Goal: Task Accomplishment & Management: Manage account settings

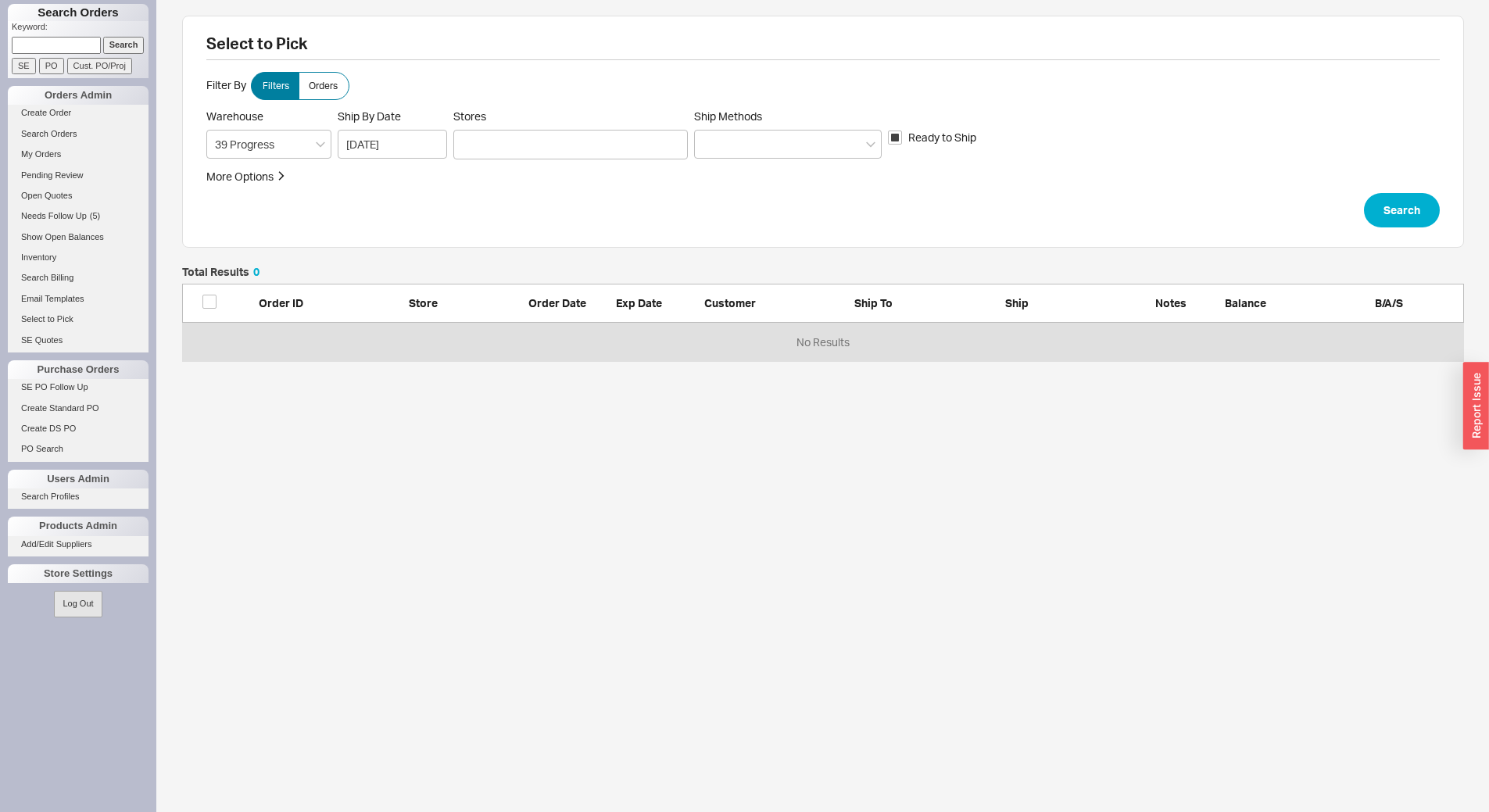
scroll to position [83, 1271]
click at [579, 146] on div at bounding box center [571, 145] width 235 height 30
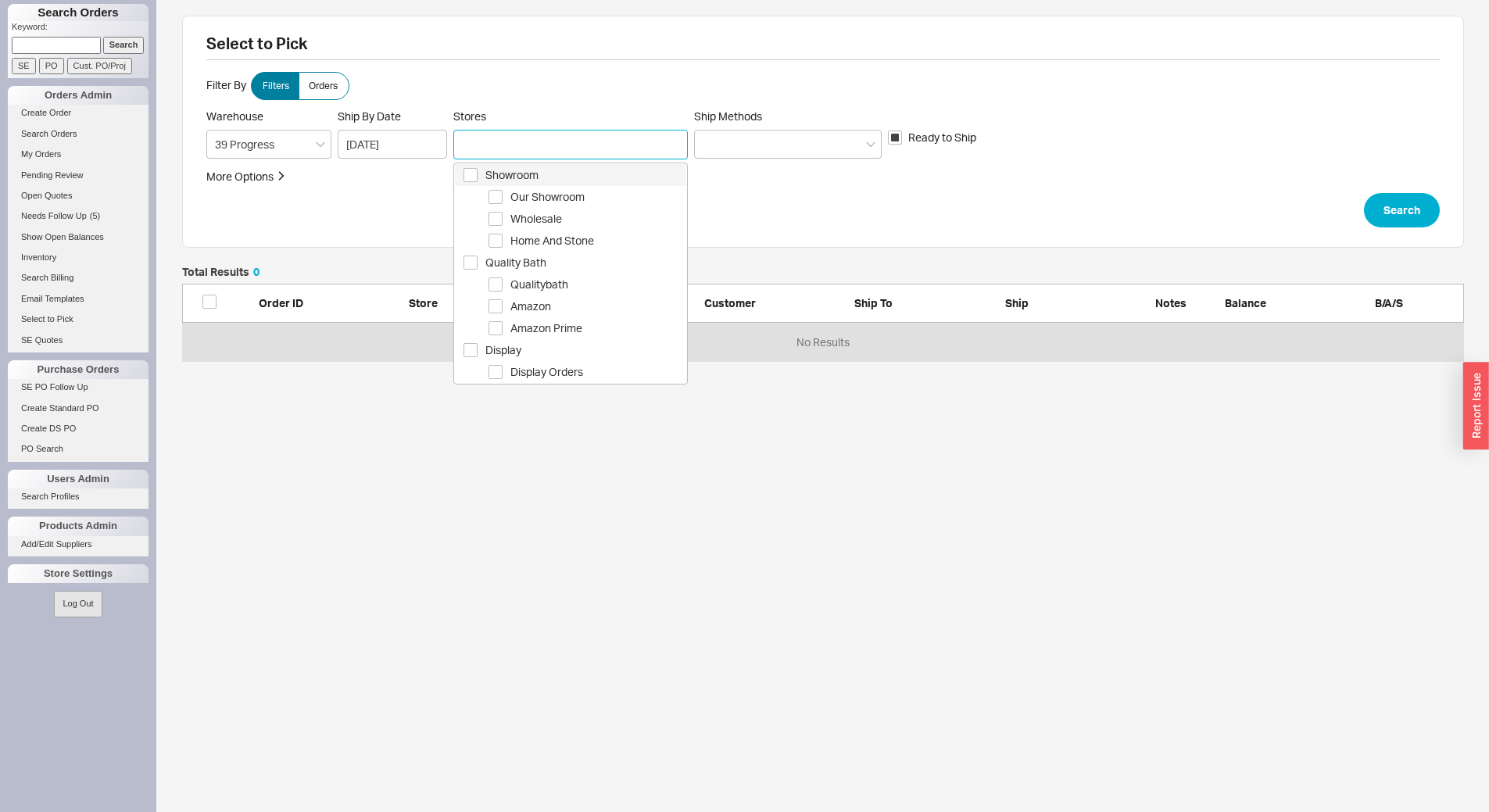
click at [575, 173] on span "Showroom" at bounding box center [586, 175] width 201 height 19
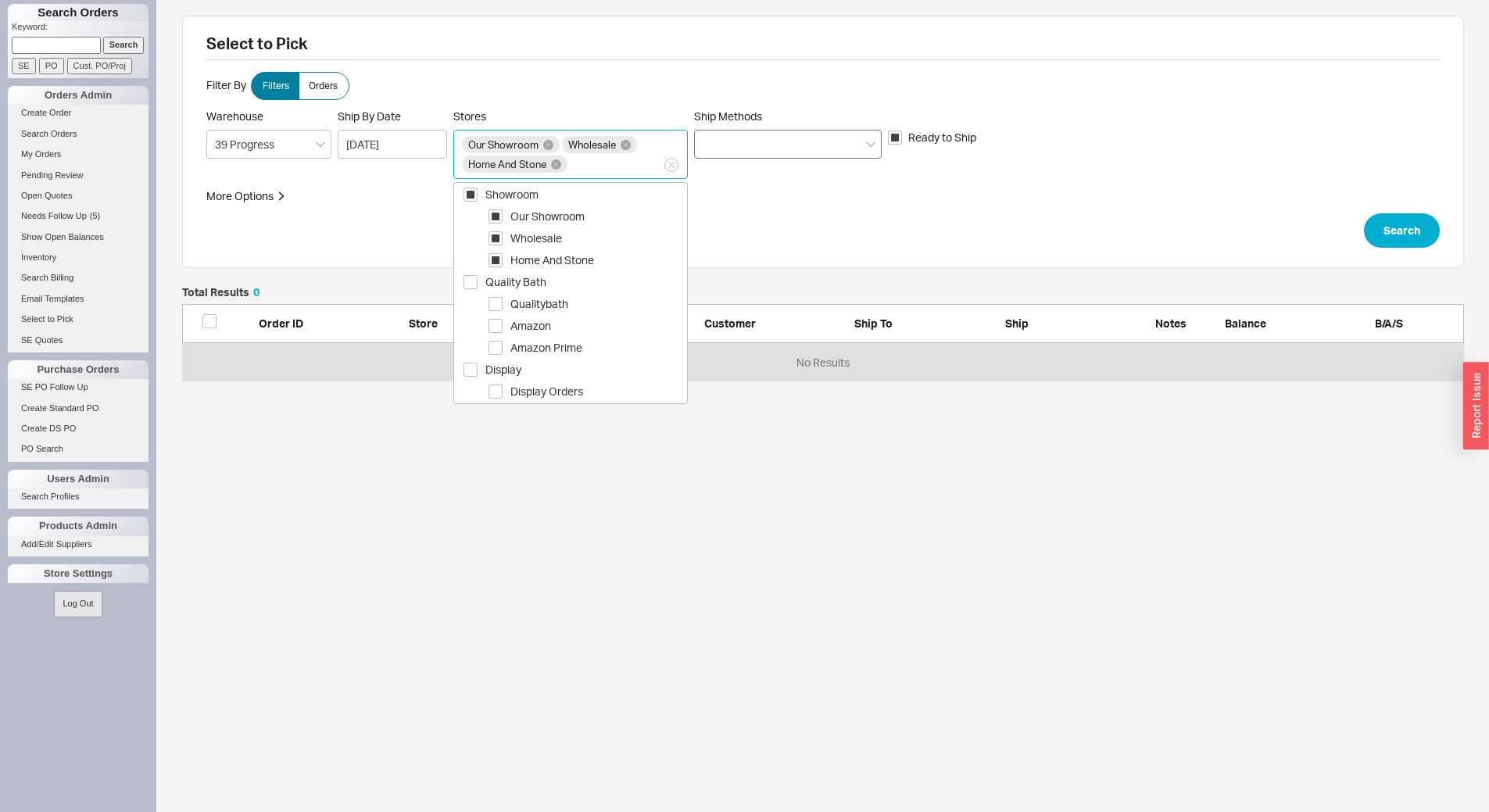
click at [728, 150] on div at bounding box center [788, 144] width 187 height 29
click at [714, 150] on input "Ship Methods" at bounding box center [709, 144] width 11 height 18
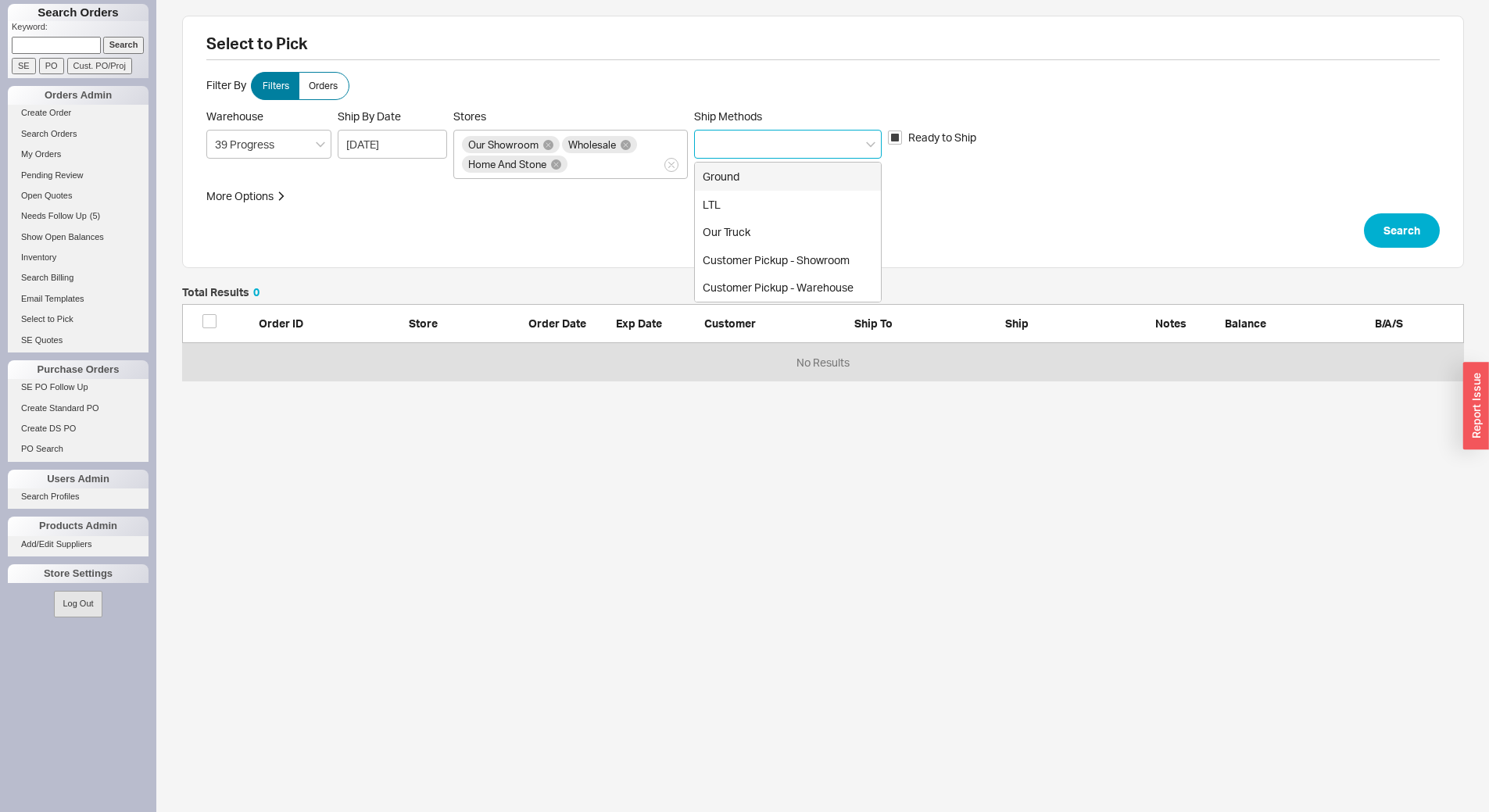
click at [753, 168] on div "Ground" at bounding box center [788, 176] width 186 height 28
click at [788, 203] on div "Our Truck" at bounding box center [788, 205] width 186 height 28
click at [825, 145] on icon at bounding box center [828, 144] width 10 height 10
click at [714, 155] on input "Ship Methods Ground Our Truck LTL Customer Pickup - Showroom Customer Pickup - …" at bounding box center [709, 163] width 11 height 18
click at [799, 145] on div "Ground" at bounding box center [788, 144] width 187 height 29
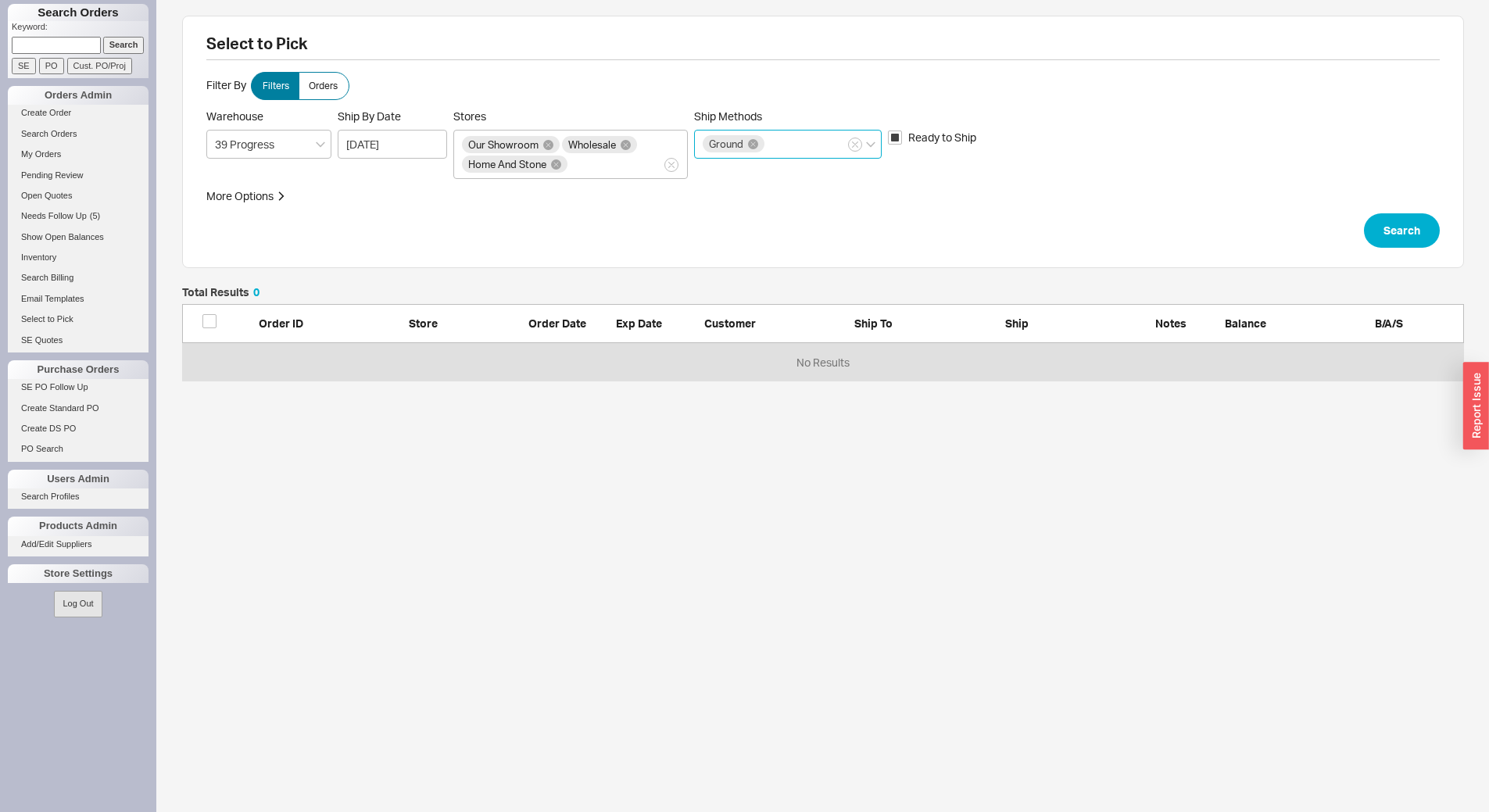
click at [778, 145] on input "Ship Methods Ground" at bounding box center [773, 144] width 11 height 18
click at [778, 184] on div "LTL" at bounding box center [788, 176] width 186 height 28
drag, startPoint x: 788, startPoint y: 200, endPoint x: 955, endPoint y: 215, distance: 167.7
click at [789, 200] on div "Customer Pickup - Showroom" at bounding box center [788, 205] width 186 height 28
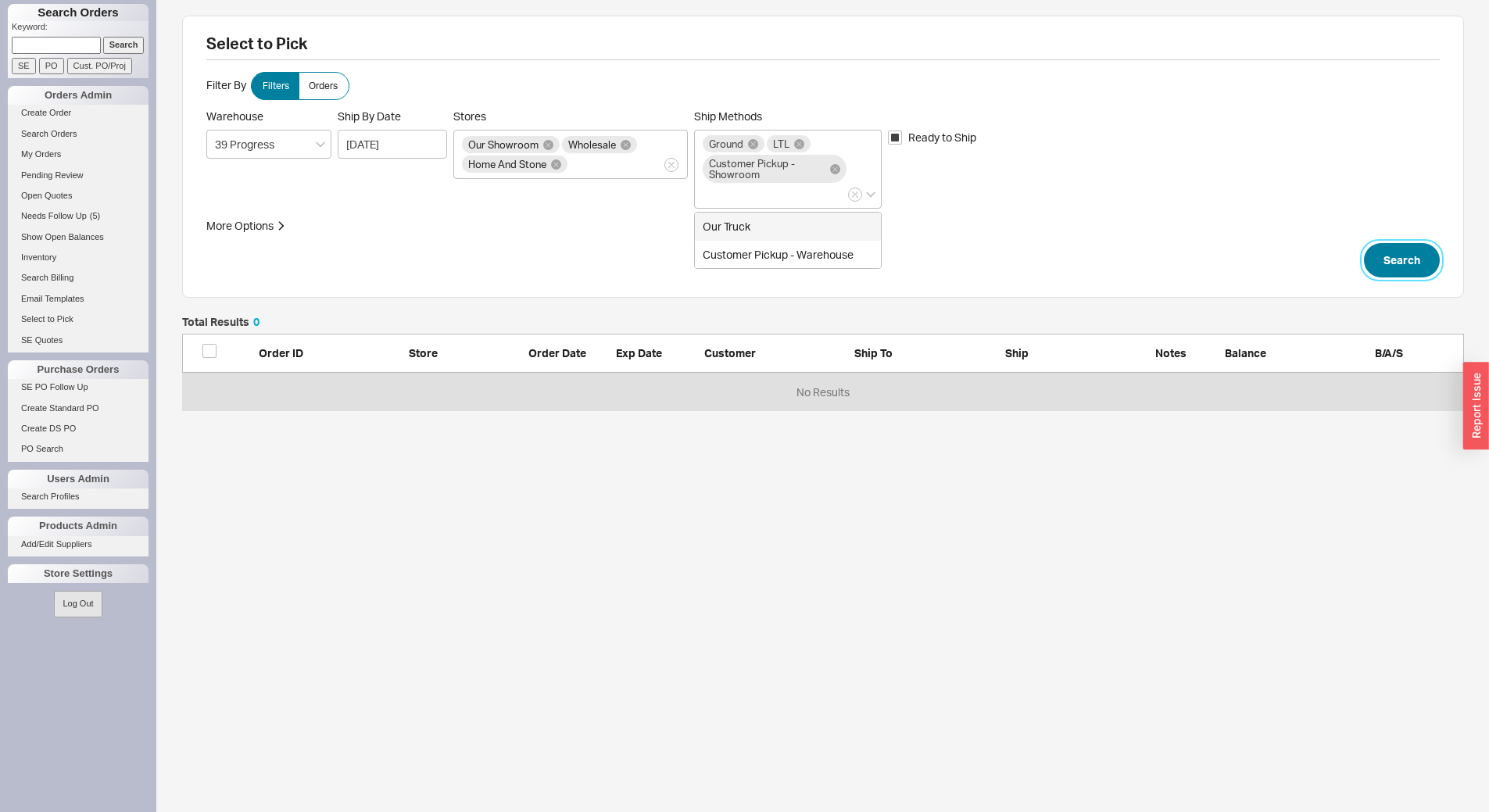
click at [1373, 263] on button "Search" at bounding box center [1401, 260] width 76 height 34
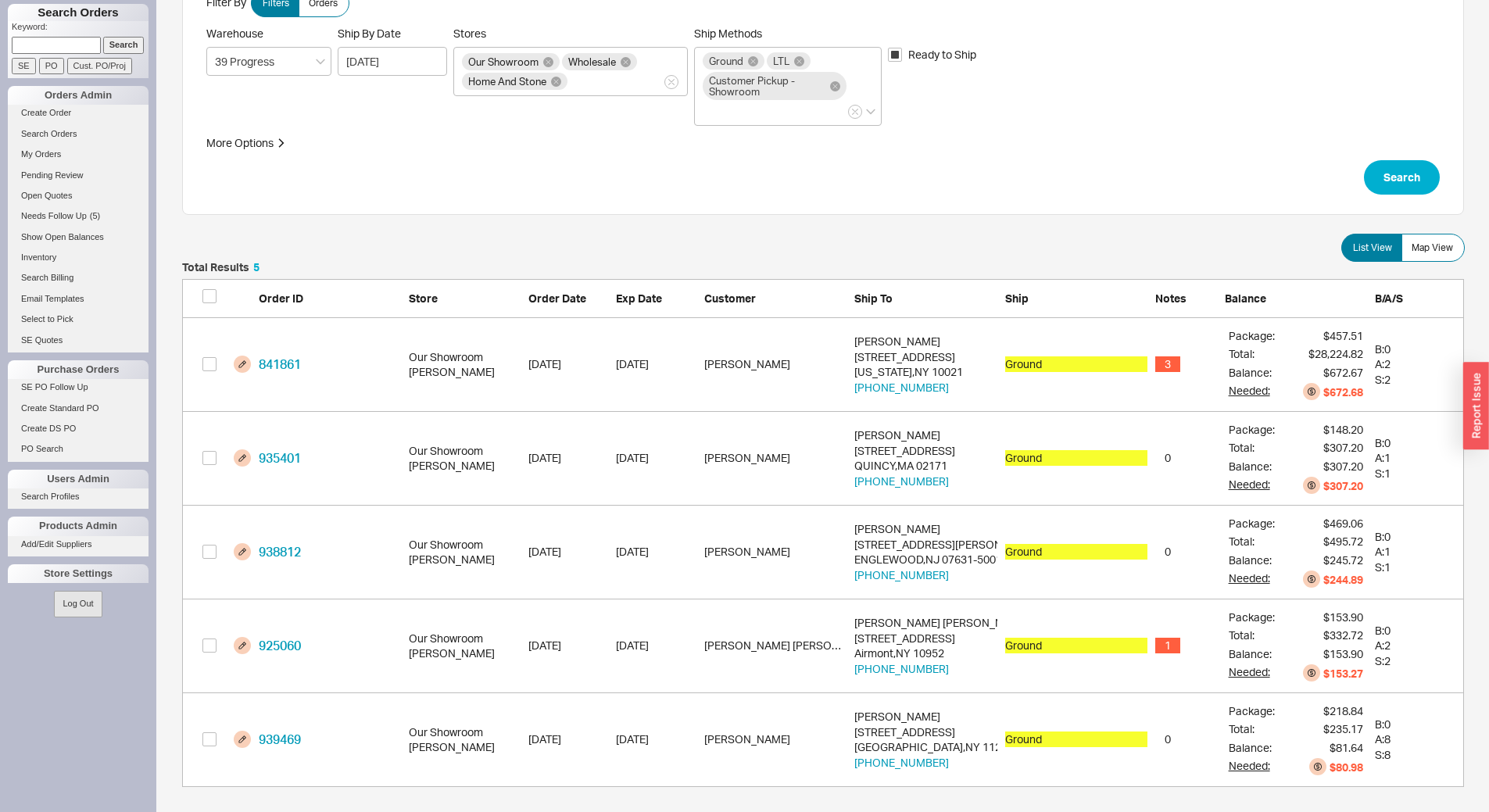
scroll to position [89, 0]
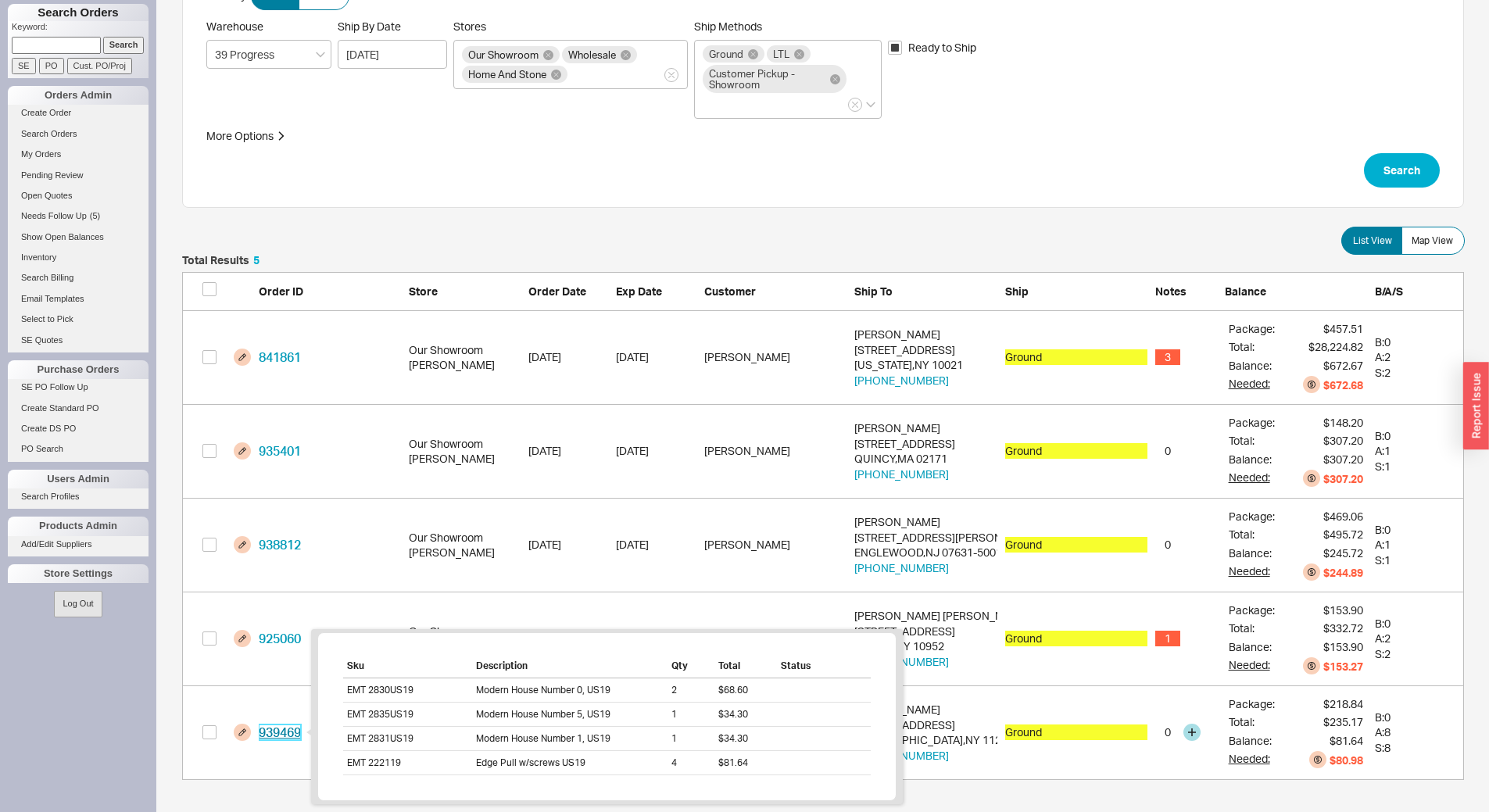
click at [280, 734] on link "939469" at bounding box center [280, 732] width 42 height 16
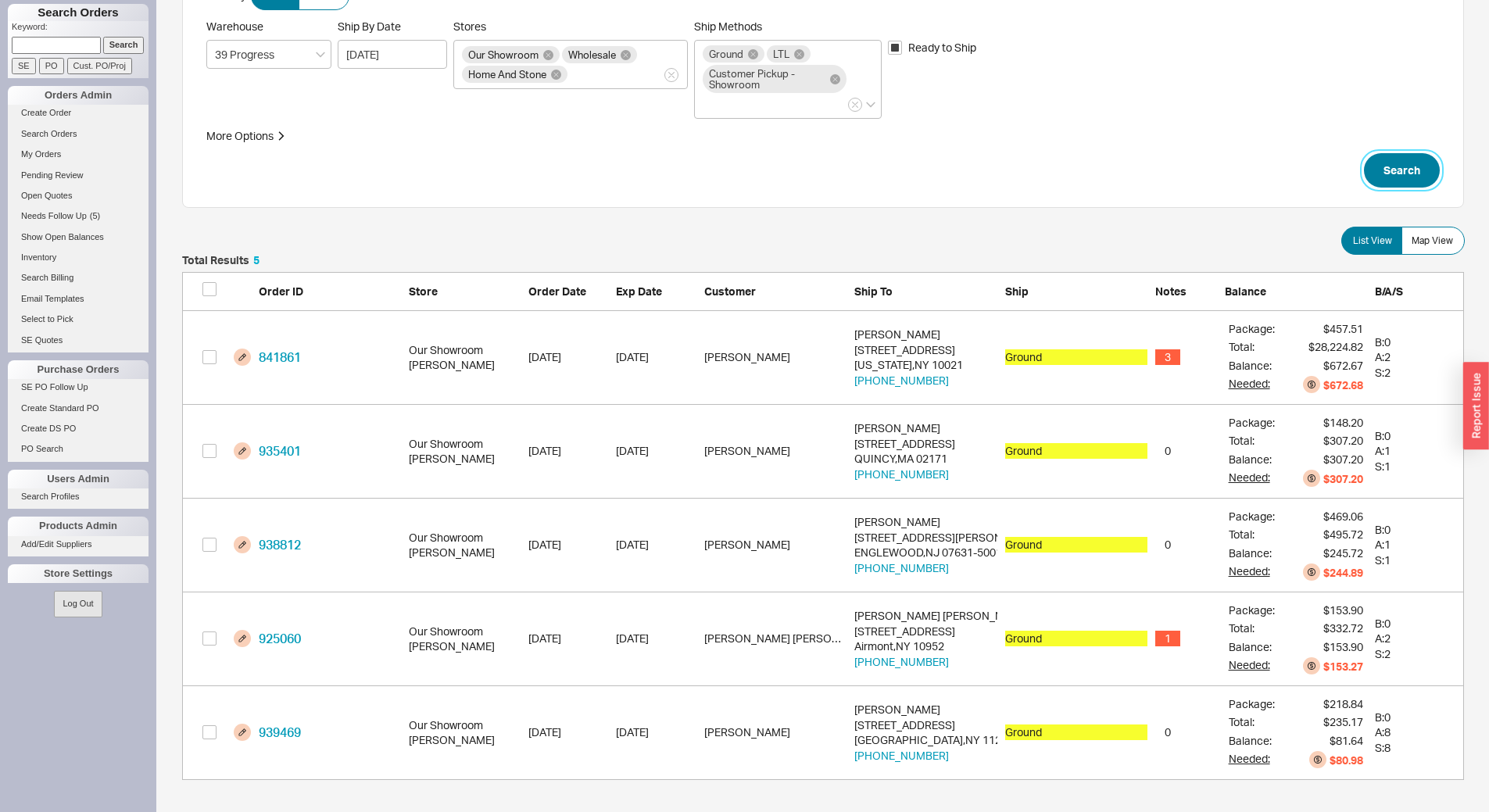
click at [1425, 185] on button "Search" at bounding box center [1401, 170] width 76 height 34
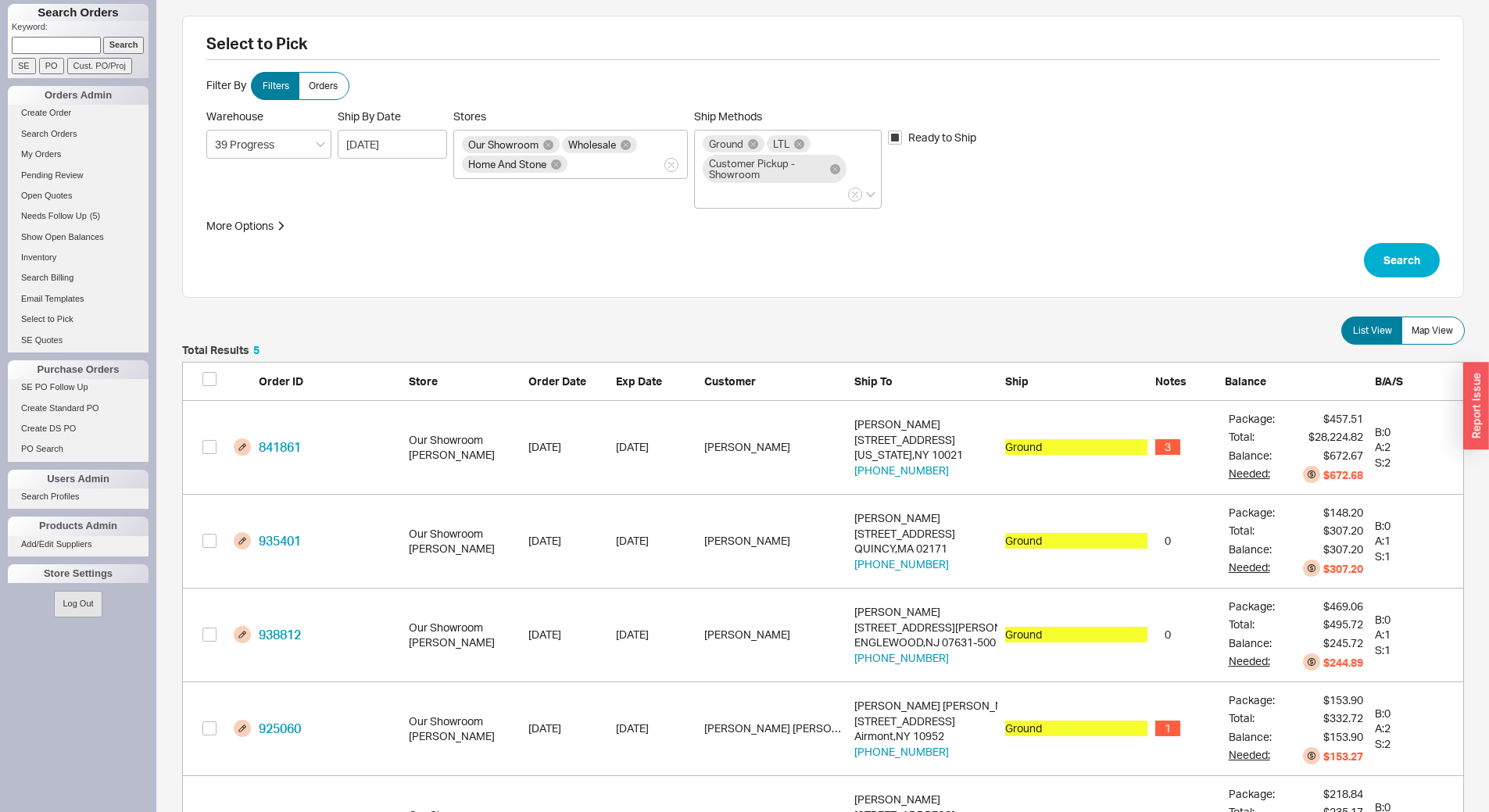
scroll to position [514, 1271]
click at [1406, 254] on button "Search" at bounding box center [1401, 260] width 76 height 34
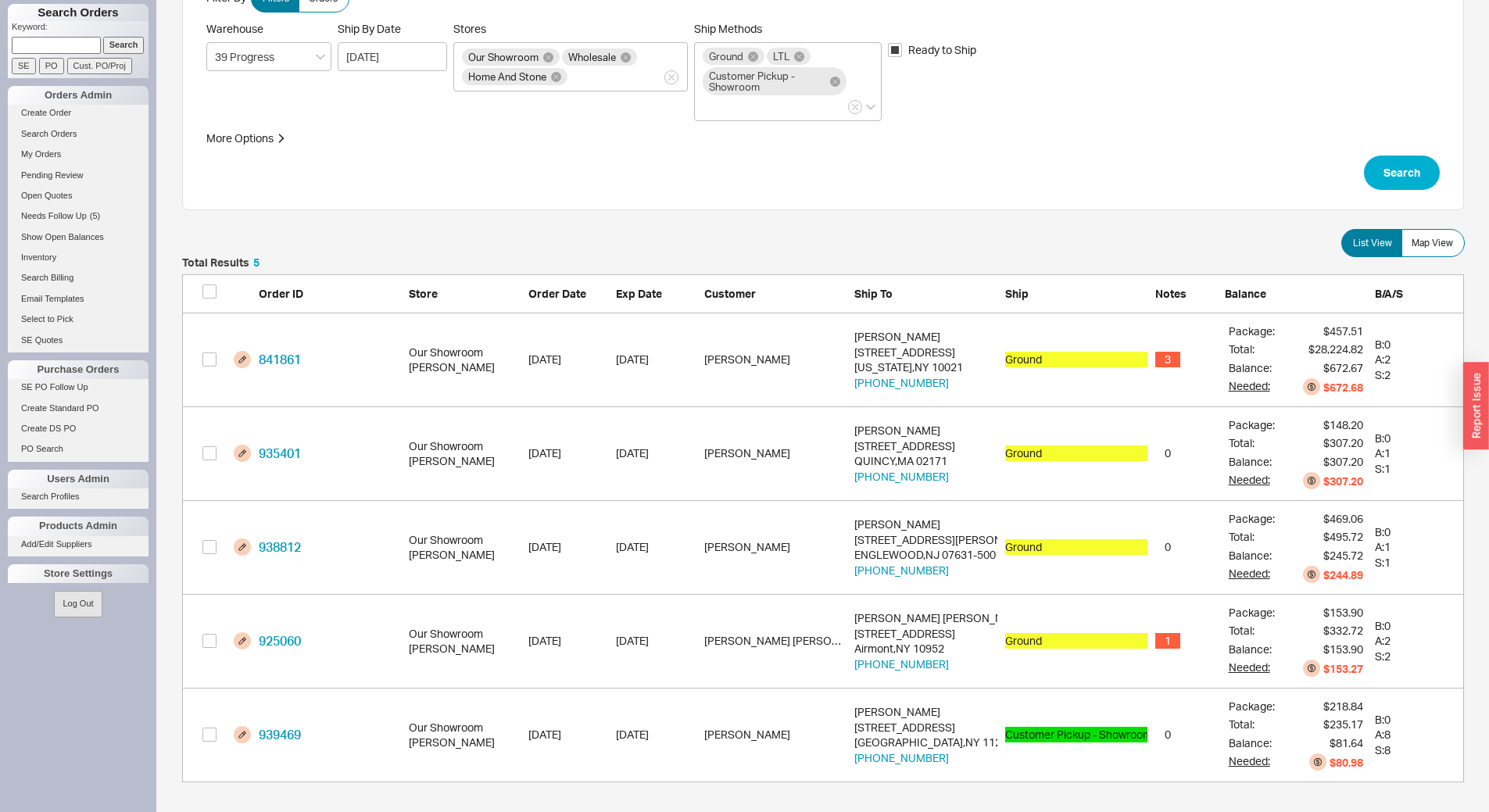
scroll to position [89, 0]
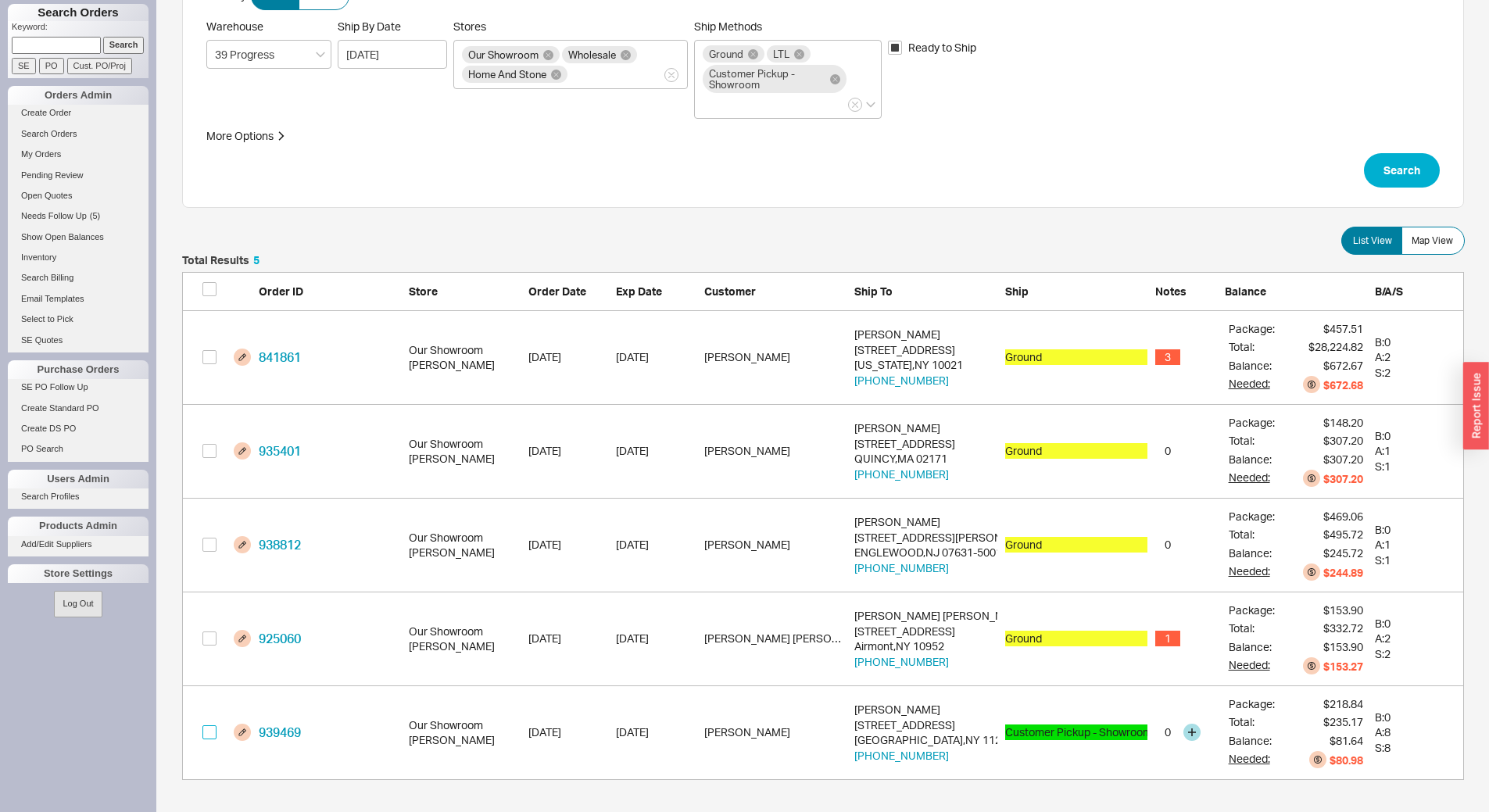
click at [202, 729] on input "grid" at bounding box center [209, 732] width 14 height 14
checkbox input "true"
click at [1439, 782] on button "Confirm" at bounding box center [1423, 788] width 81 height 34
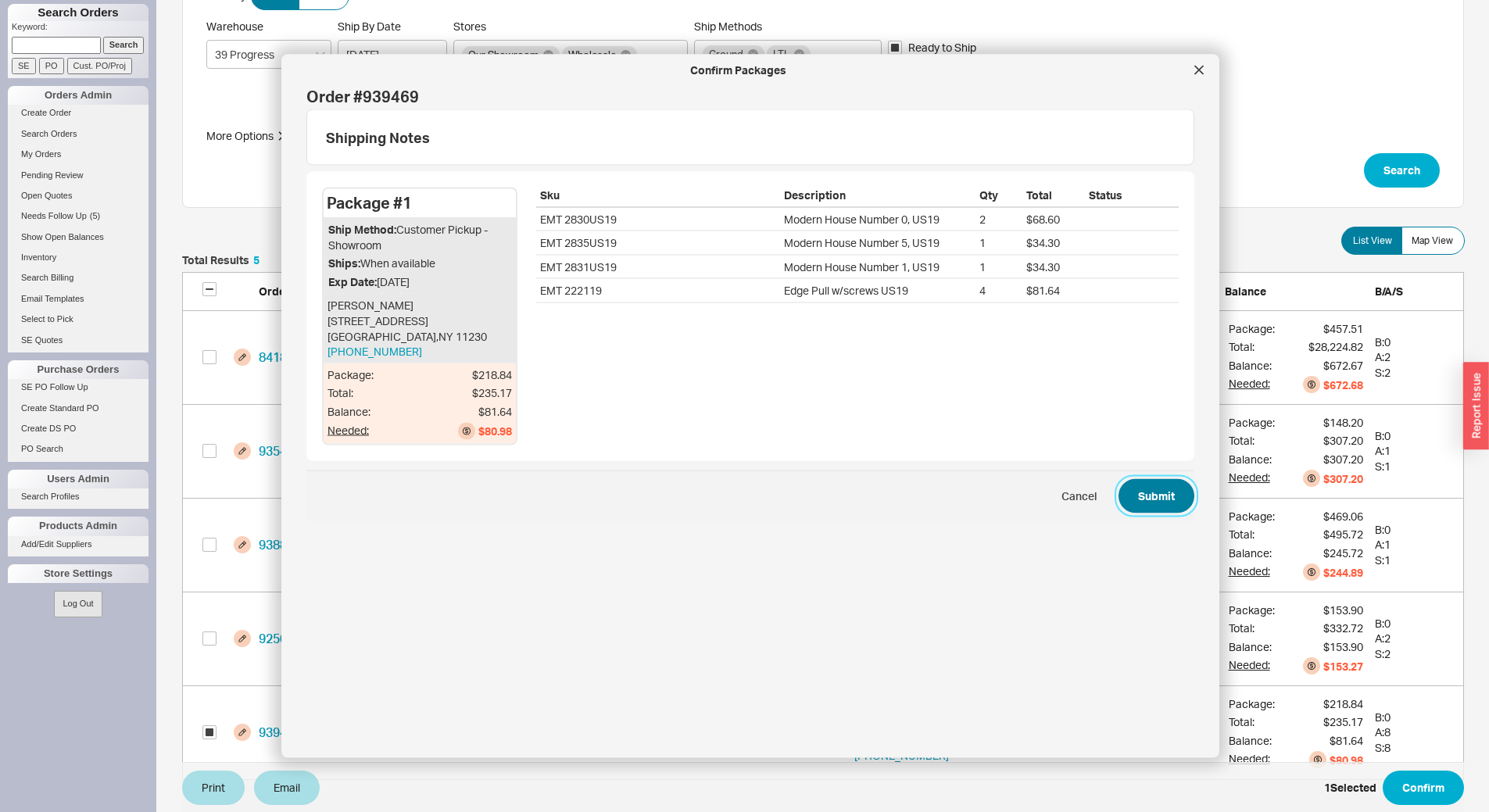
click at [1137, 491] on button "Submit" at bounding box center [1156, 495] width 76 height 34
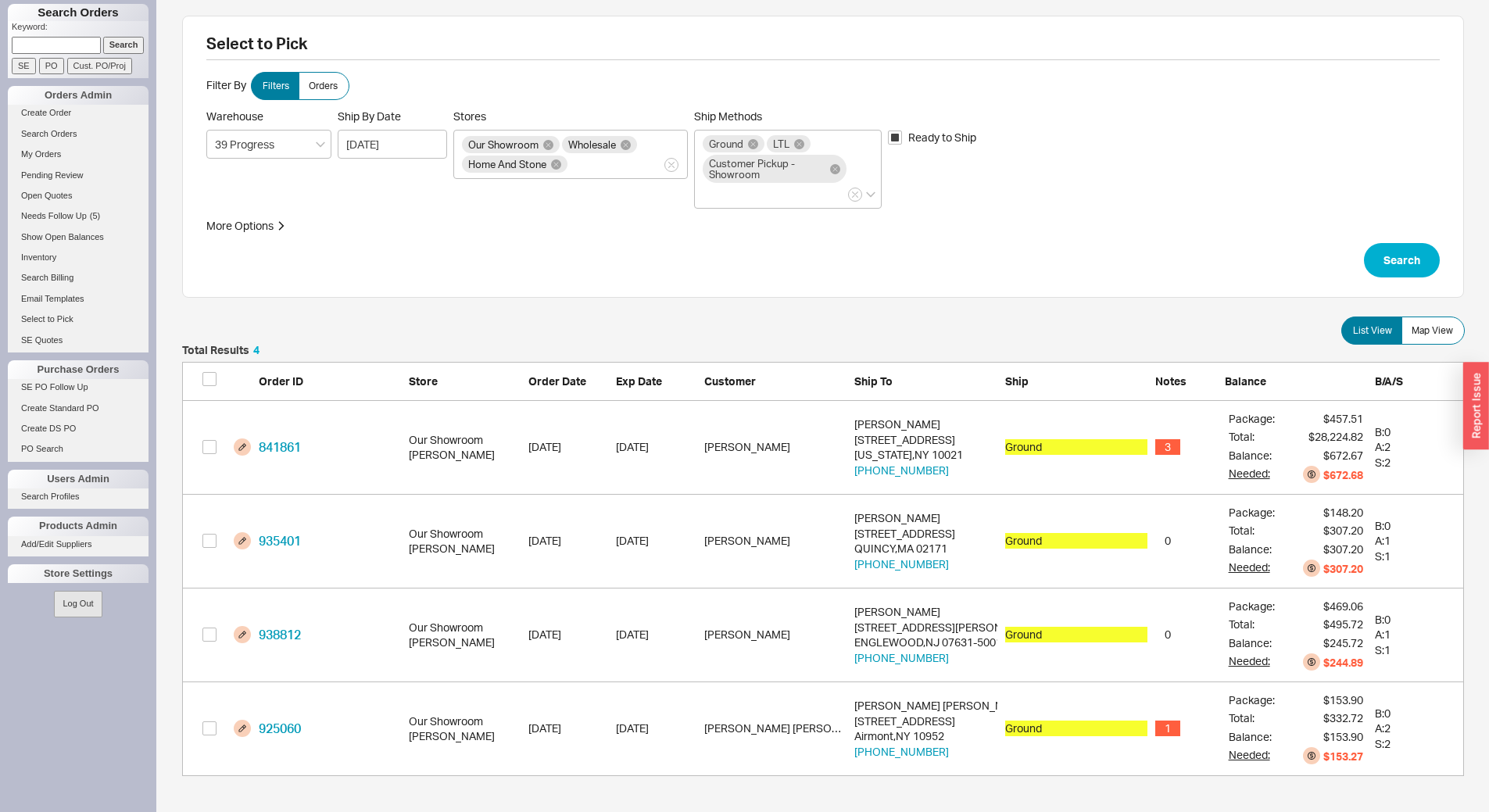
scroll to position [420, 1271]
click at [1455, 337] on label "Map View" at bounding box center [1434, 331] width 63 height 28
click at [0, 0] on input "Map View" at bounding box center [0, 0] width 0 height 0
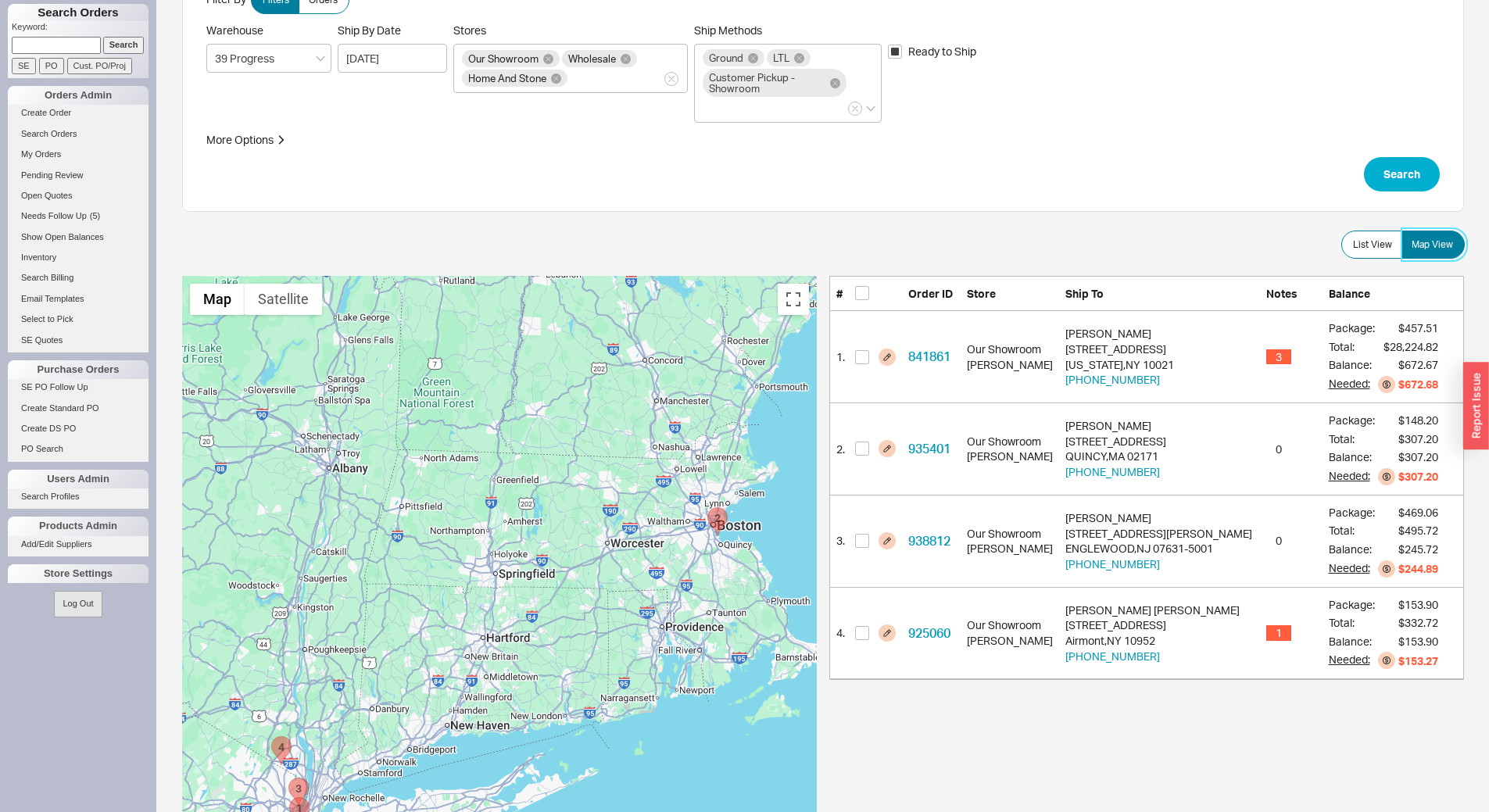
scroll to position [0, 0]
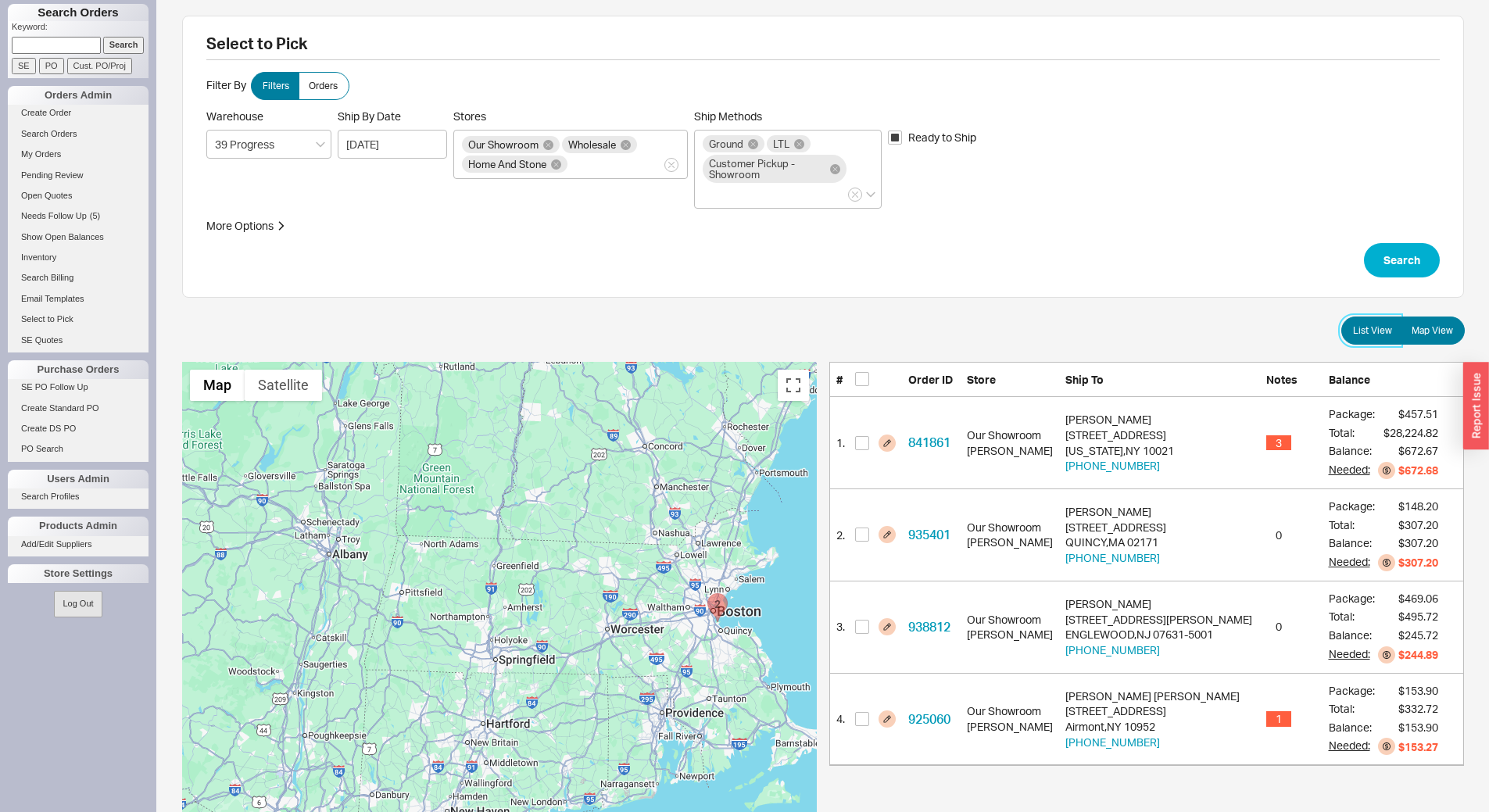
click at [1380, 328] on span "List View" at bounding box center [1373, 330] width 39 height 12
click at [0, 0] on input "List View" at bounding box center [0, 0] width 0 height 0
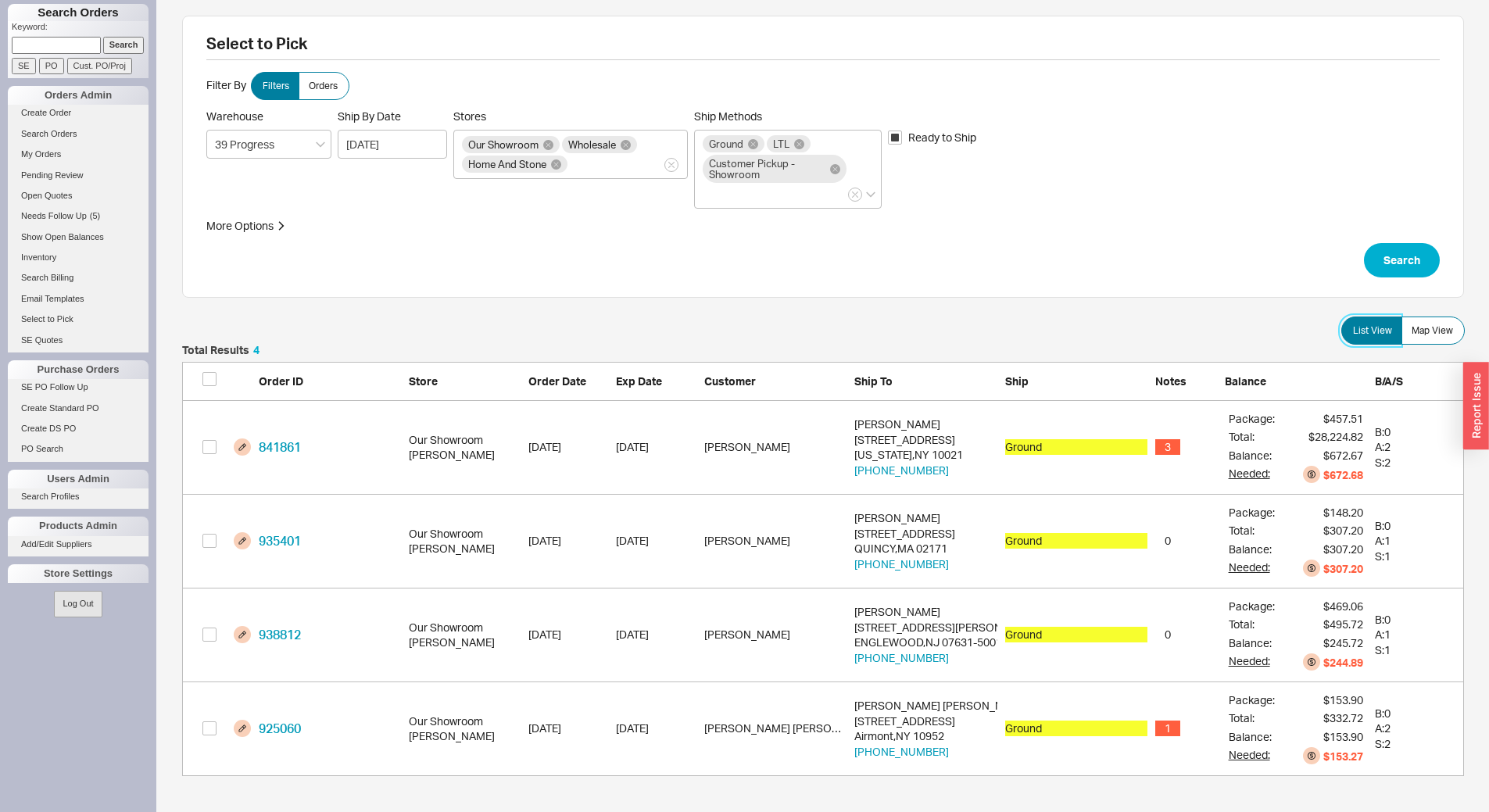
scroll to position [420, 1271]
click at [856, 199] on icon "button" at bounding box center [855, 195] width 7 height 9
click at [714, 199] on input "Ship Methods Ground LTL Customer Pickup - Showroom" at bounding box center [709, 194] width 11 height 18
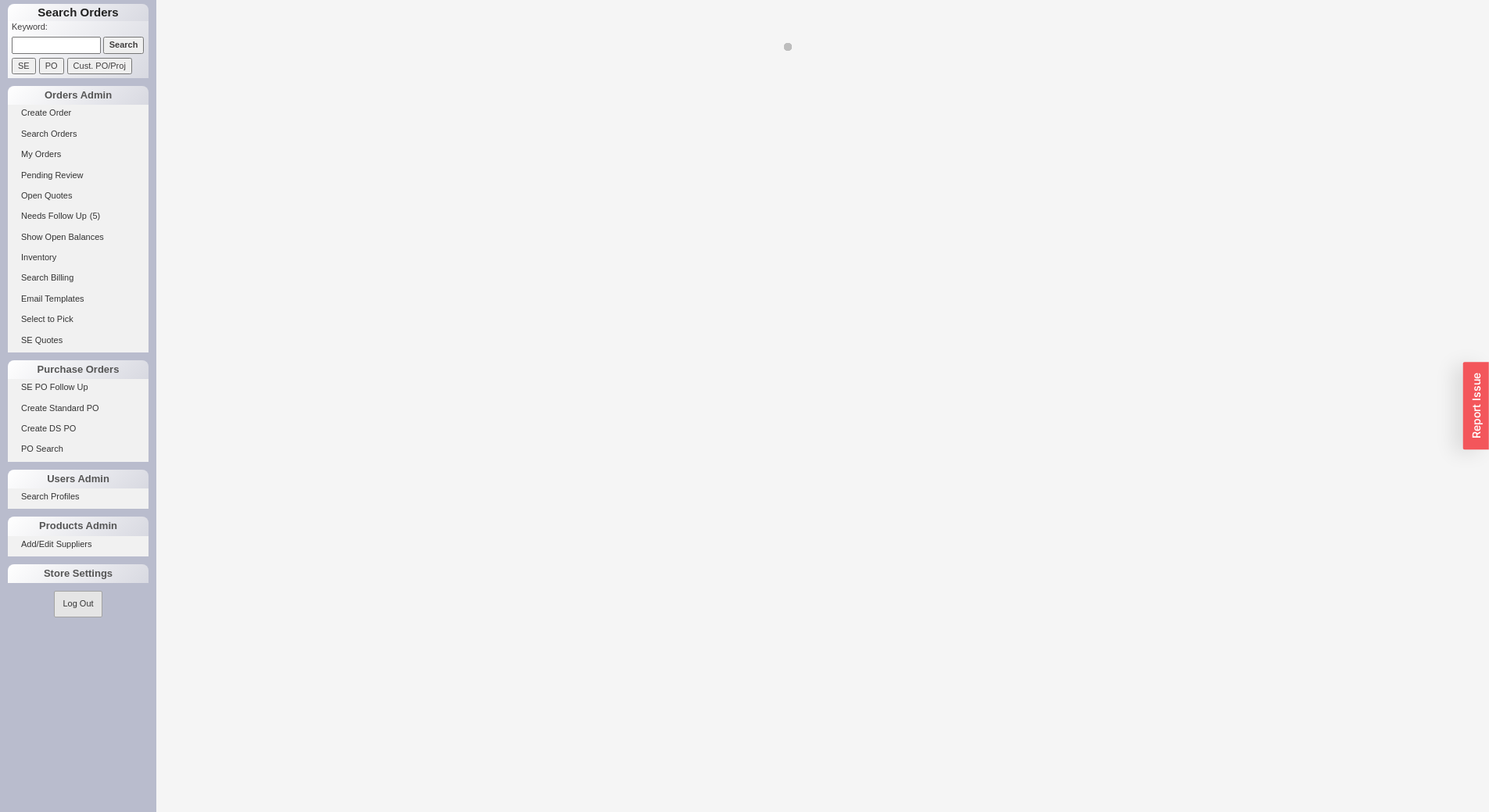
select select "LOW"
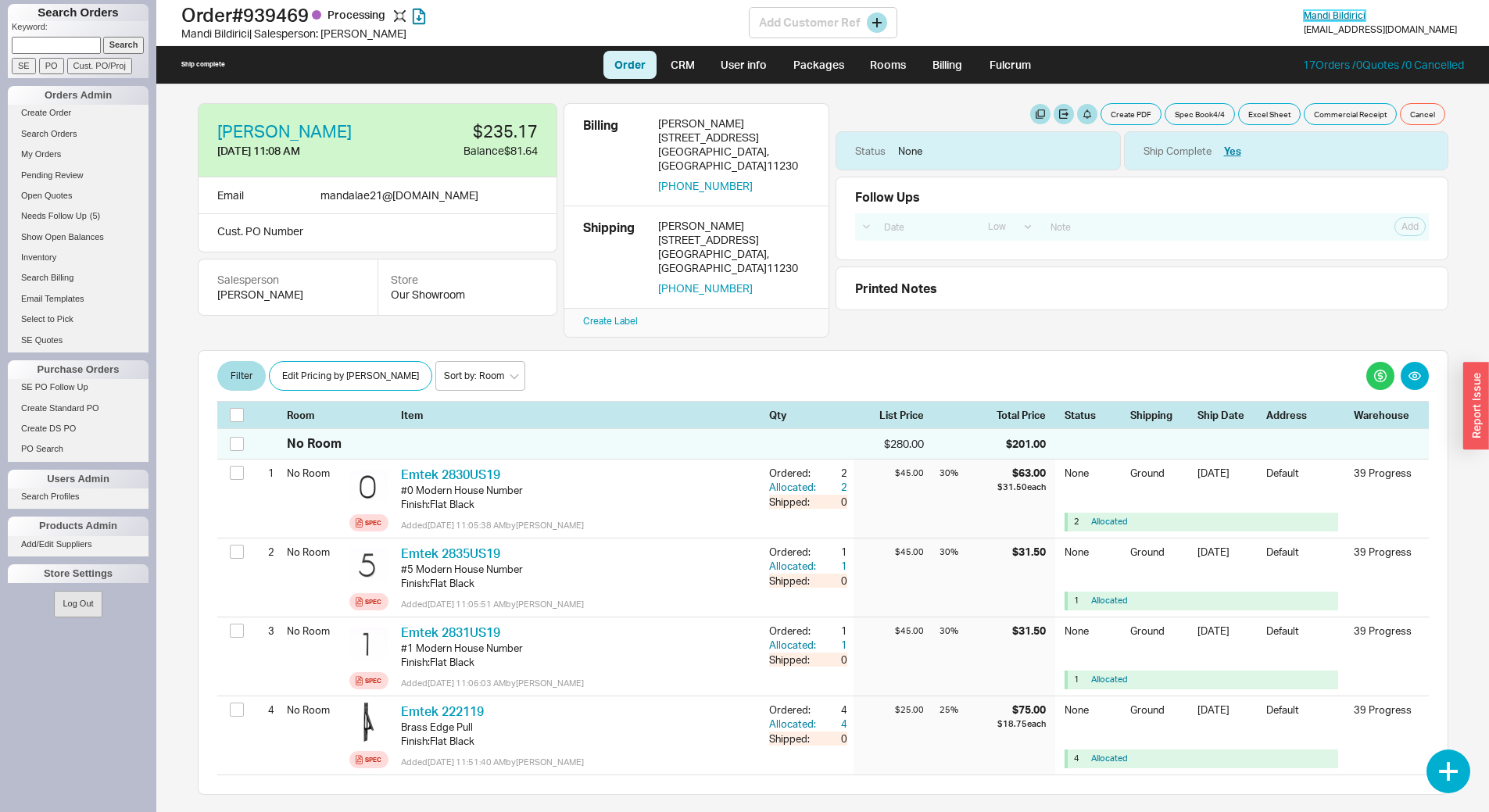
click at [1366, 18] on span "[PERSON_NAME]" at bounding box center [1335, 15] width 62 height 12
click at [802, 66] on link "Packages" at bounding box center [819, 65] width 74 height 28
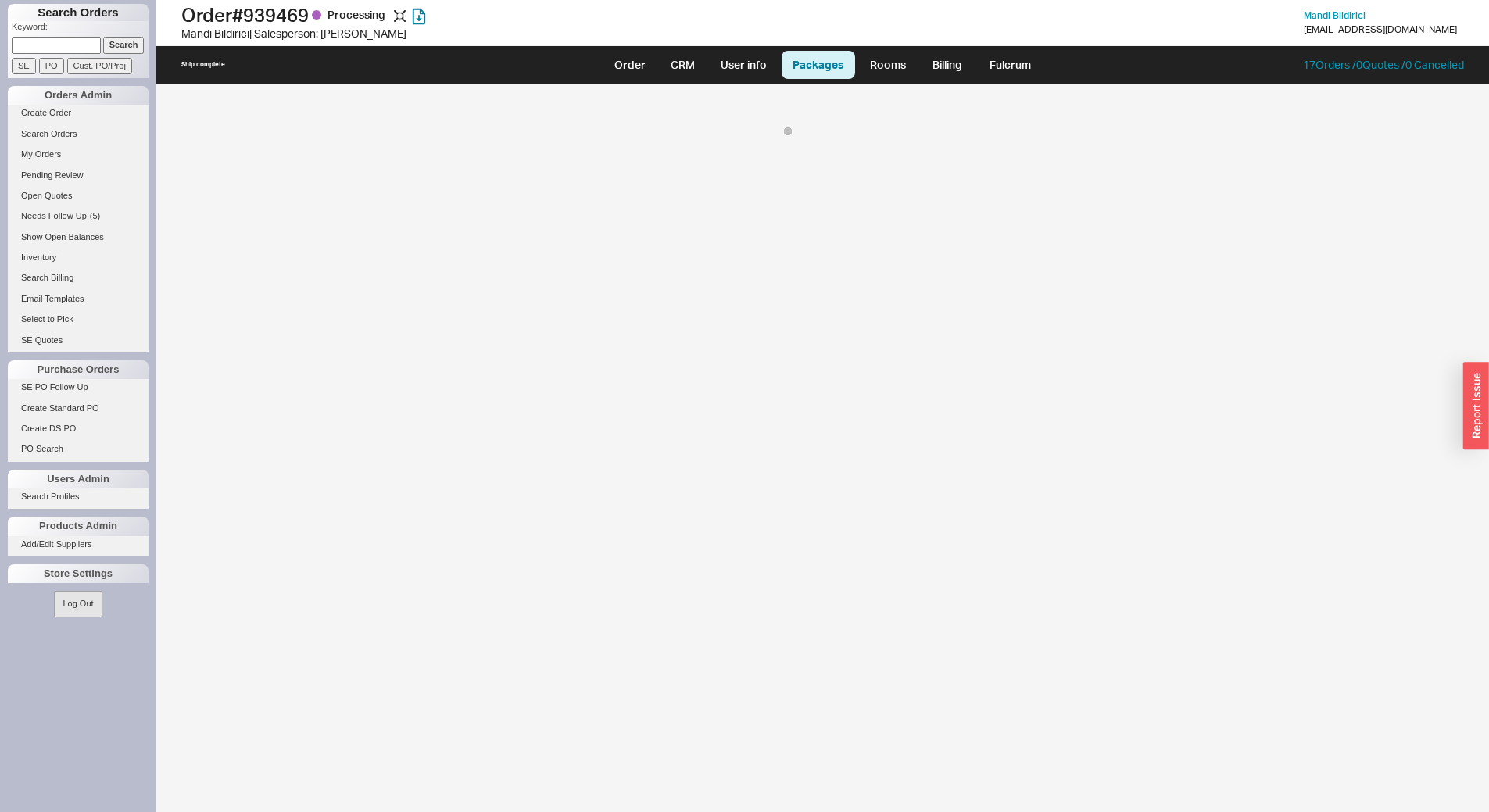
select select "1"
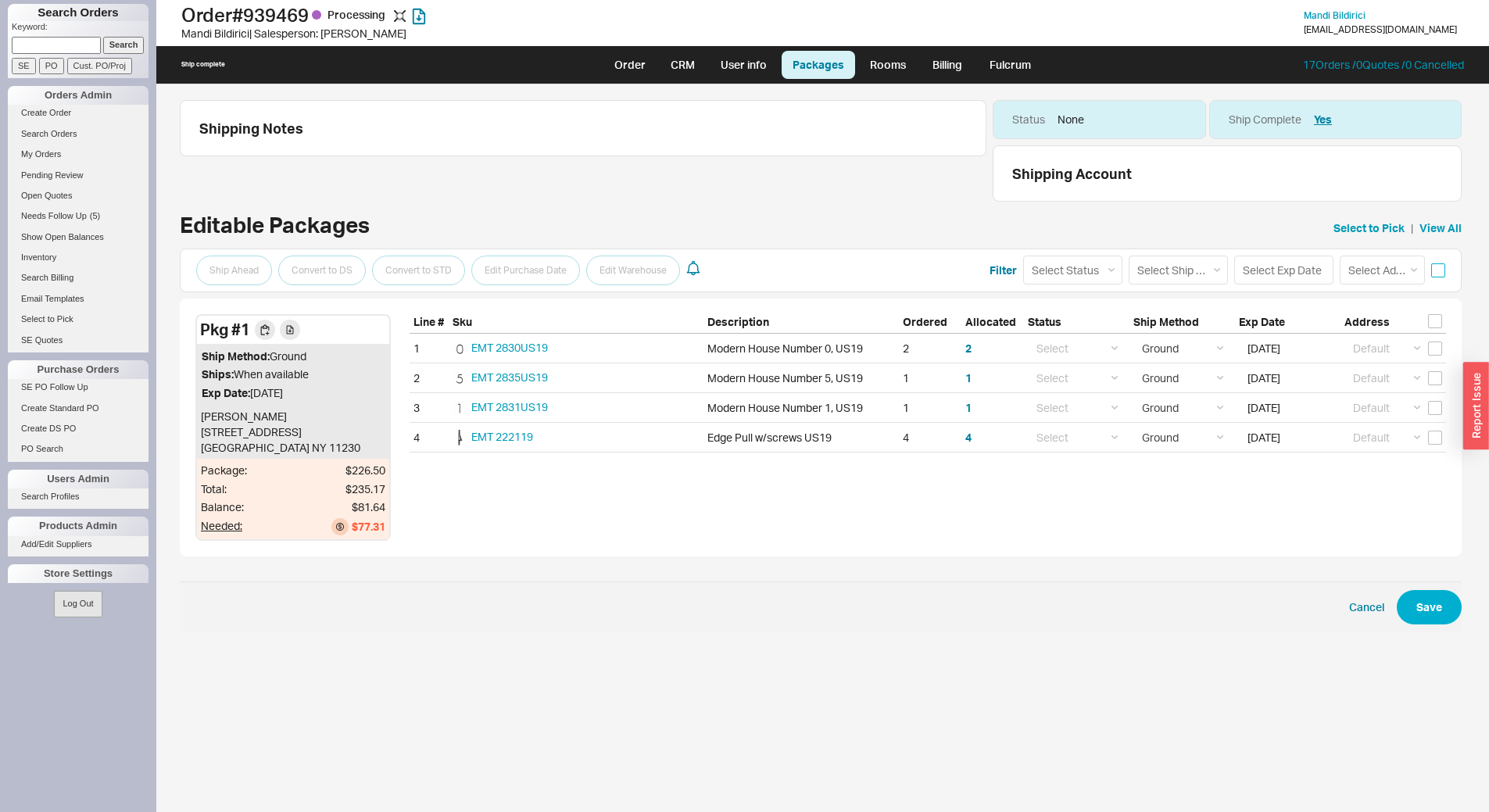
click at [1440, 266] on input "checkbox" at bounding box center [1438, 270] width 14 height 14
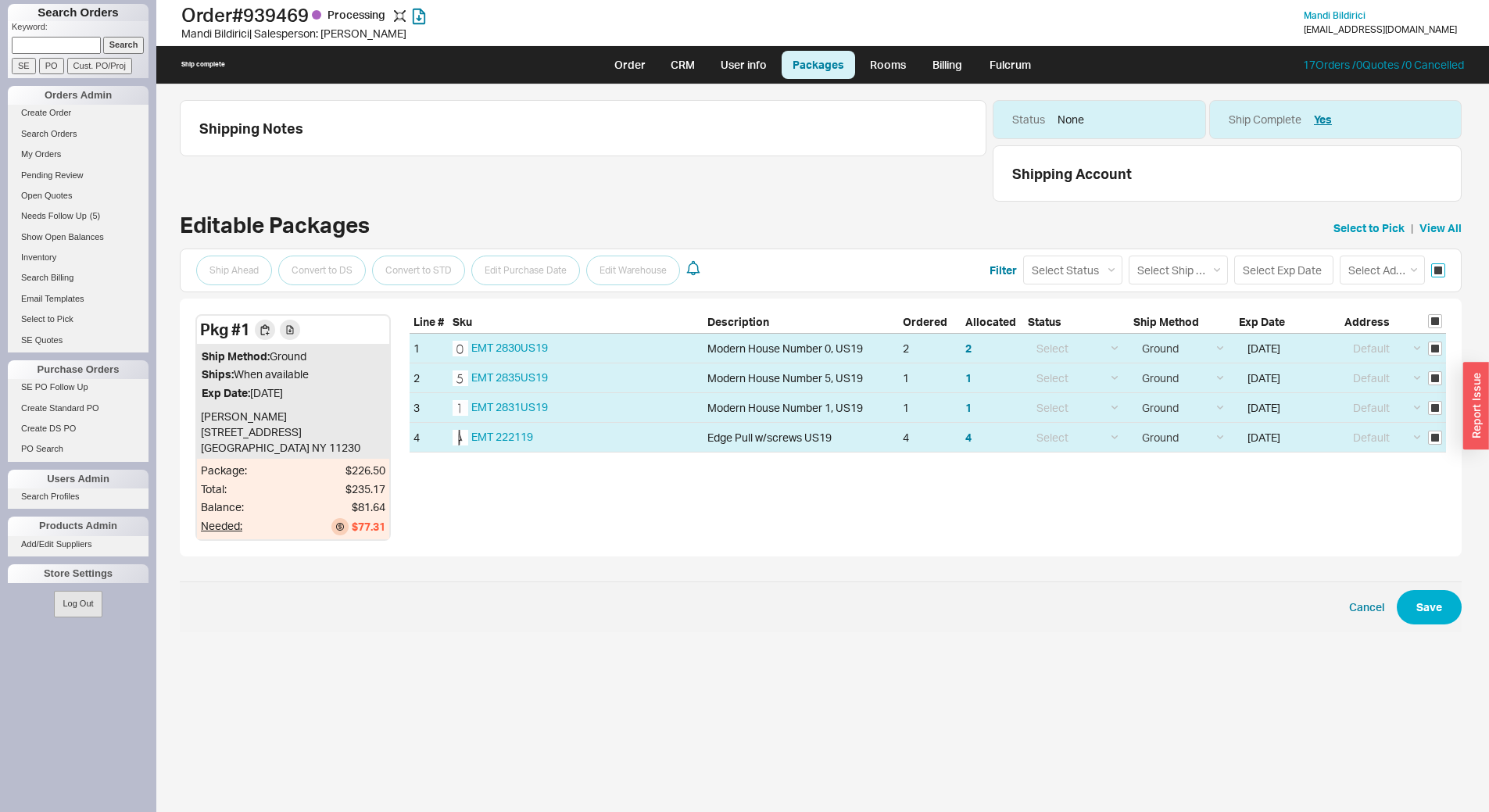
checkbox input "true"
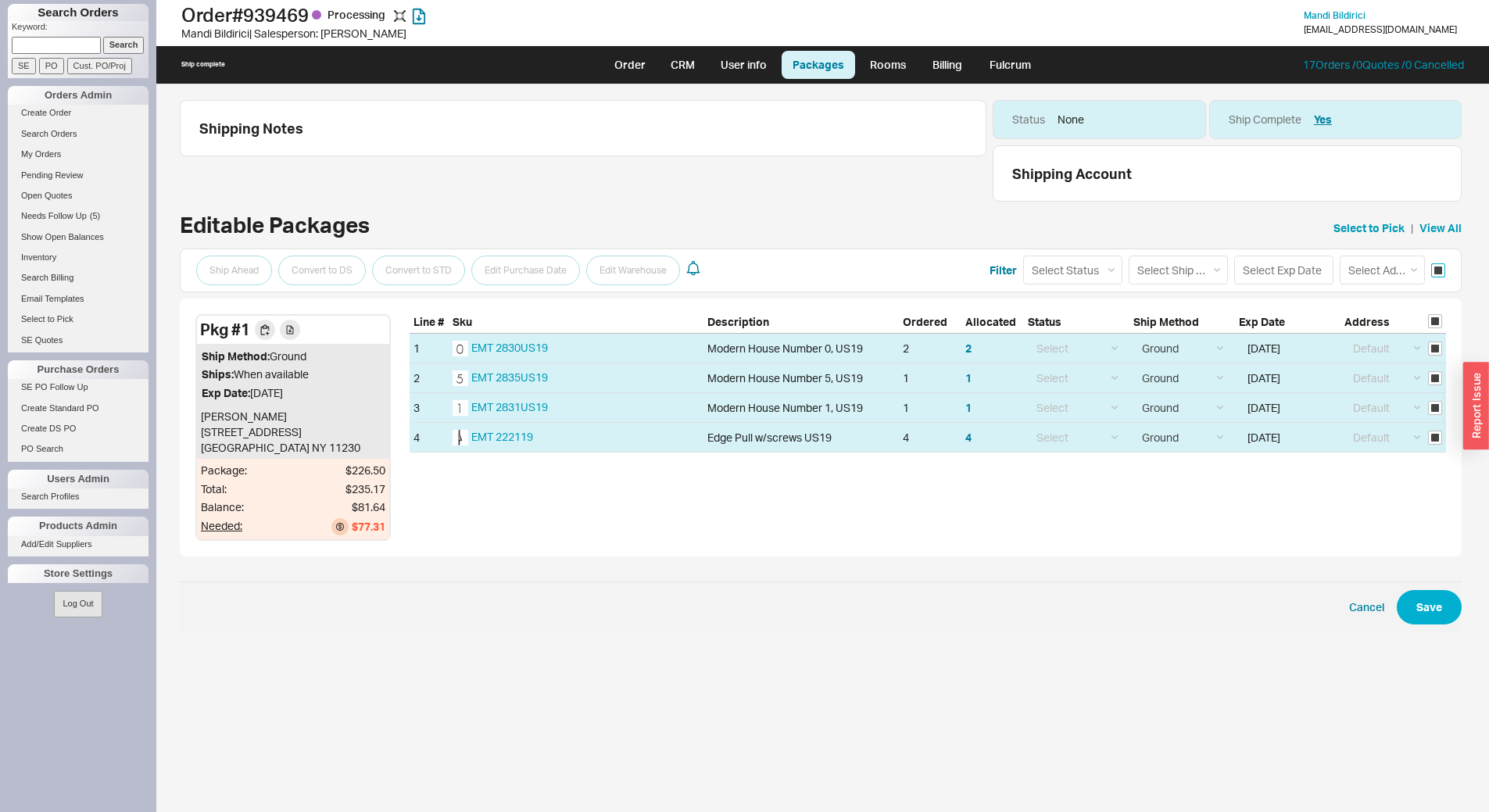
checkbox input "true"
click at [1214, 274] on select "Select Ship Method Ground LTL Our Truck --------------- Customer Pickup - Showr…" at bounding box center [1179, 269] width 99 height 29
select select "10"
click at [1129, 255] on select "Select Ship Method Ground LTL Our Truck --------------- Customer Pickup - Showr…" at bounding box center [1179, 269] width 99 height 29
select select
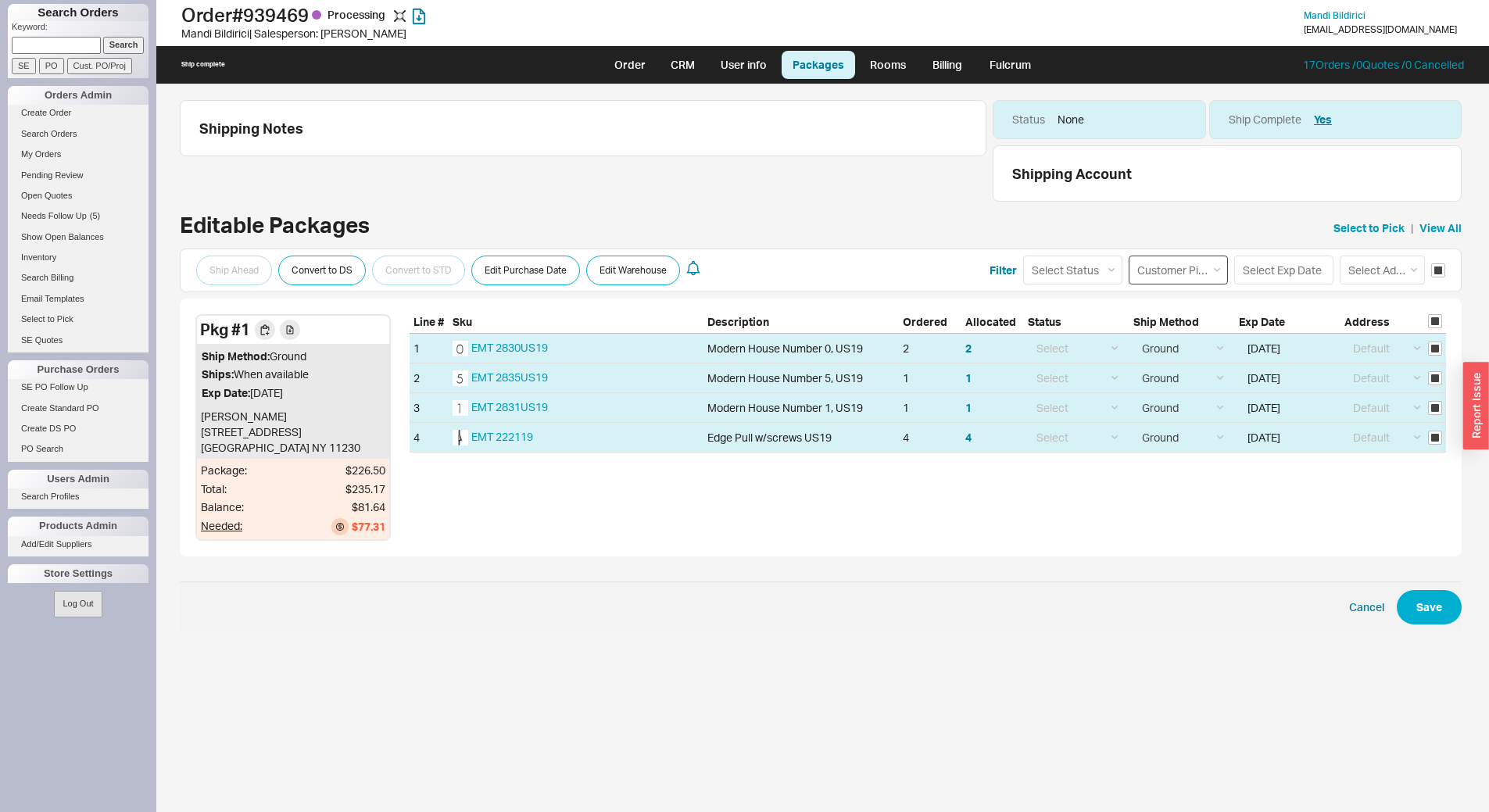
select select "10"
click at [1431, 612] on button "Save" at bounding box center [1430, 607] width 65 height 34
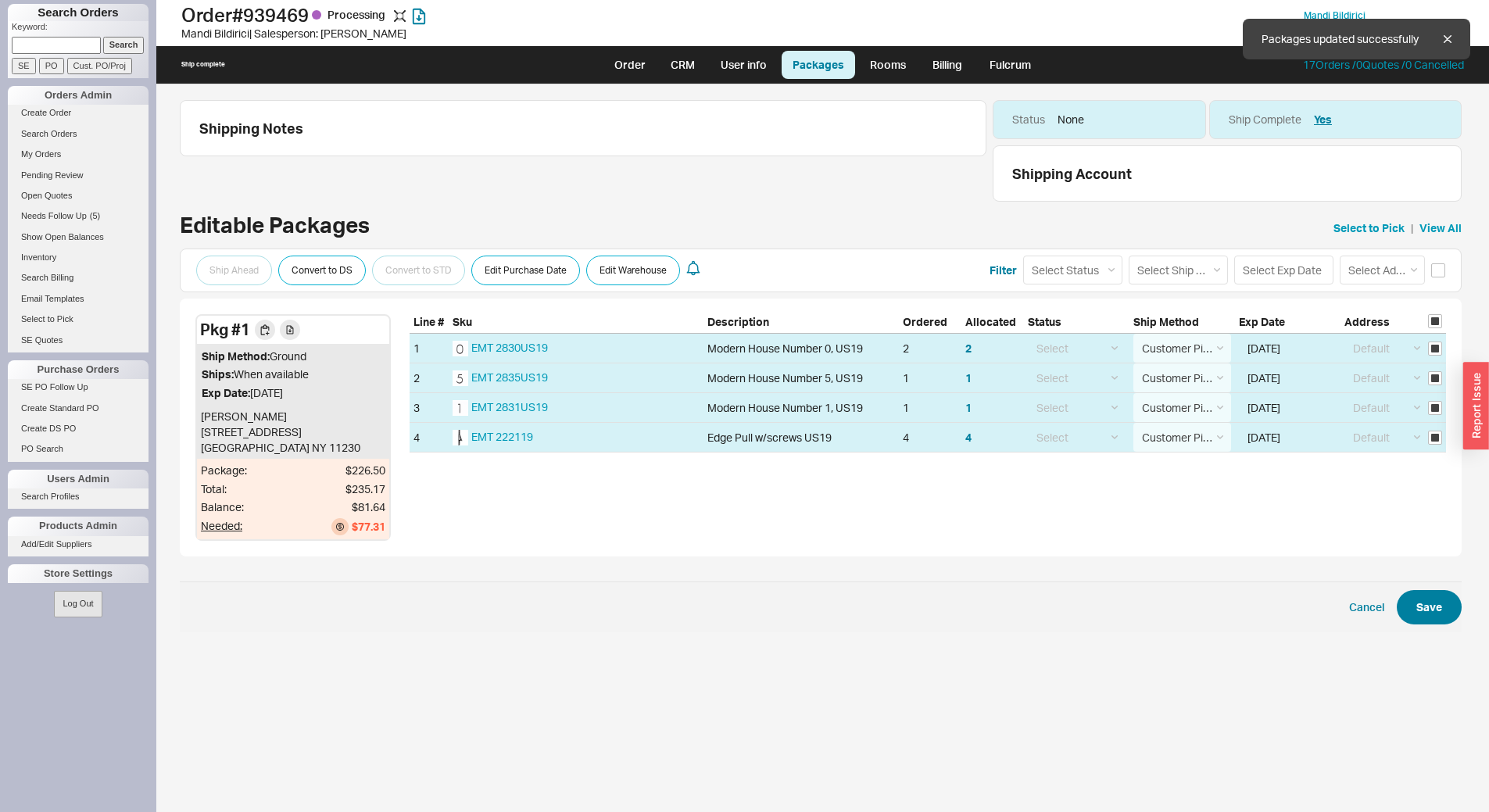
checkbox input "false"
select select "10"
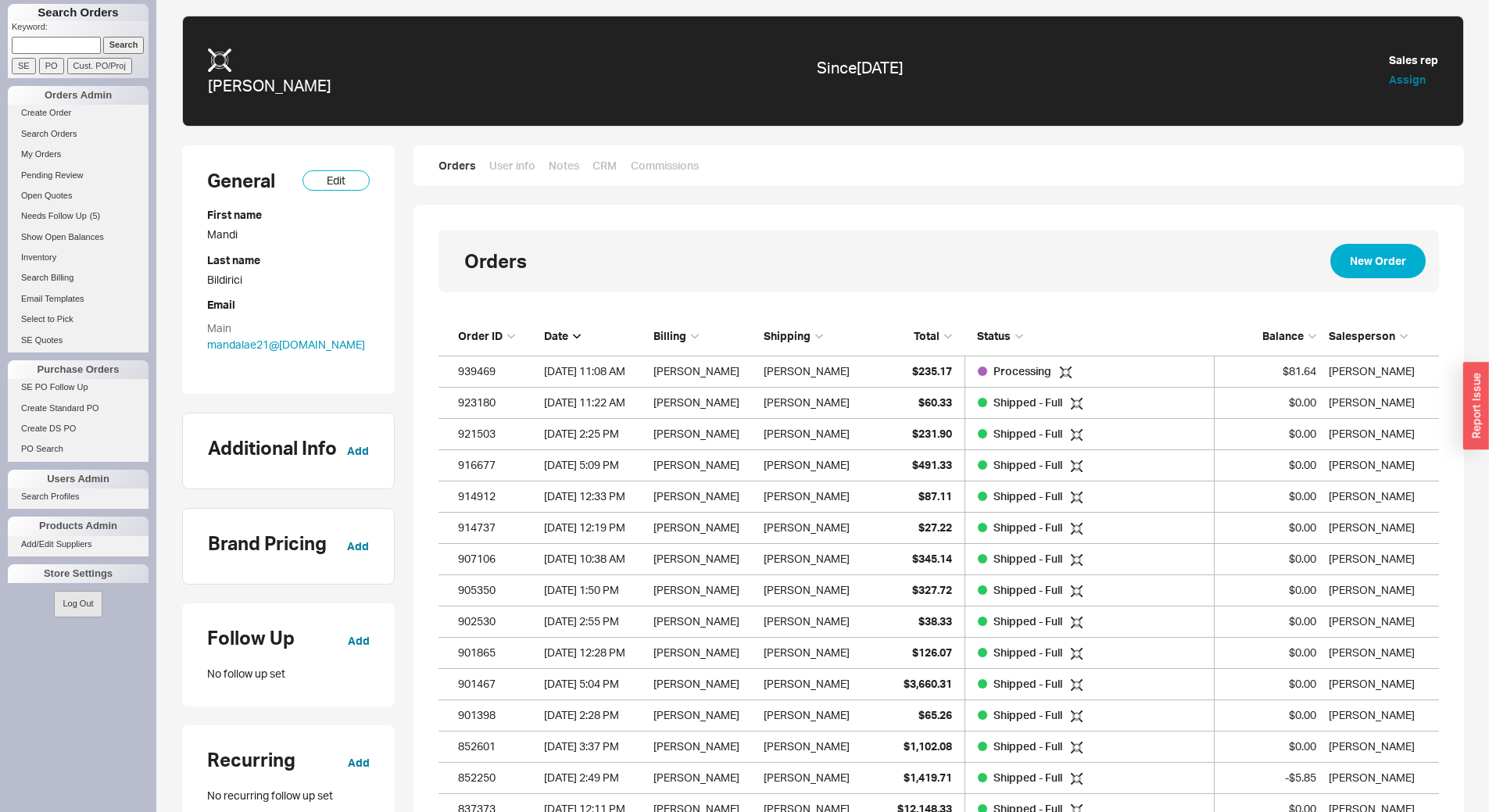
scroll to position [590, 989]
click at [1297, 335] on span "Balance" at bounding box center [1283, 336] width 41 height 13
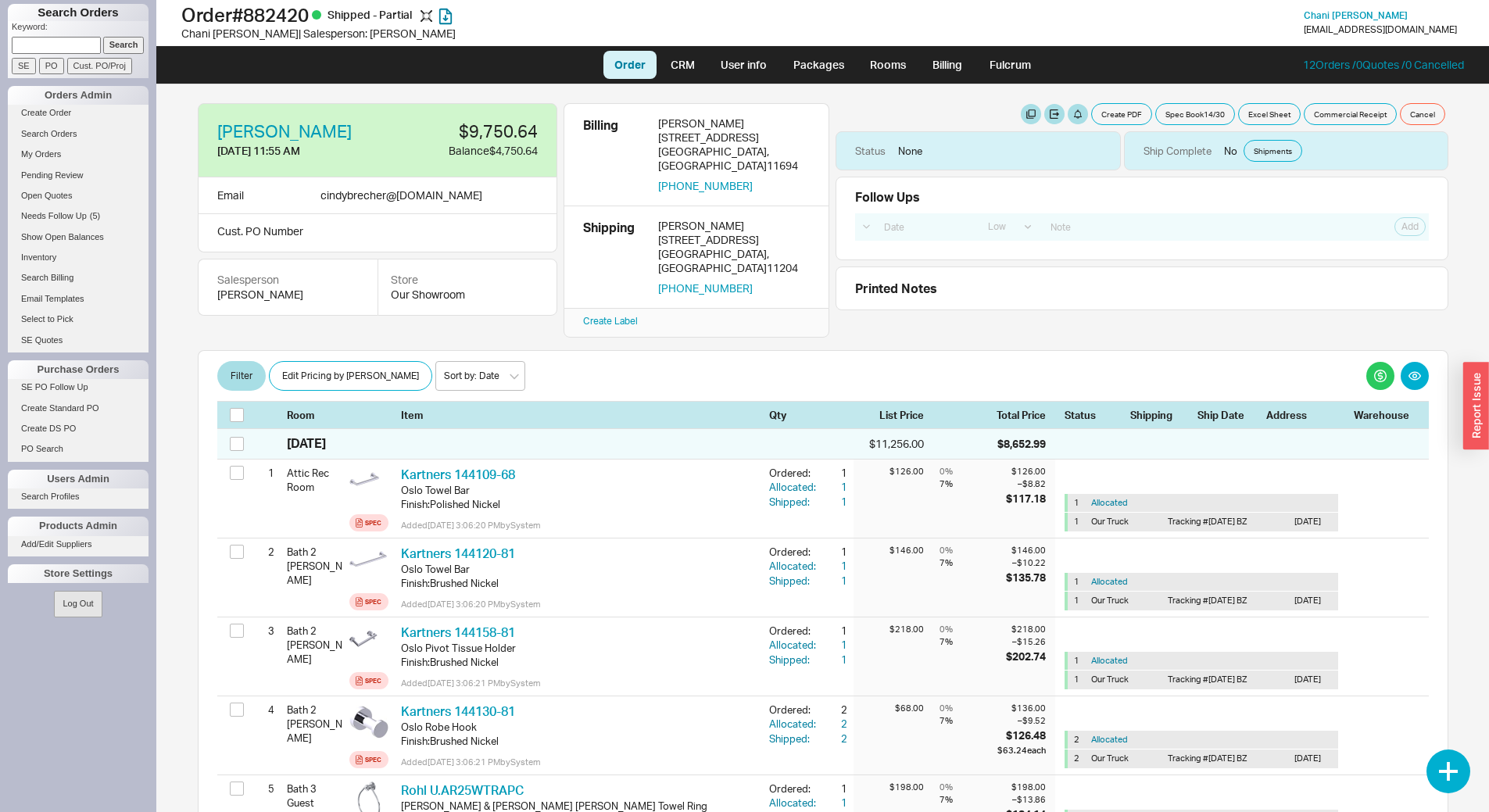
select select "LOW"
select select "4"
click at [72, 42] on input at bounding box center [57, 45] width 90 height 17
click at [906, 361] on div "Filter Edit Pricing by Brand Sort by: Room Sort by: Brand Sort by: Date" at bounding box center [823, 377] width 1212 height 32
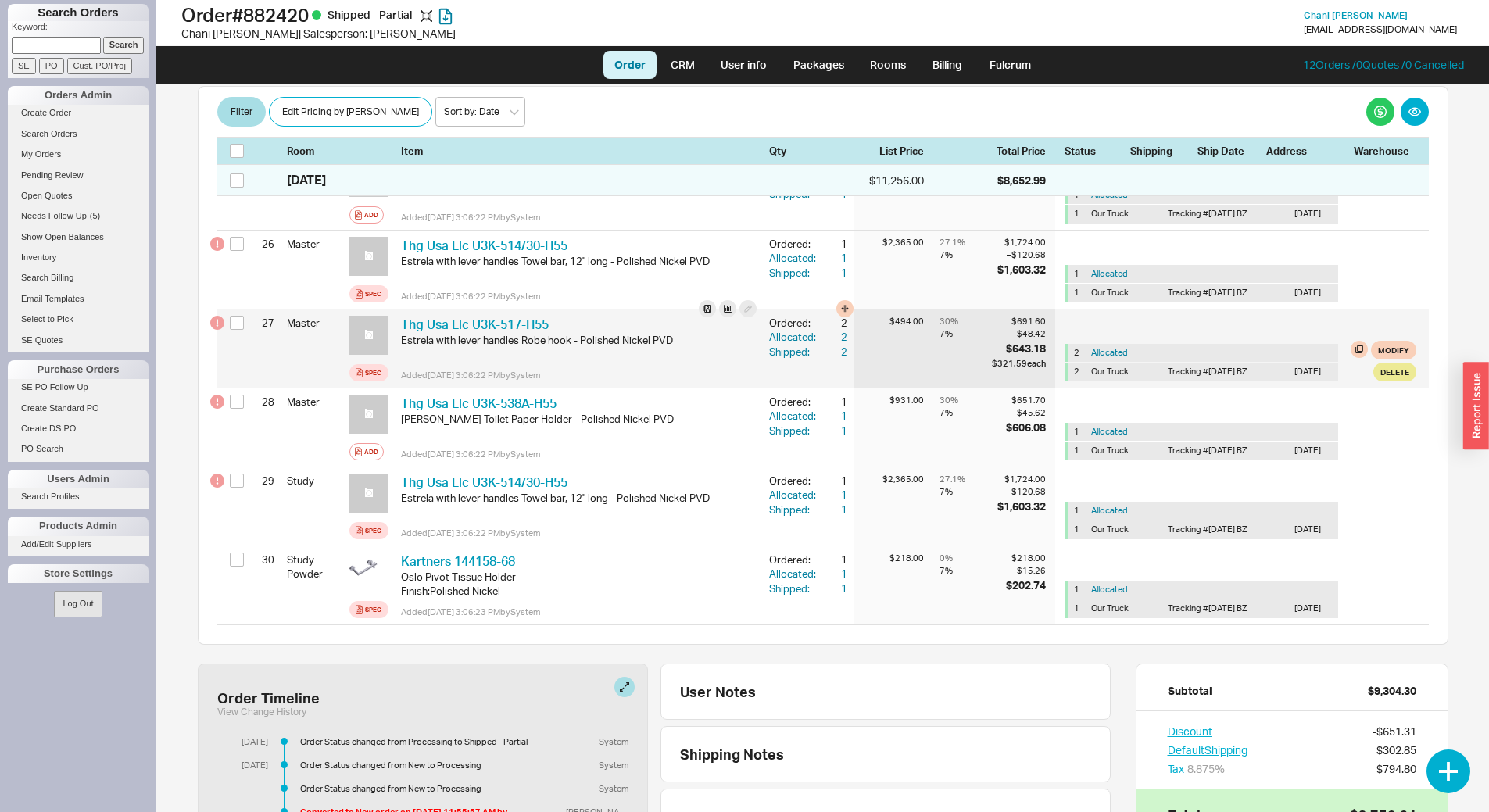
scroll to position [2374, 0]
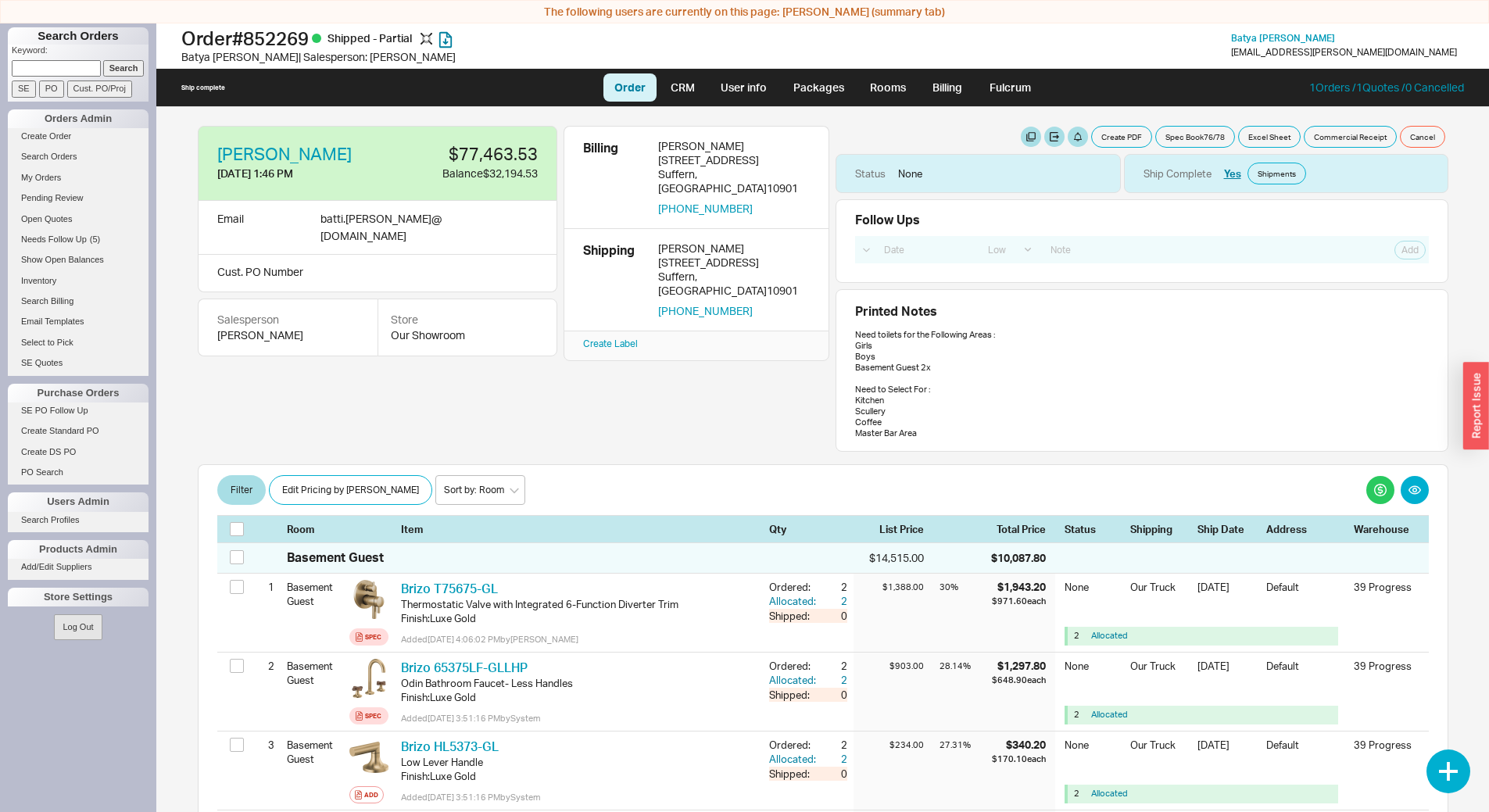
select select "LOW"
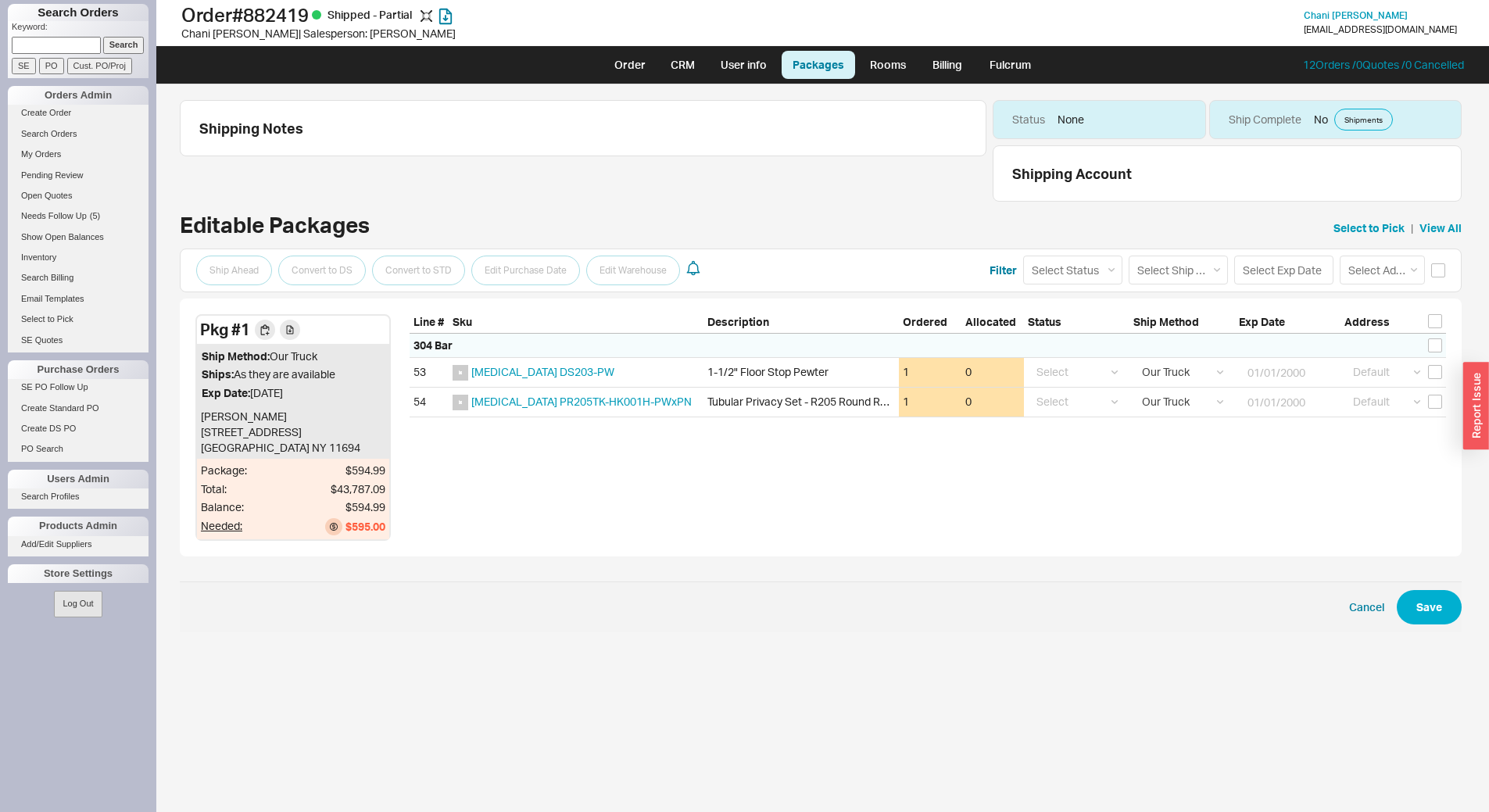
select select "8"
click at [54, 46] on input at bounding box center [57, 45] width 90 height 17
type input "939004"
click at [103, 36] on input "Search" at bounding box center [124, 45] width 41 height 17
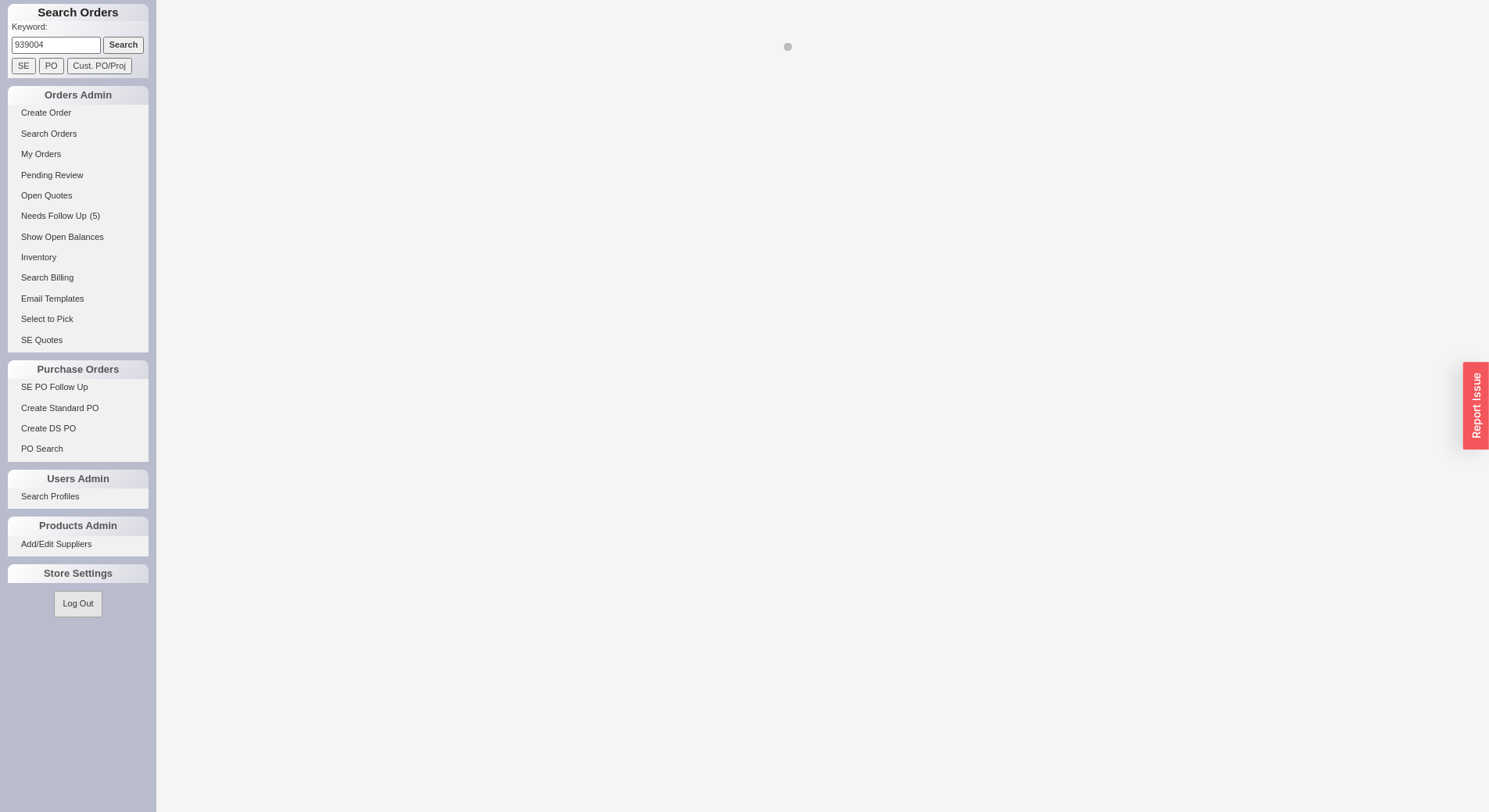
select select "LOW"
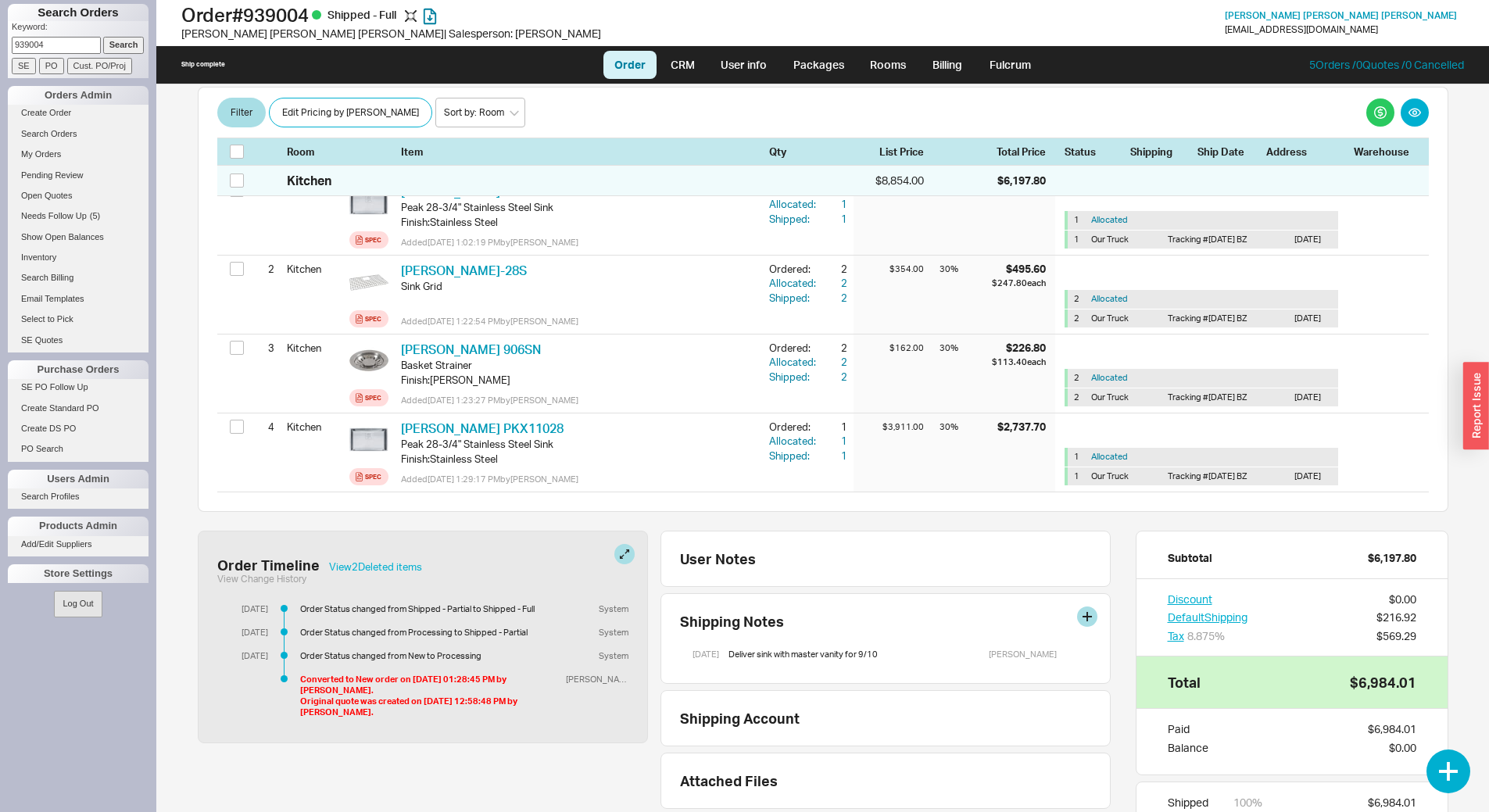
scroll to position [377, 0]
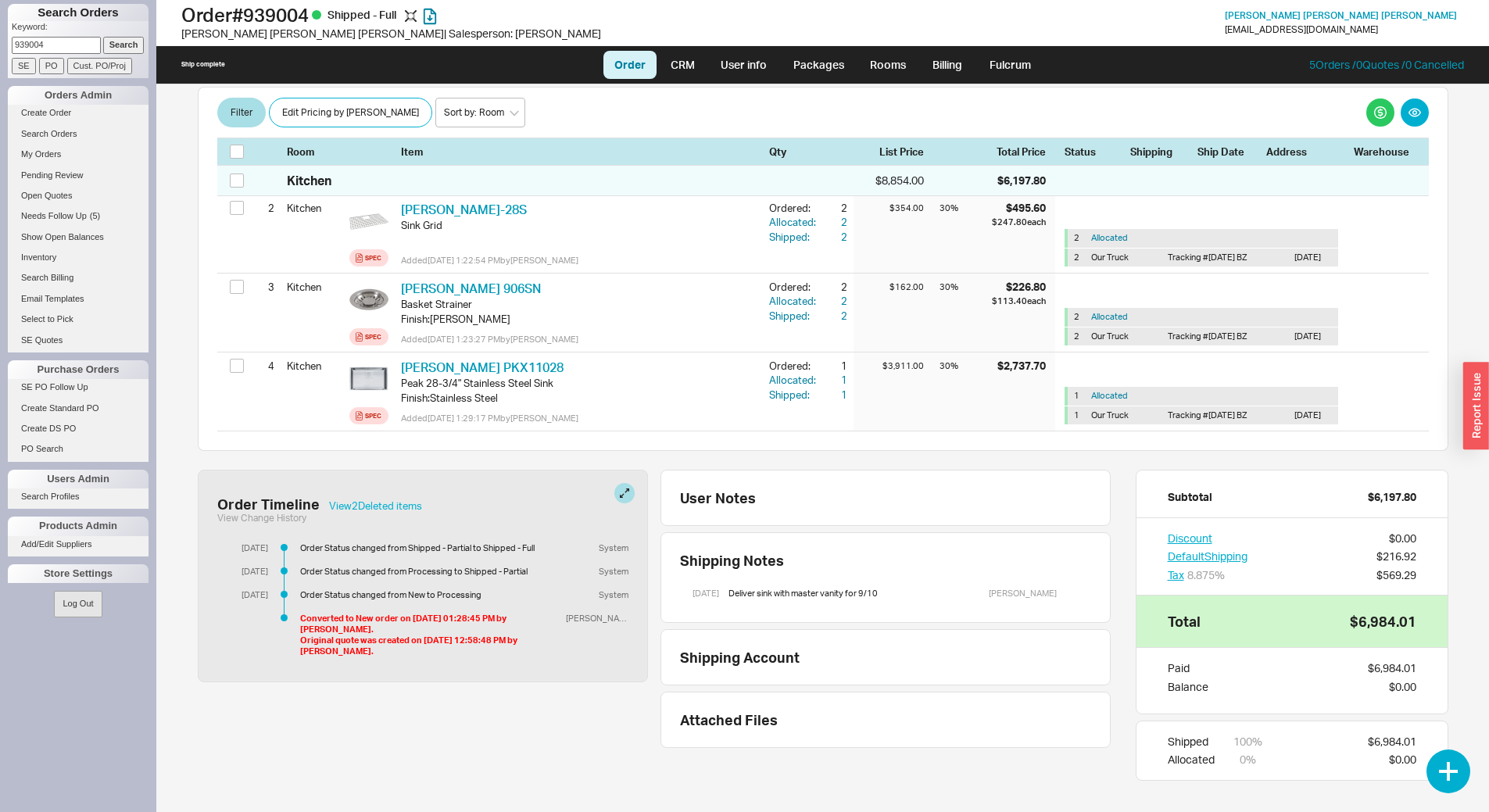
click at [51, 46] on input "939004" at bounding box center [57, 45] width 90 height 17
type input "928400"
click at [103, 36] on input "Search" at bounding box center [124, 45] width 41 height 17
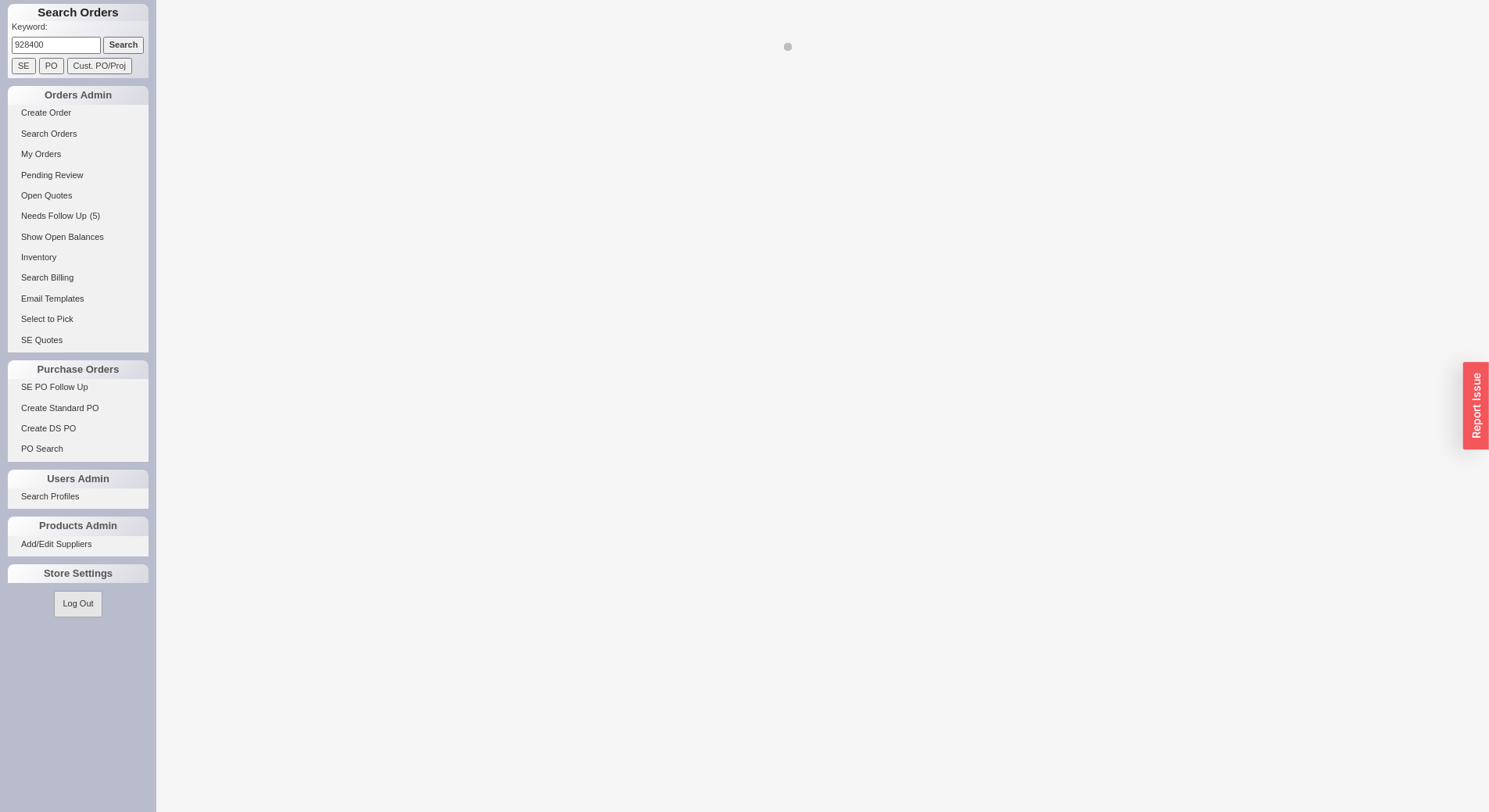
select select "LOW"
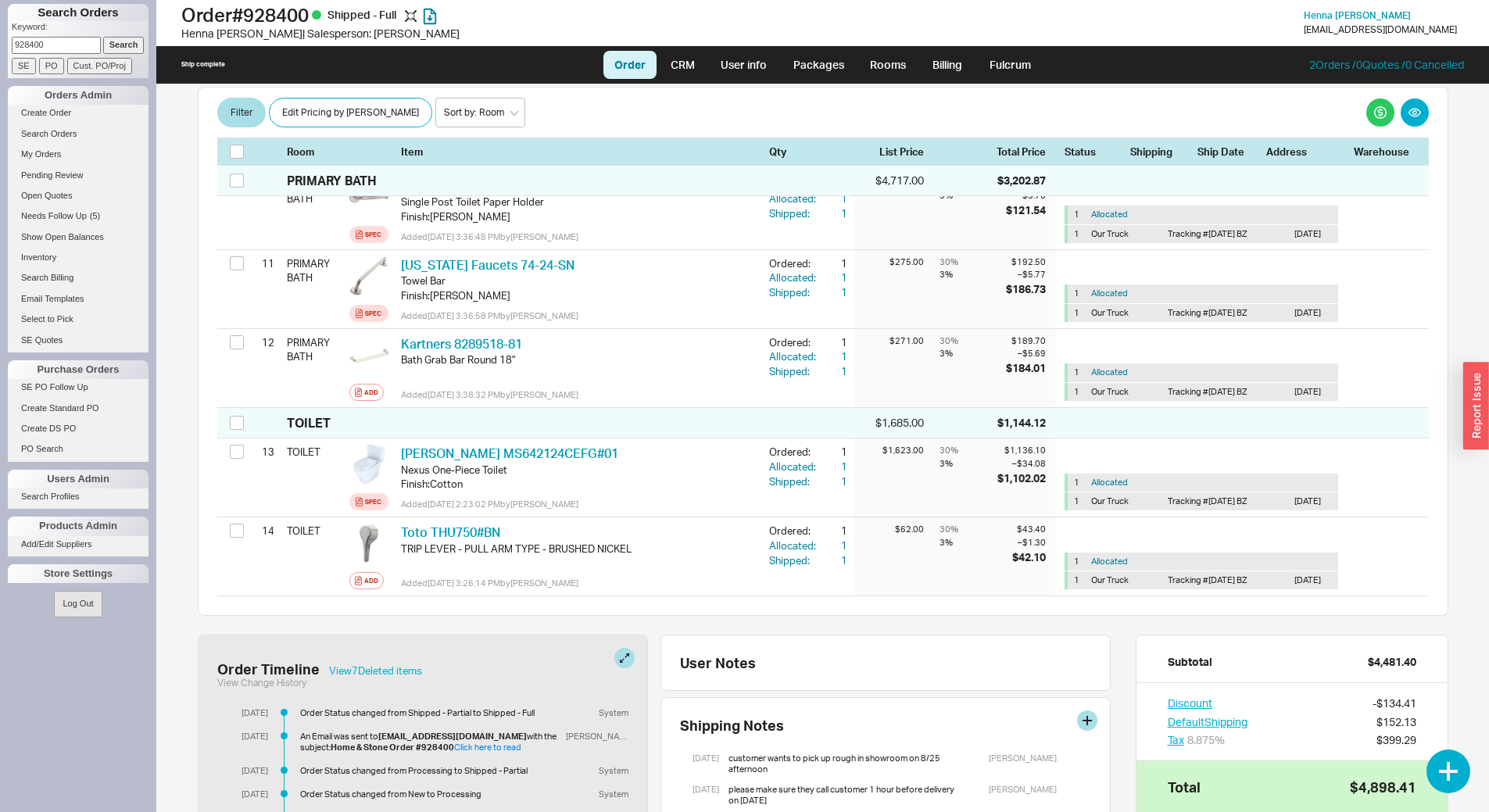
scroll to position [1227, 0]
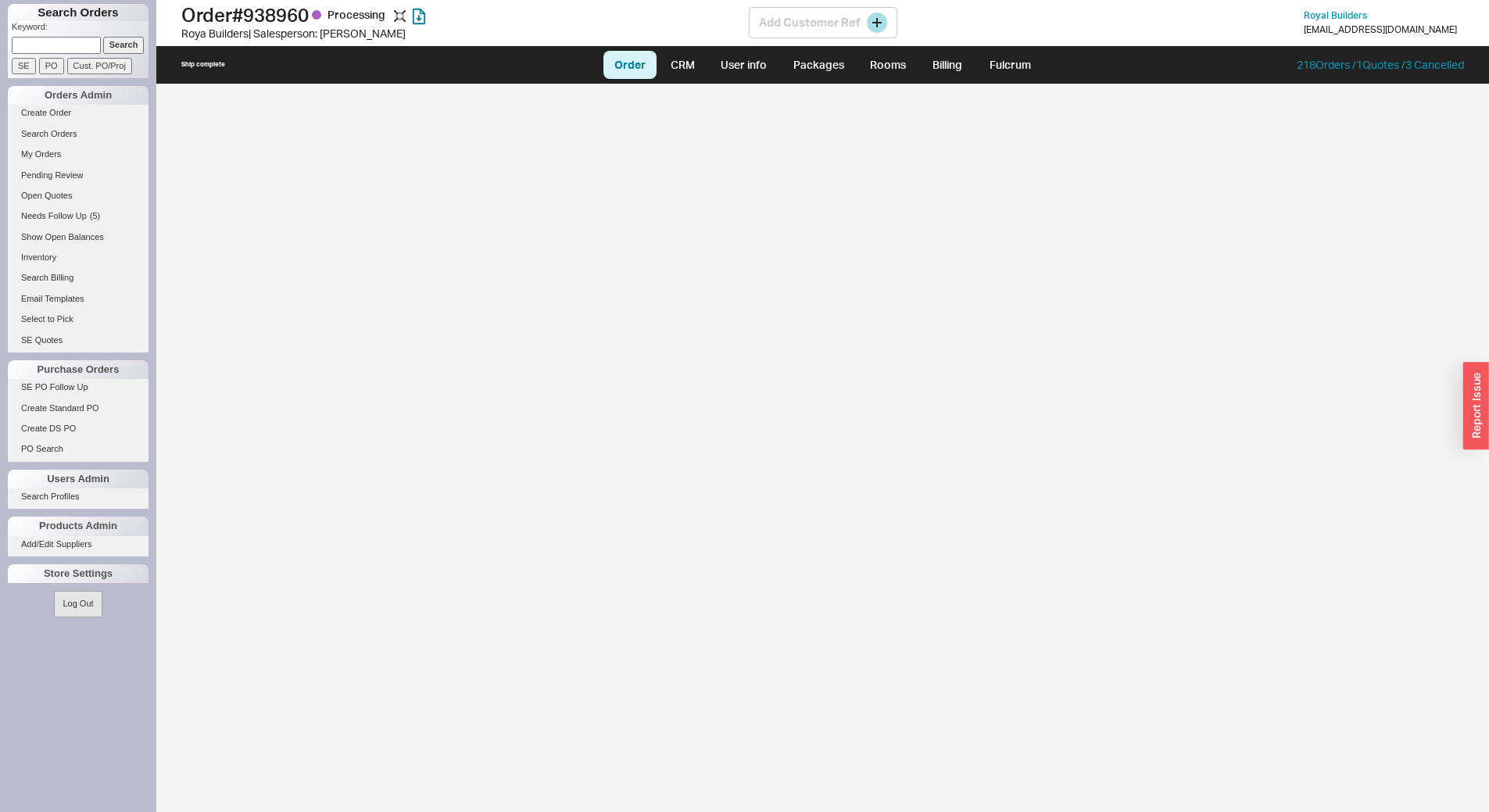
select select "LOW"
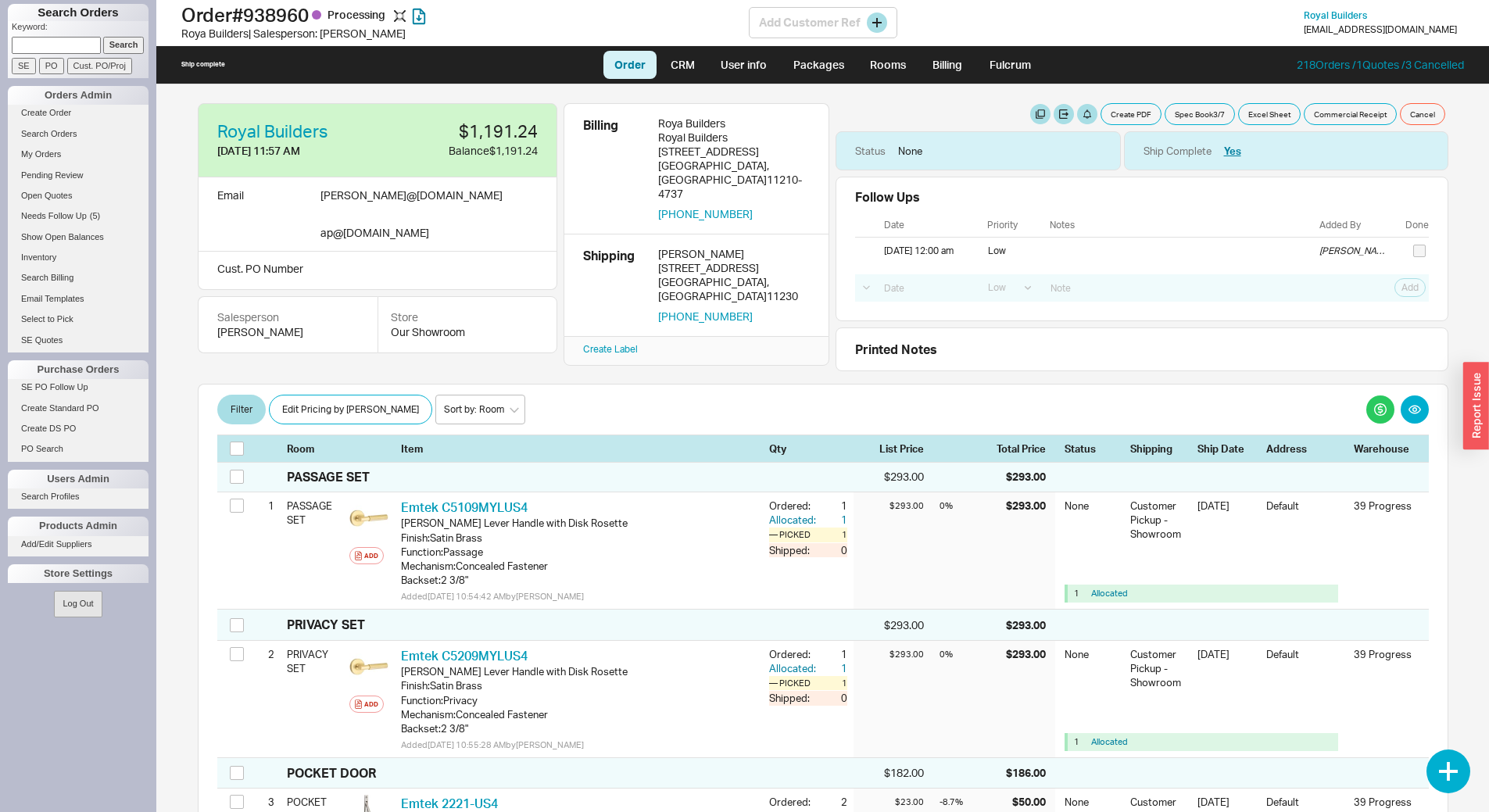
click at [273, 13] on h1 "Order # 938960 Processing" at bounding box center [465, 14] width 568 height 21
click at [273, 14] on h1 "Order # 938960 Processing" at bounding box center [465, 14] width 568 height 21
copy h1 "938960"
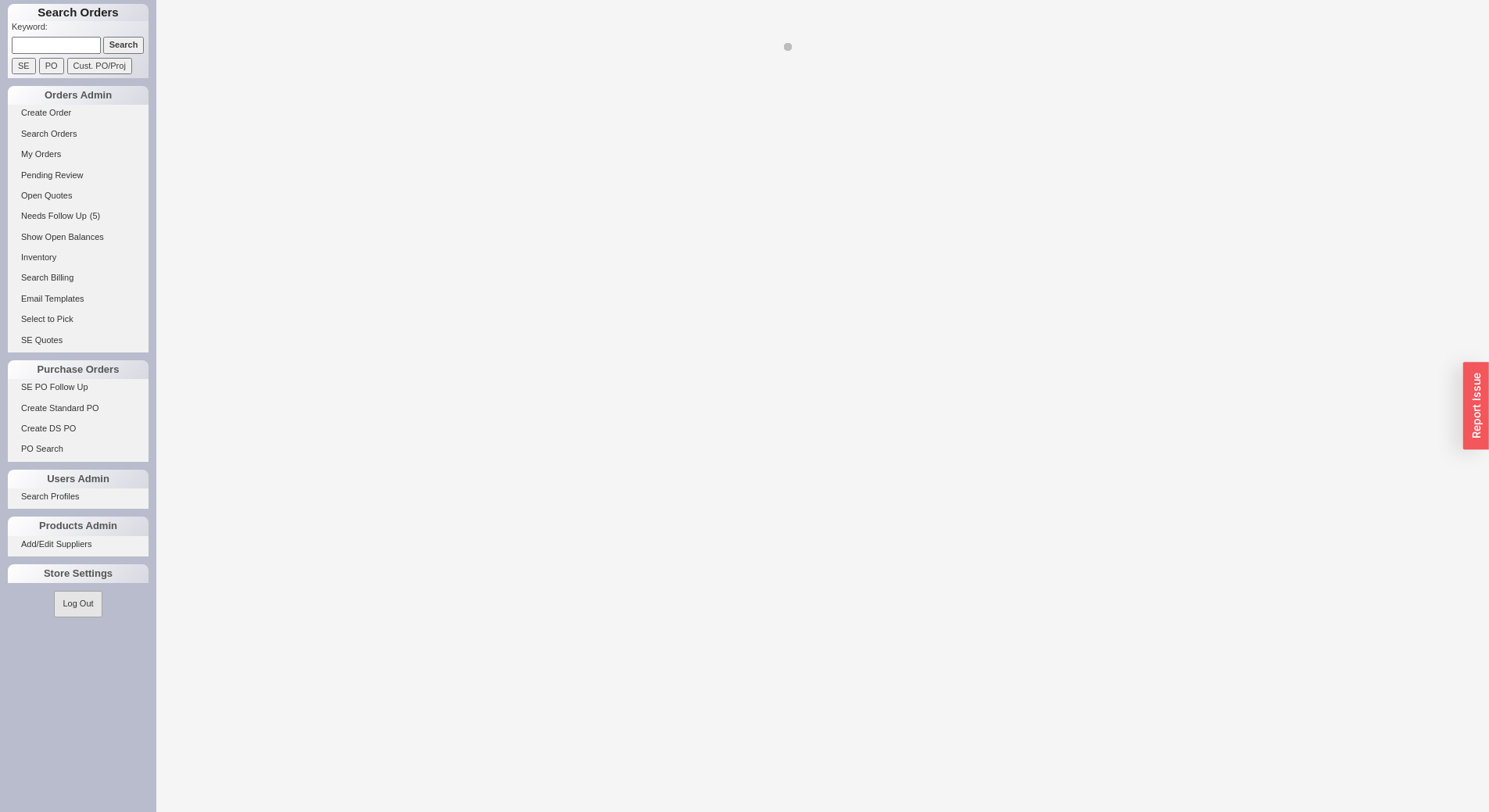
select select "LOW"
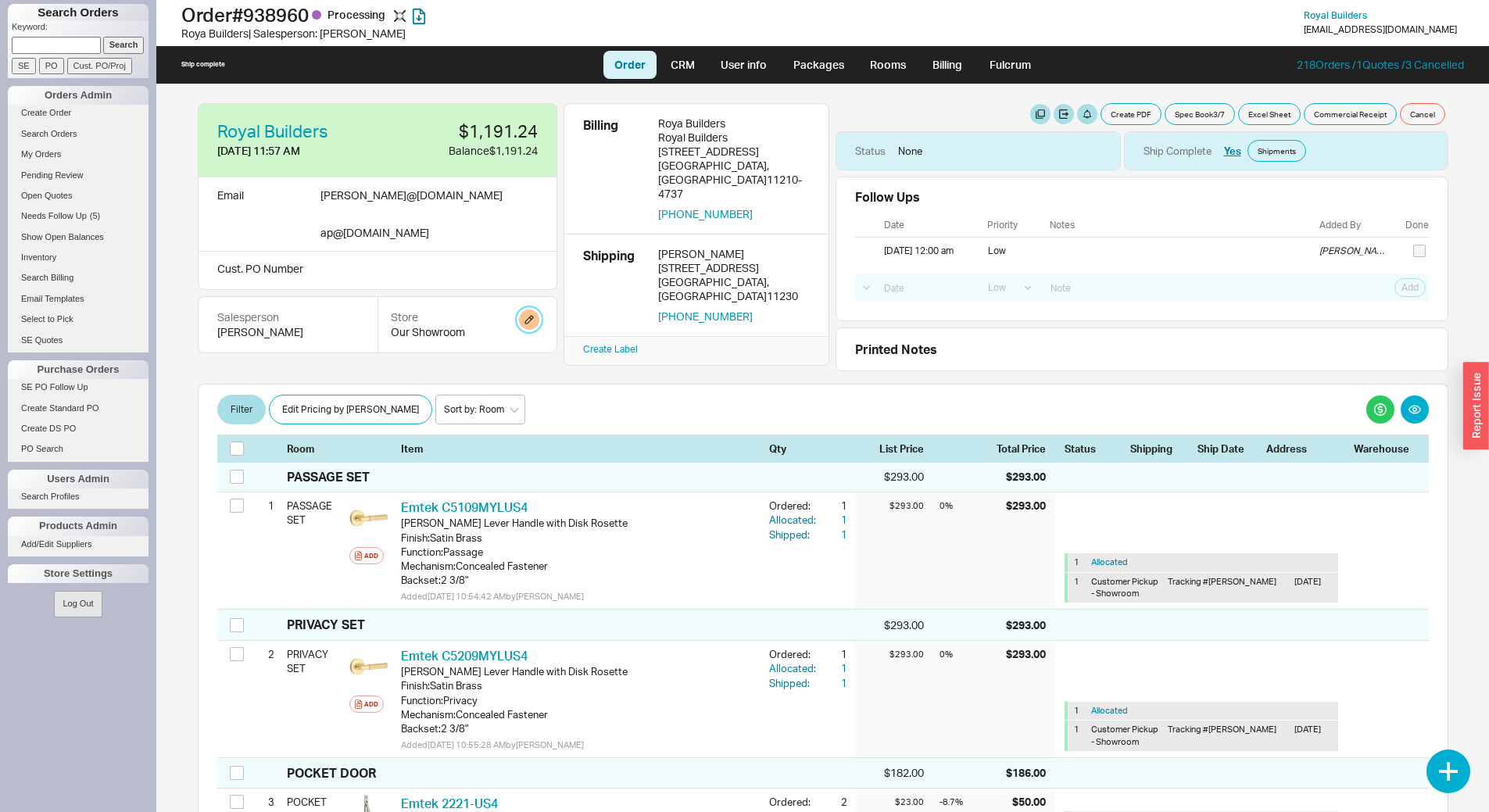
click at [532, 310] on button "button" at bounding box center [530, 320] width 21 height 21
click at [467, 361] on select "Home and Stone Site HS Display Orders HS Wholesale Our Showroom" at bounding box center [454, 355] width 148 height 29
select select "15"
click at [380, 341] on select "Home and Stone Site HS Display Orders HS Wholesale Our Showroom" at bounding box center [454, 355] width 148 height 29
click at [498, 396] on button "Update" at bounding box center [505, 392] width 46 height 21
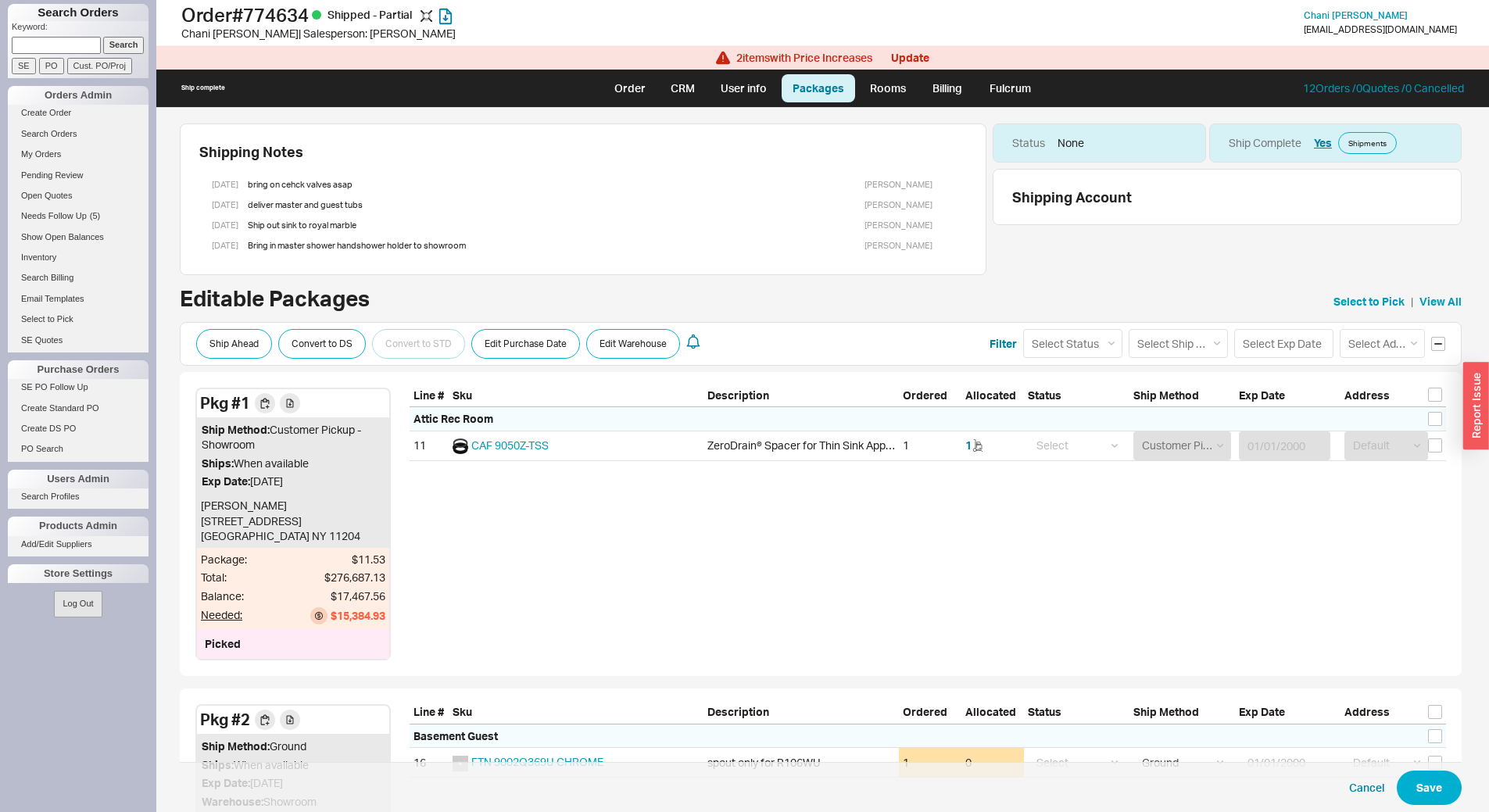
select select "10"
select select "1"
select select "10"
select select "8"
select select "On Hold"
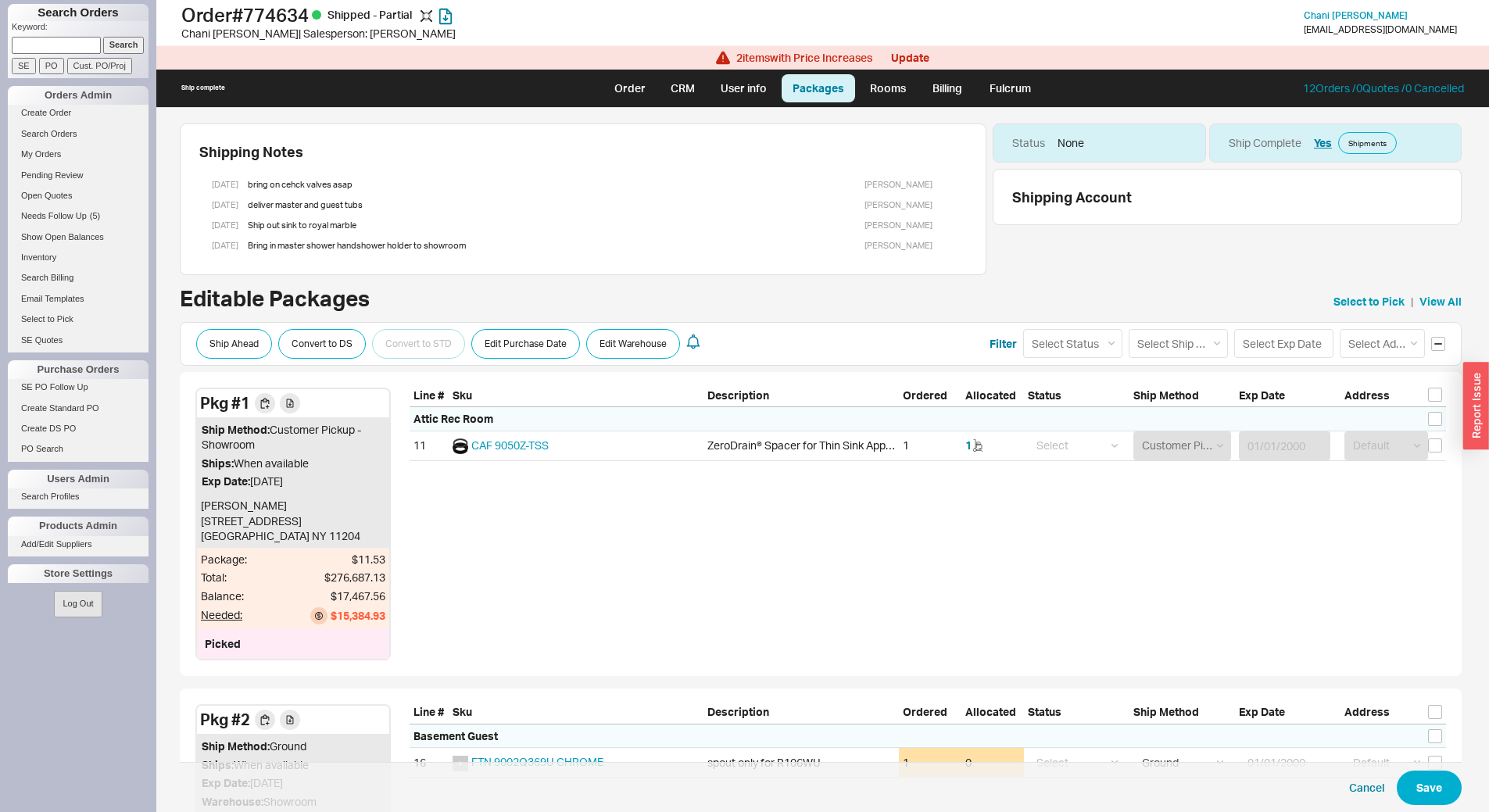
select select "8"
select select "On Hold"
select select "8"
select select "On Hold"
select select "8"
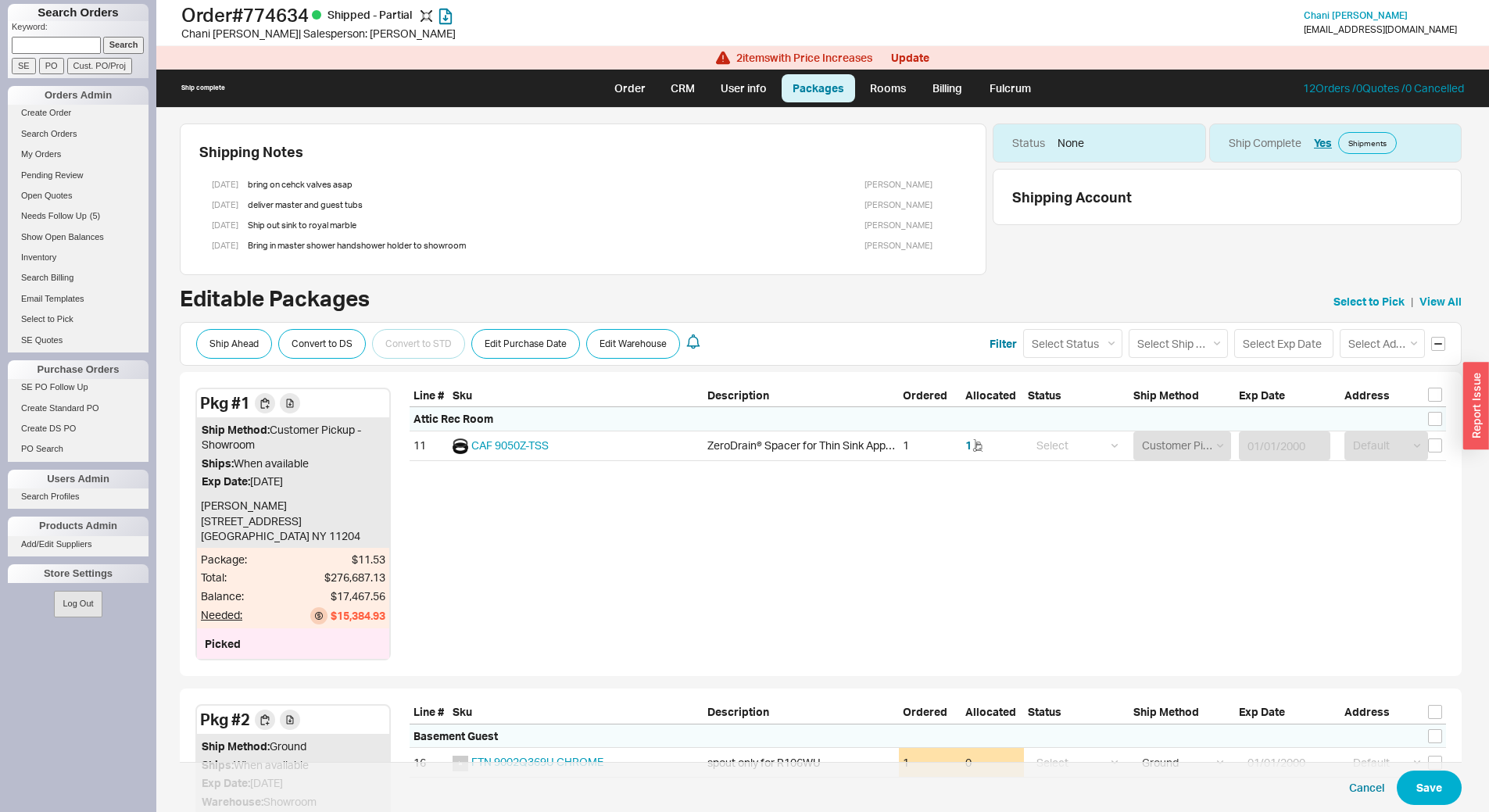
scroll to position [153, 0]
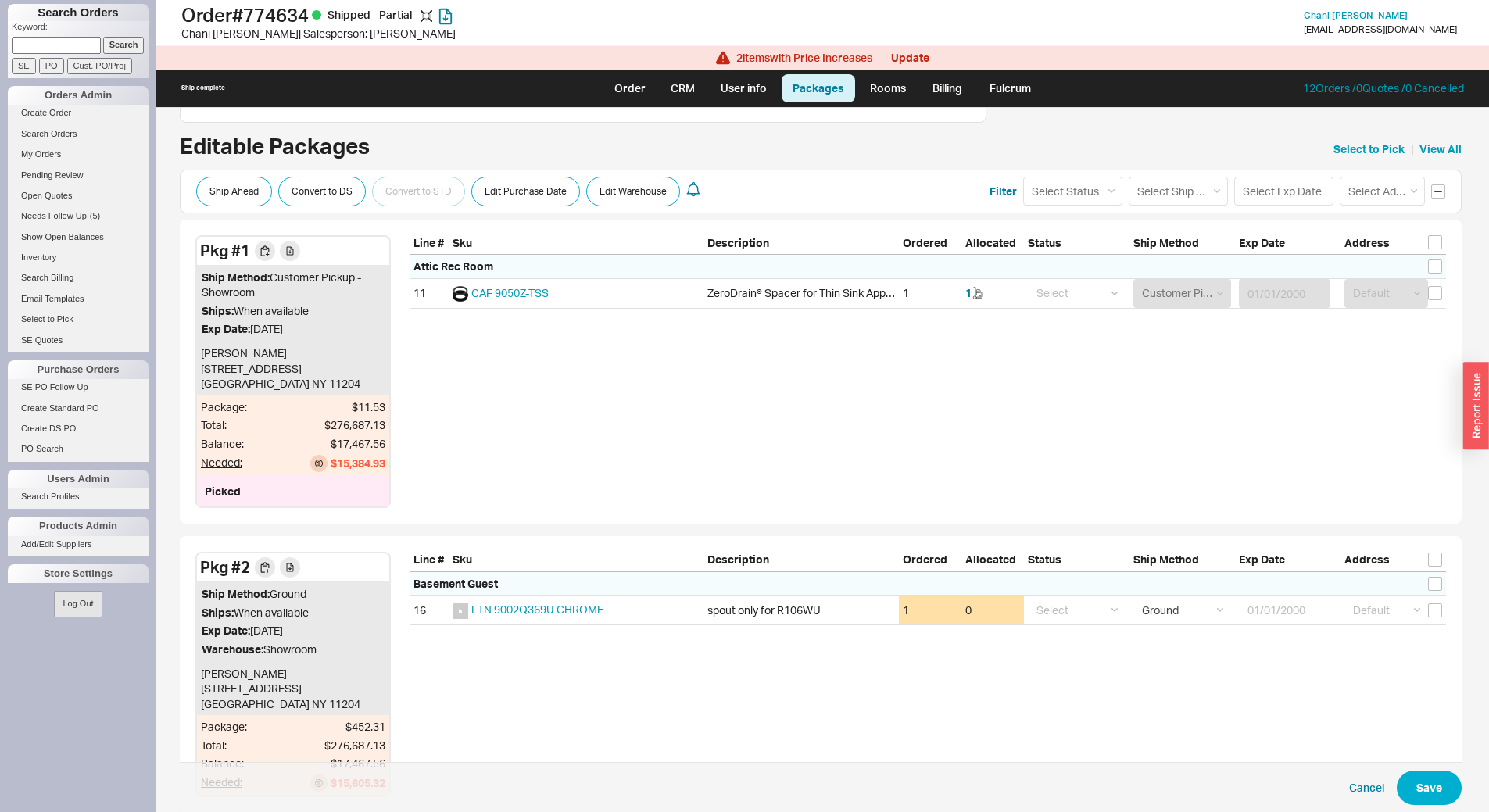
click at [66, 48] on input at bounding box center [57, 45] width 90 height 17
click at [103, 36] on input "Search" at bounding box center [124, 45] width 41 height 17
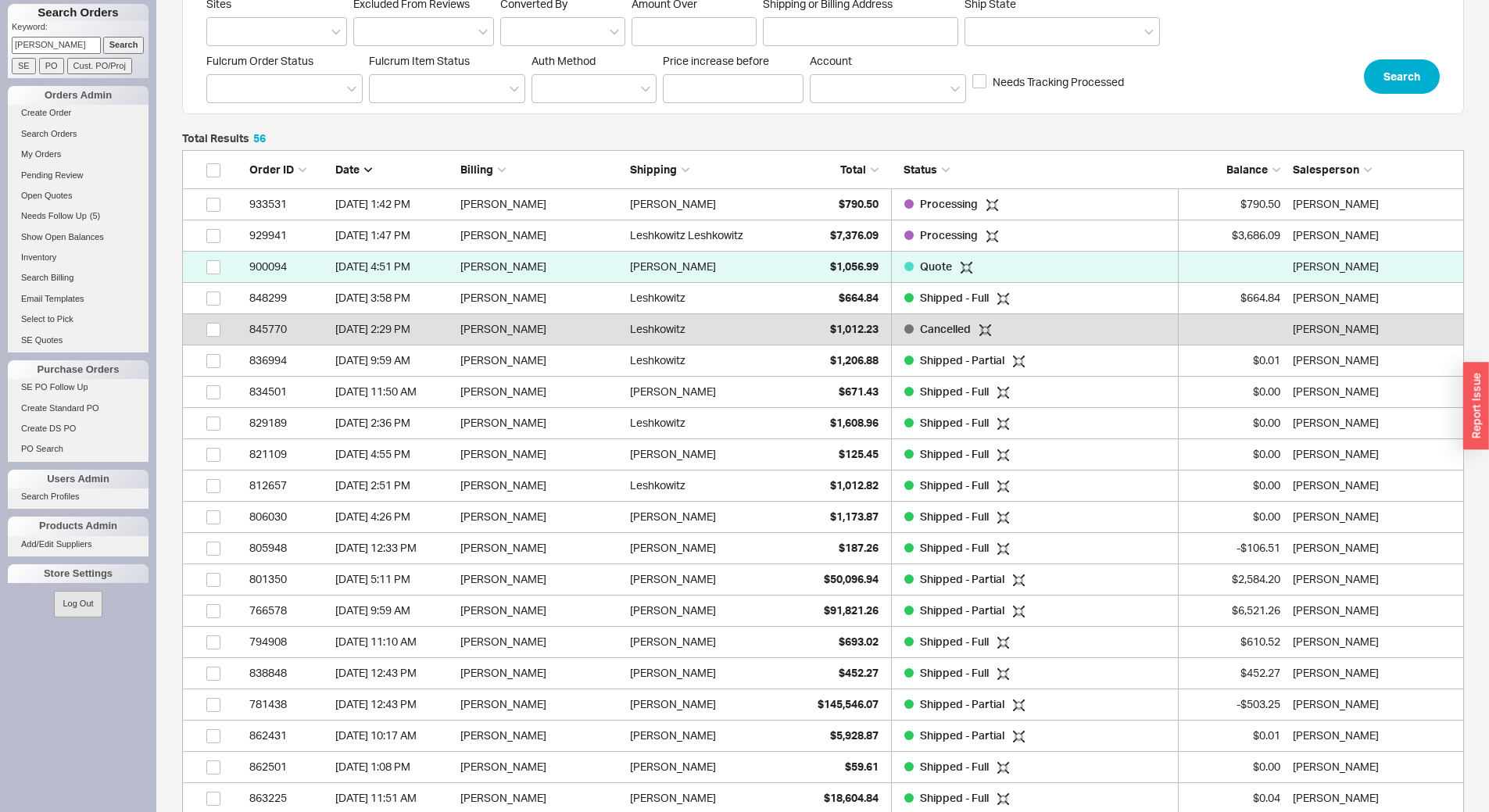
scroll to position [78, 0]
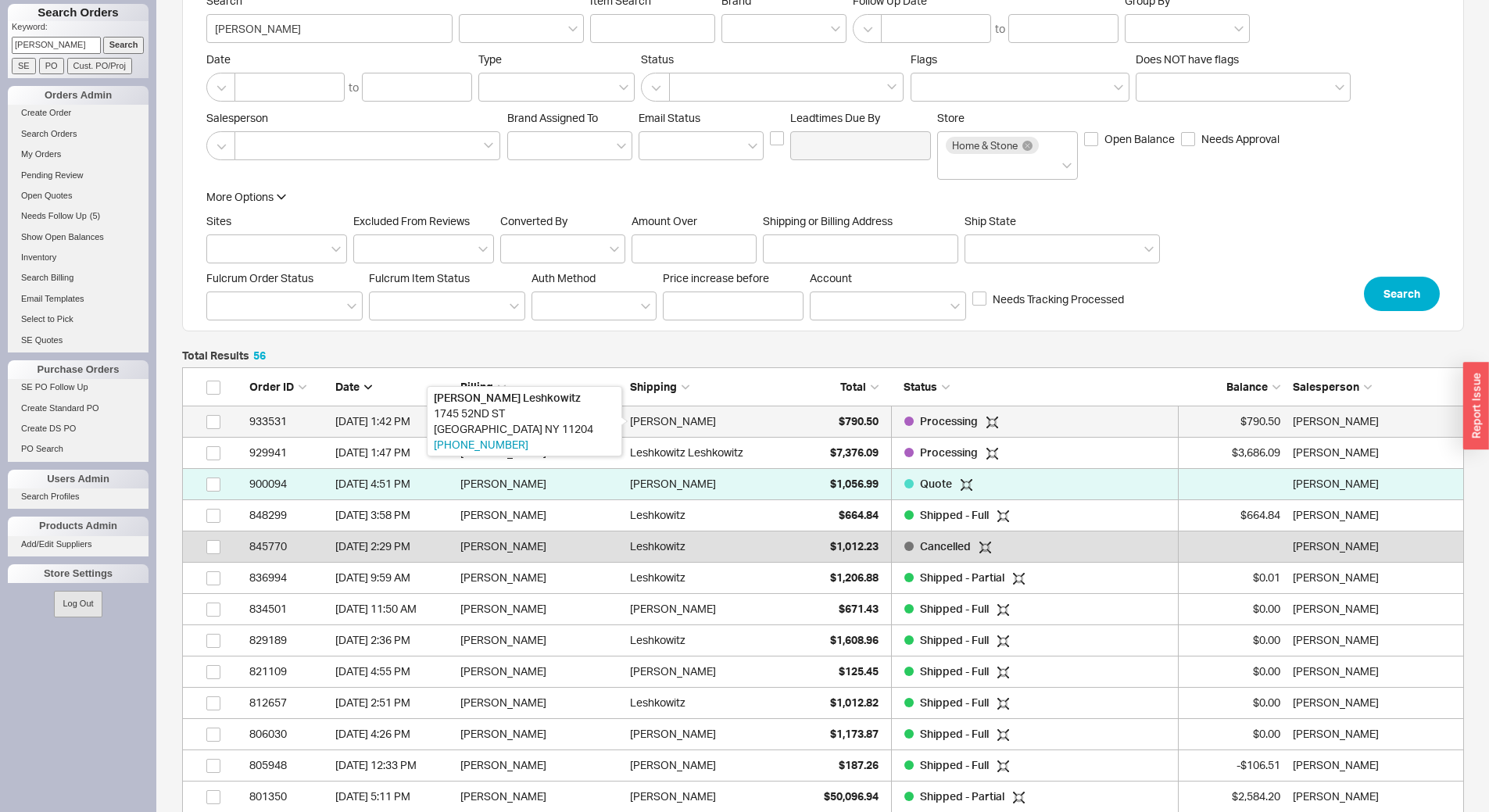
click at [677, 423] on div "[PERSON_NAME]" at bounding box center [673, 421] width 86 height 32
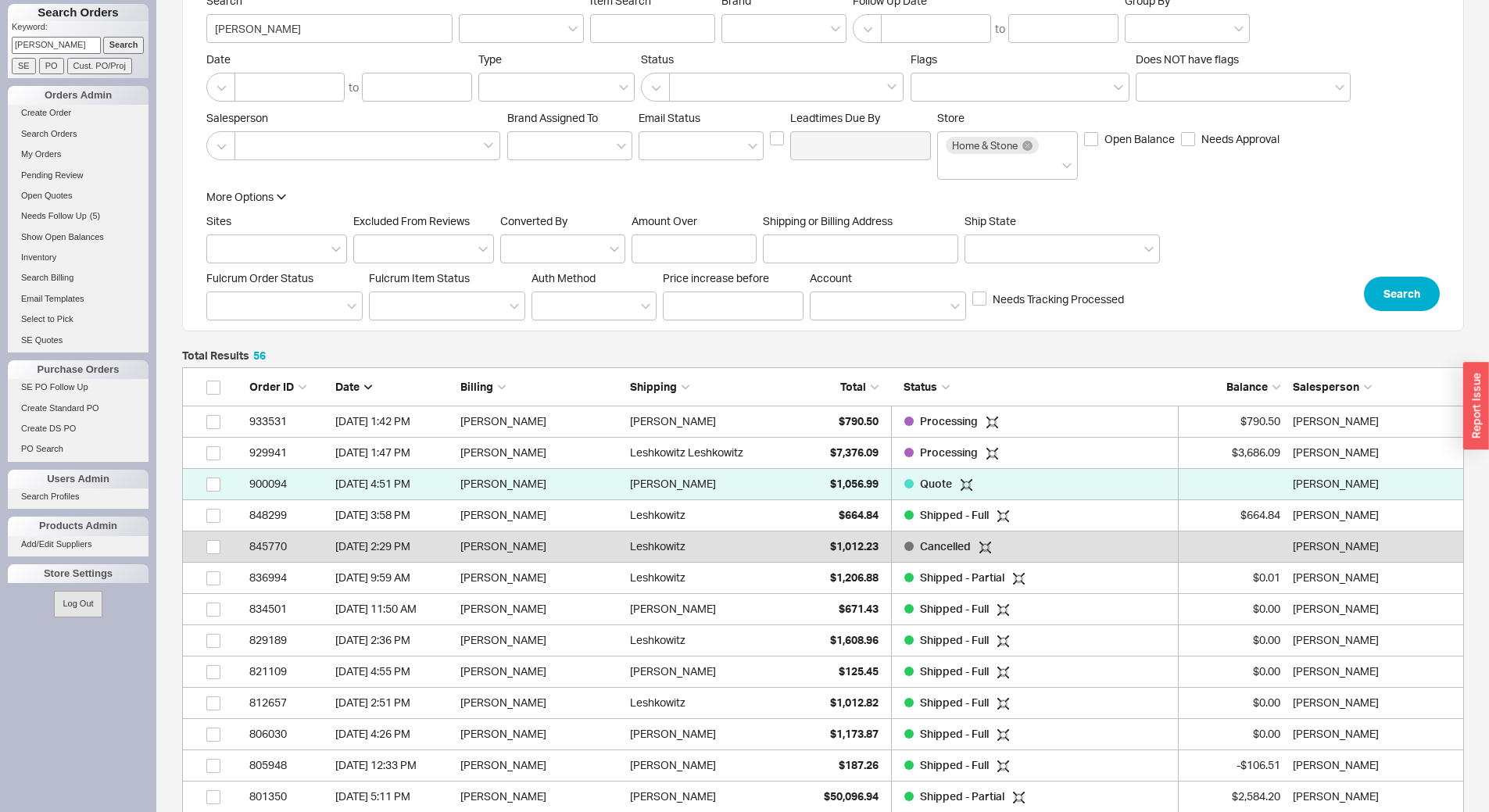
click at [43, 45] on input "lesh" at bounding box center [57, 45] width 90 height 17
type input "posh"
click at [117, 46] on input "Search" at bounding box center [124, 45] width 41 height 17
type input "posh"
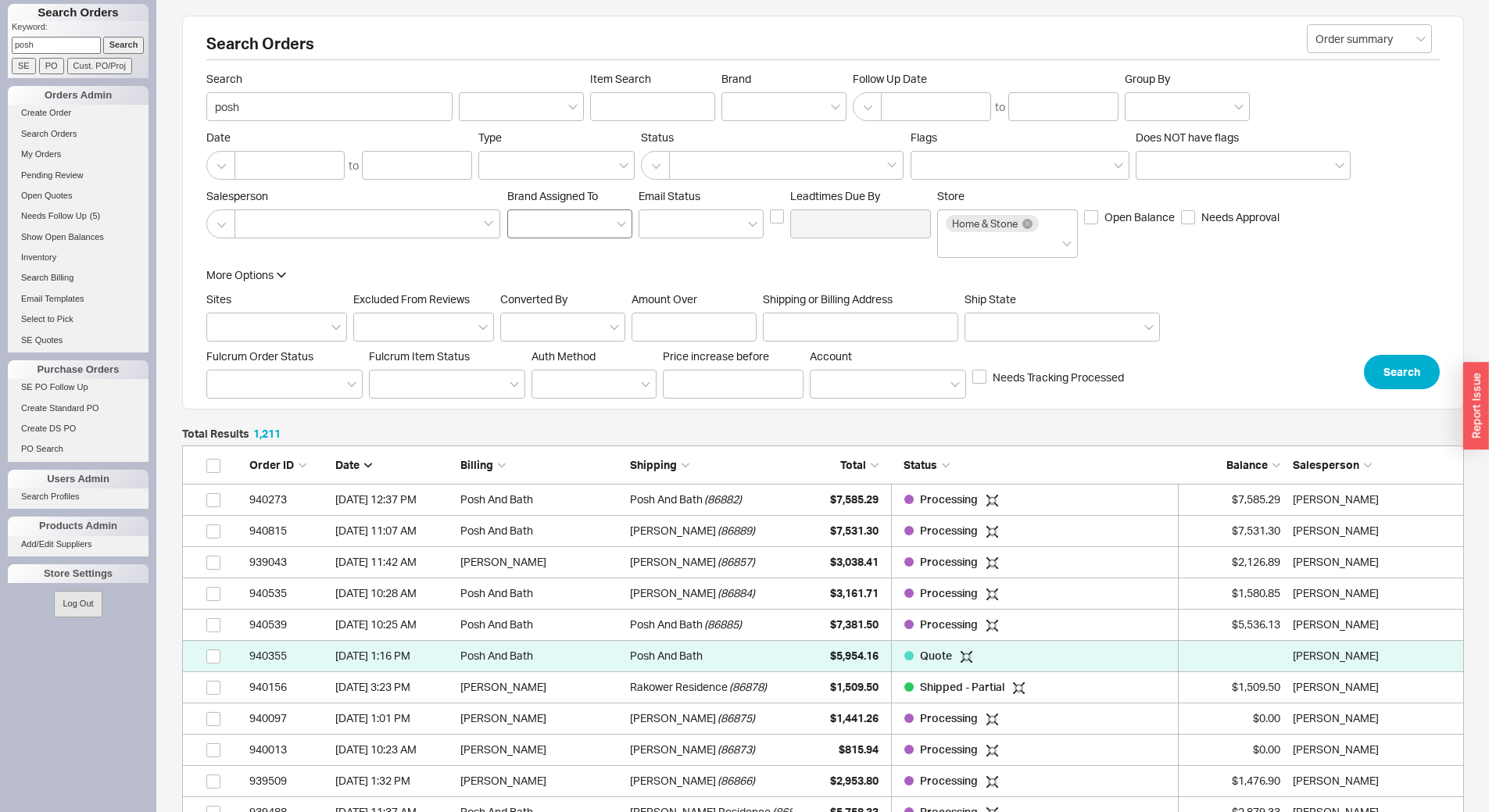
scroll to position [37927, 1271]
click at [290, 503] on div "940273" at bounding box center [289, 500] width 78 height 32
click at [1239, 472] on div "Balance" at bounding box center [1234, 465] width 94 height 16
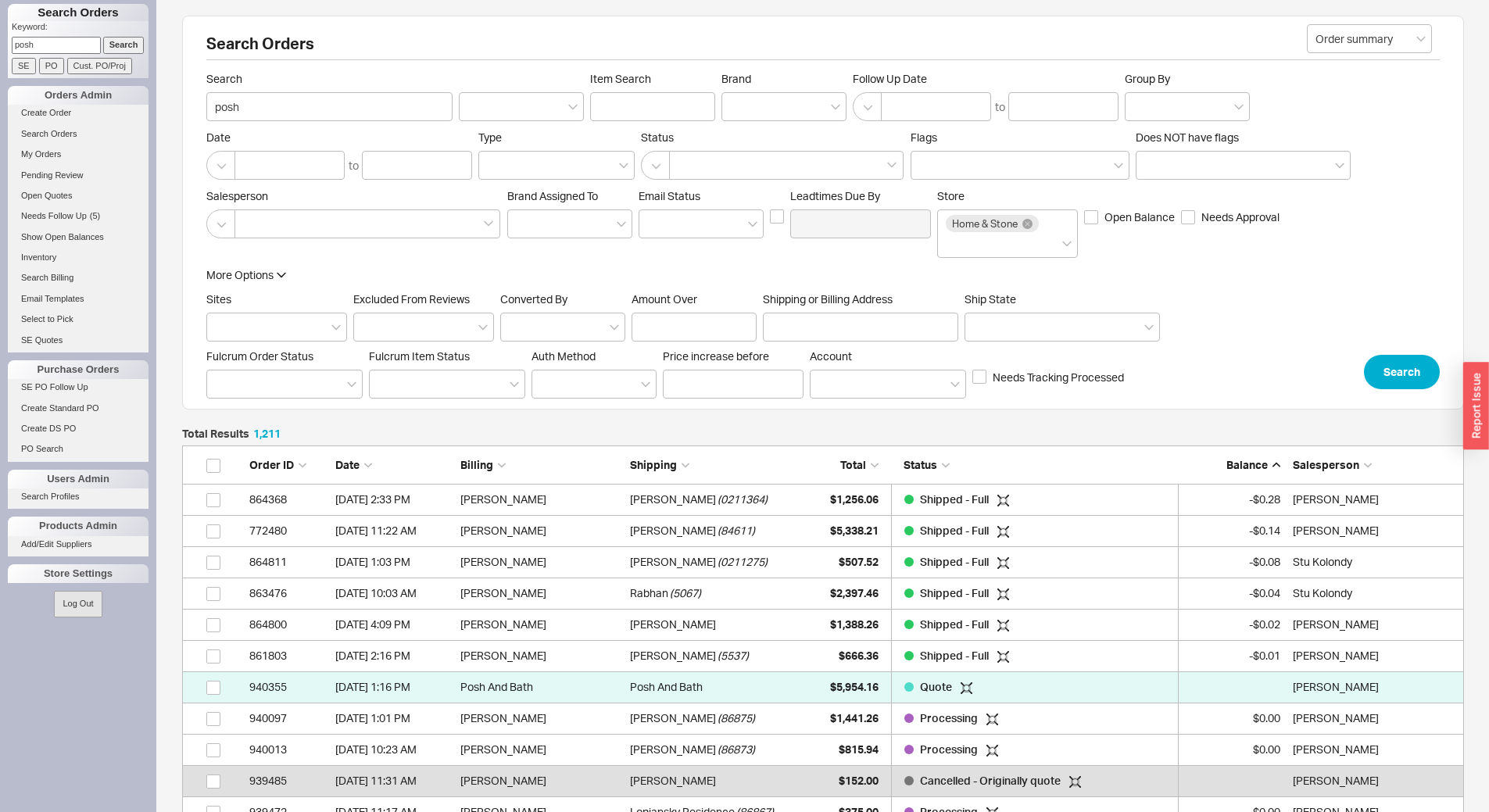
click at [1239, 472] on div "Balance" at bounding box center [1234, 465] width 94 height 16
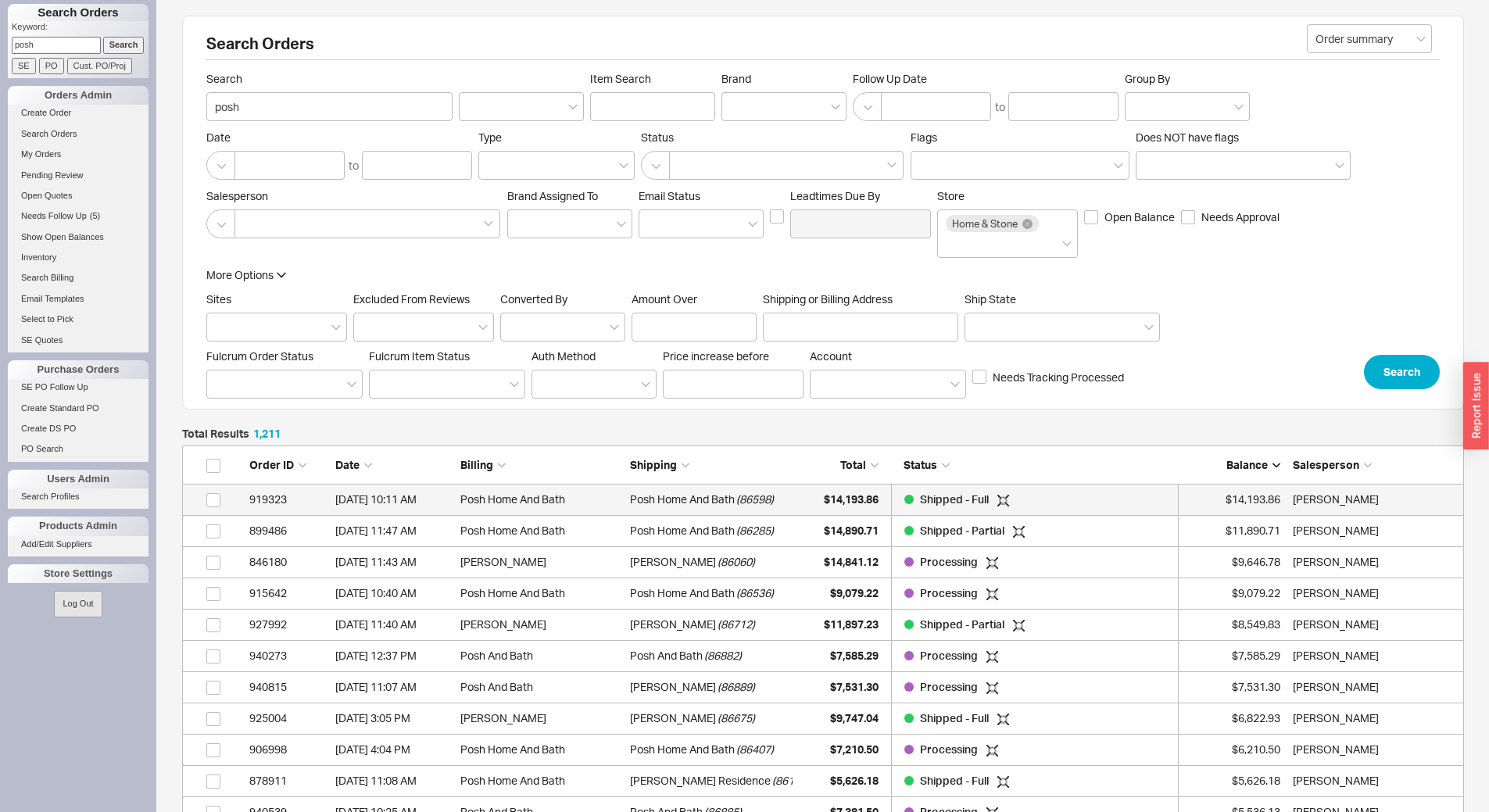
click at [409, 501] on div "6/4/25 10:11 AM" at bounding box center [394, 500] width 117 height 32
click at [1259, 289] on div "More Options Sites Excluded From Reviews Converted By Amount Over Shipping or B…" at bounding box center [822, 328] width 1234 height 122
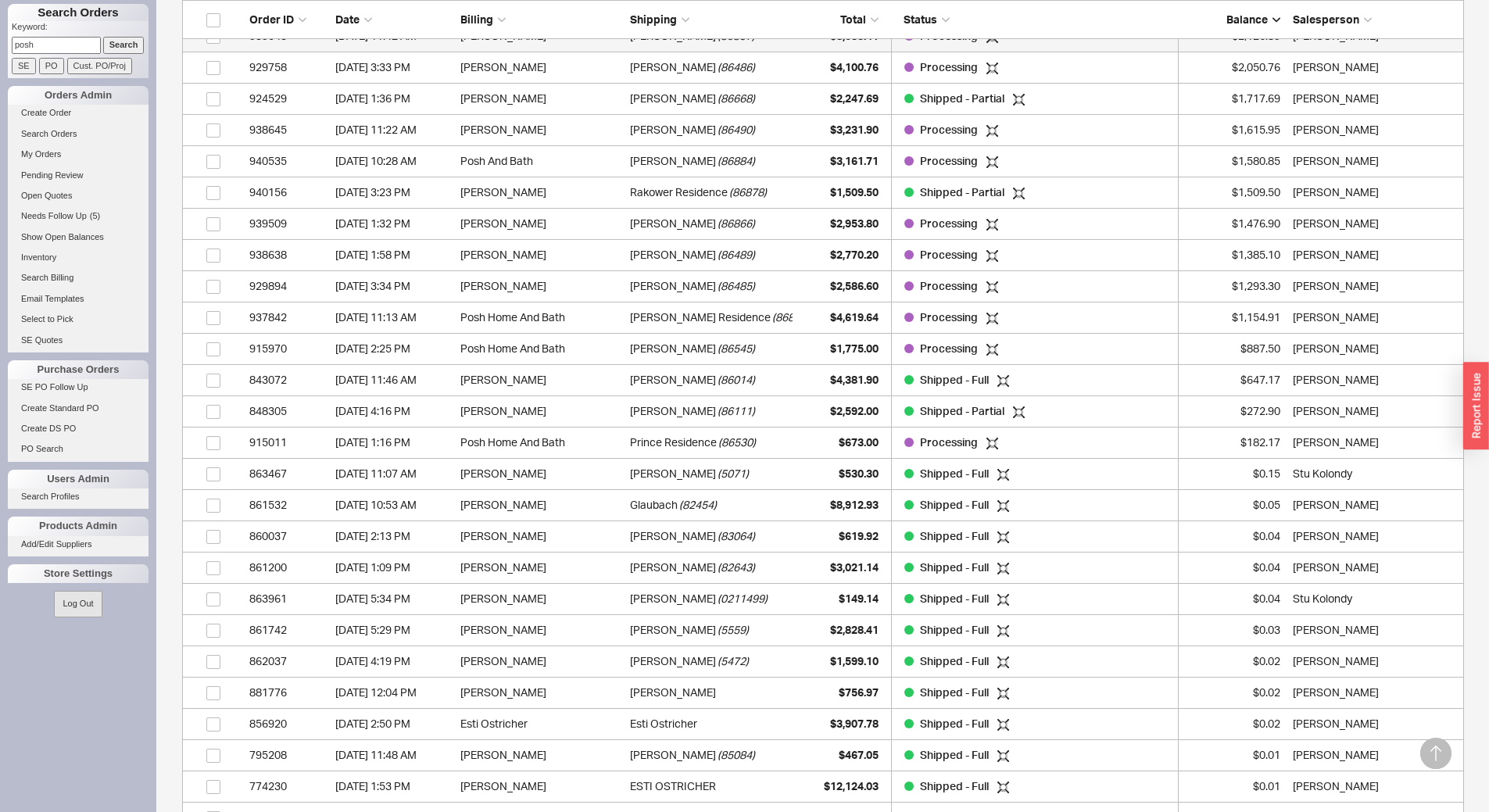
scroll to position [1173, 0]
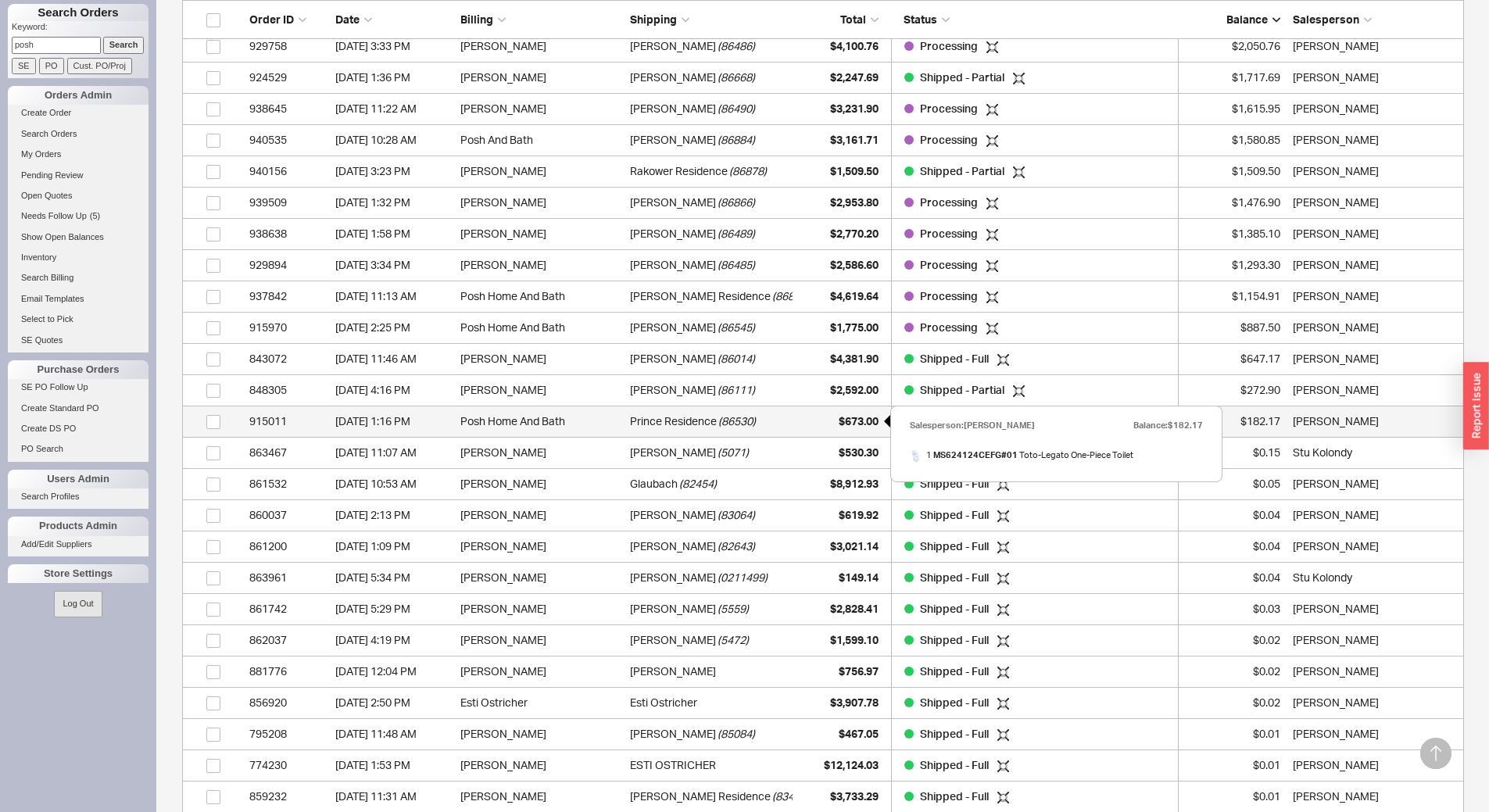
click at [845, 417] on span "$673.00" at bounding box center [859, 420] width 40 height 13
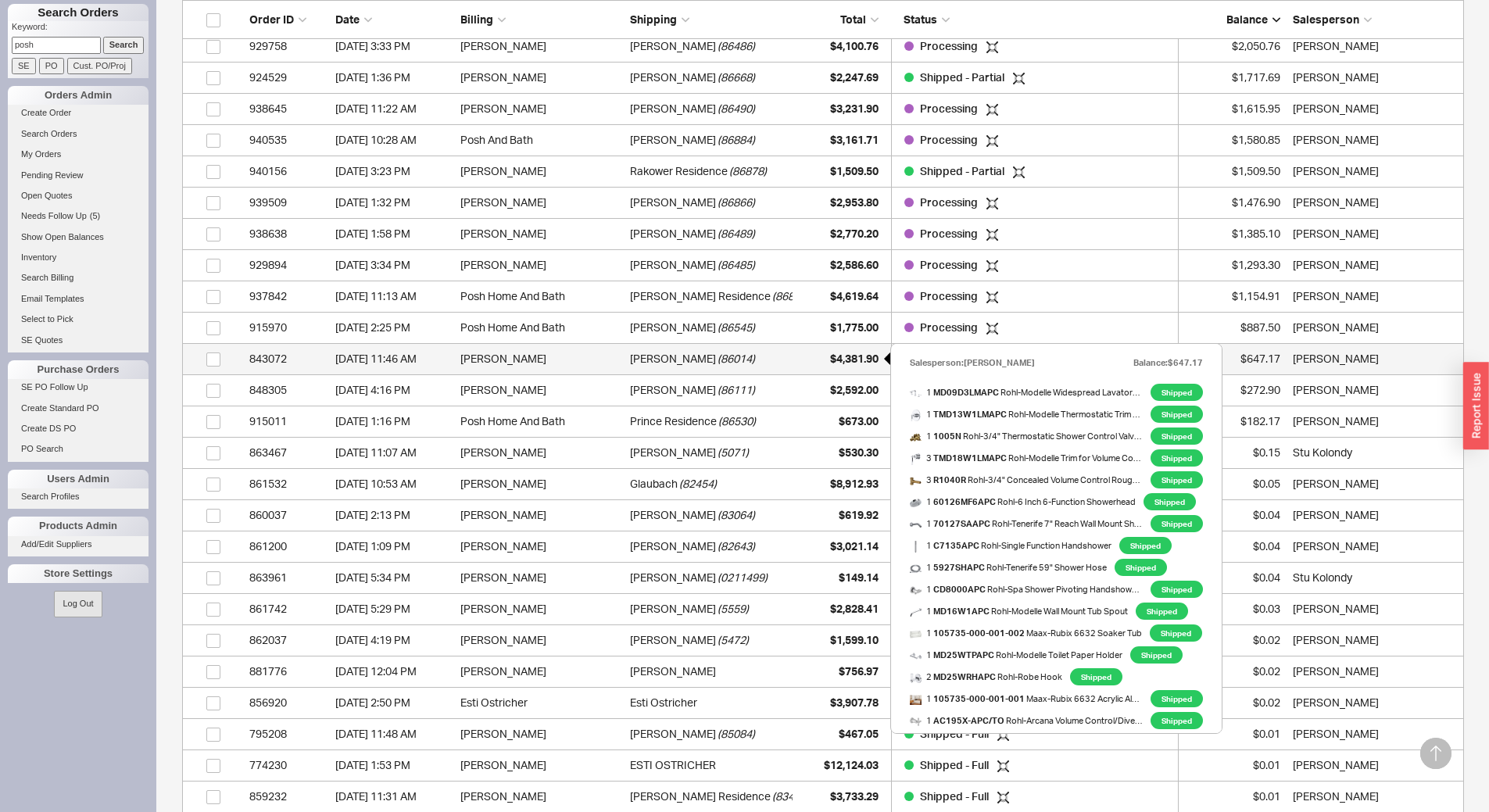
click at [831, 365] on div "$4,381.90" at bounding box center [840, 359] width 78 height 32
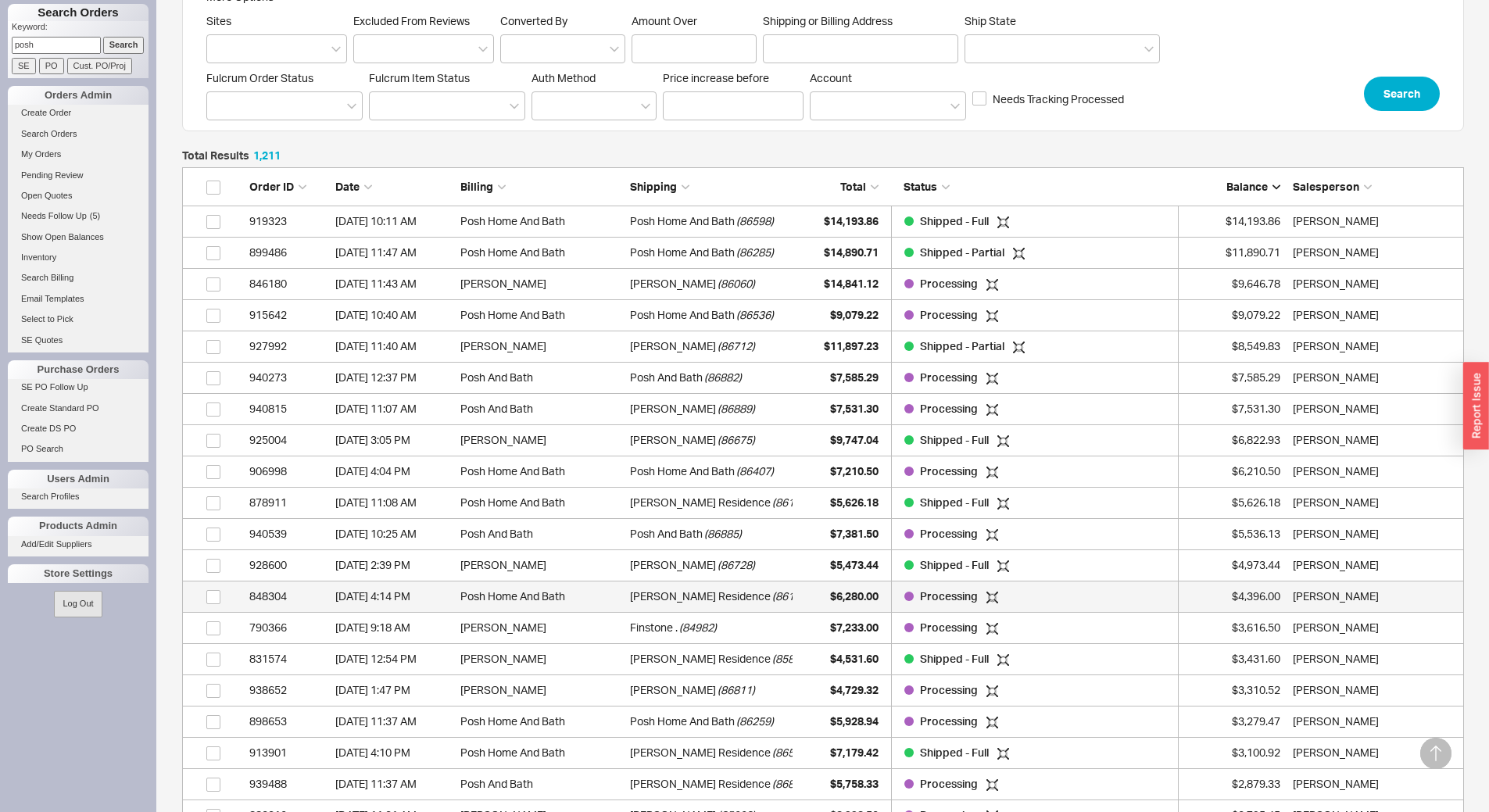
scroll to position [235, 0]
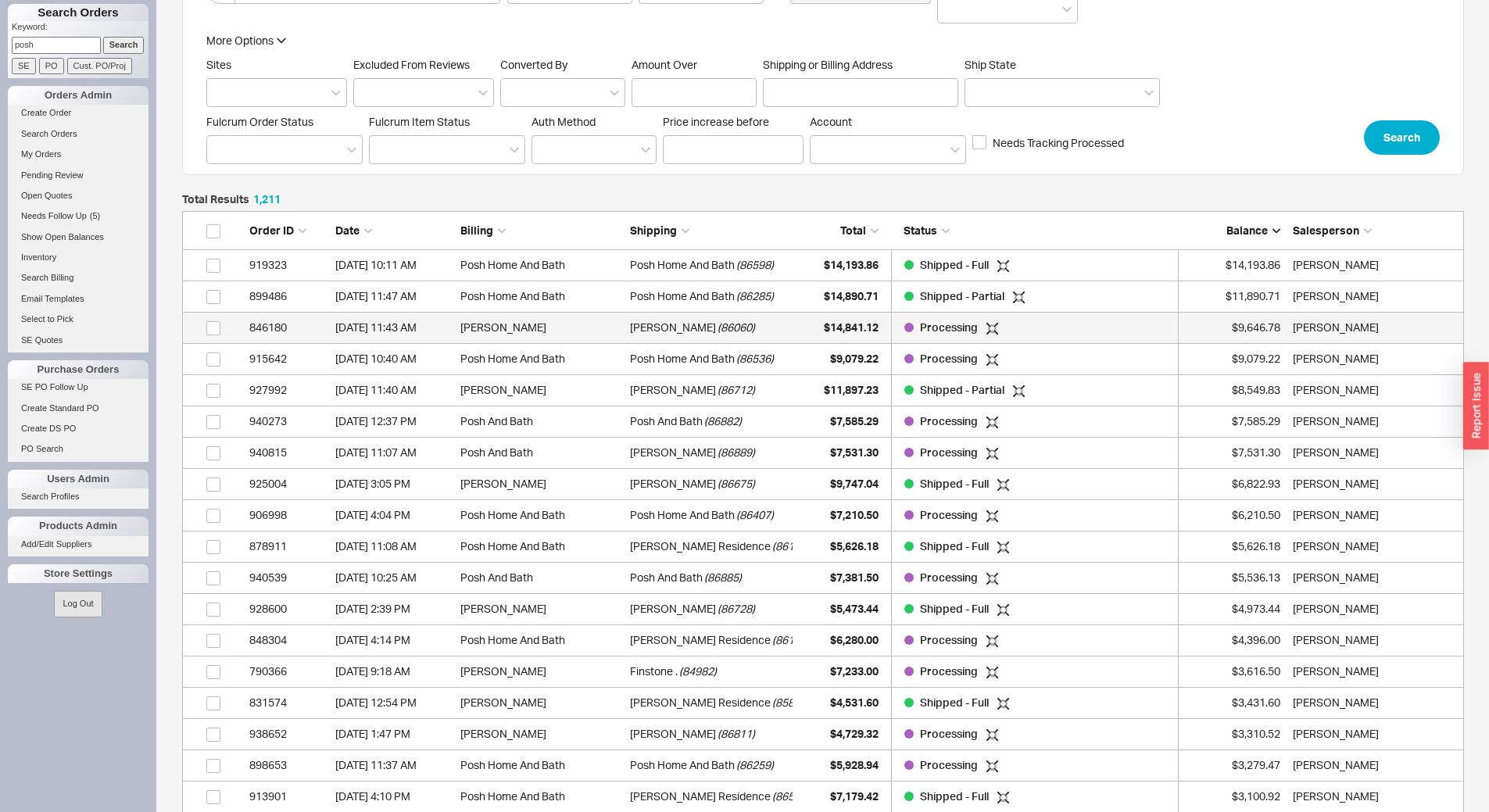
click at [723, 327] on span "( 86060 )" at bounding box center [737, 328] width 37 height 32
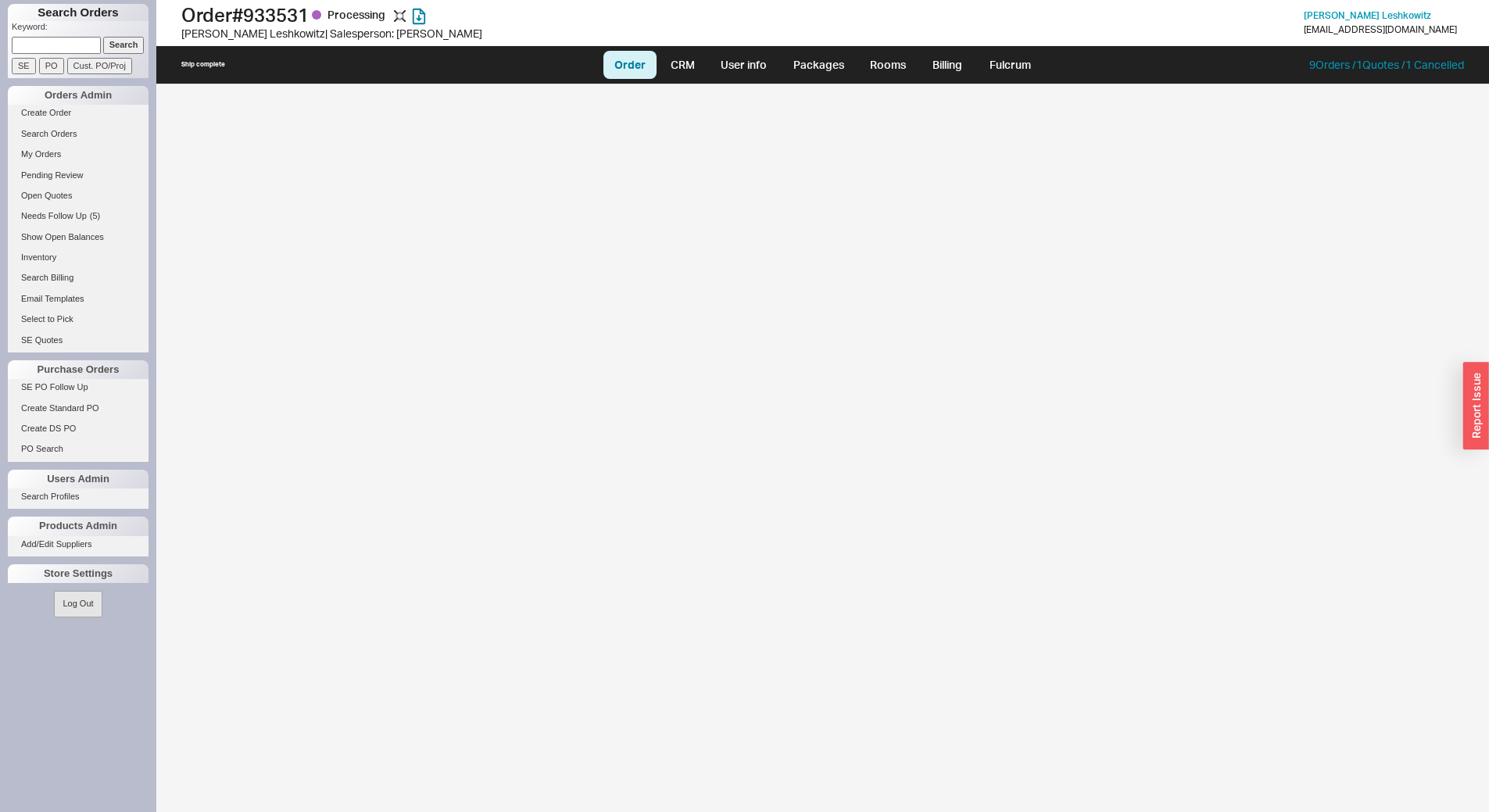
select select "LOW"
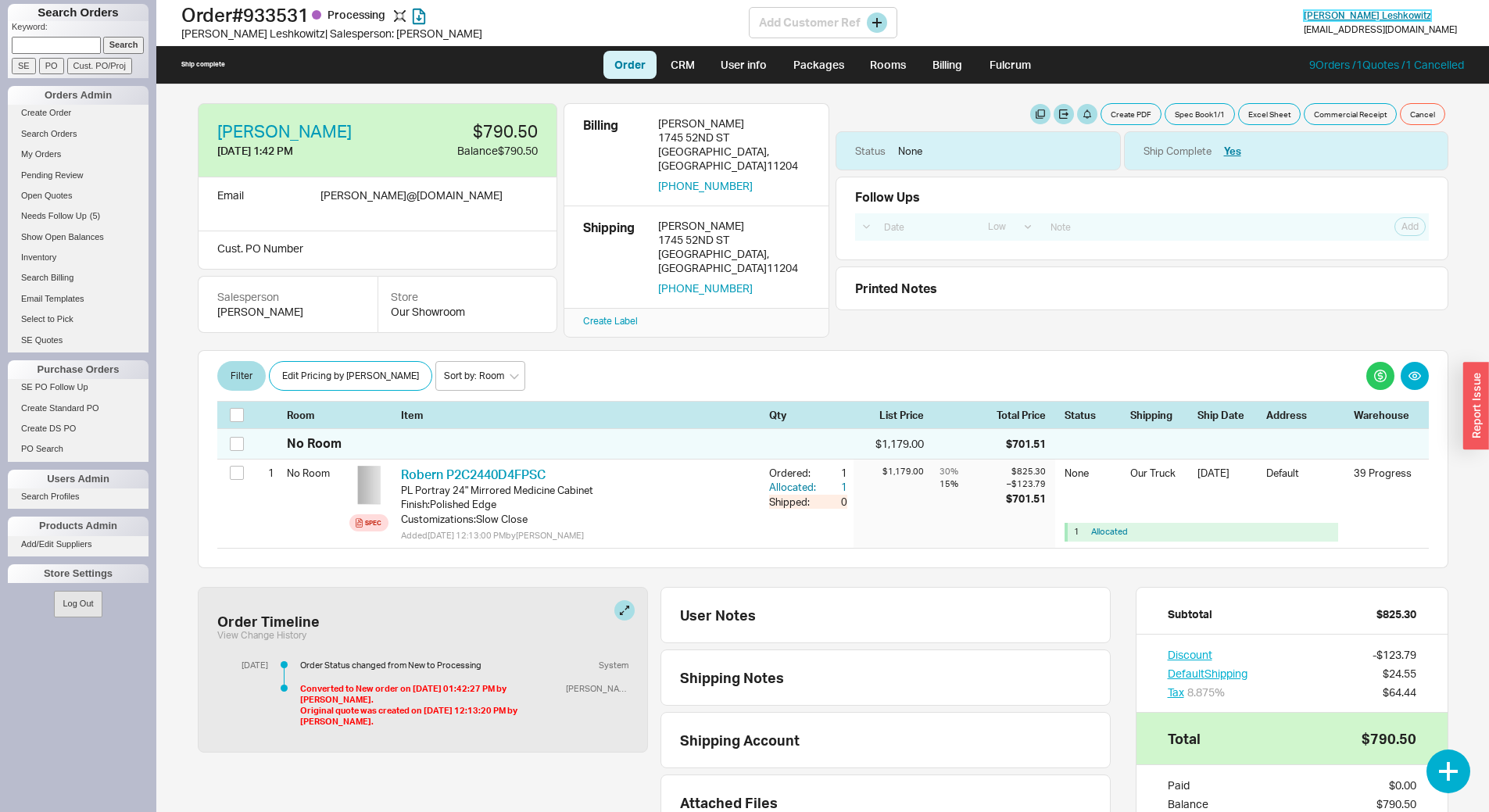
click at [1389, 16] on span "Faigy Leshkowitz" at bounding box center [1368, 15] width 128 height 12
click at [60, 46] on input at bounding box center [57, 45] width 90 height 17
type input "86130"
click at [102, 64] on input "Cust. PO/Proj" at bounding box center [100, 66] width 65 height 17
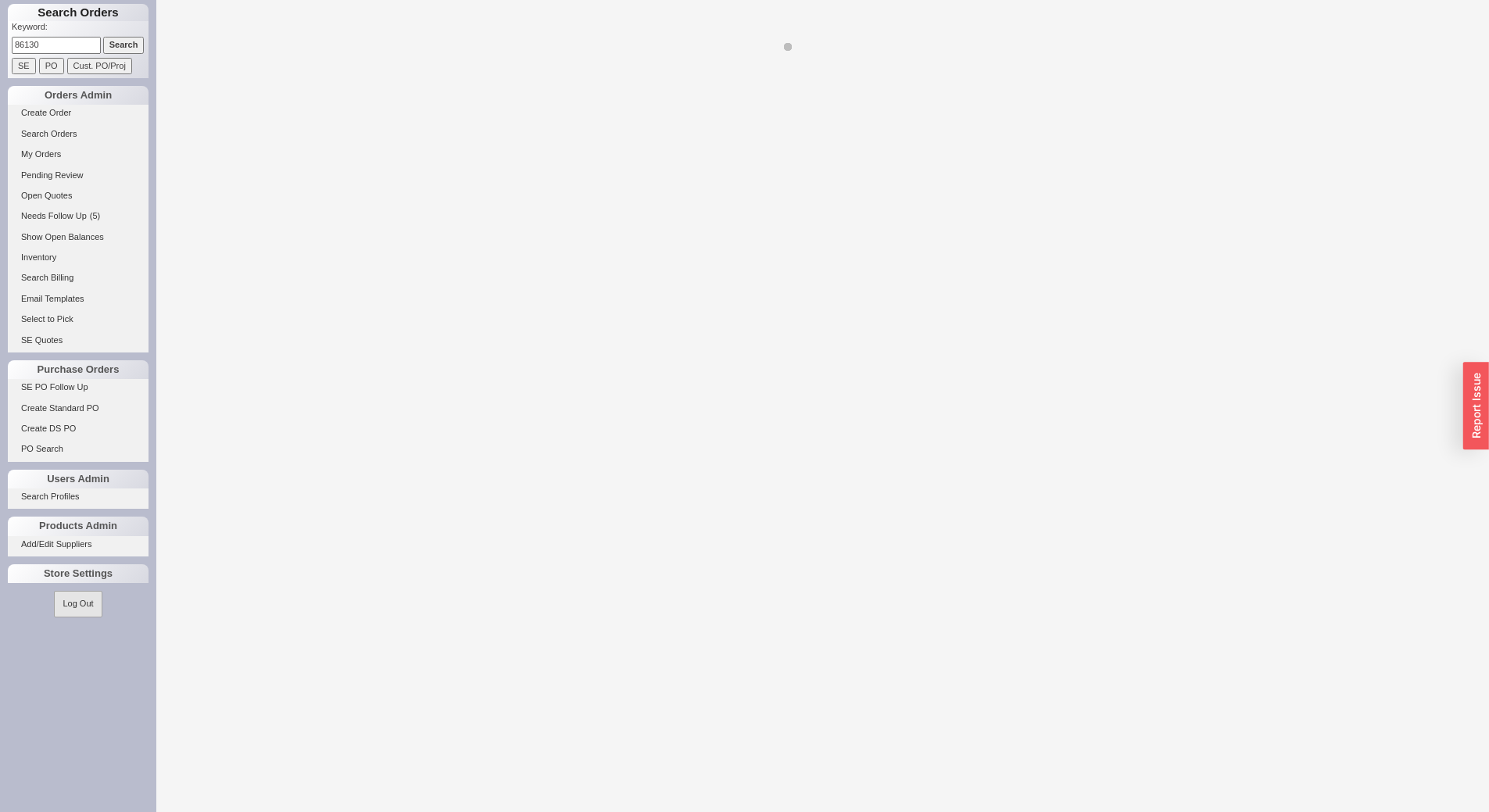
select select "LOW"
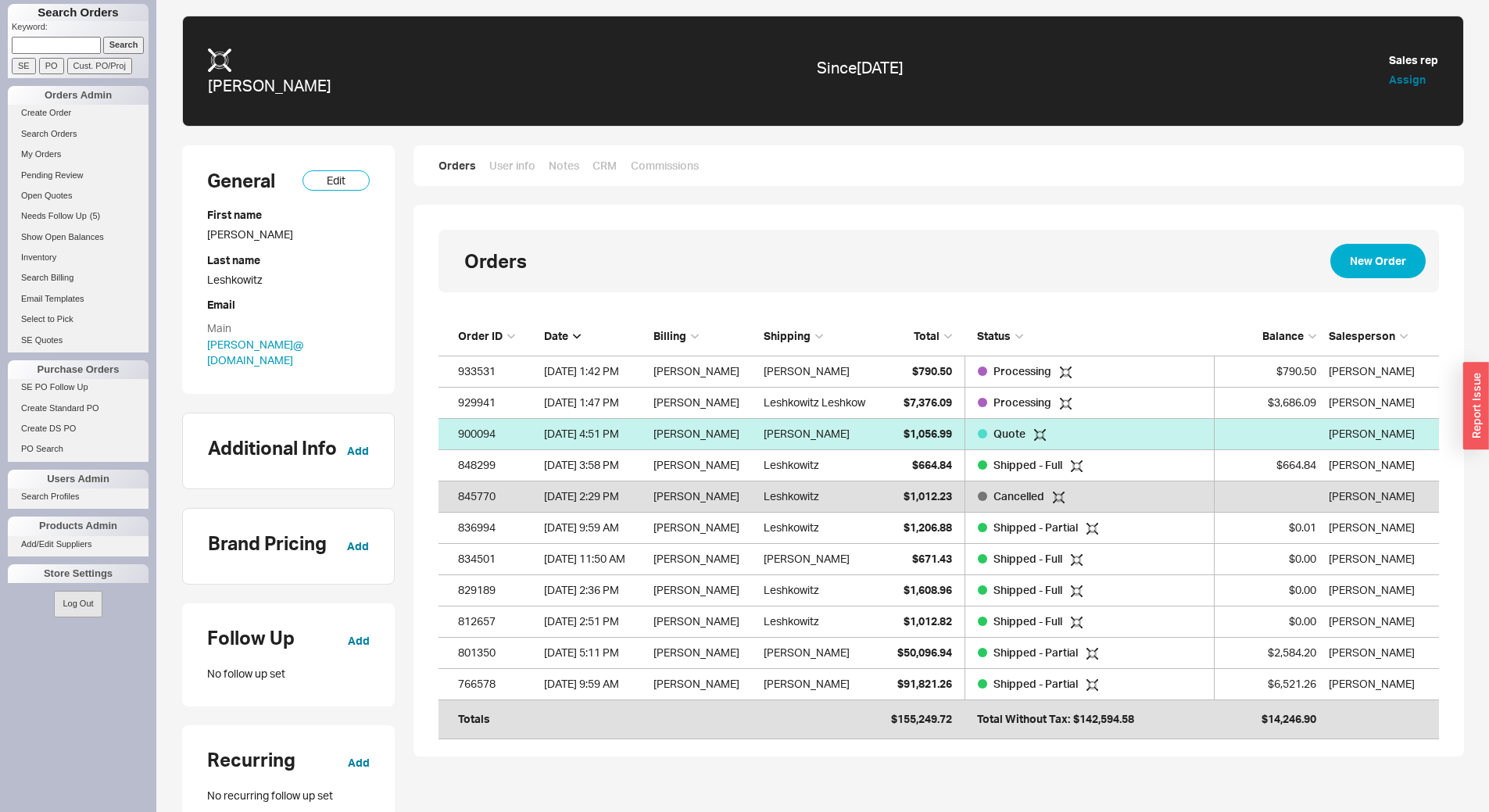
scroll to position [403, 989]
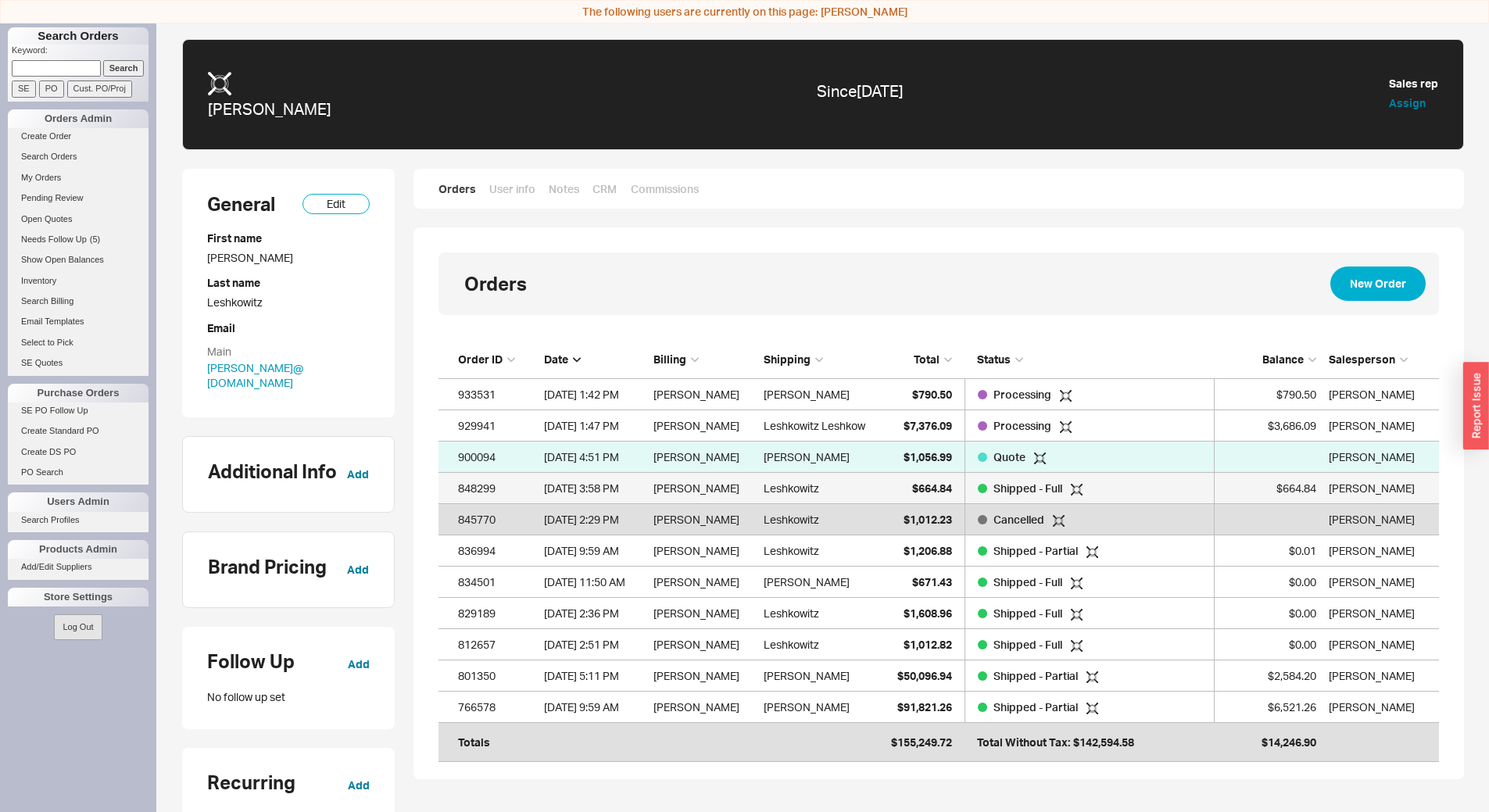
click at [979, 493] on div "Shipped - Full" at bounding box center [1030, 489] width 104 height 32
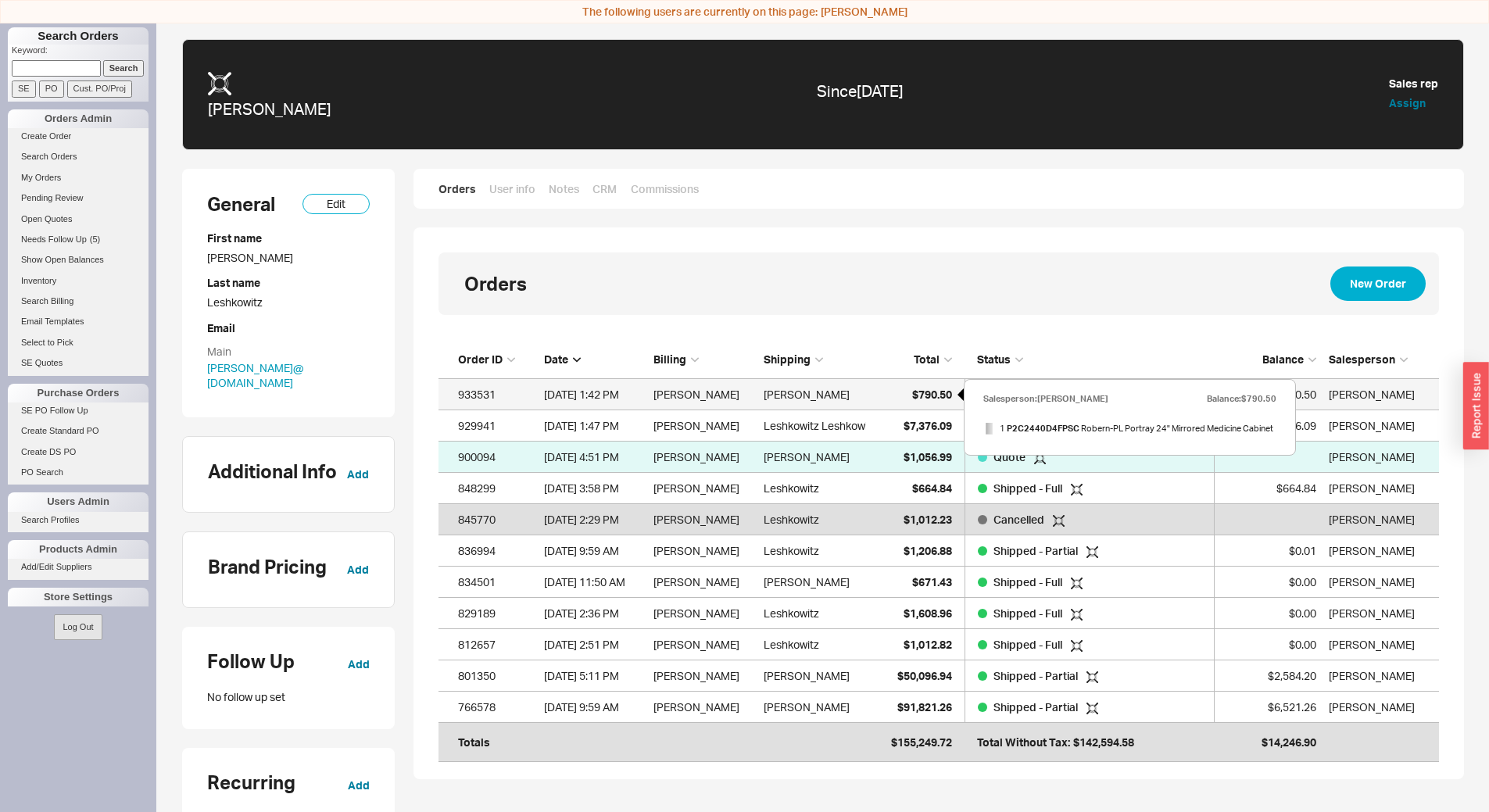
click at [907, 397] on div "$790.50" at bounding box center [914, 395] width 78 height 32
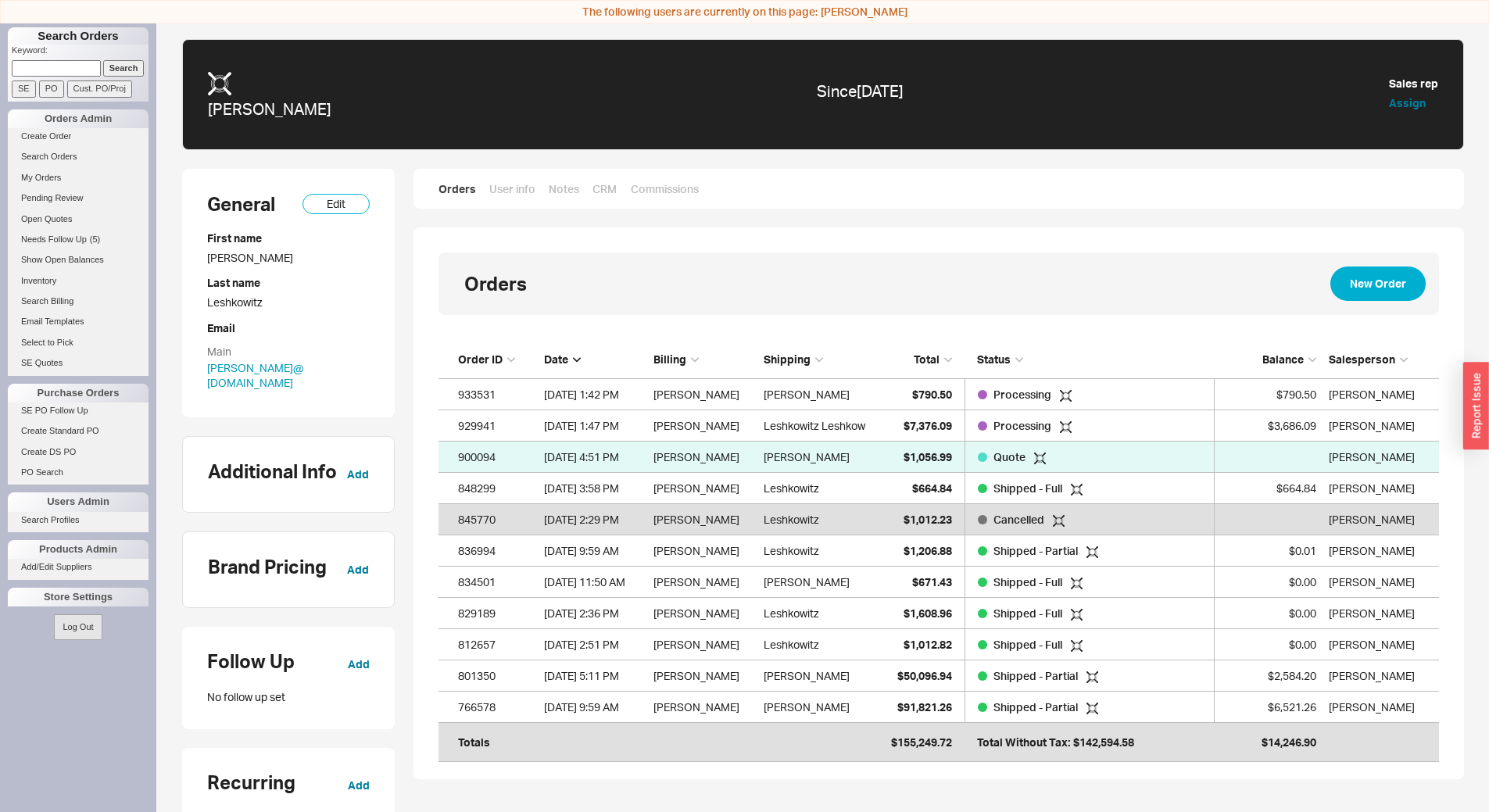
click at [1170, 215] on div "Orders User info Notes CRM Commissions" at bounding box center [939, 199] width 1051 height 60
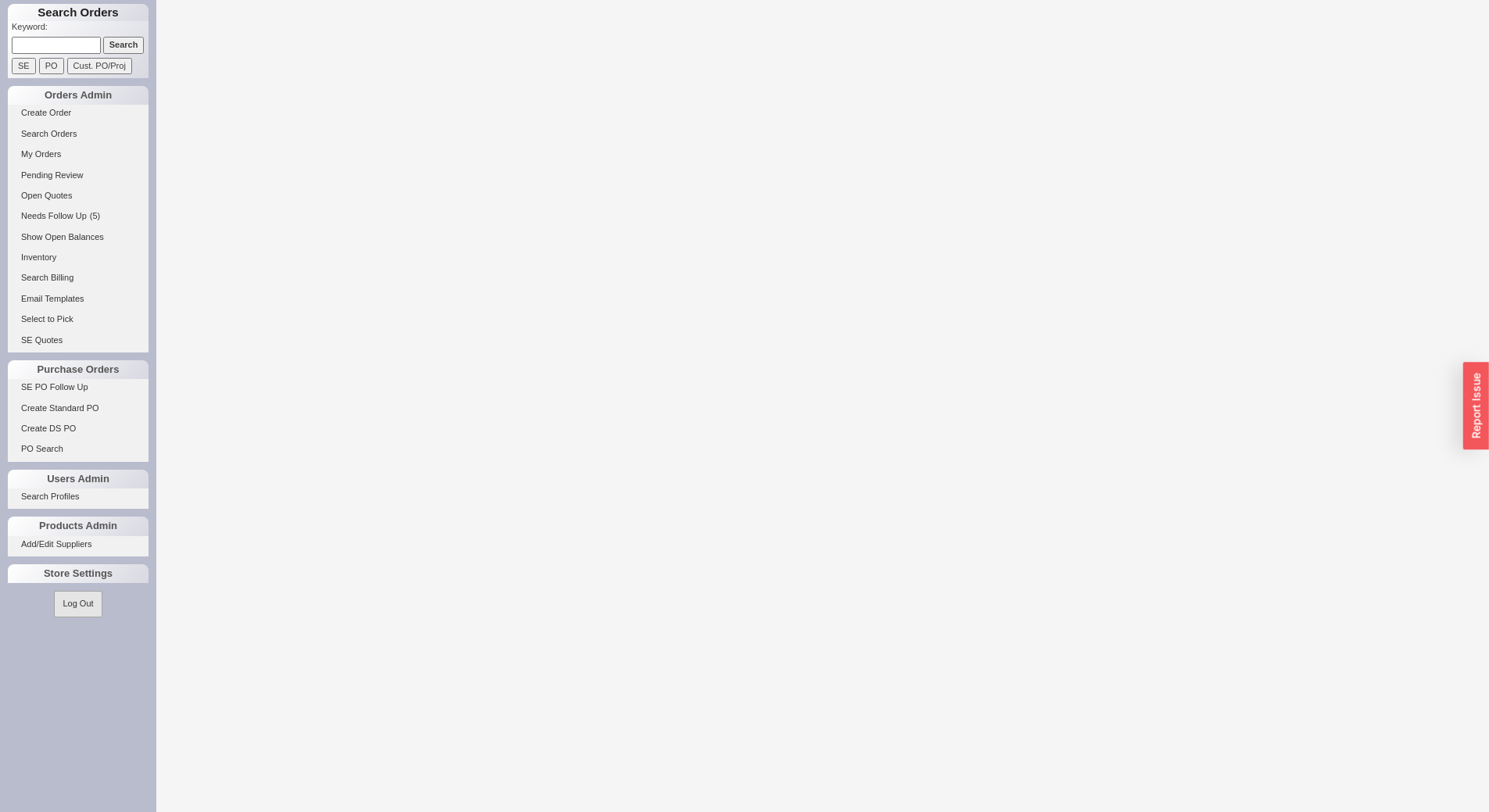
select select "LOW"
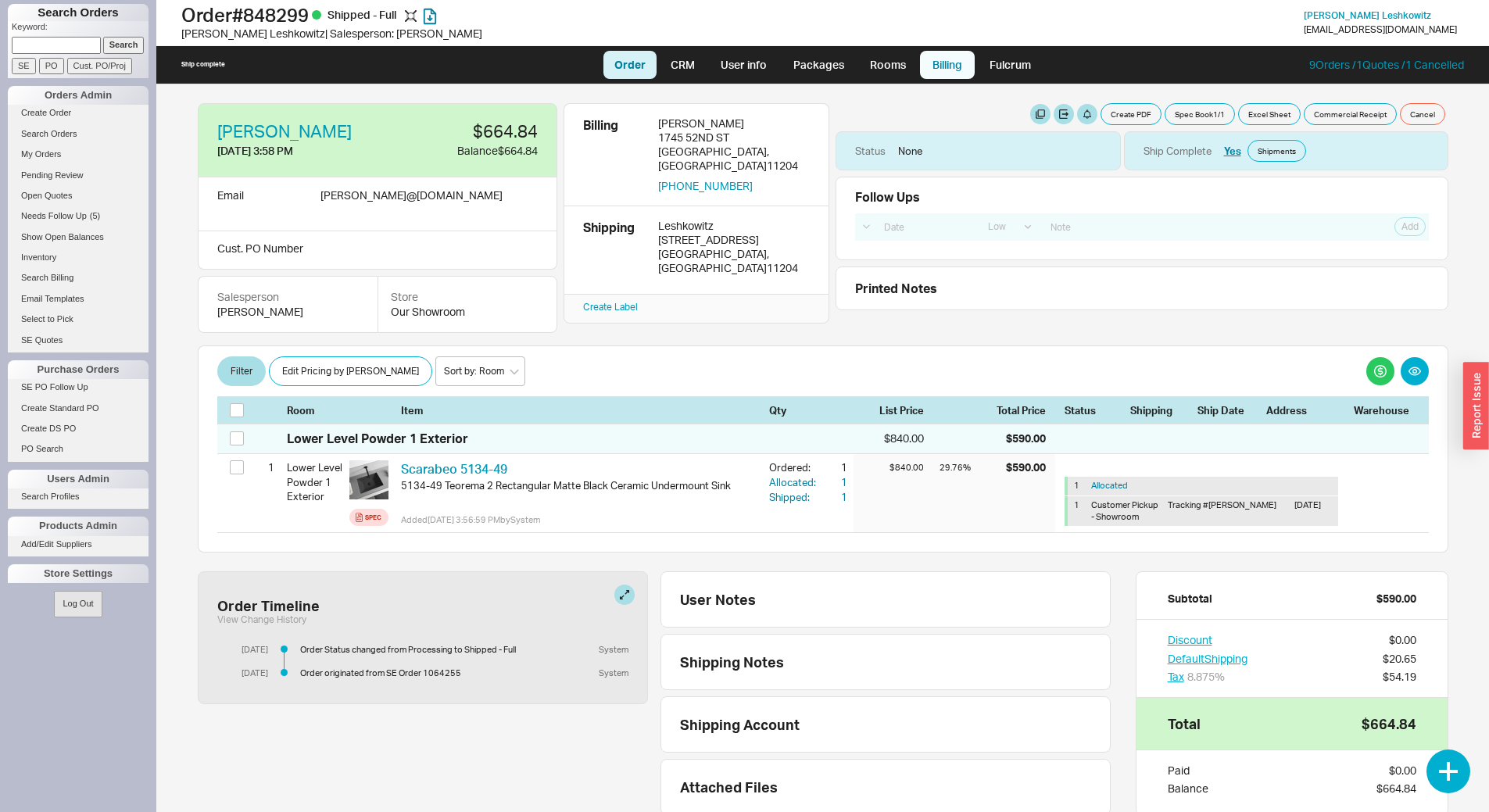
click at [950, 66] on link "Billing" at bounding box center [947, 65] width 55 height 28
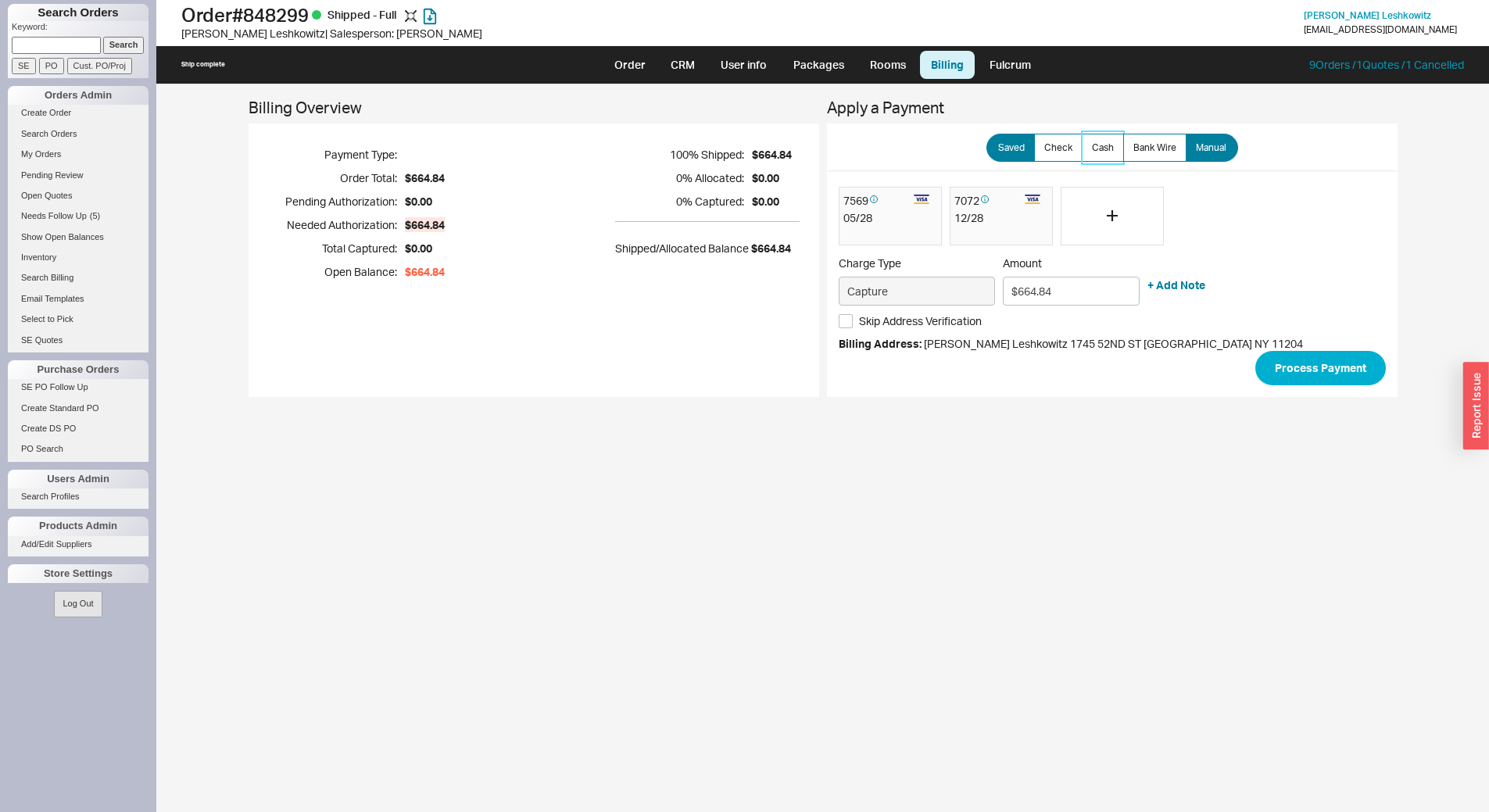
click at [1107, 153] on label "Cash" at bounding box center [1103, 147] width 42 height 28
click at [0, 0] on input "Cash" at bounding box center [0, 0] width 0 height 0
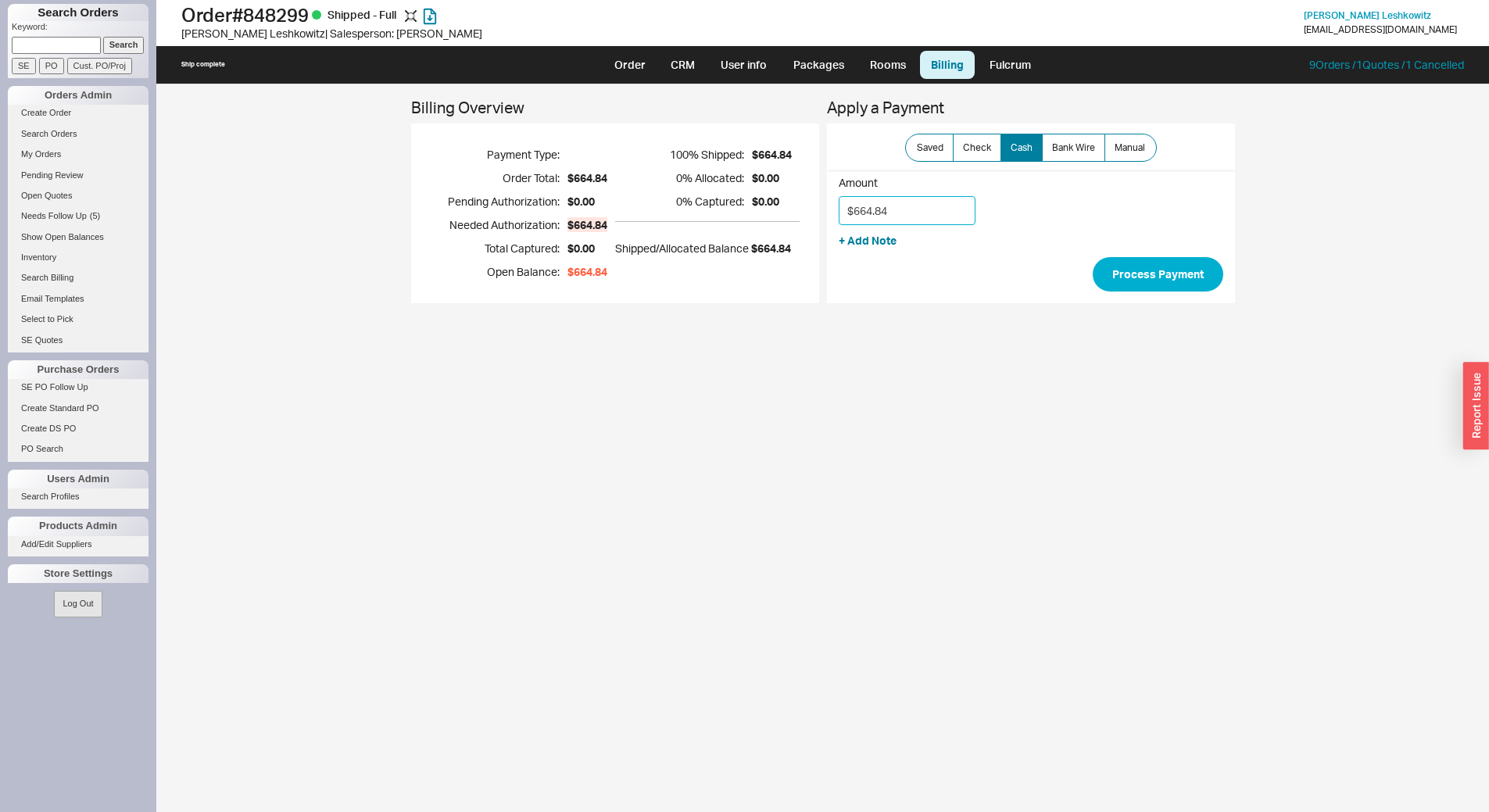
click at [930, 206] on input "$664.84" at bounding box center [907, 210] width 137 height 29
click at [1063, 226] on div "+ Add Note" at bounding box center [1031, 237] width 385 height 23
click at [1187, 270] on button "Process Payment" at bounding box center [1158, 274] width 131 height 34
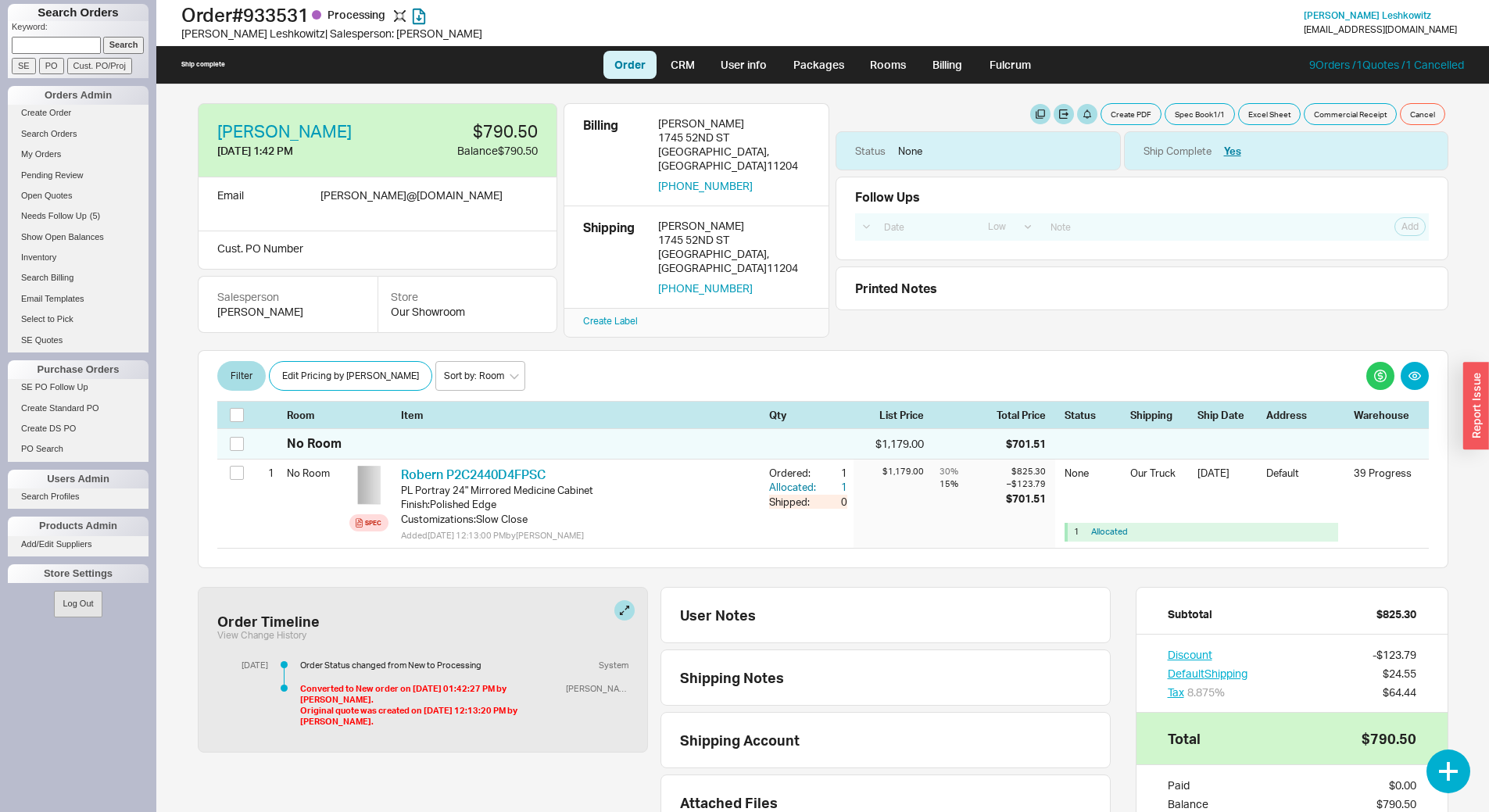
select select "LOW"
click at [952, 72] on link "Billing" at bounding box center [947, 65] width 55 height 28
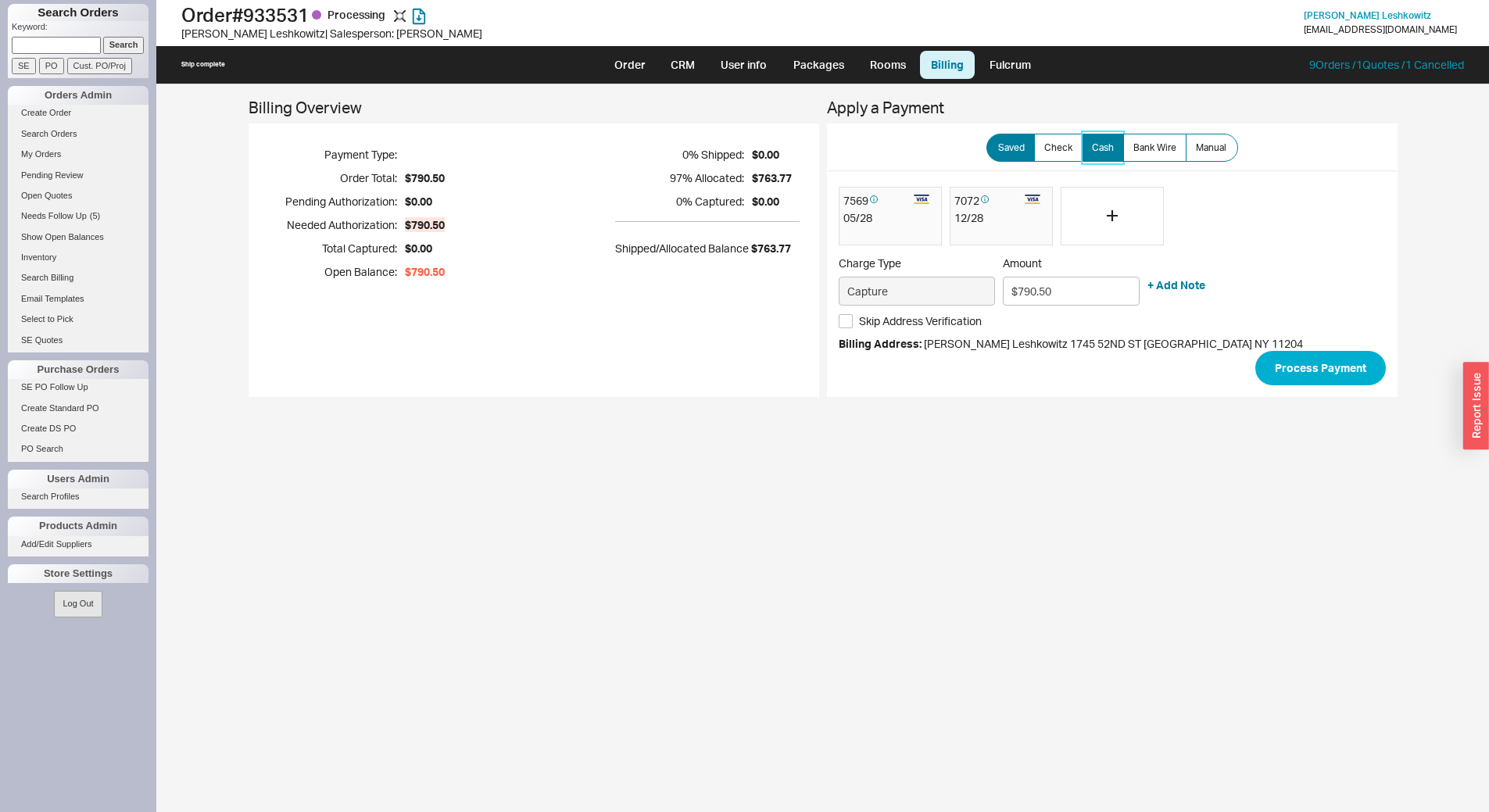
click at [1114, 152] on label "Cash" at bounding box center [1103, 147] width 42 height 28
click at [0, 0] on input "Cash" at bounding box center [0, 0] width 0 height 0
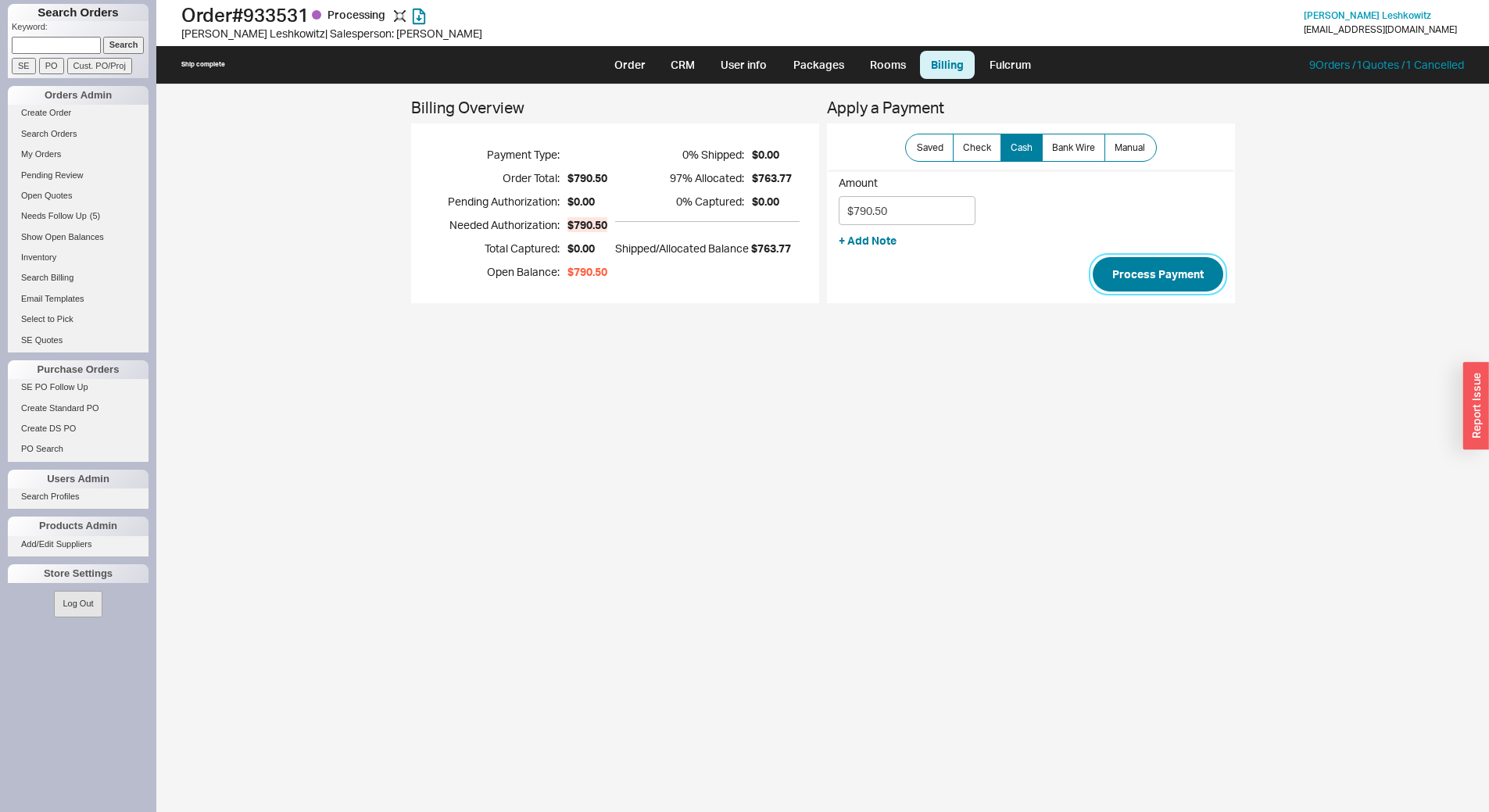
click at [1193, 283] on button "Process Payment" at bounding box center [1158, 274] width 131 height 34
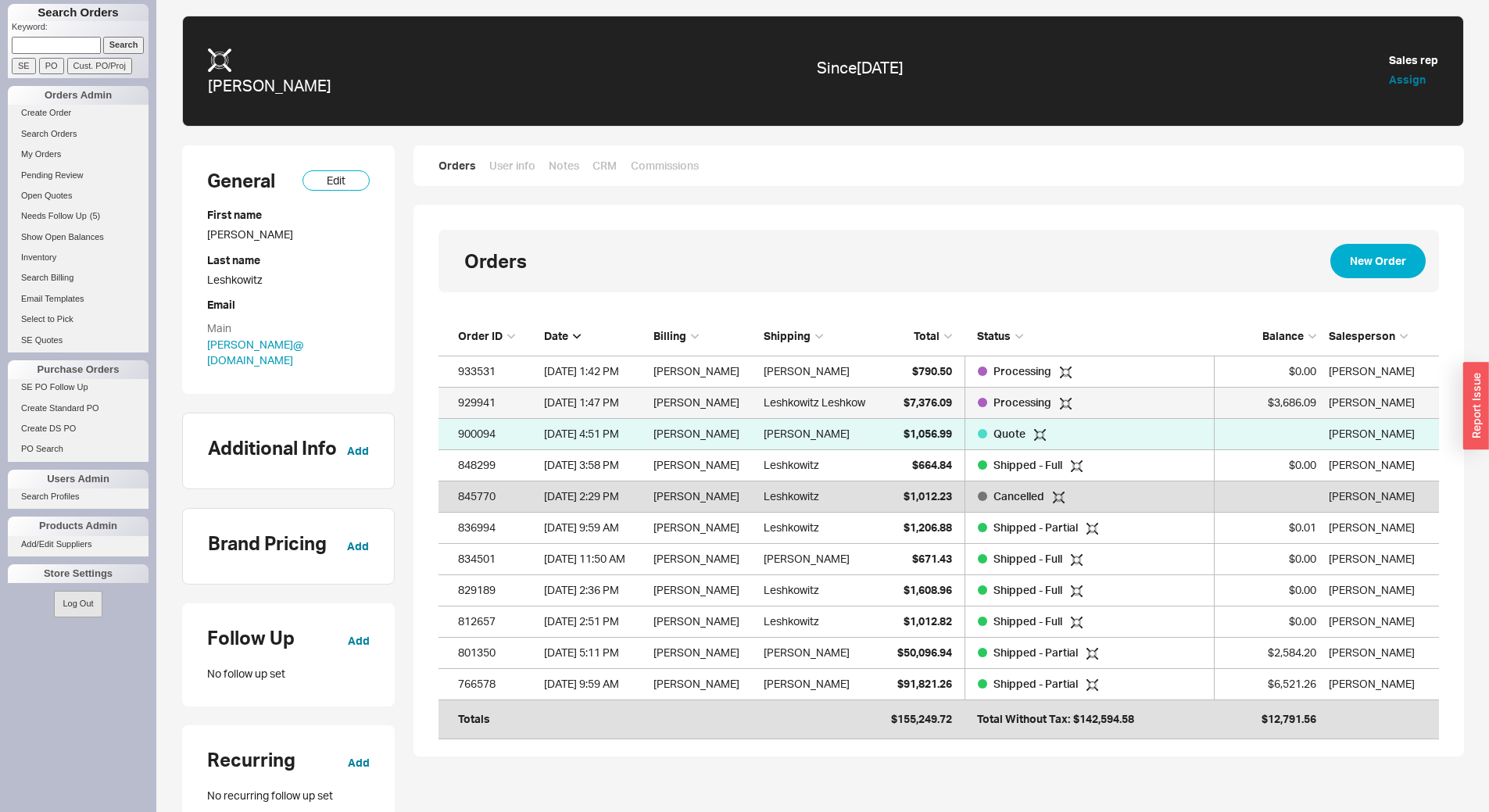
scroll to position [403, 989]
click at [1295, 334] on span "Balance" at bounding box center [1283, 336] width 41 height 13
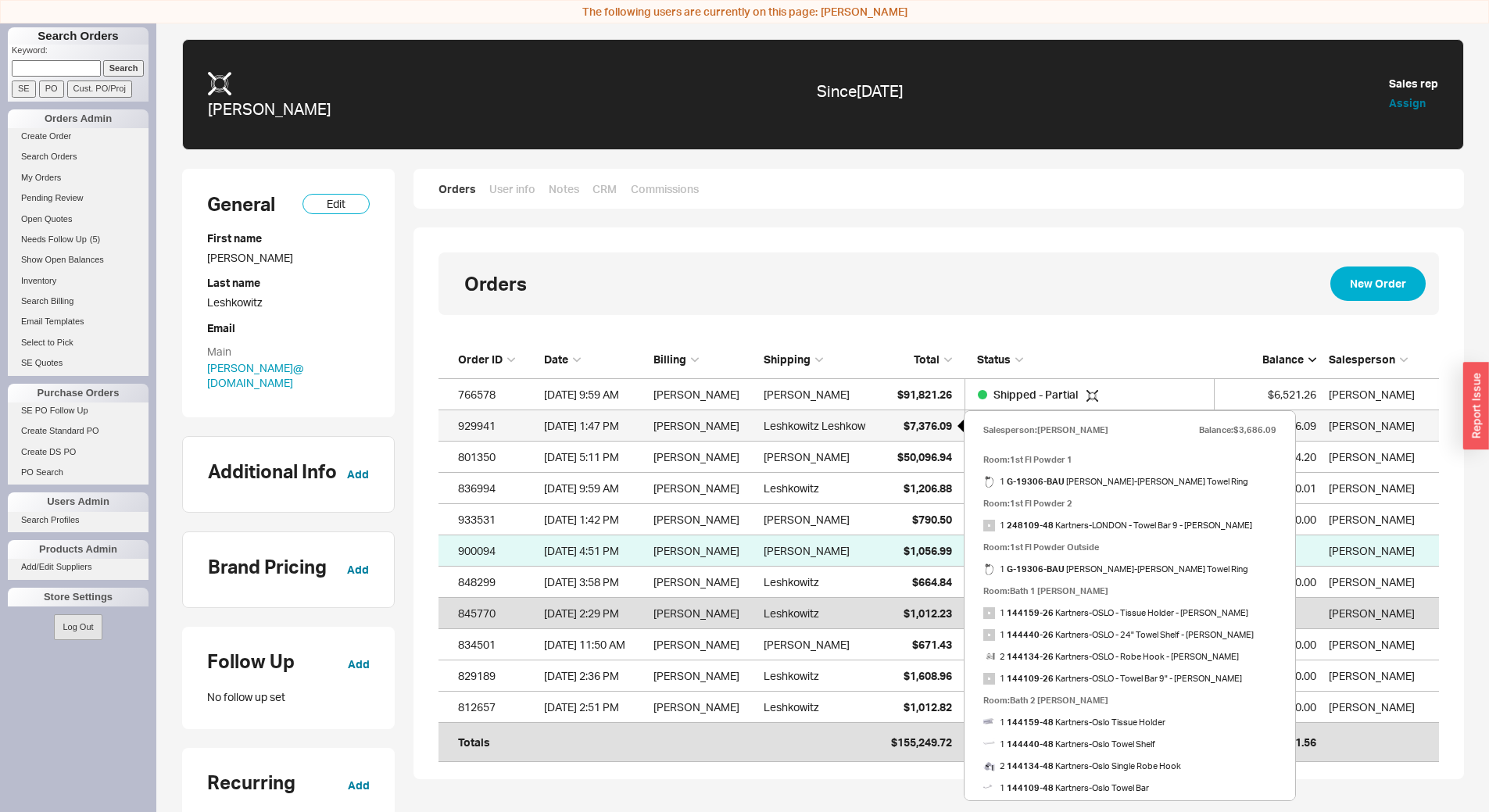
click at [939, 434] on div "$7,376.09" at bounding box center [914, 426] width 78 height 32
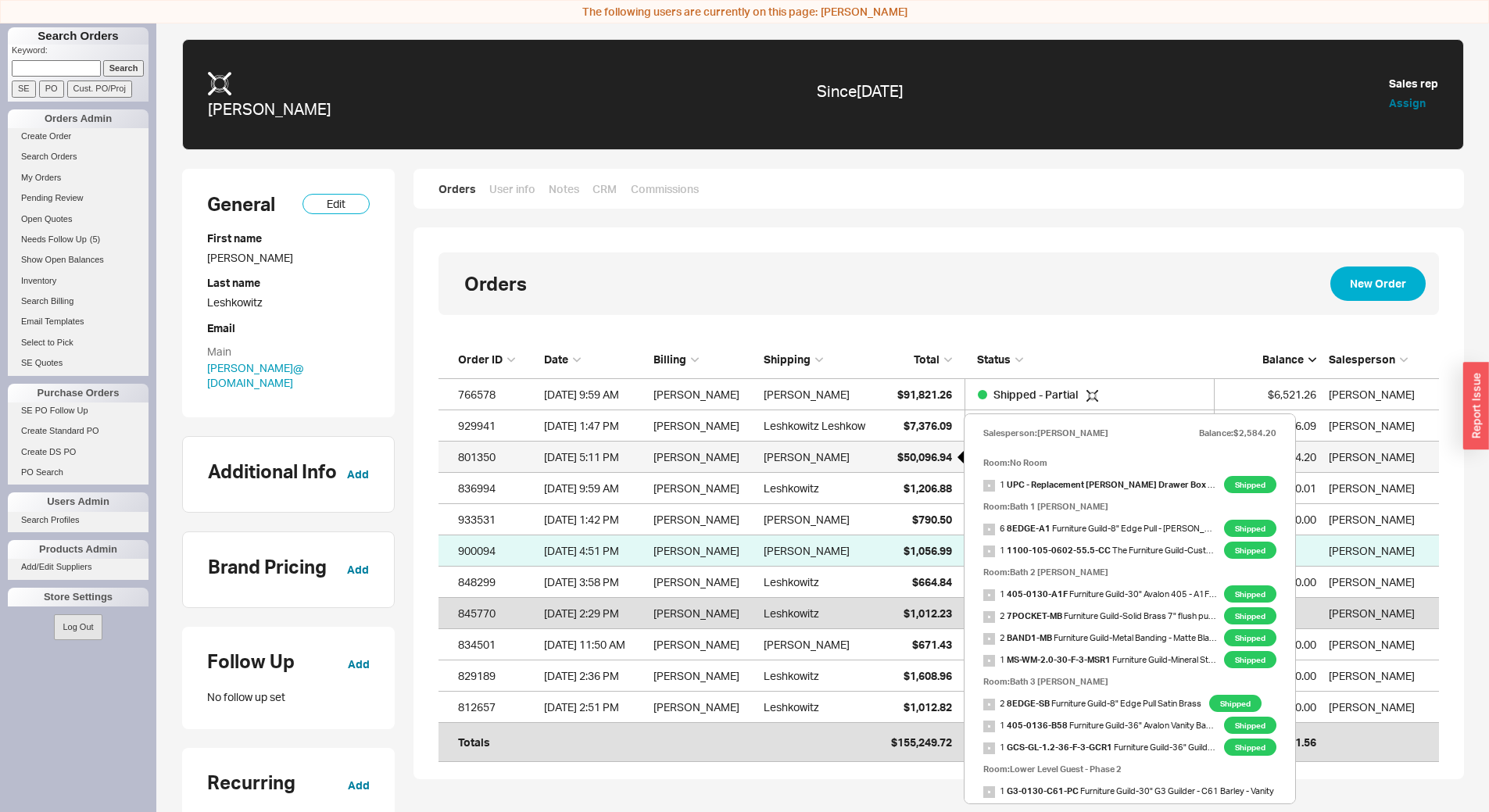
click at [908, 457] on span "$50,096.94" at bounding box center [925, 457] width 55 height 13
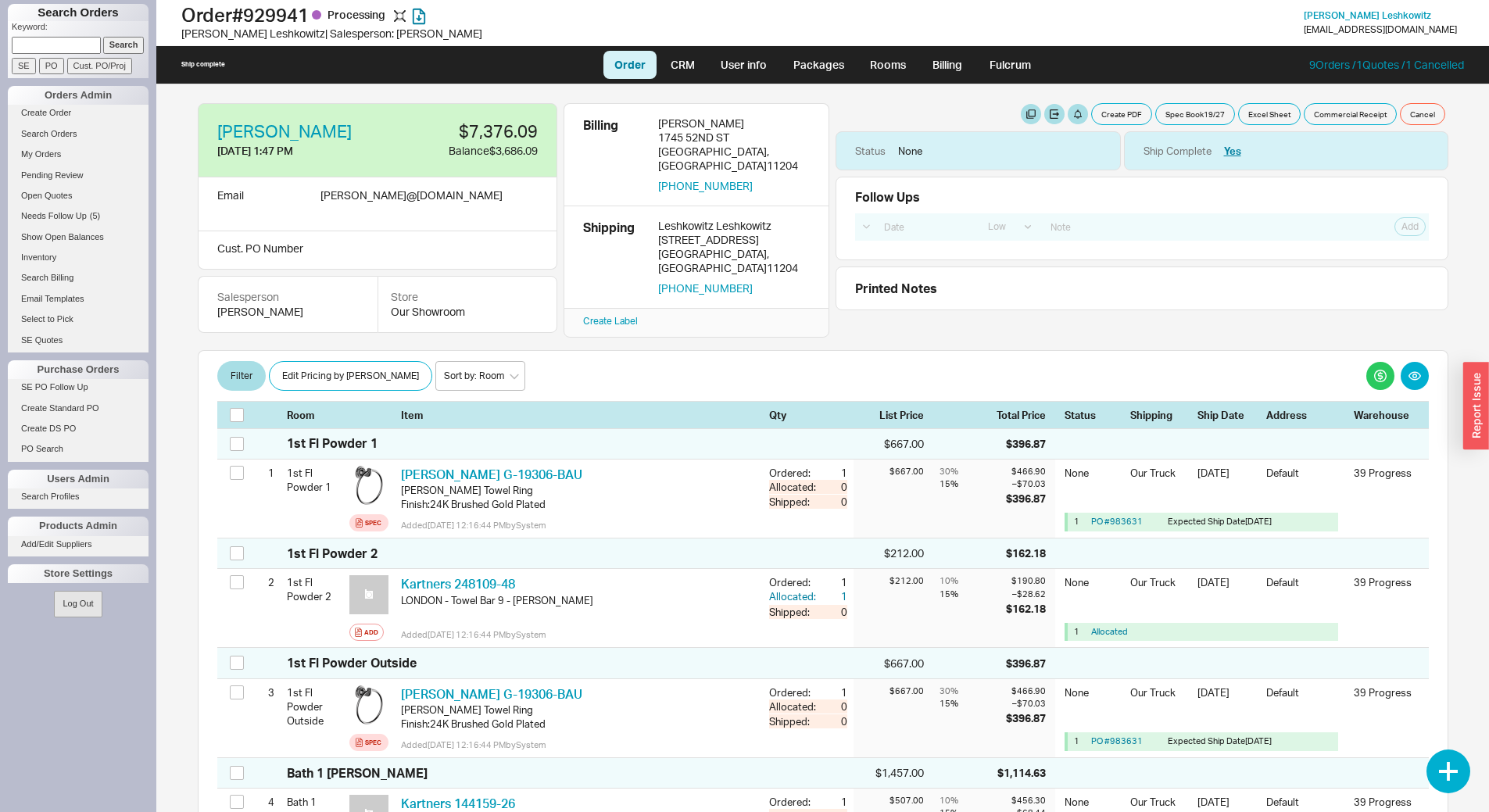
select select "LOW"
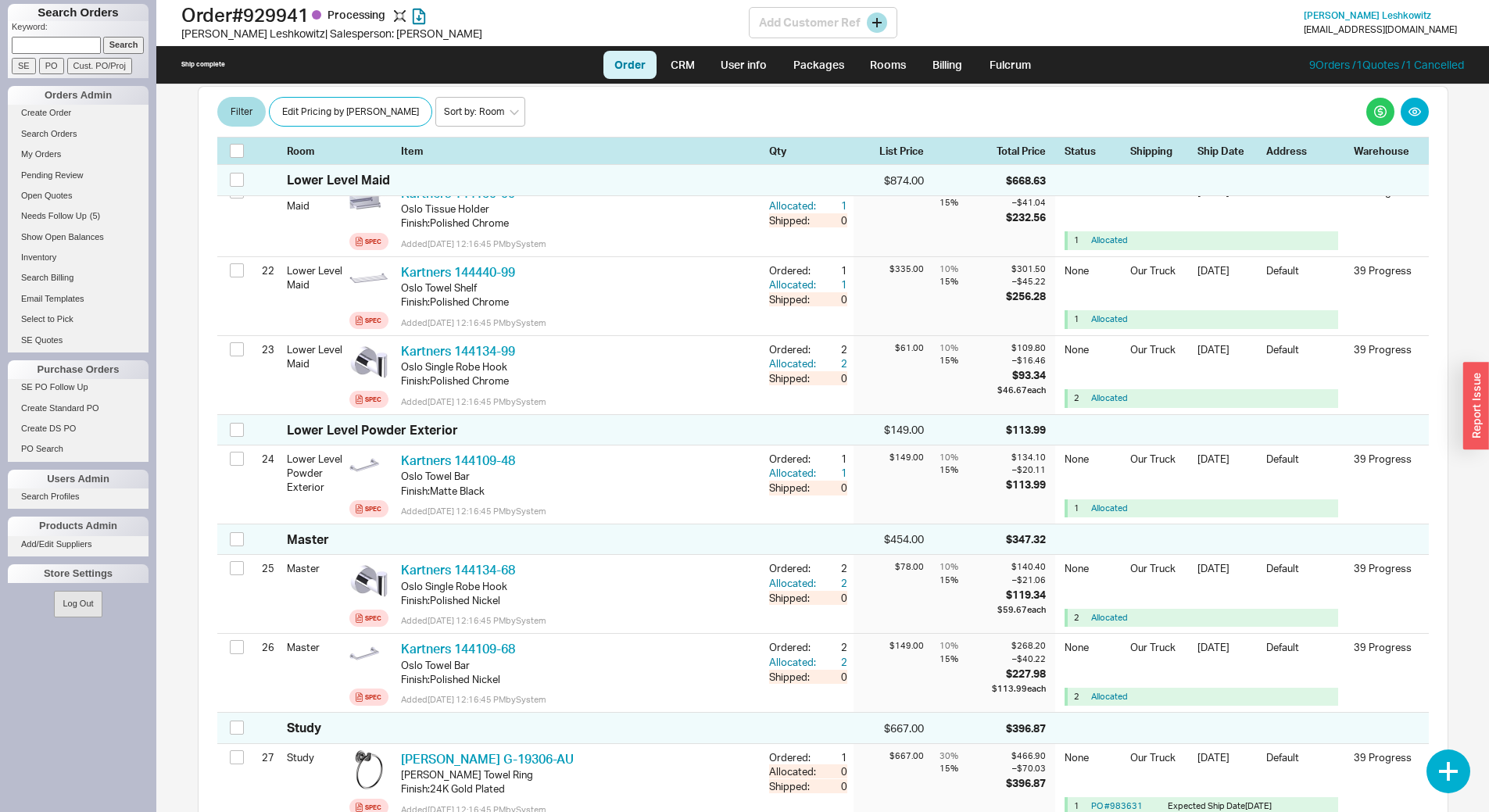
scroll to position [1898, 0]
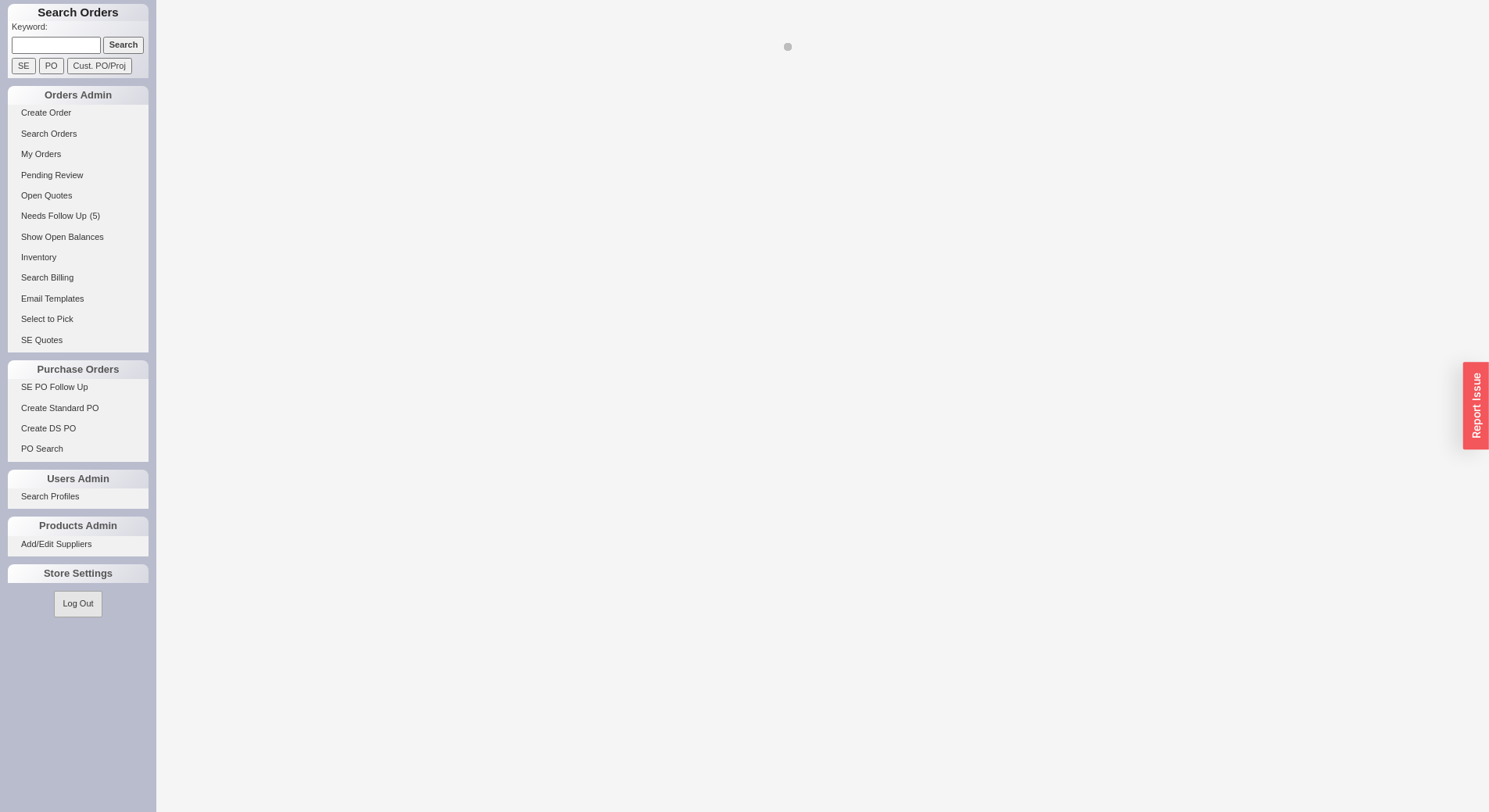
select select "LOW"
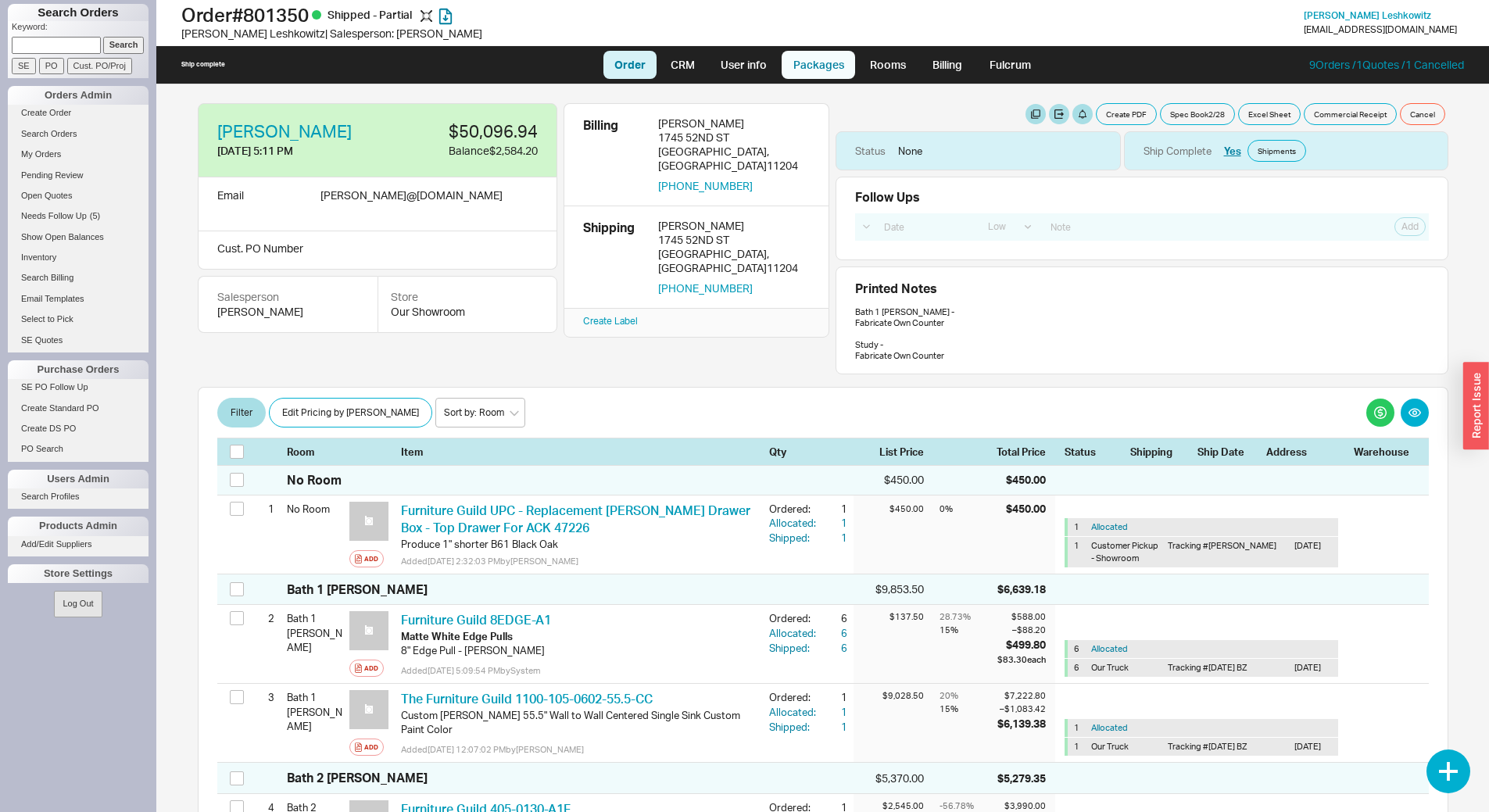
click at [802, 65] on link "Packages" at bounding box center [819, 65] width 74 height 28
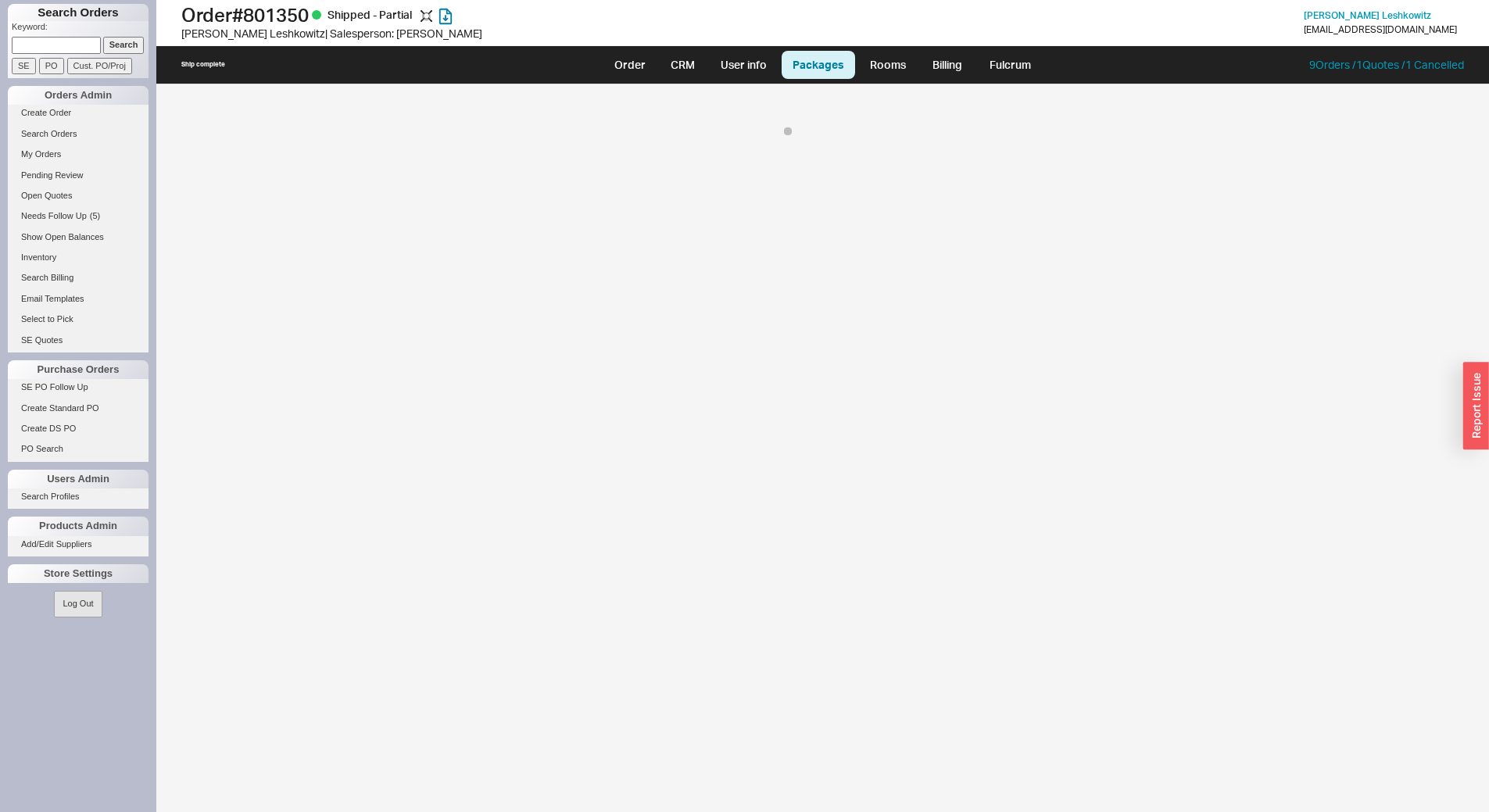
select select "8"
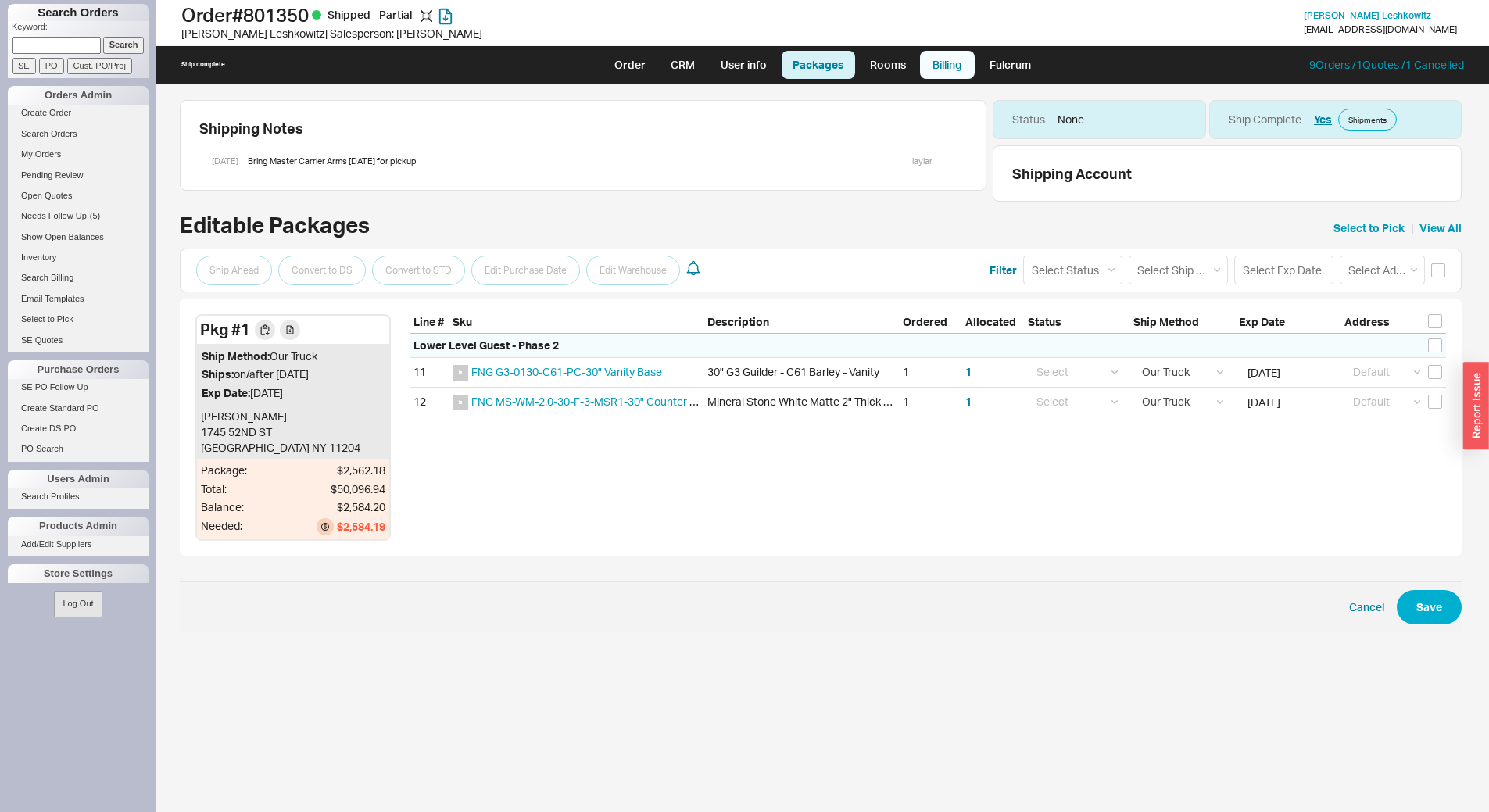
click at [938, 61] on link "Billing" at bounding box center [947, 65] width 55 height 28
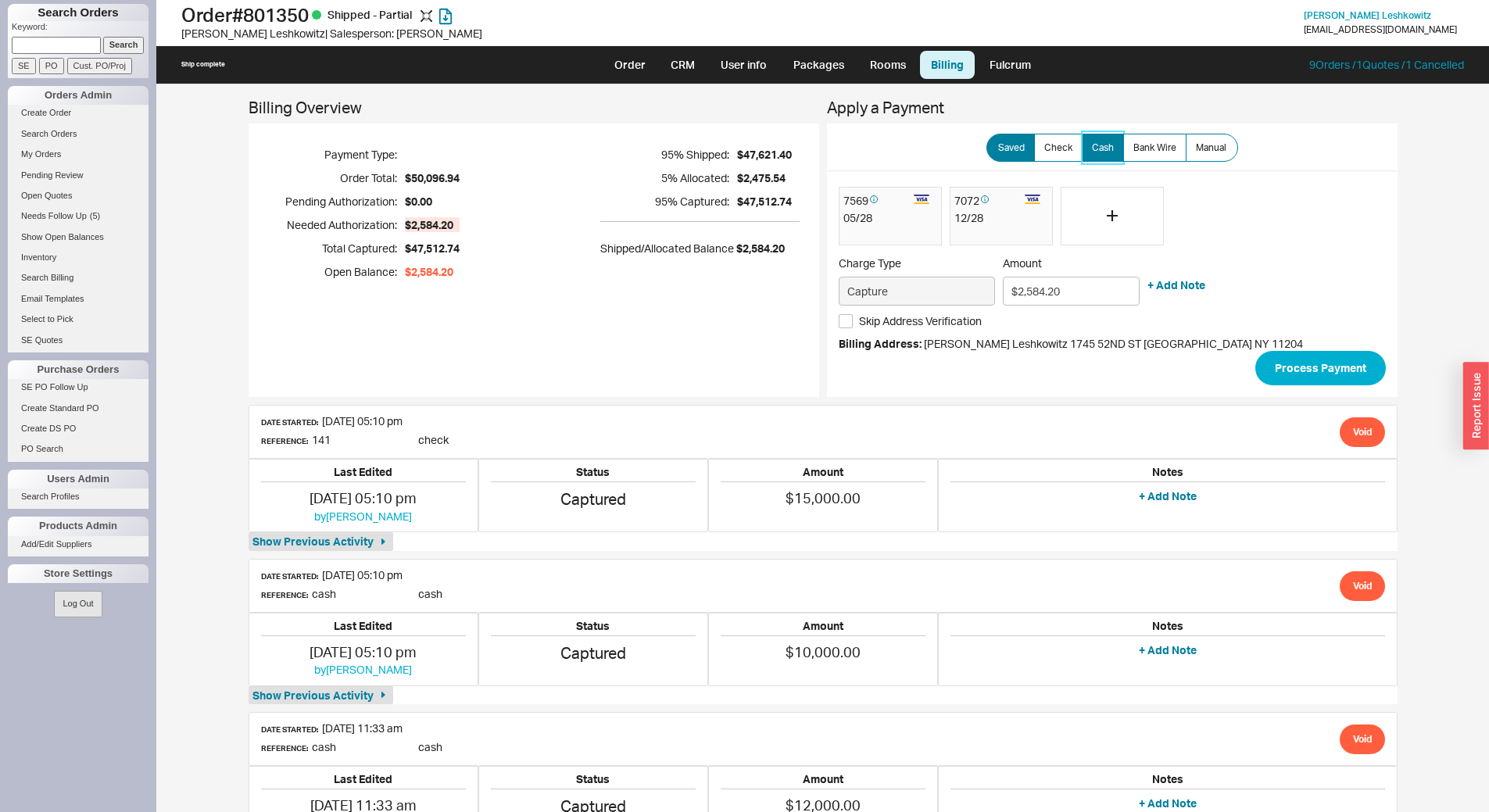
click at [1104, 154] on label "Cash" at bounding box center [1103, 147] width 42 height 28
click at [0, 0] on input "Cash" at bounding box center [0, 0] width 0 height 0
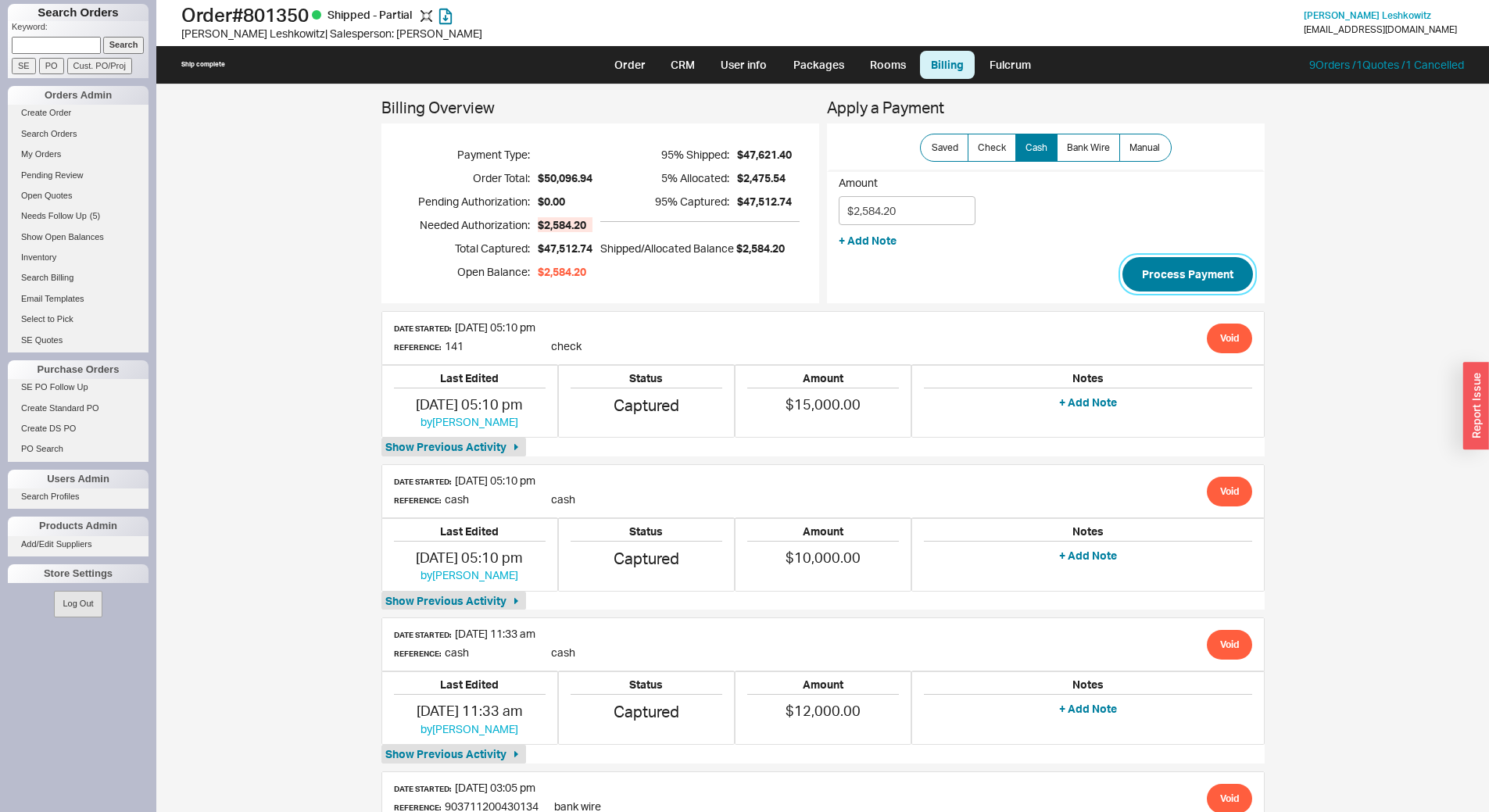
click at [1151, 269] on button "Process Payment" at bounding box center [1188, 274] width 131 height 34
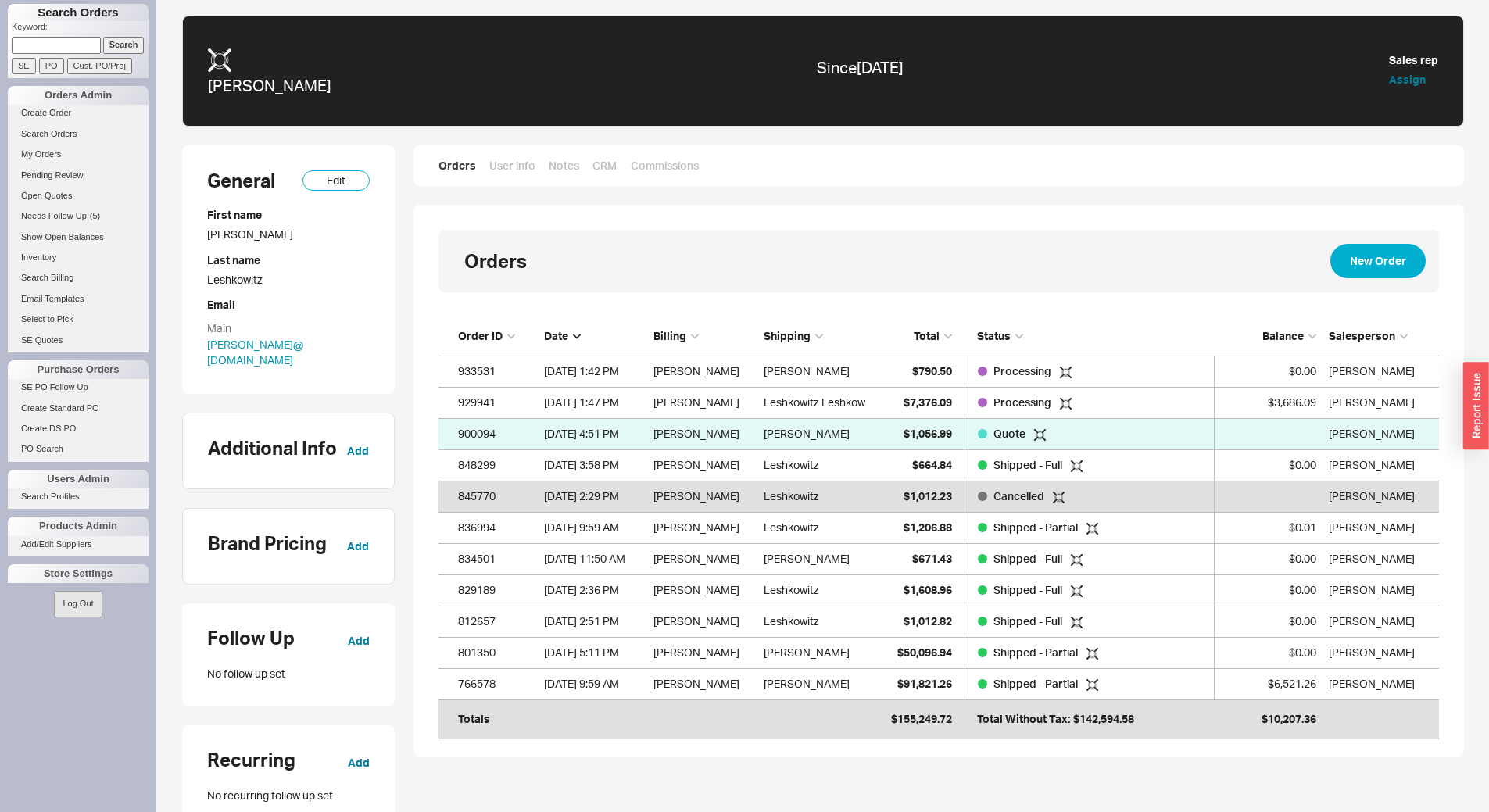
scroll to position [403, 989]
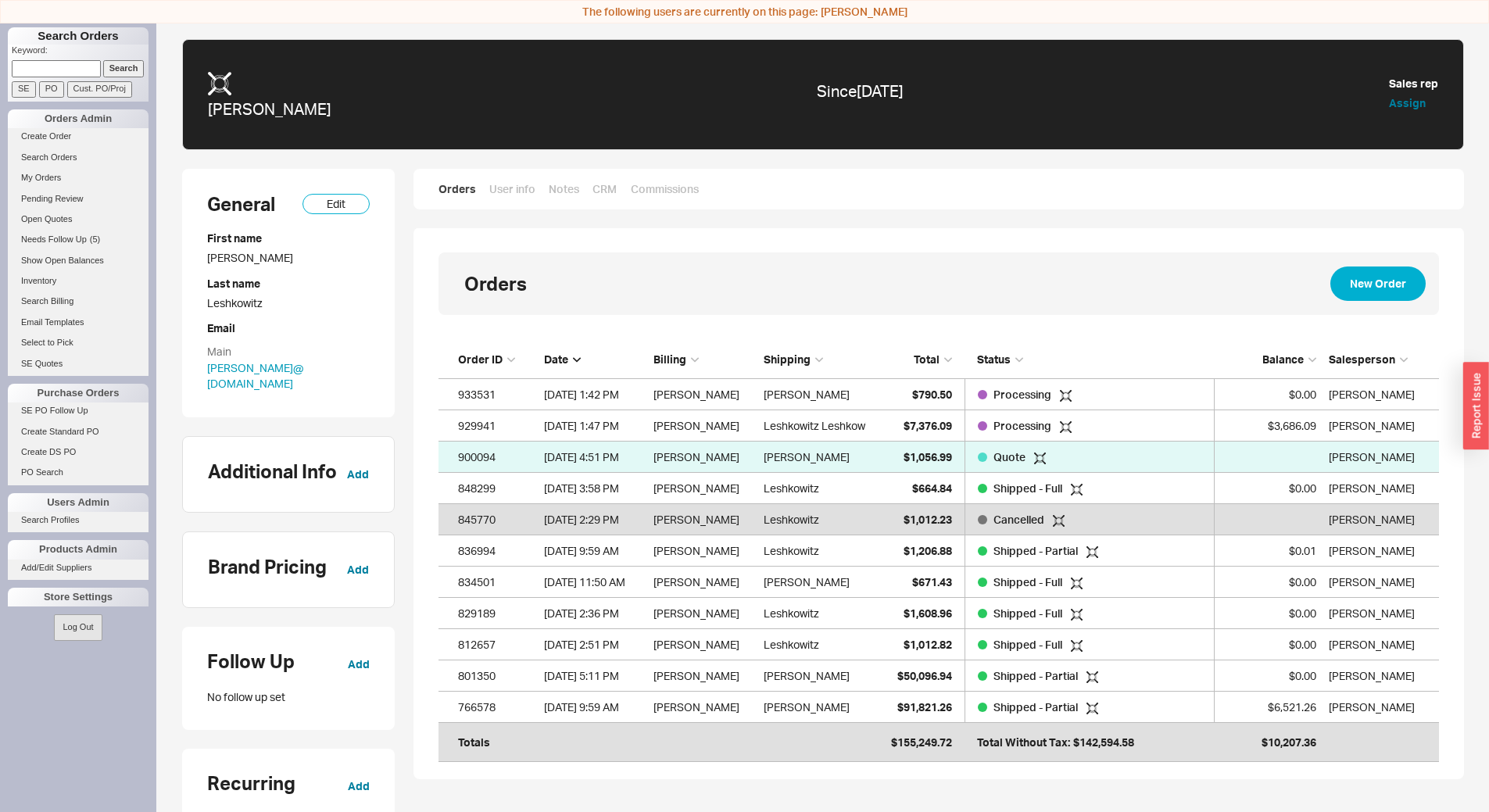
click at [1303, 327] on div "Orders New Order View in Search Orders Order ID Date Billing Shipping Total Sta…" at bounding box center [939, 503] width 1051 height 552
click at [1281, 355] on span "Balance" at bounding box center [1283, 359] width 41 height 13
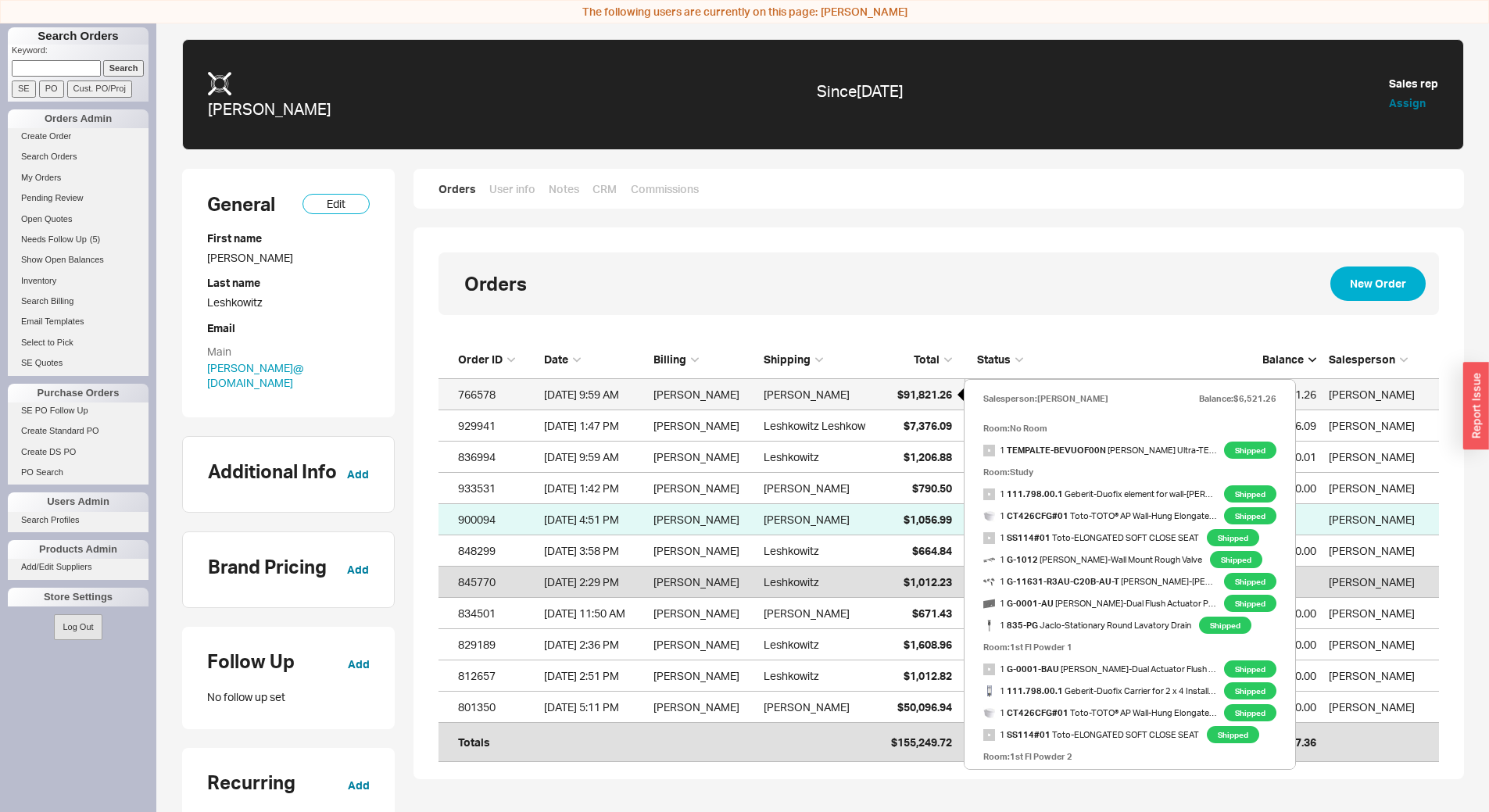
click at [931, 393] on span "$91,821.26" at bounding box center [925, 394] width 55 height 13
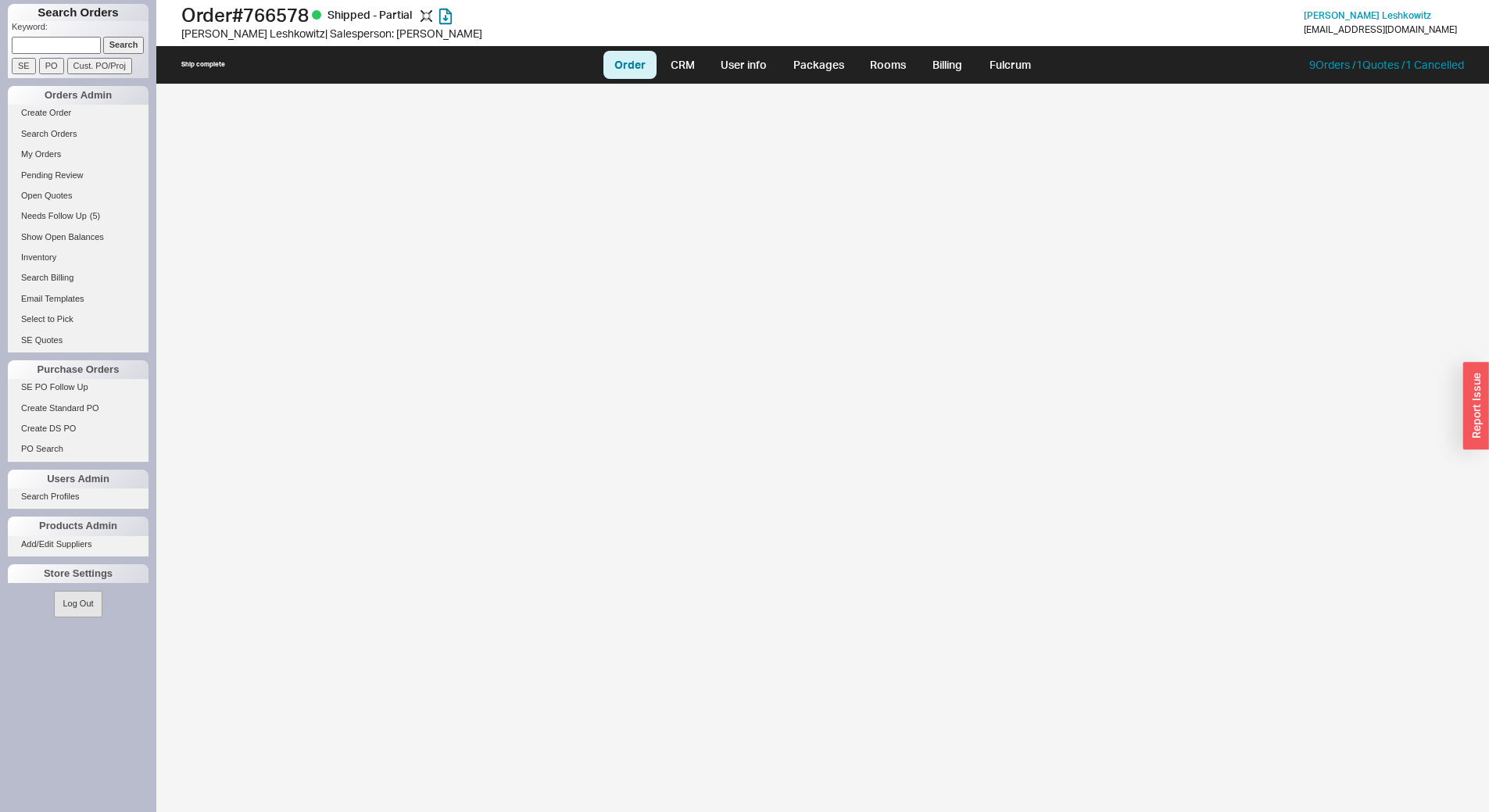
select select "LOW"
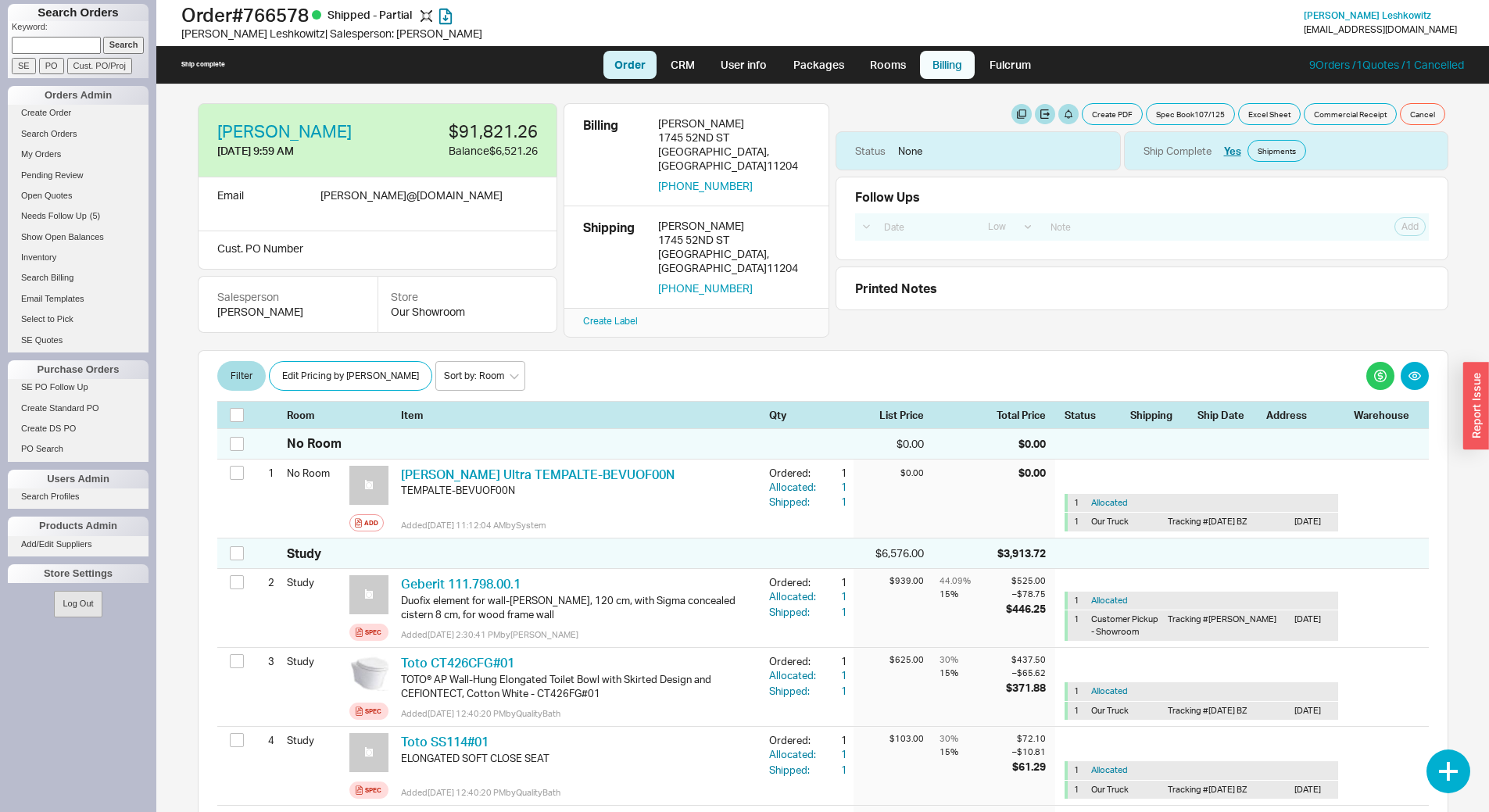
click at [942, 69] on link "Billing" at bounding box center [947, 65] width 55 height 28
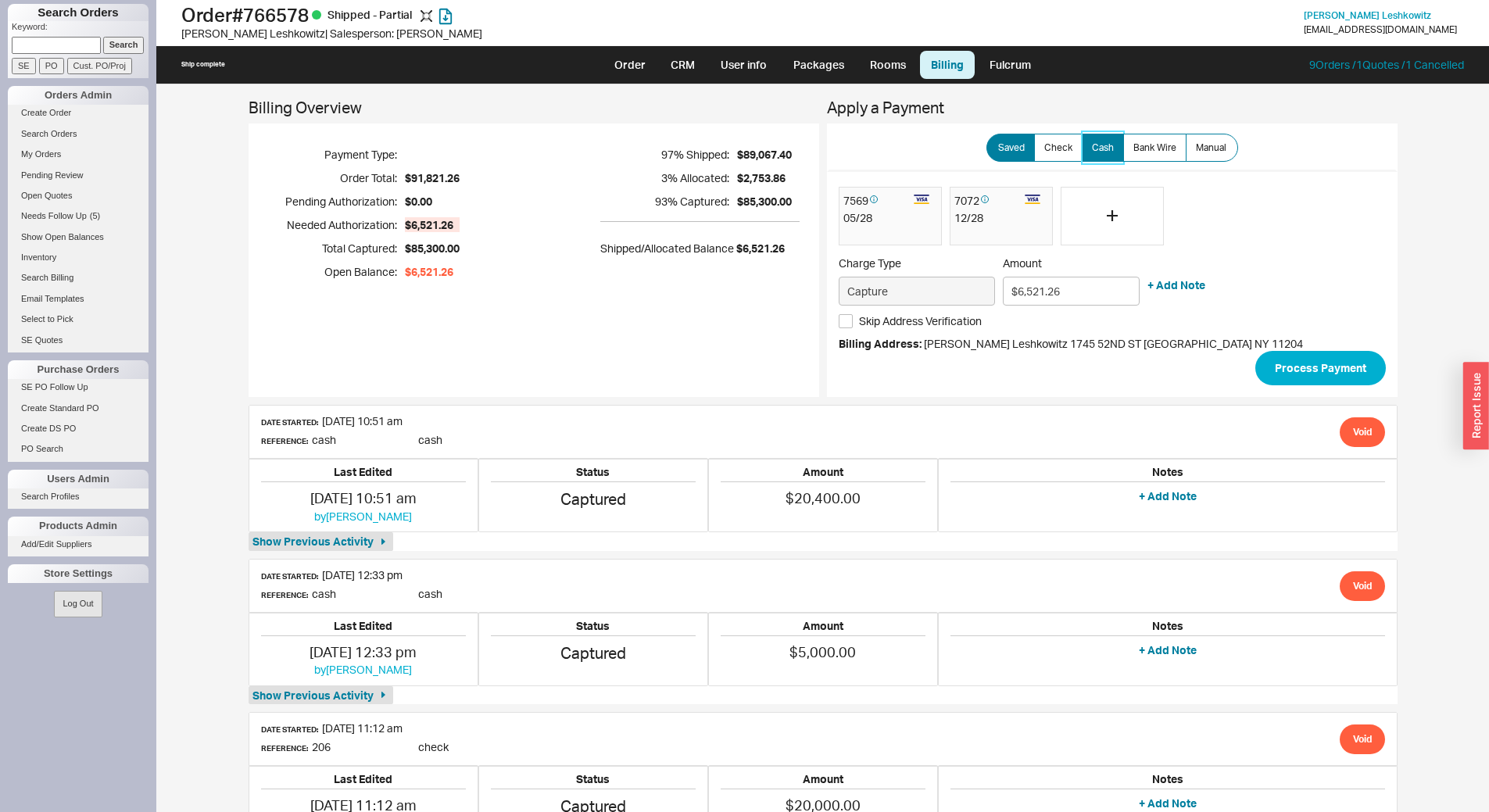
click at [1104, 149] on span "Cash" at bounding box center [1102, 147] width 21 height 12
click at [0, 0] on input "Cash" at bounding box center [0, 0] width 0 height 0
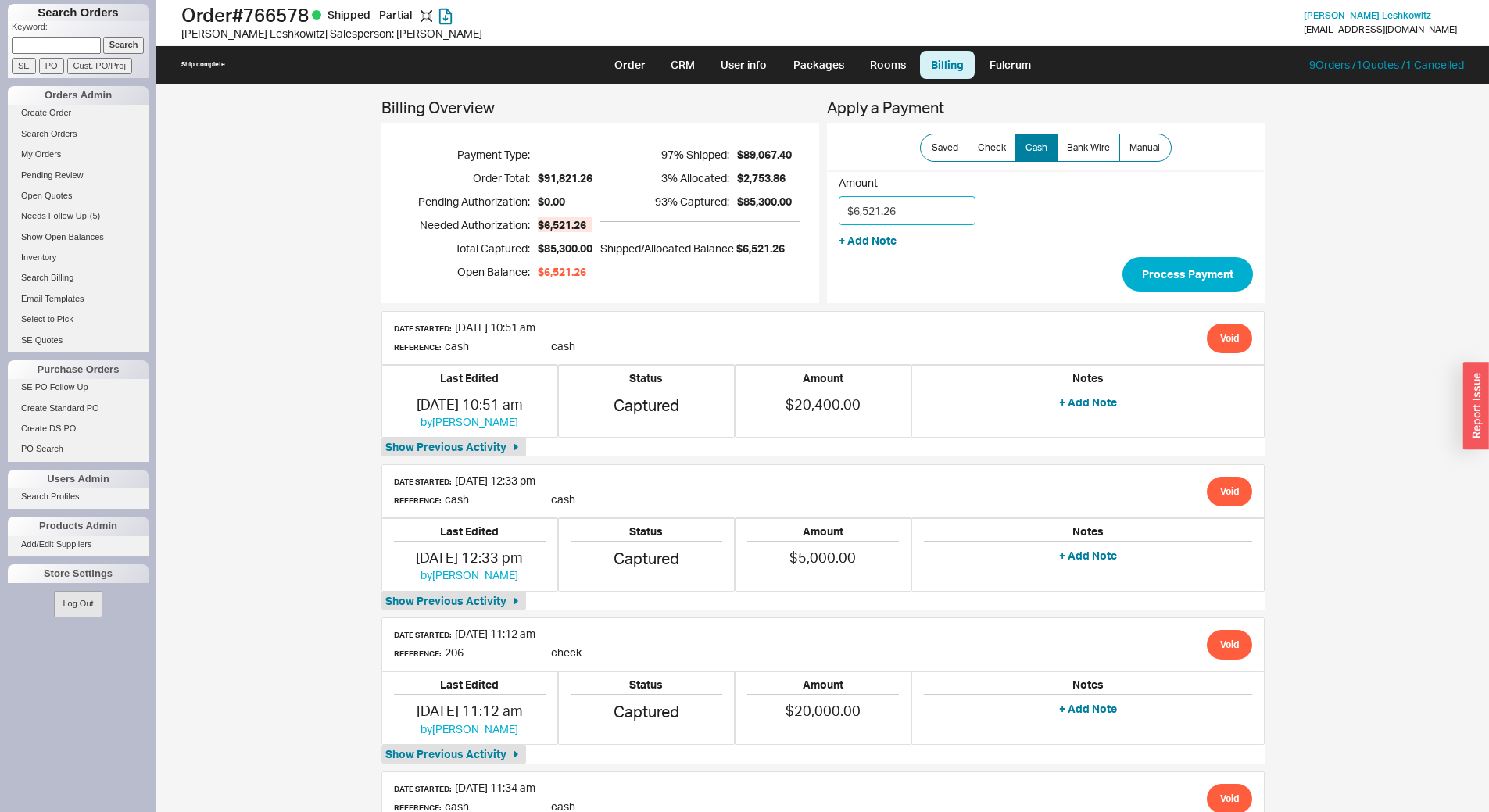
click at [966, 204] on input "$6,521.26" at bounding box center [907, 210] width 137 height 29
click at [959, 204] on input "$6,521.26" at bounding box center [907, 210] width 137 height 29
click at [1151, 270] on button "Process Payment" at bounding box center [1188, 274] width 131 height 34
type input "$3,060.80"
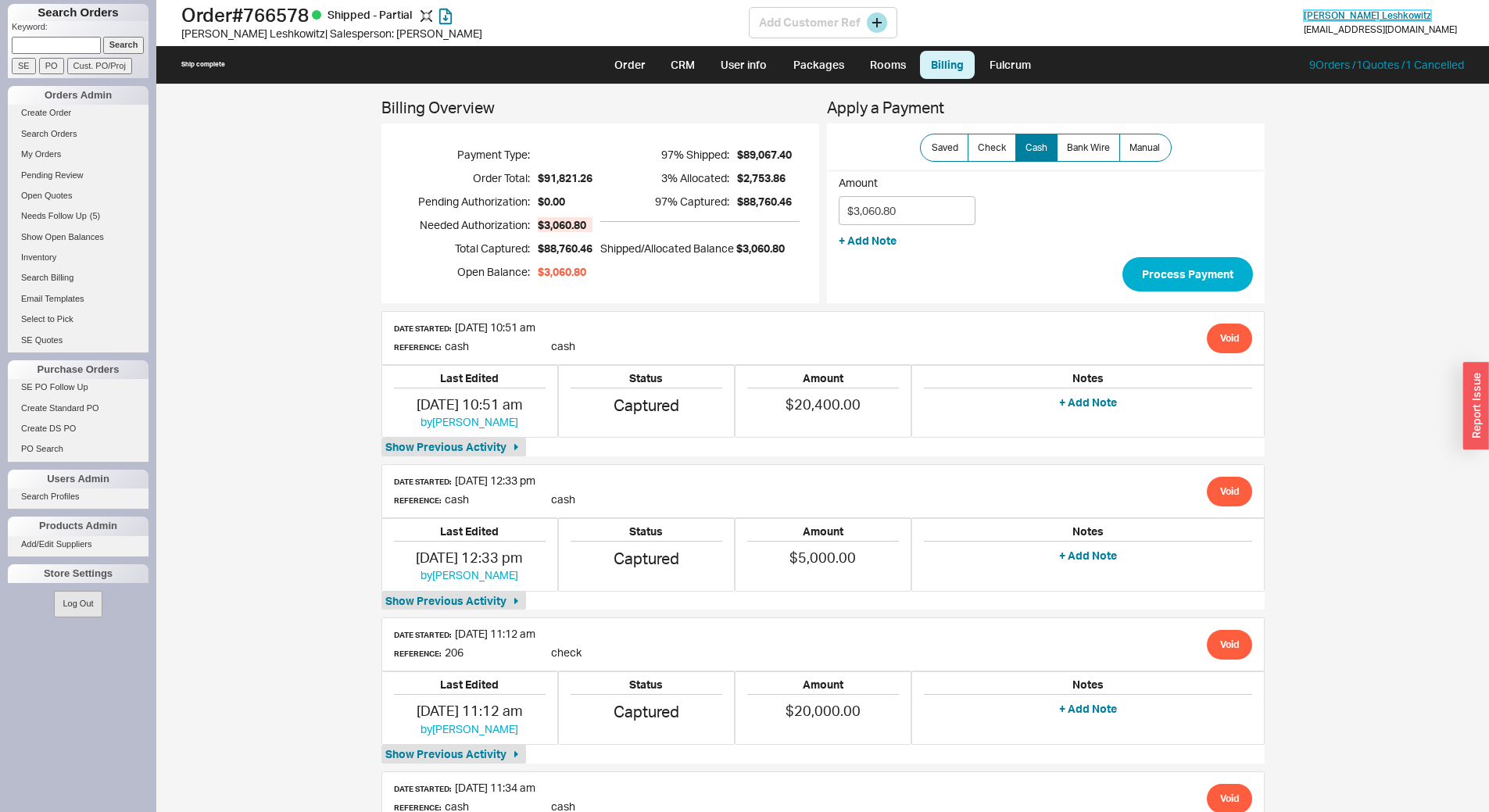
click at [1372, 12] on span "Faigy Leshkowitz" at bounding box center [1368, 15] width 128 height 12
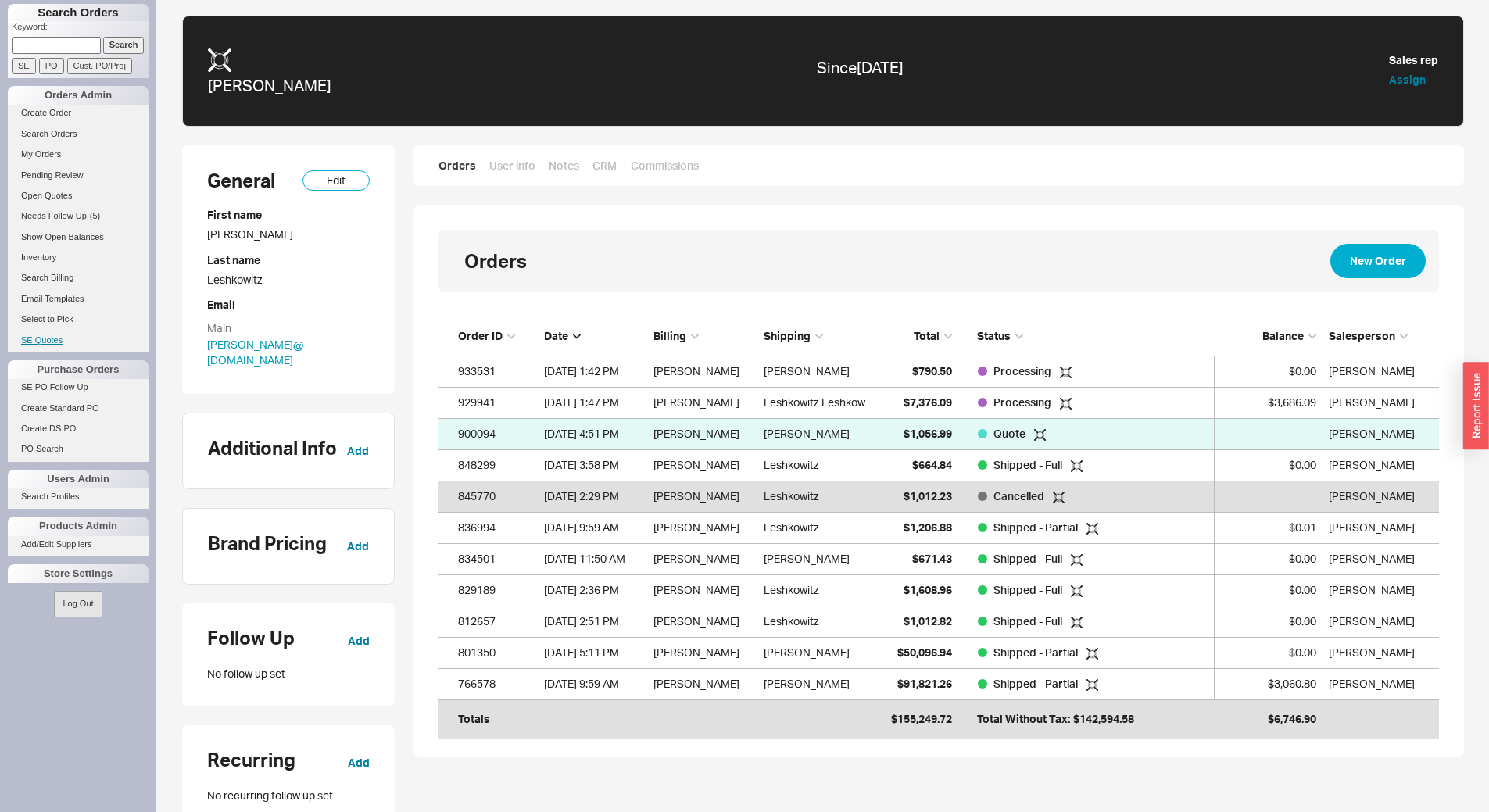
scroll to position [403, 989]
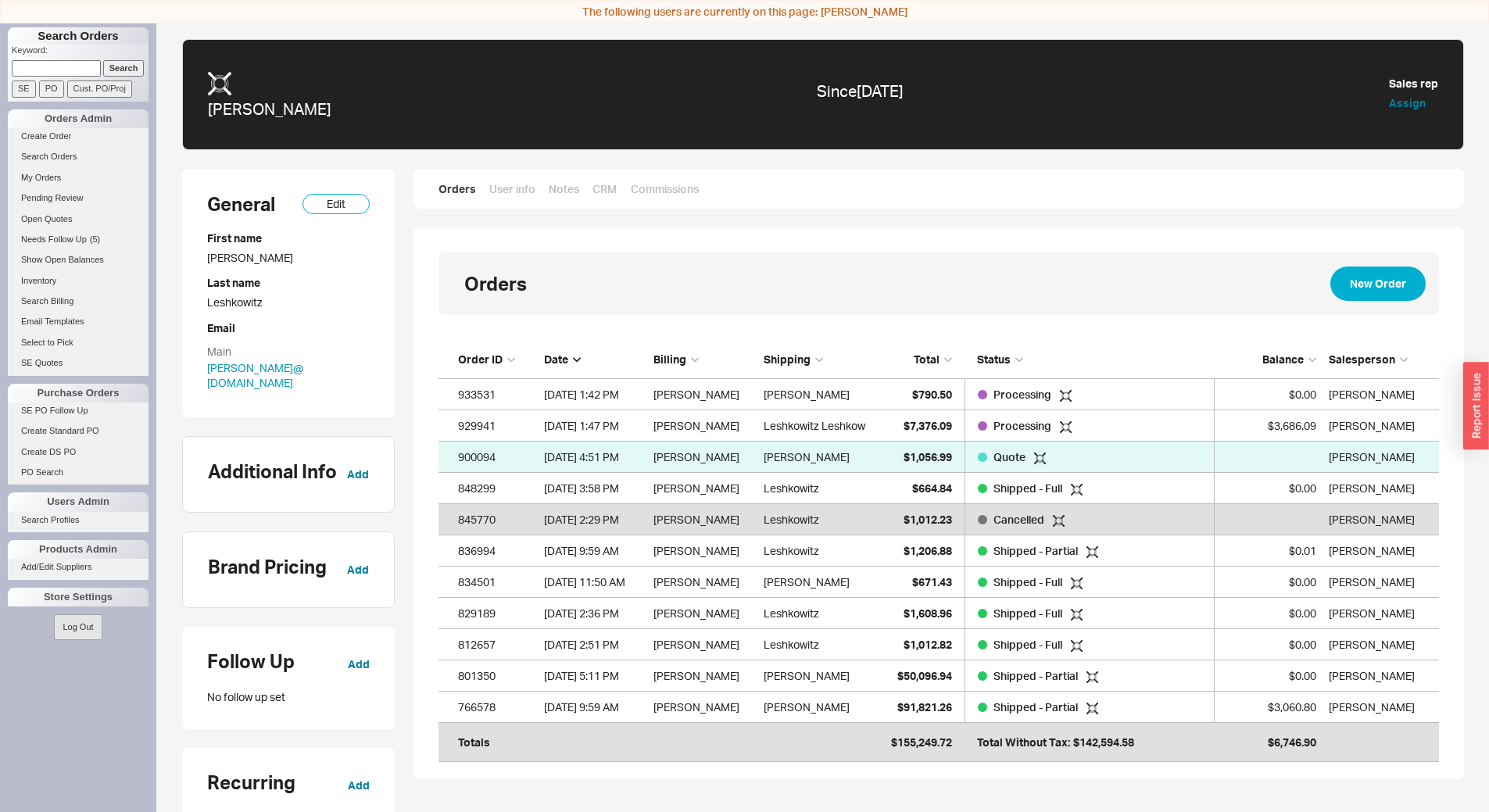
click at [1308, 744] on div "$6,746.90" at bounding box center [1270, 743] width 94 height 32
click at [1397, 767] on div "Orders New Order View in Search Orders Order ID Date Billing Shipping Total Sta…" at bounding box center [939, 503] width 1051 height 552
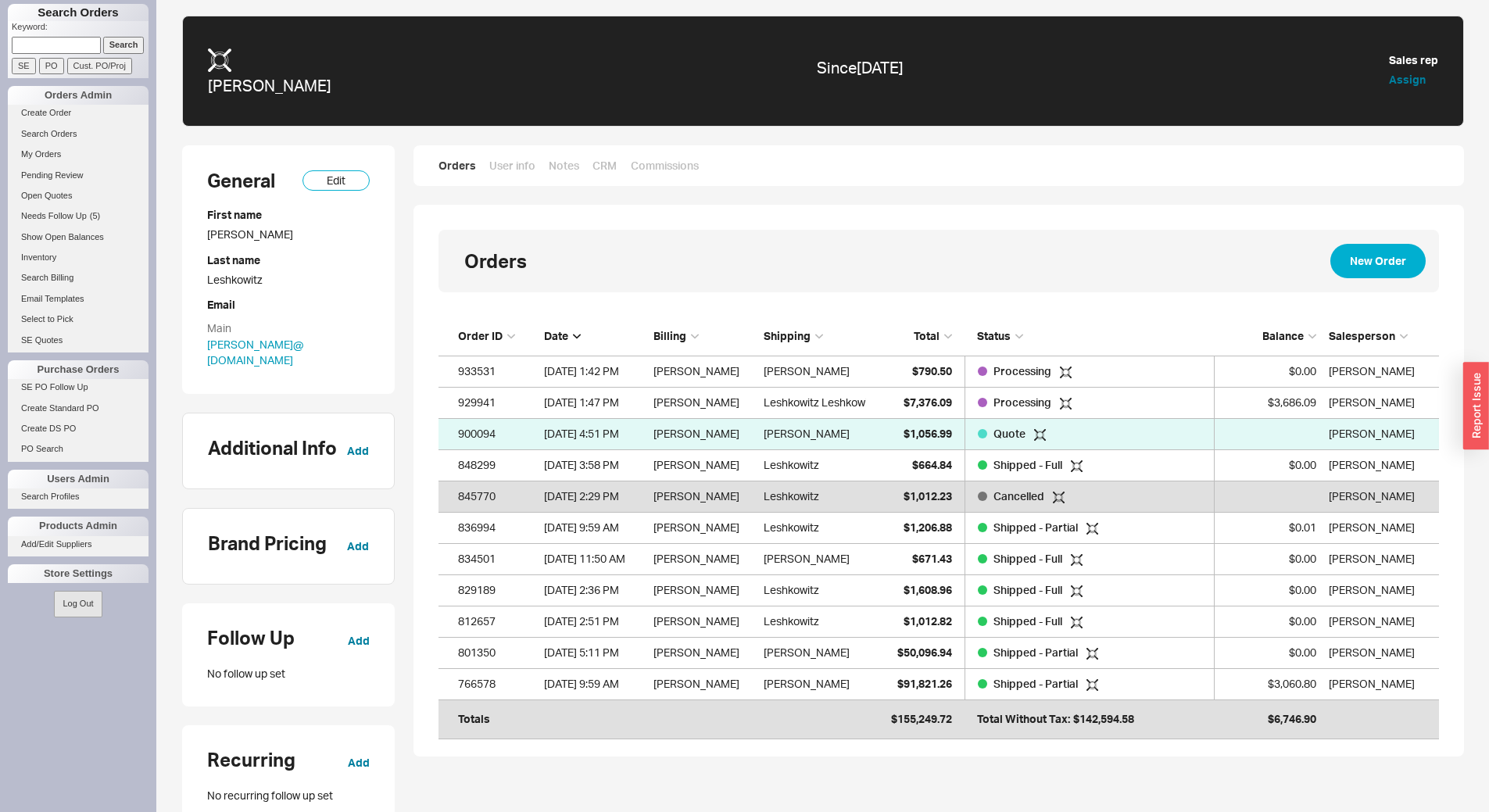
scroll to position [403, 989]
click at [1296, 715] on div "$6,746.90" at bounding box center [1270, 720] width 94 height 32
copy div "$6,746.90"
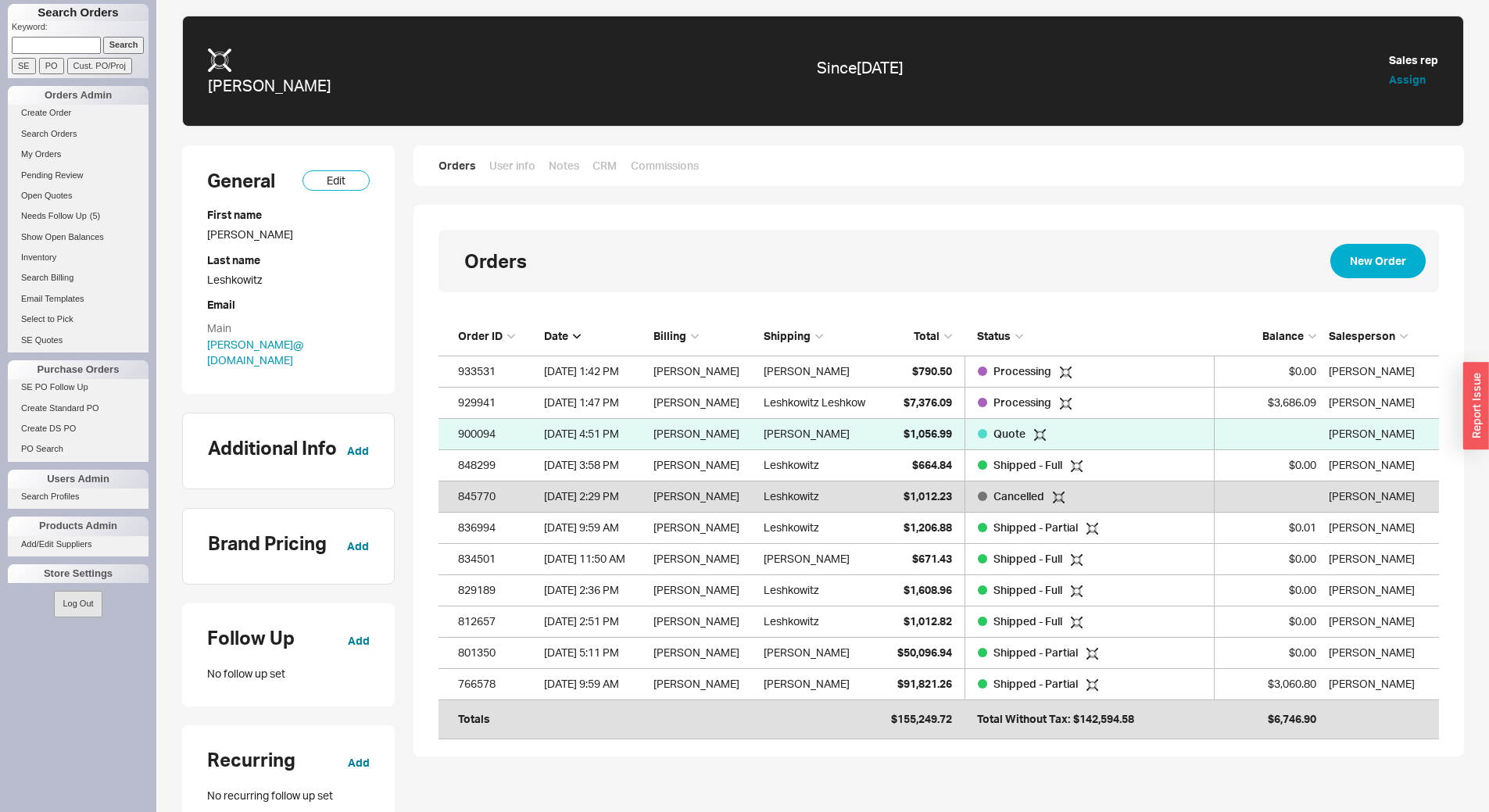
click at [1039, 209] on div "Orders New Order View in Search Orders Order ID Date Billing Shipping Total Sta…" at bounding box center [939, 481] width 1051 height 552
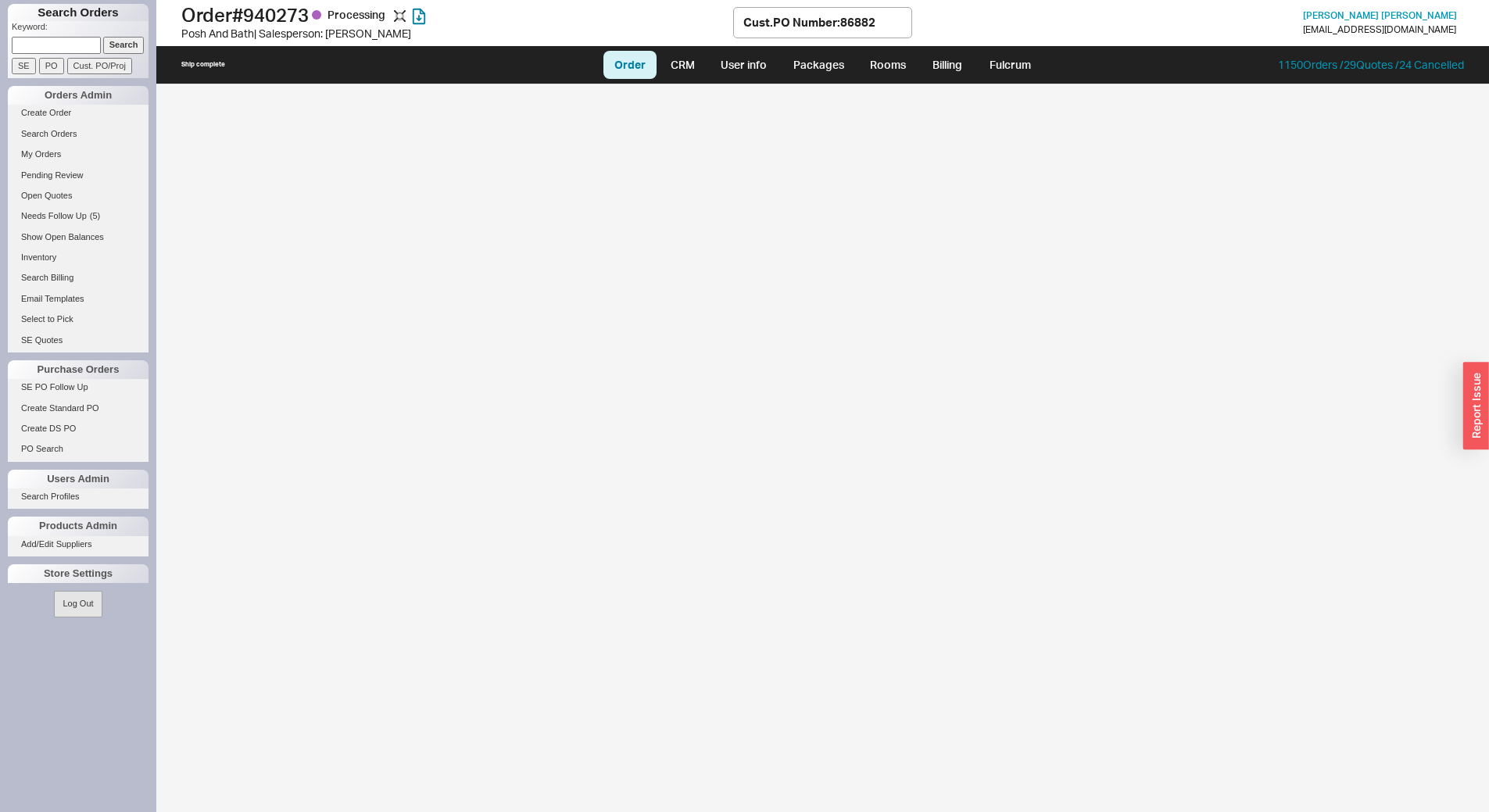
select select "LOW"
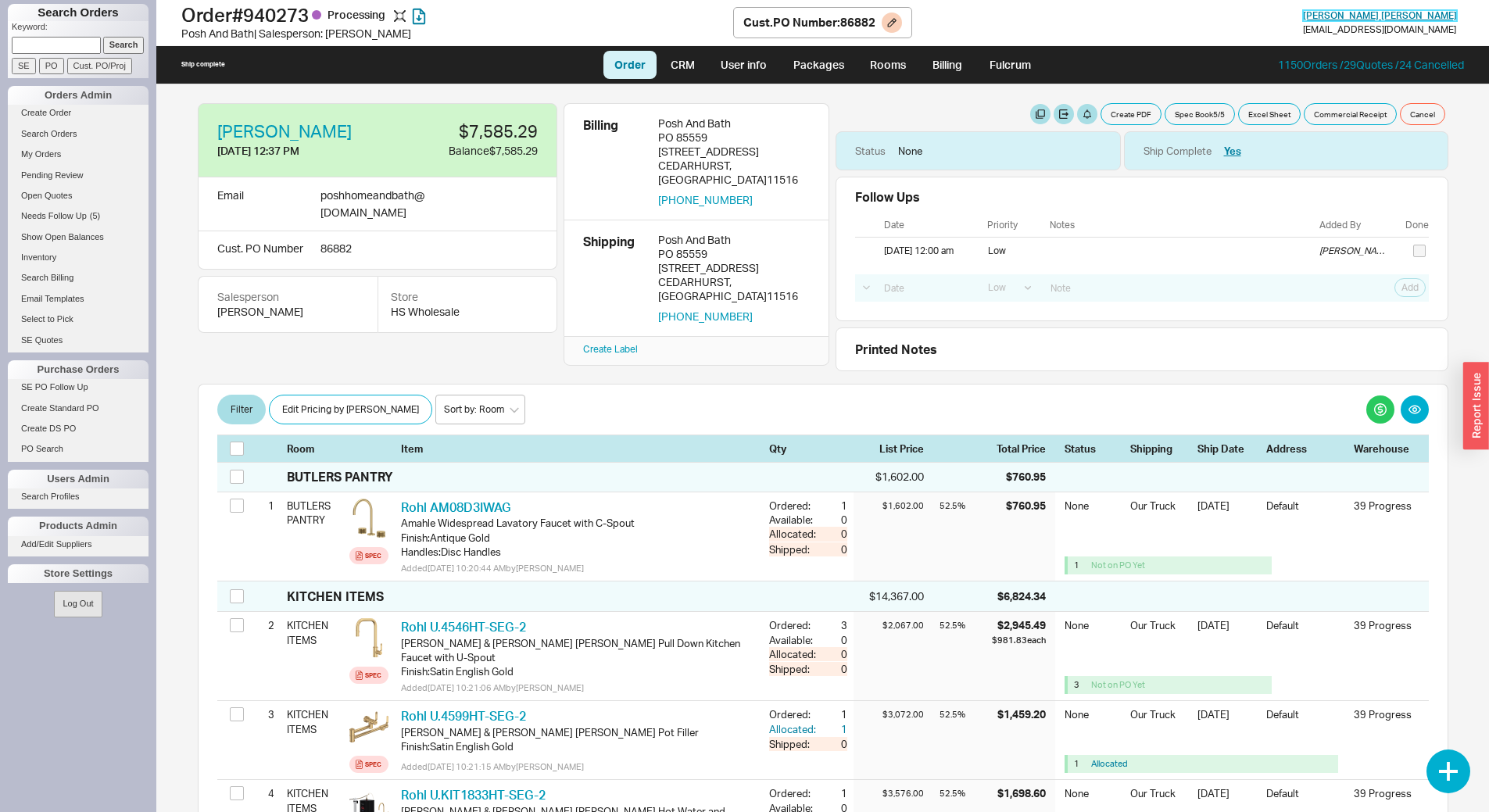
click at [1369, 12] on span "[PERSON_NAME]" at bounding box center [1380, 15] width 154 height 12
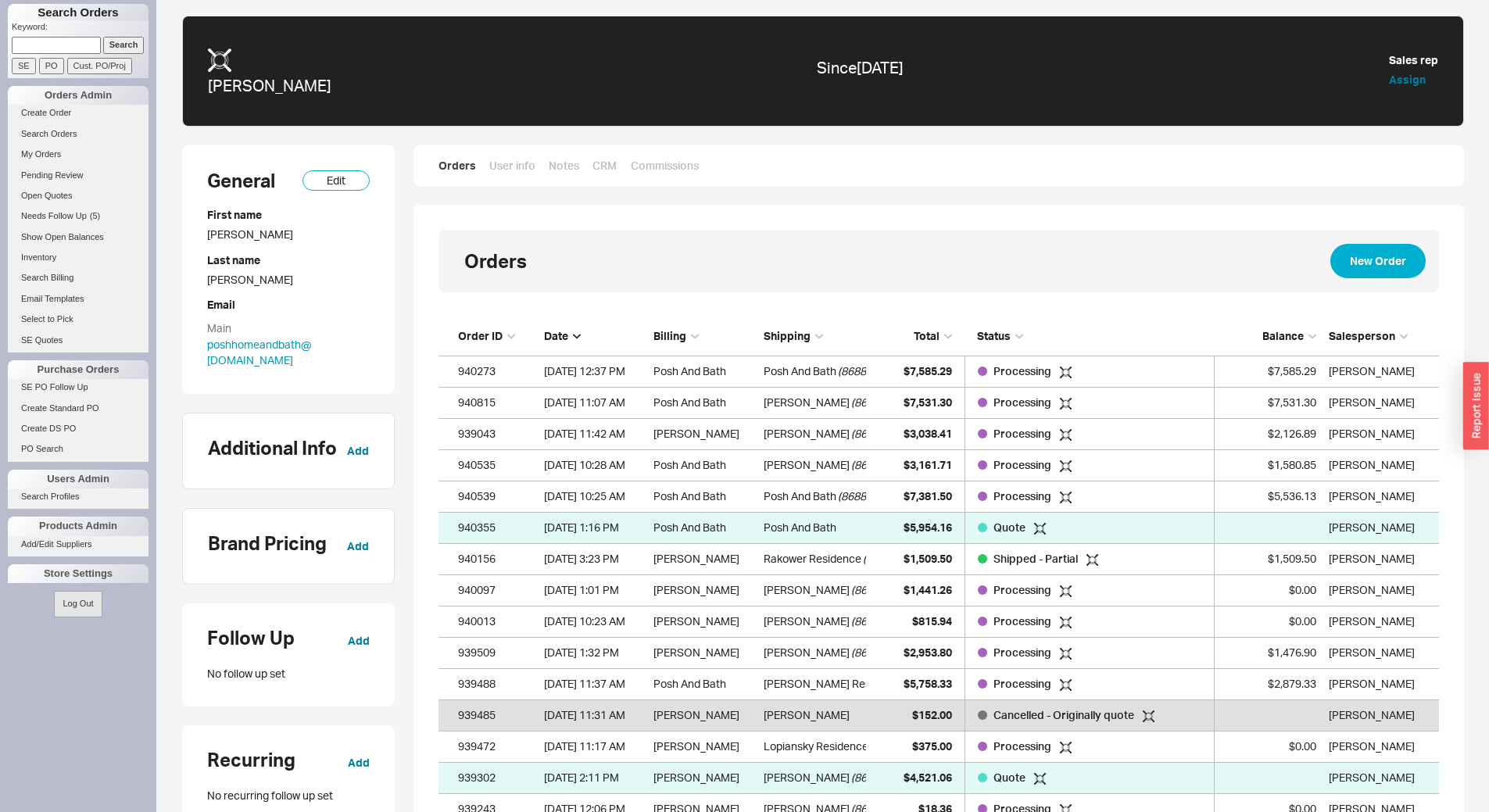
scroll to position [37677, 989]
click at [1307, 337] on div "Balance" at bounding box center [1270, 336] width 94 height 16
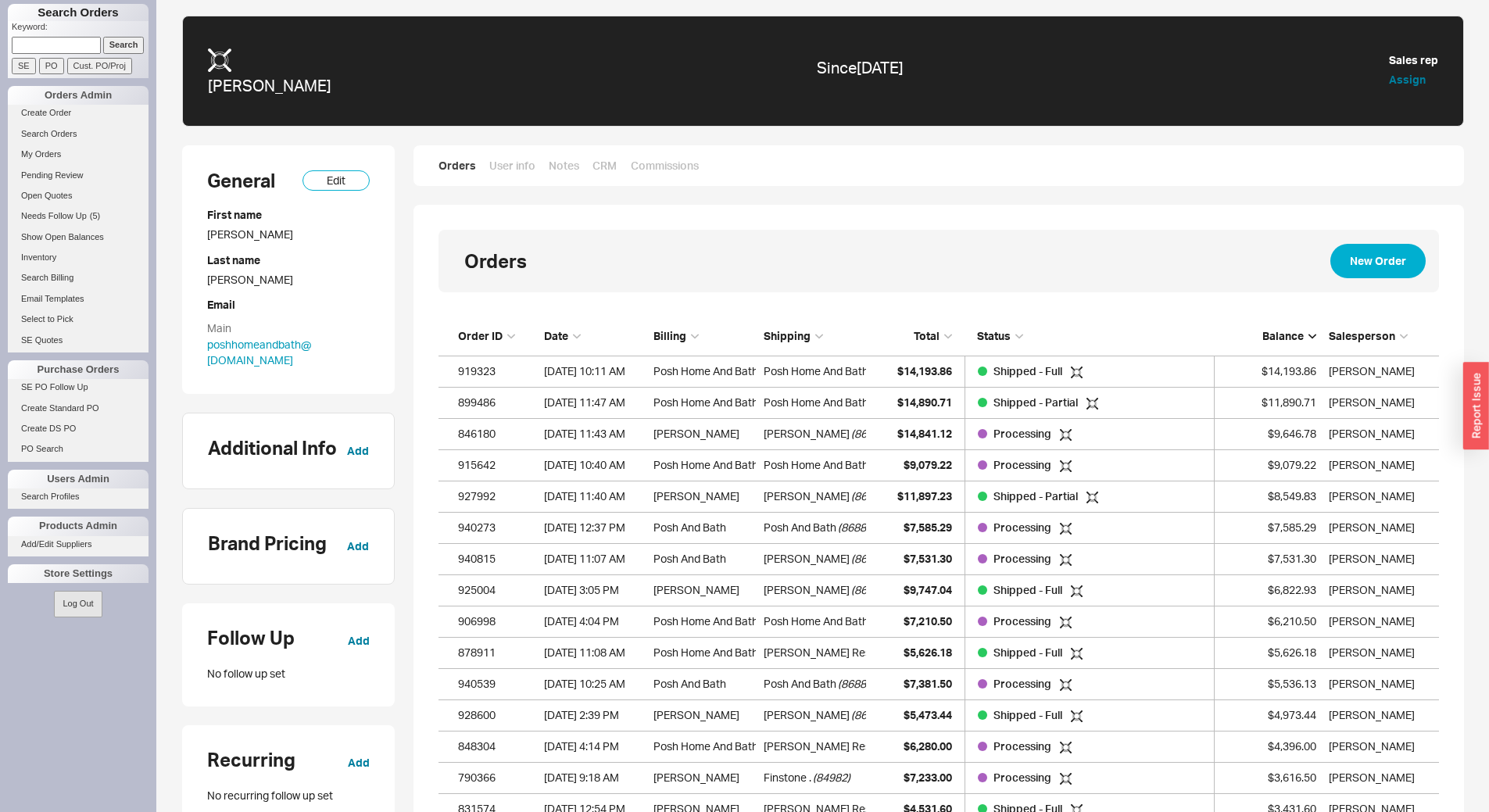
click at [1307, 337] on div "Balance" at bounding box center [1270, 336] width 94 height 16
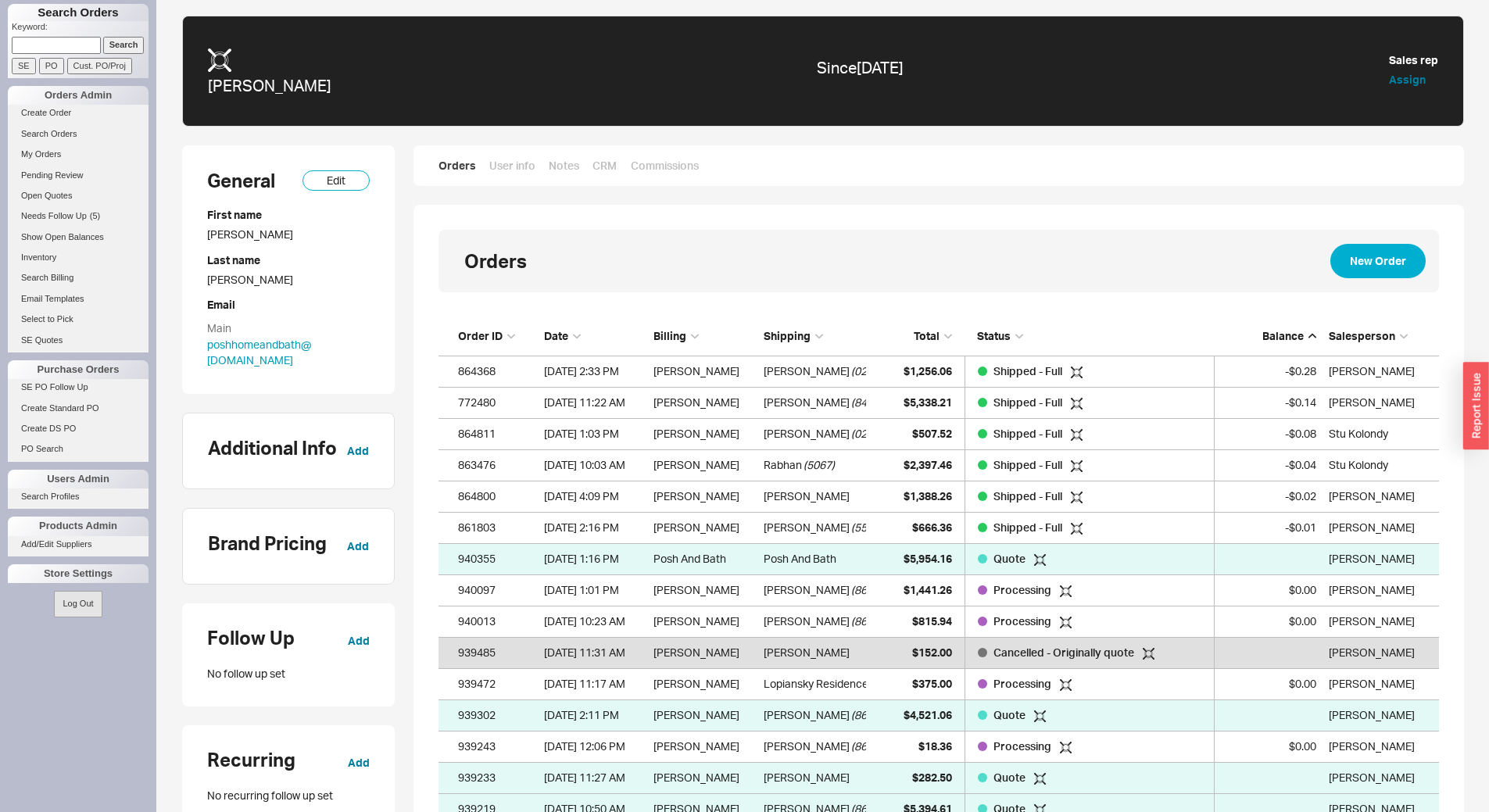
click at [1307, 337] on div "Balance" at bounding box center [1270, 336] width 94 height 16
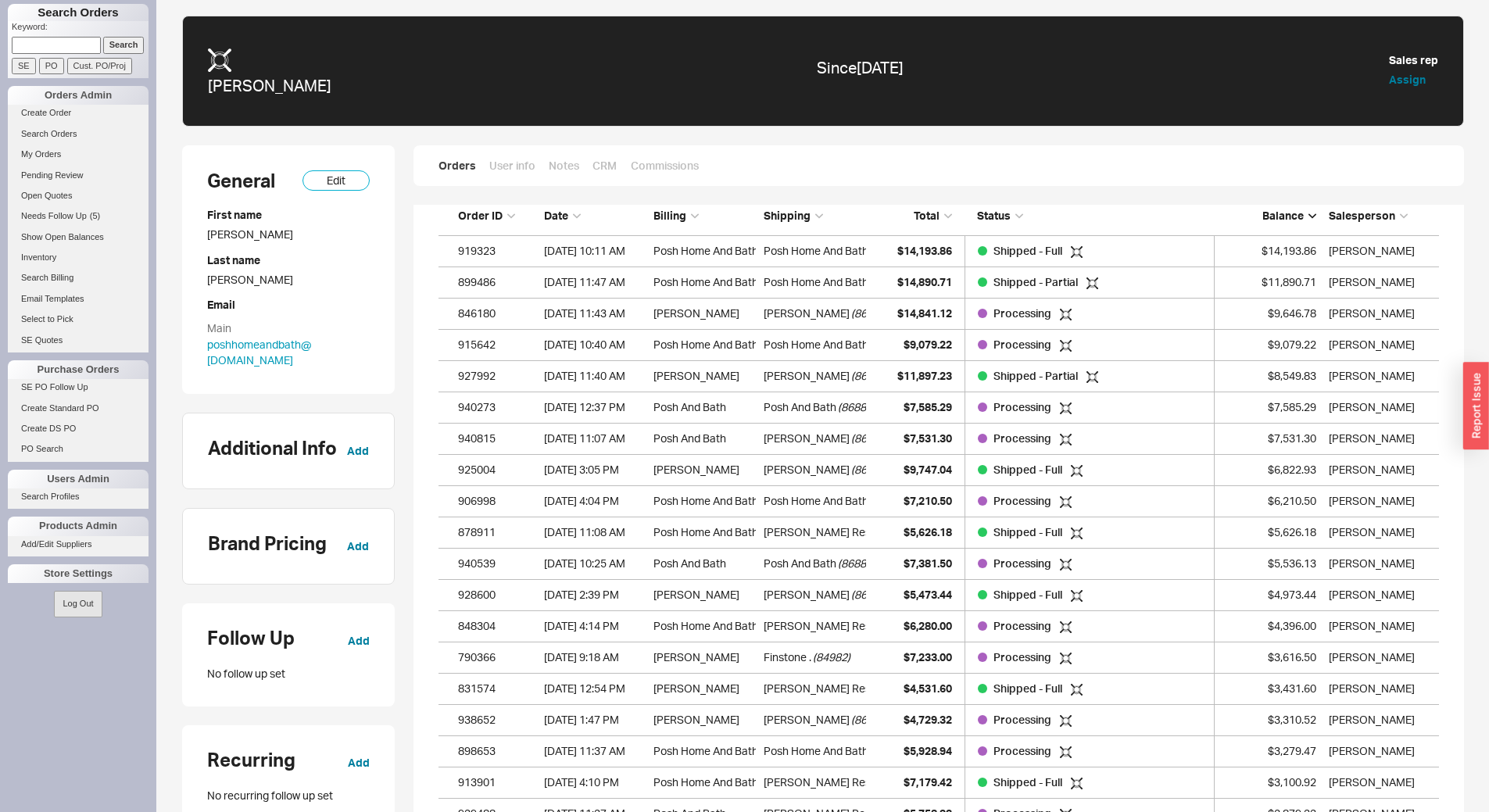
scroll to position [0, 0]
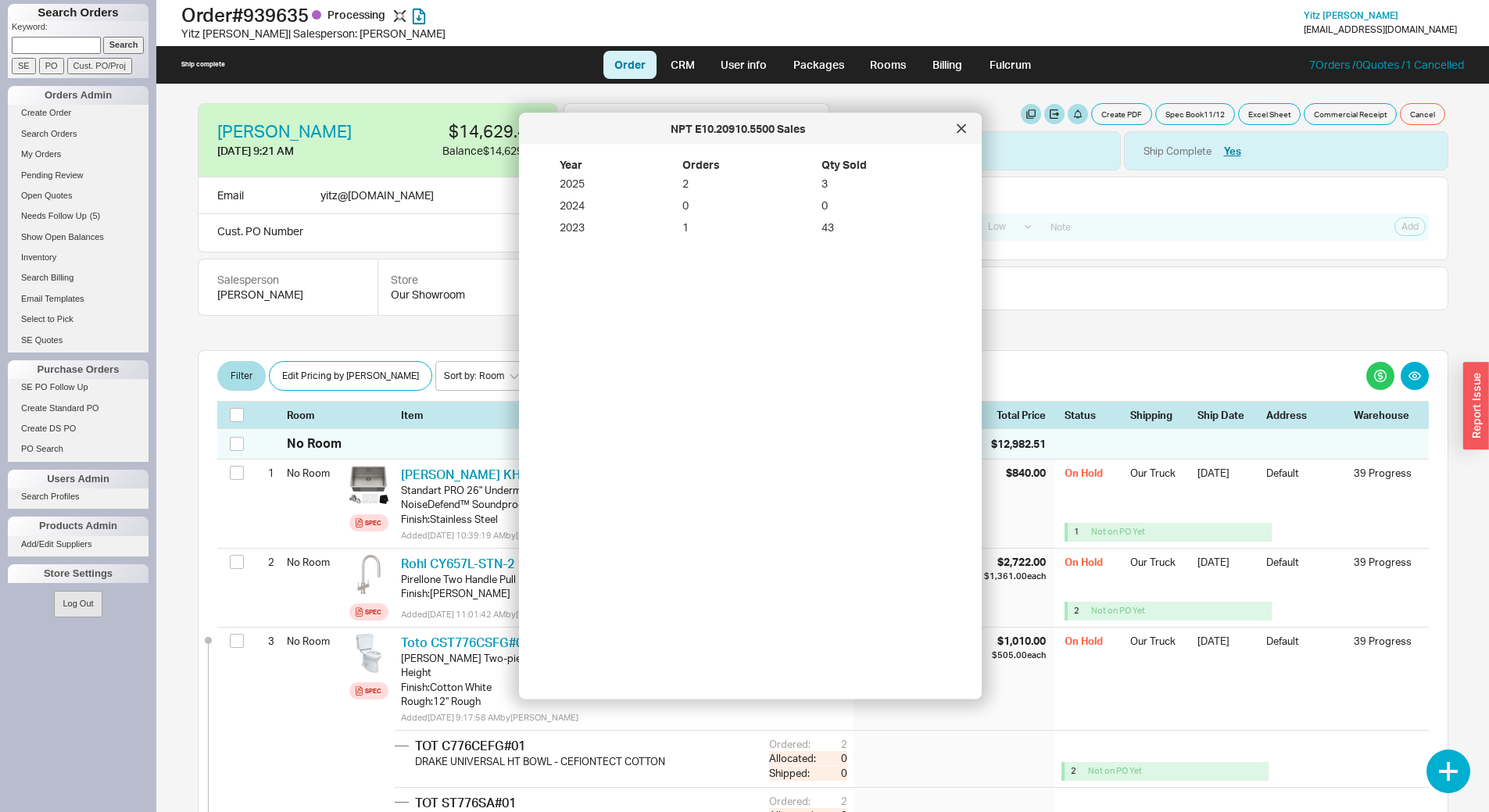
select select "LOW"
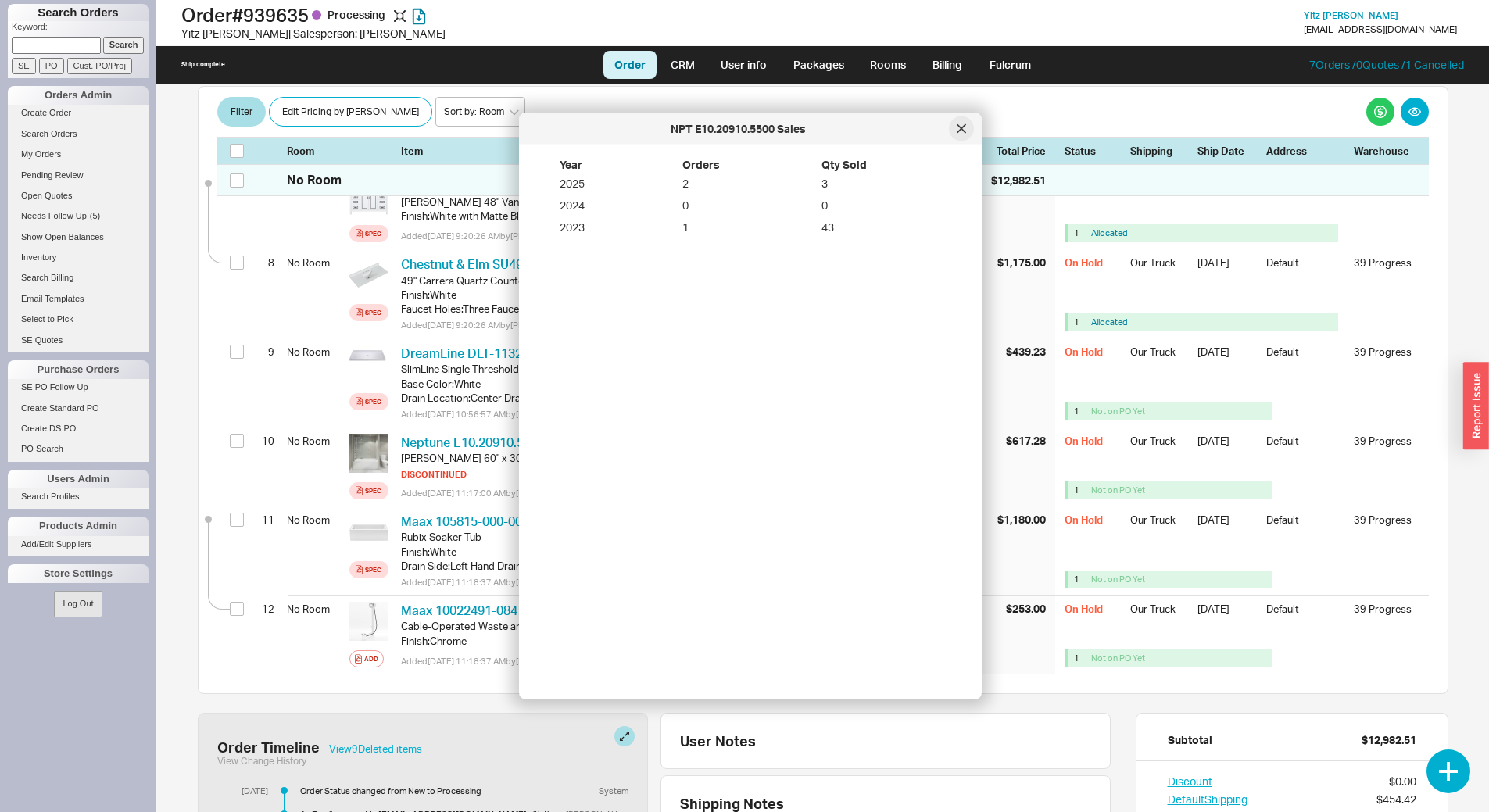
click at [964, 126] on icon at bounding box center [961, 128] width 7 height 7
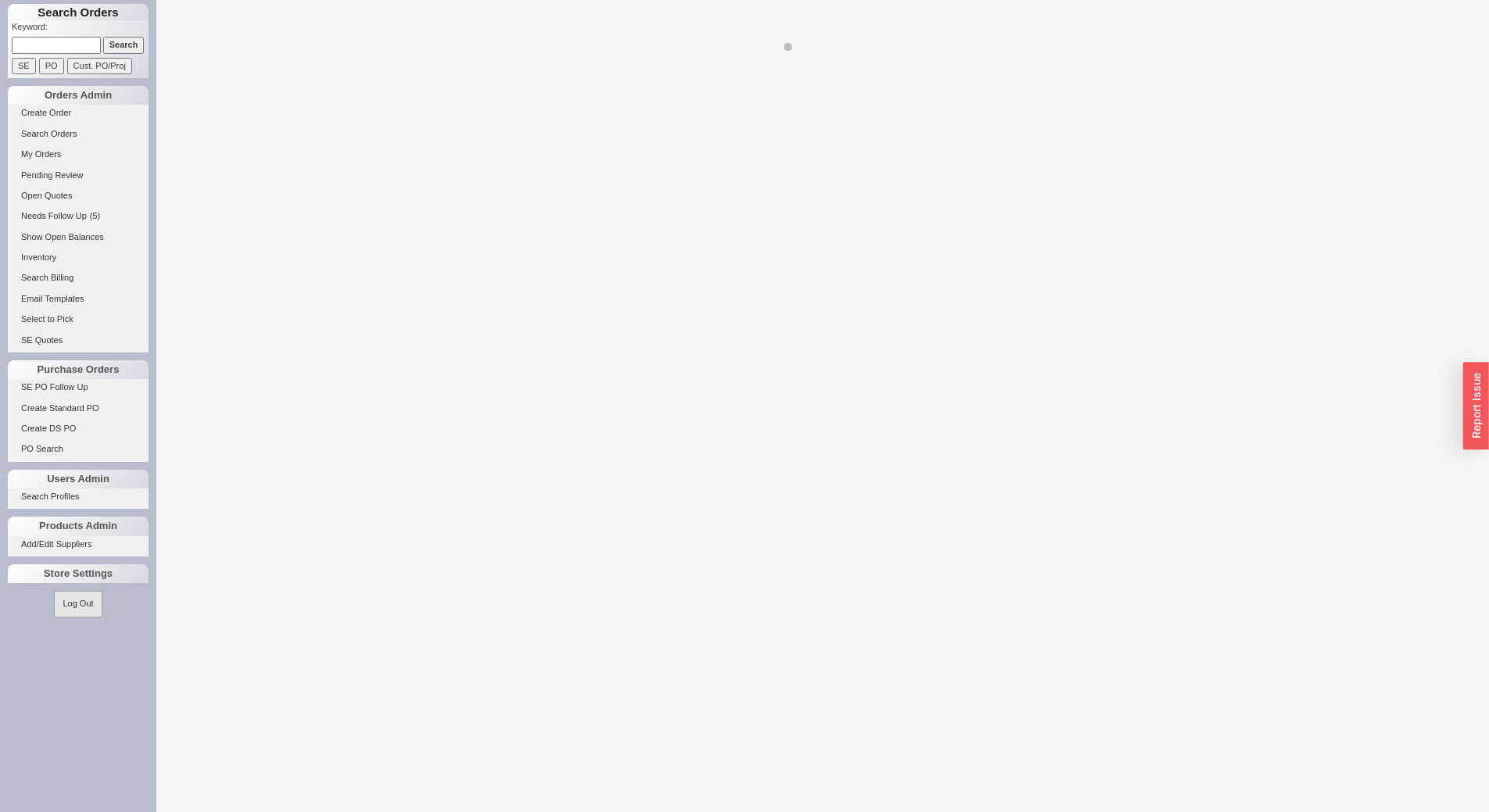
select select "LOW"
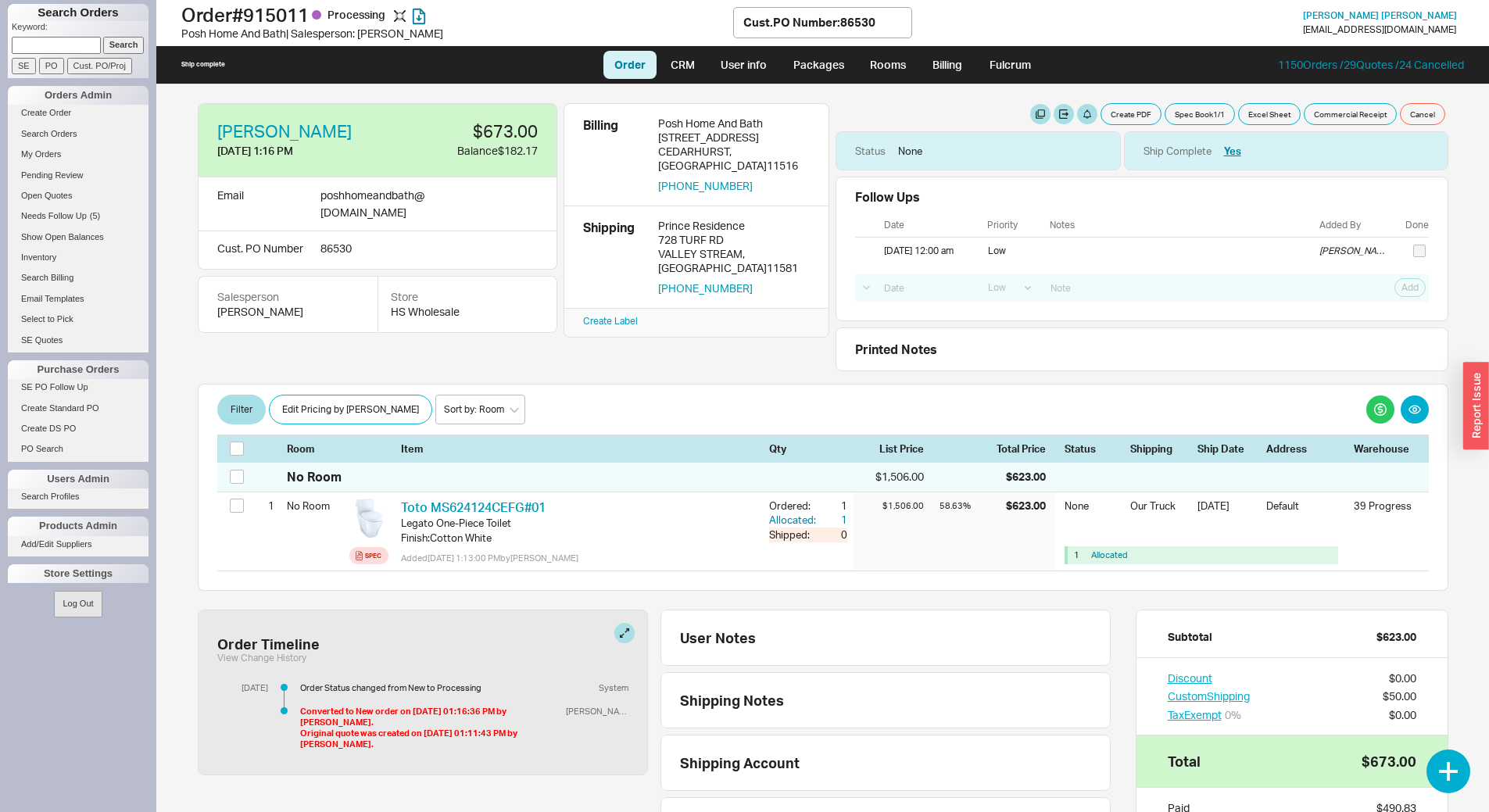
select select "LOW"
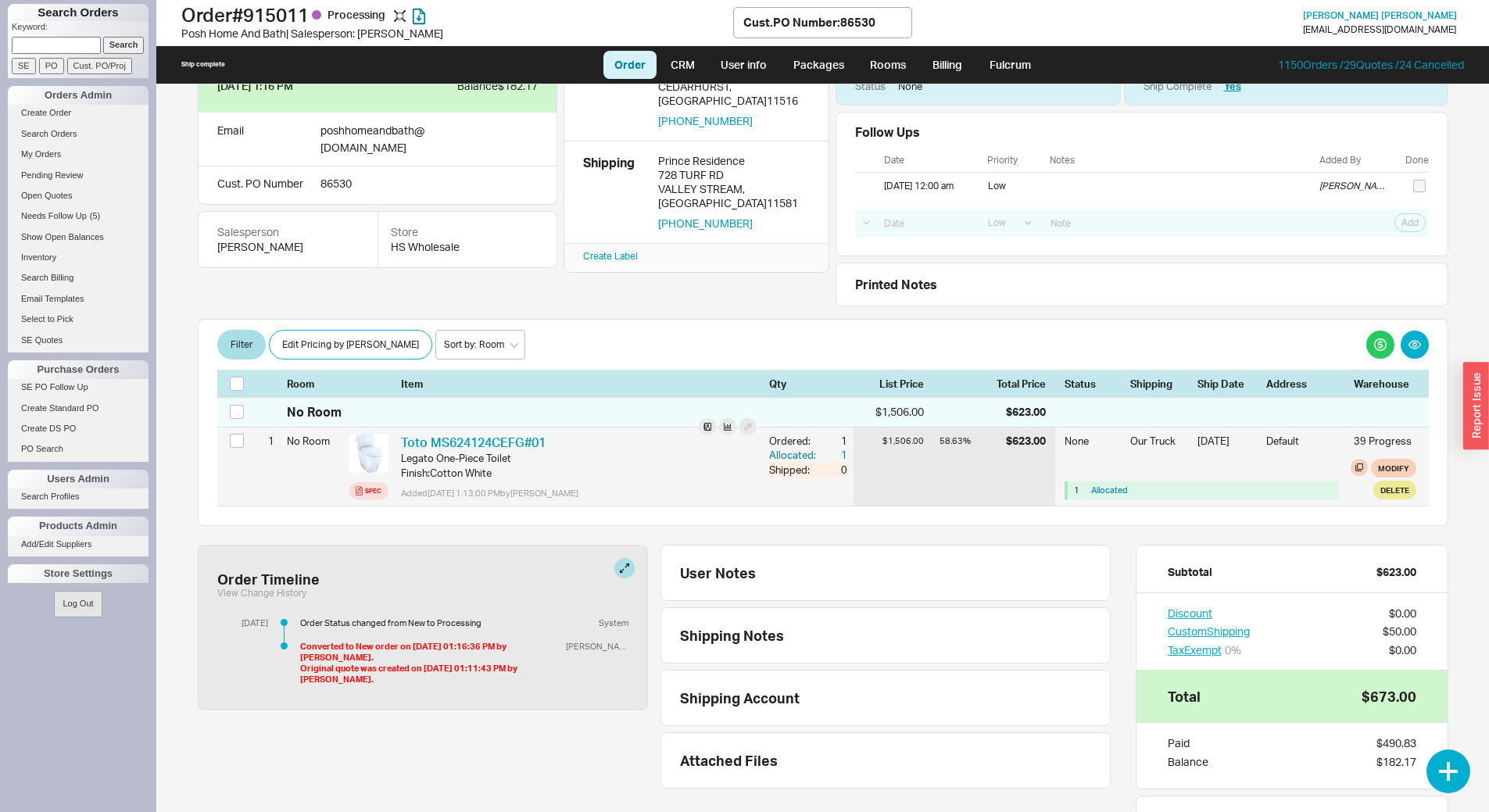
scroll to position [140, 0]
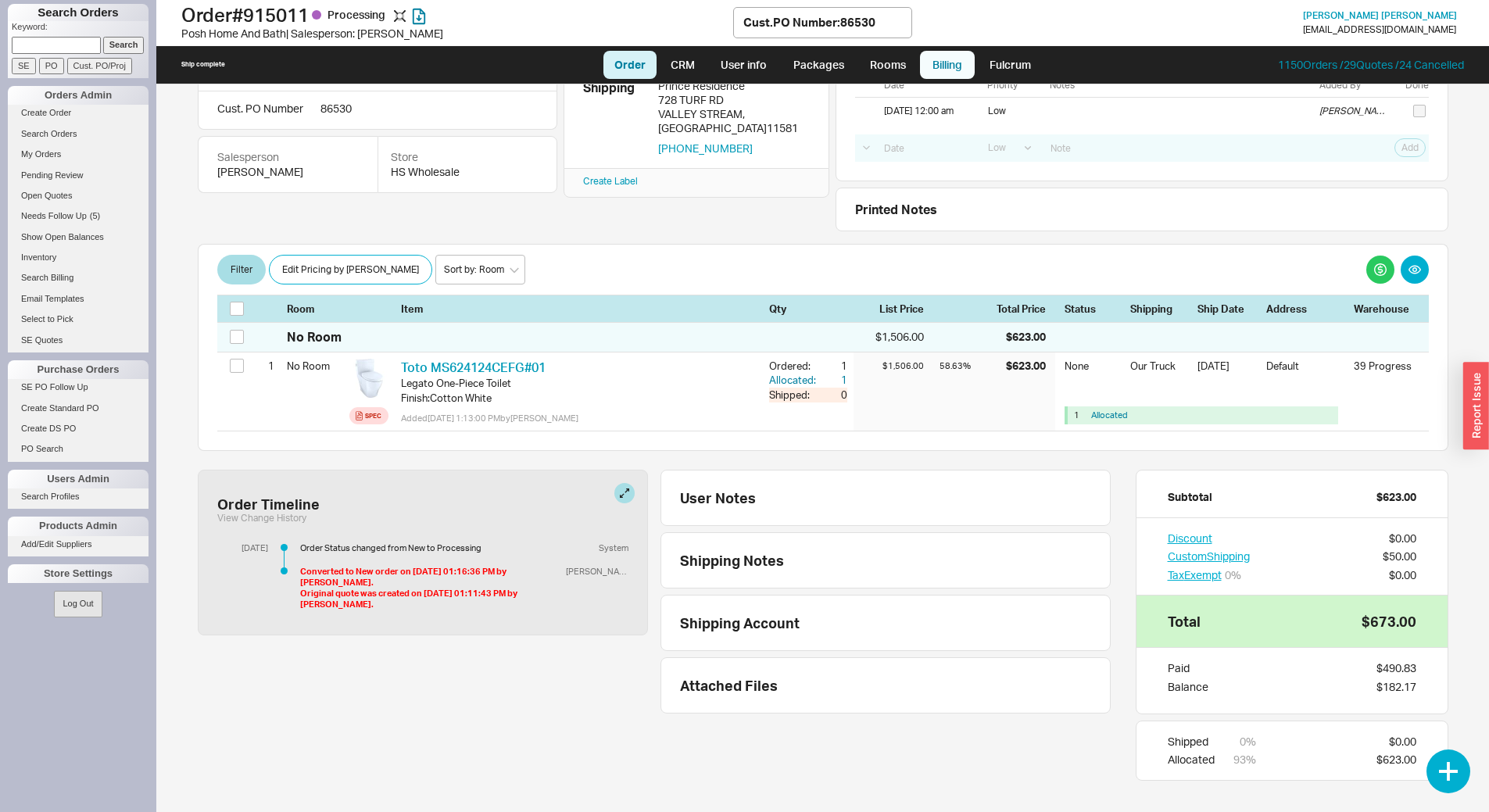
click at [938, 54] on link "Billing" at bounding box center [947, 65] width 55 height 28
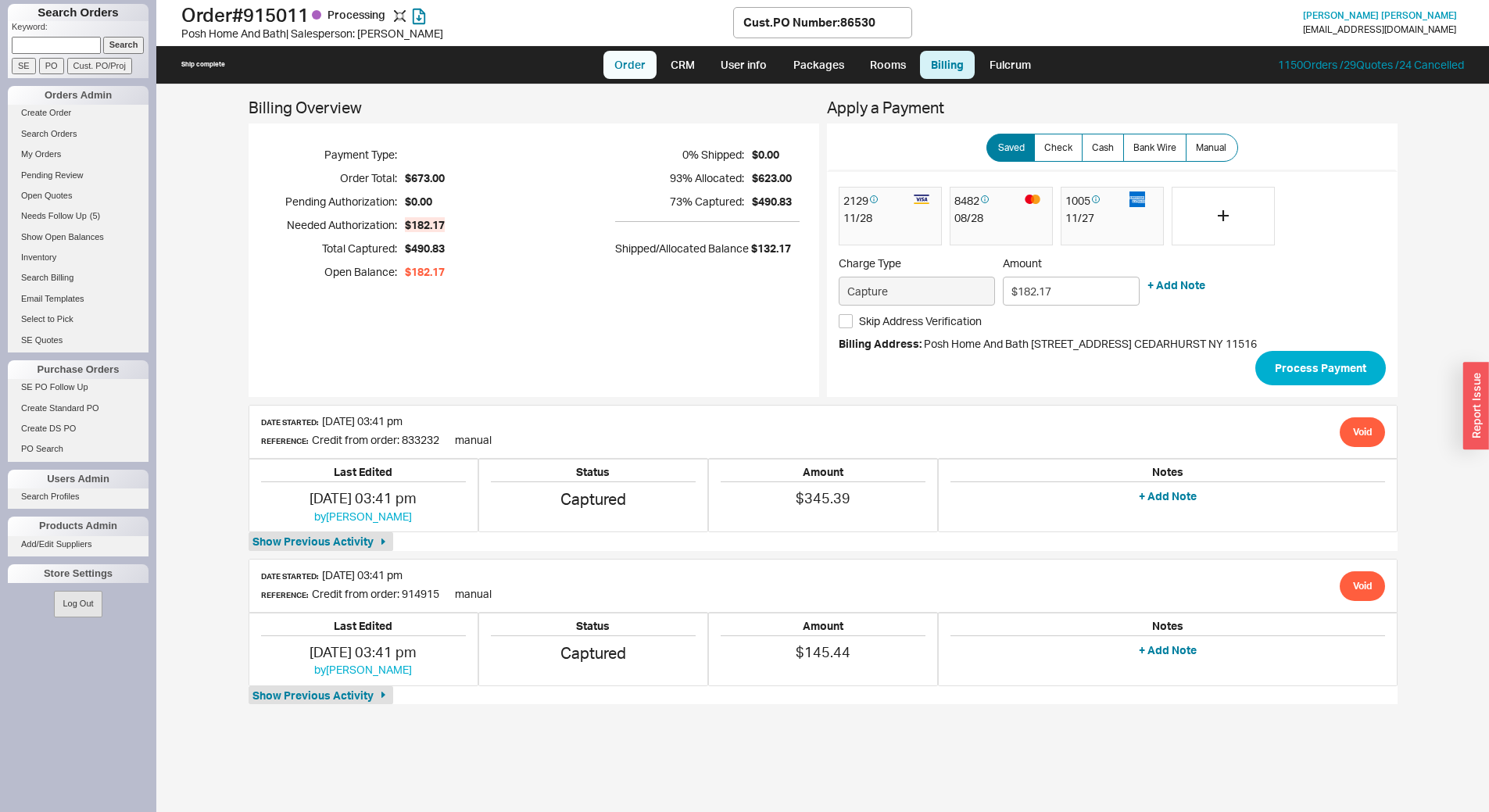
click at [650, 62] on link "Order" at bounding box center [629, 65] width 53 height 28
select select "LOW"
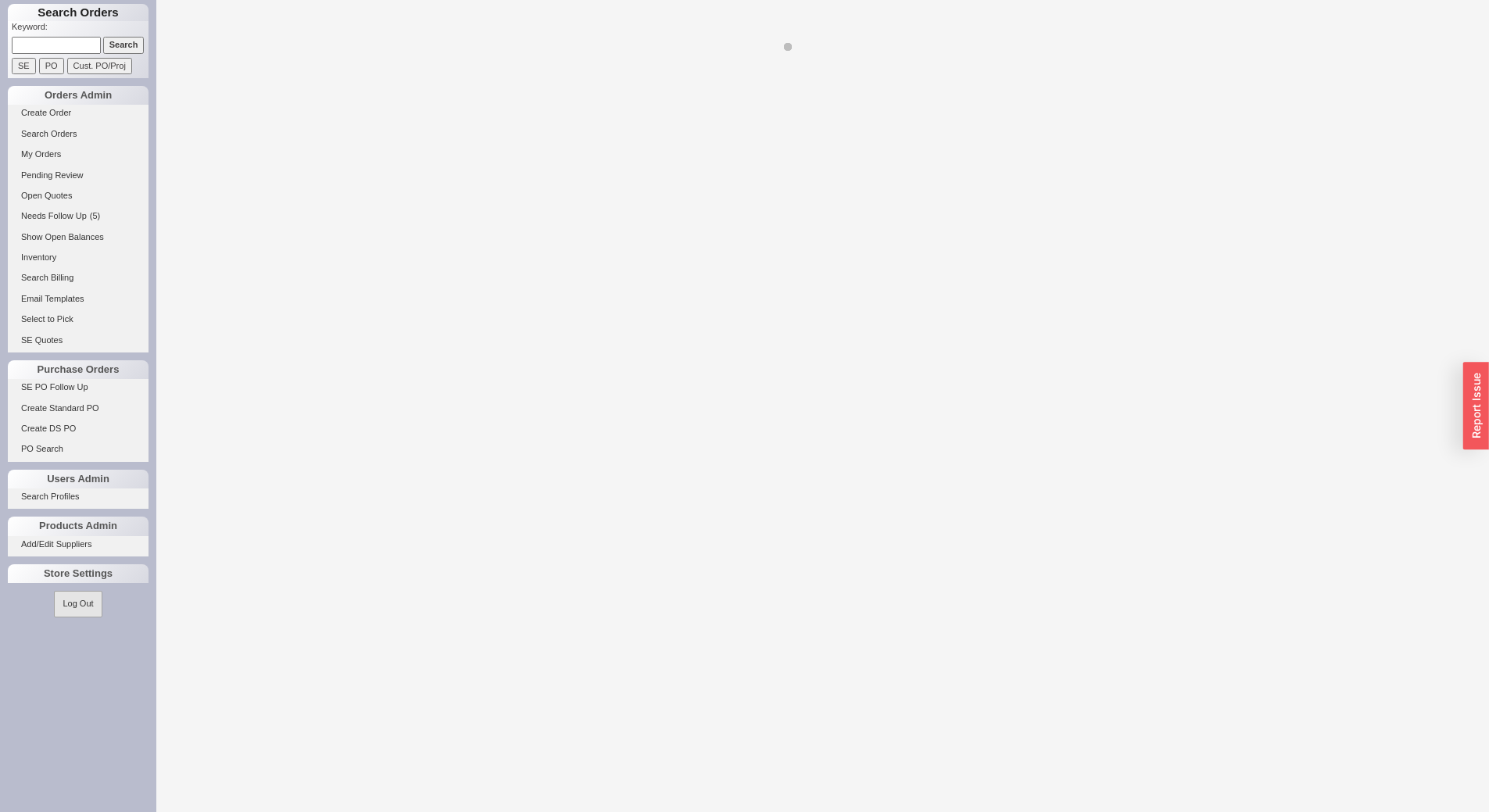
select select "LOW"
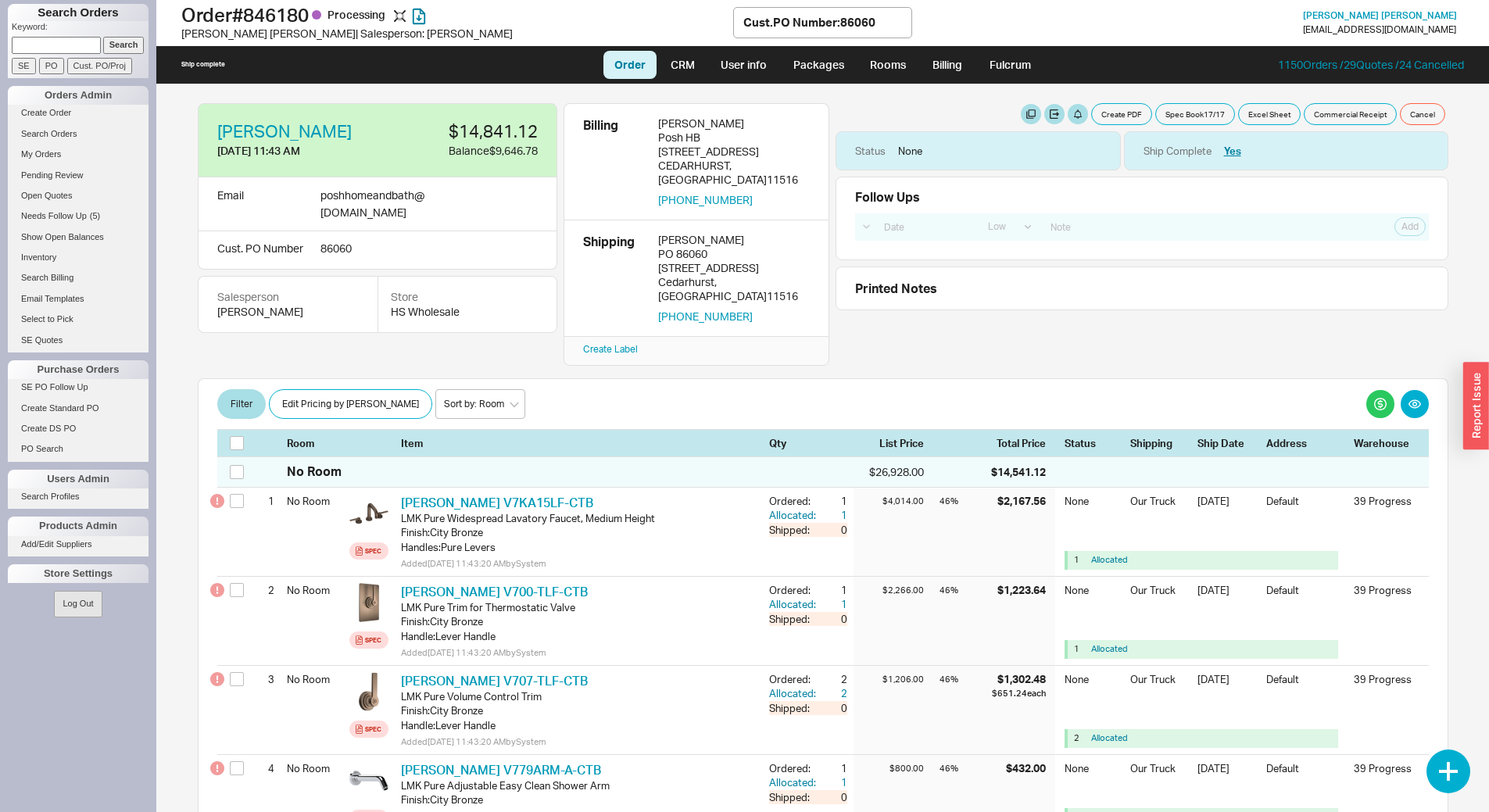
select select "LOW"
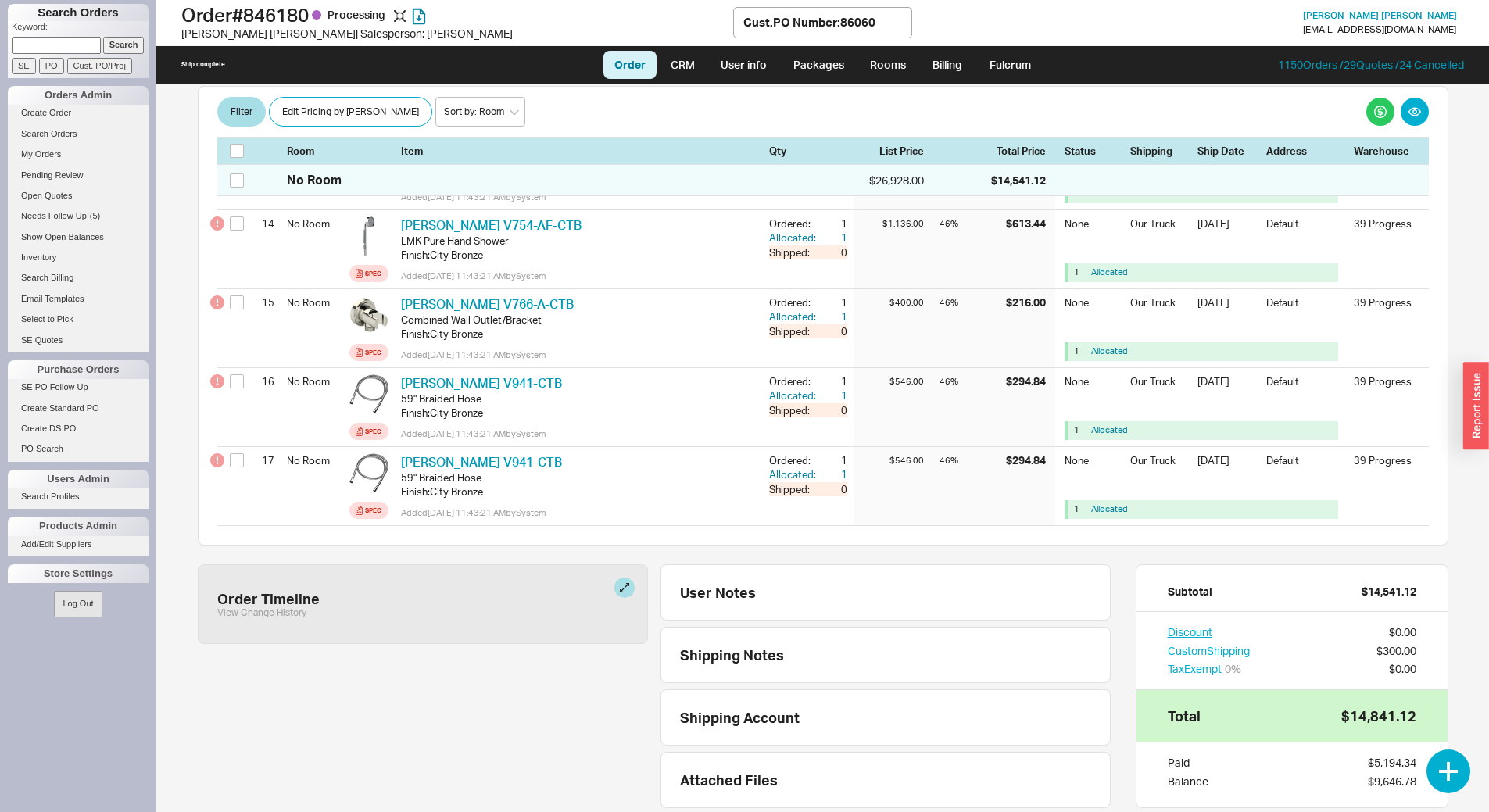
scroll to position [1451, 0]
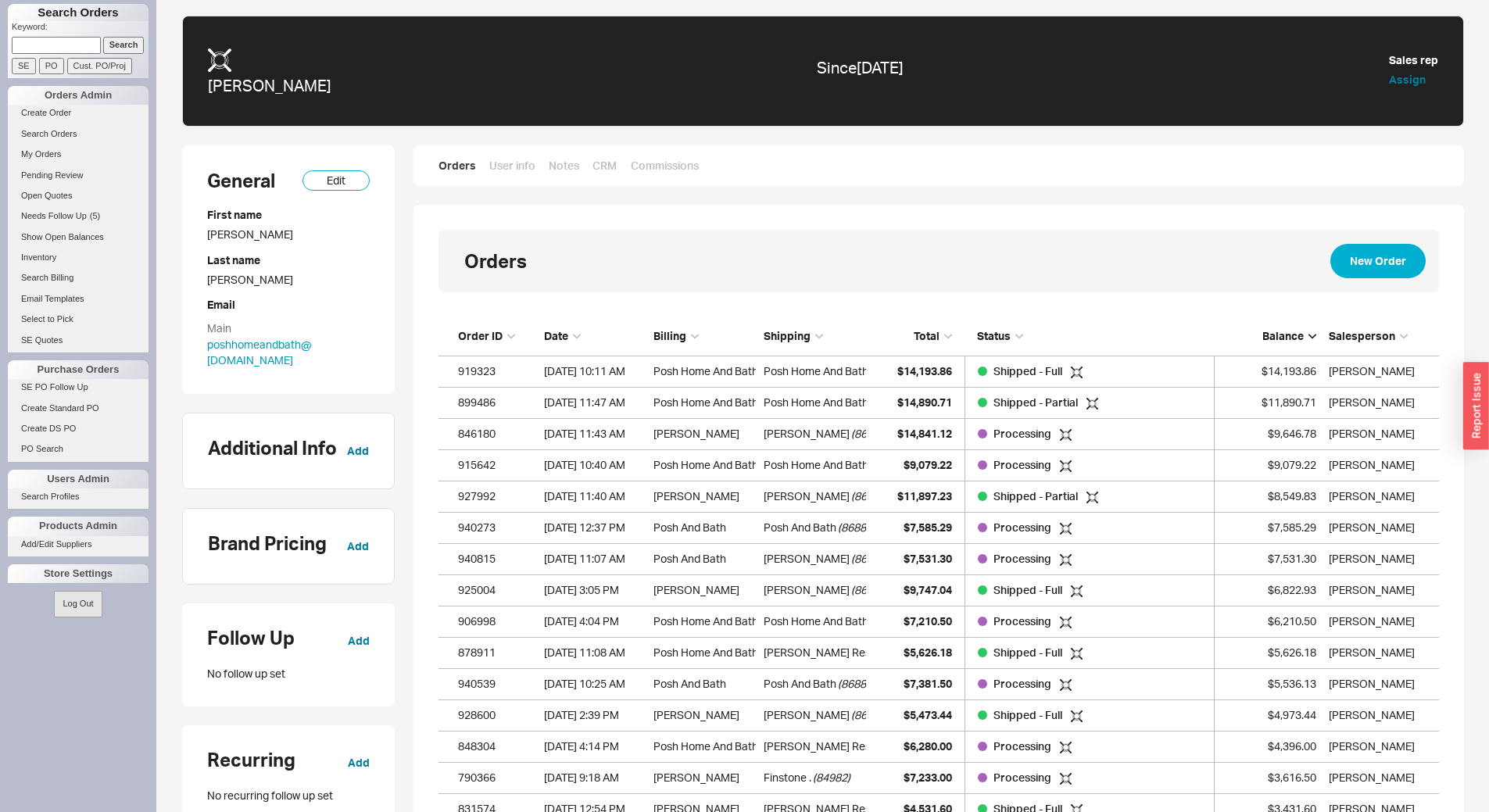
scroll to position [37677, 989]
click at [71, 48] on input at bounding box center [57, 45] width 90 height 17
type input "judy k"
click at [129, 47] on input "Search" at bounding box center [124, 45] width 41 height 17
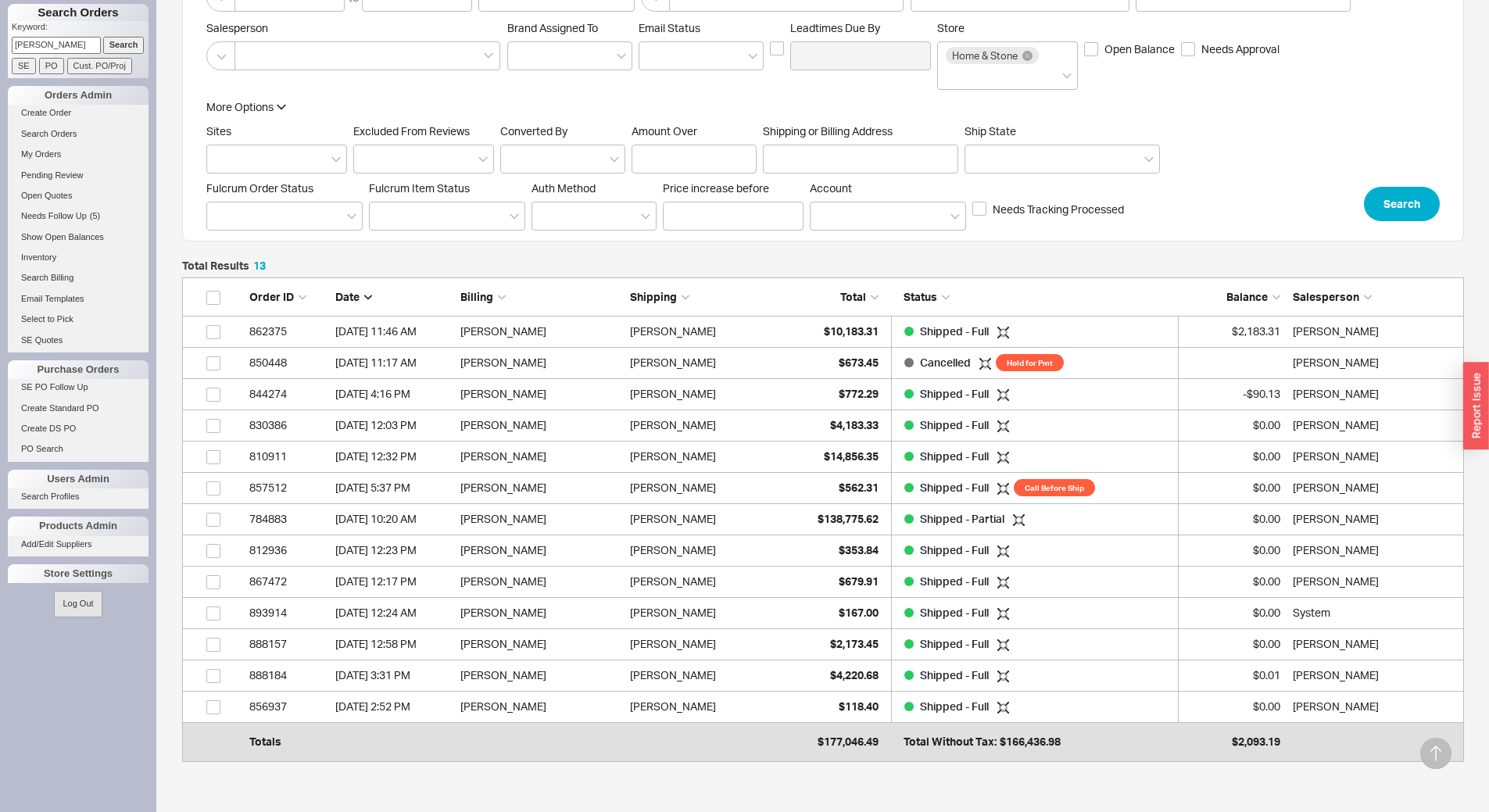
scroll to position [291, 0]
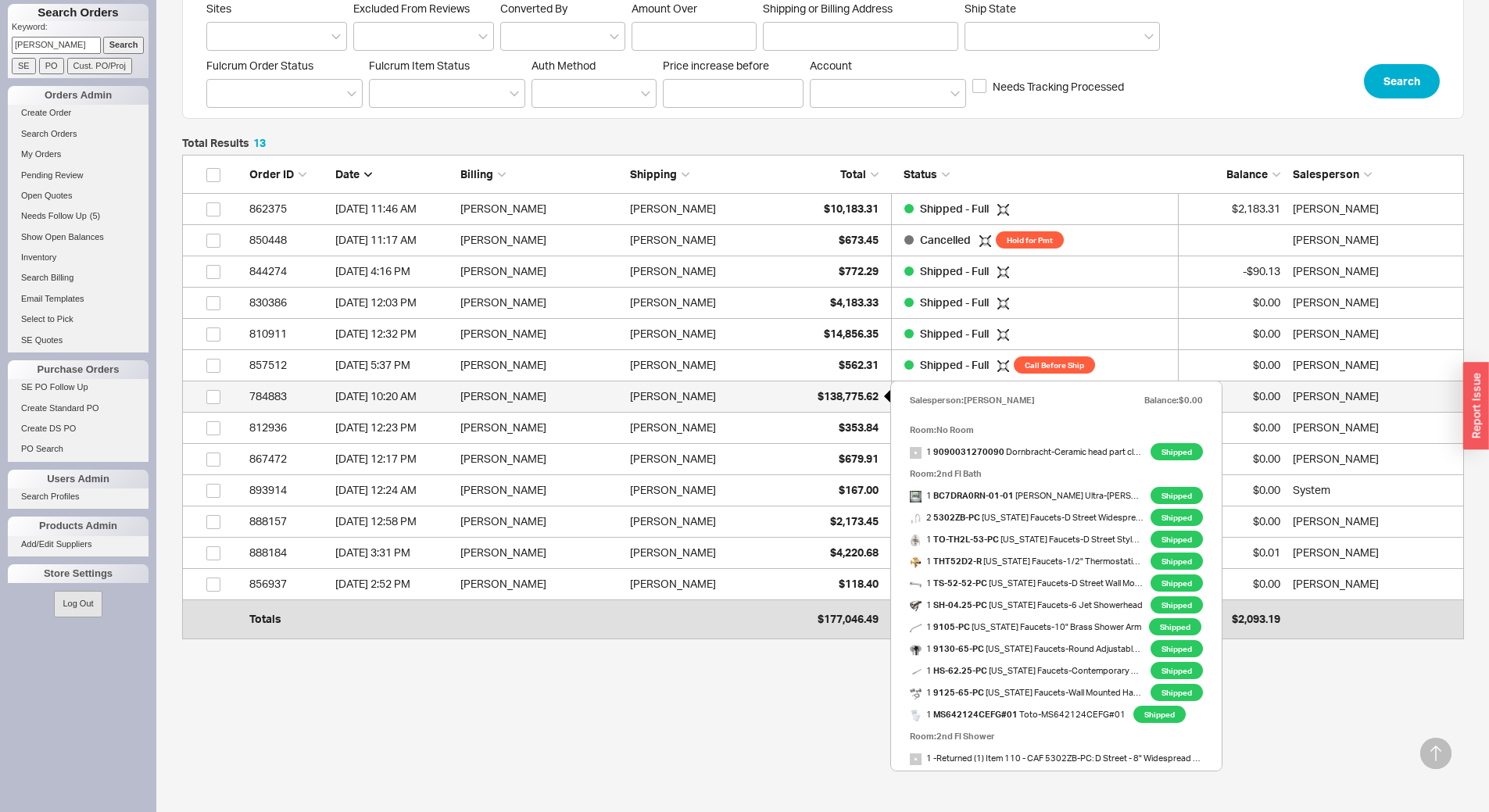
click at [848, 394] on span "$138,775.62" at bounding box center [848, 396] width 61 height 13
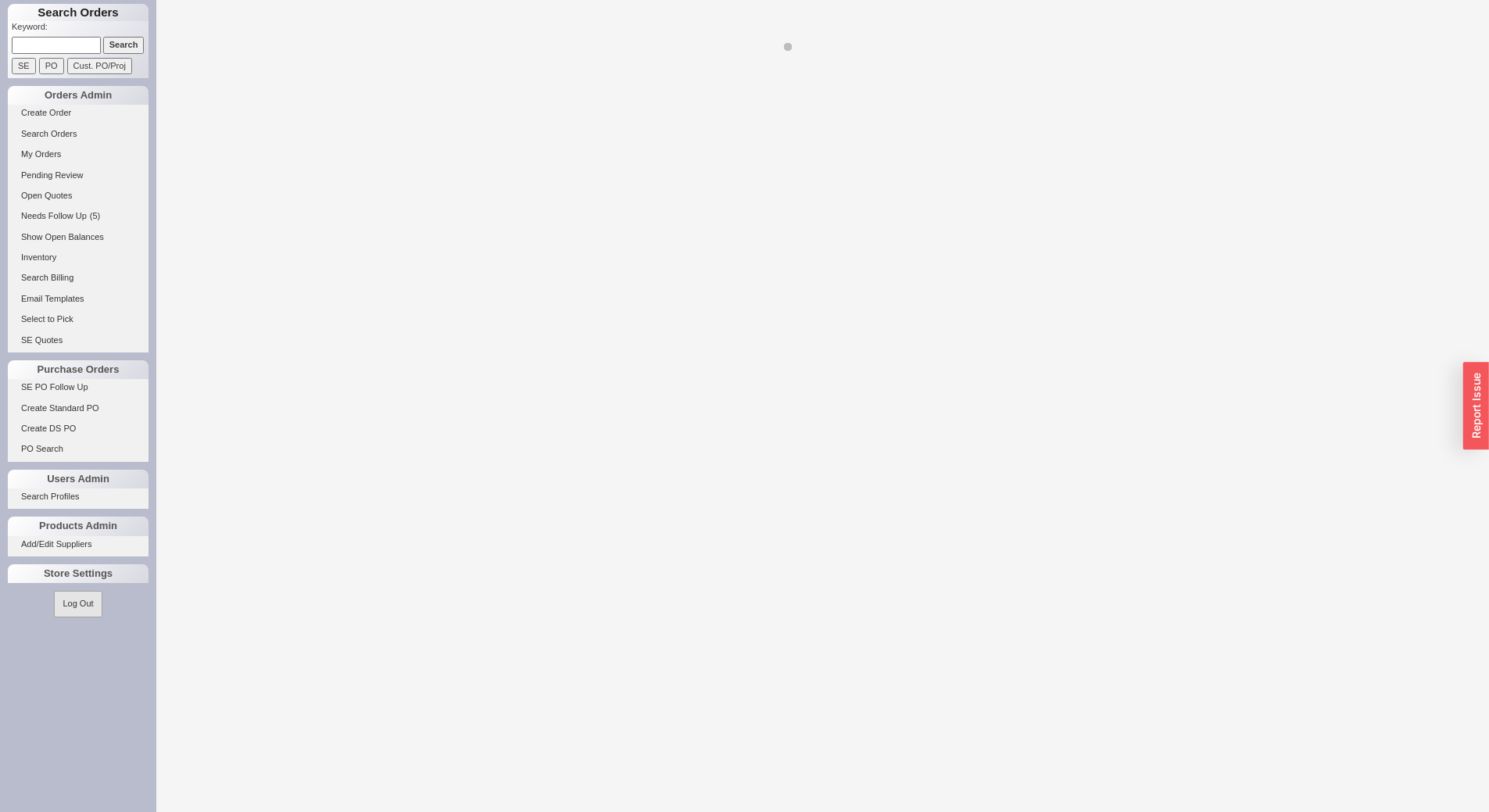
select select "LOW"
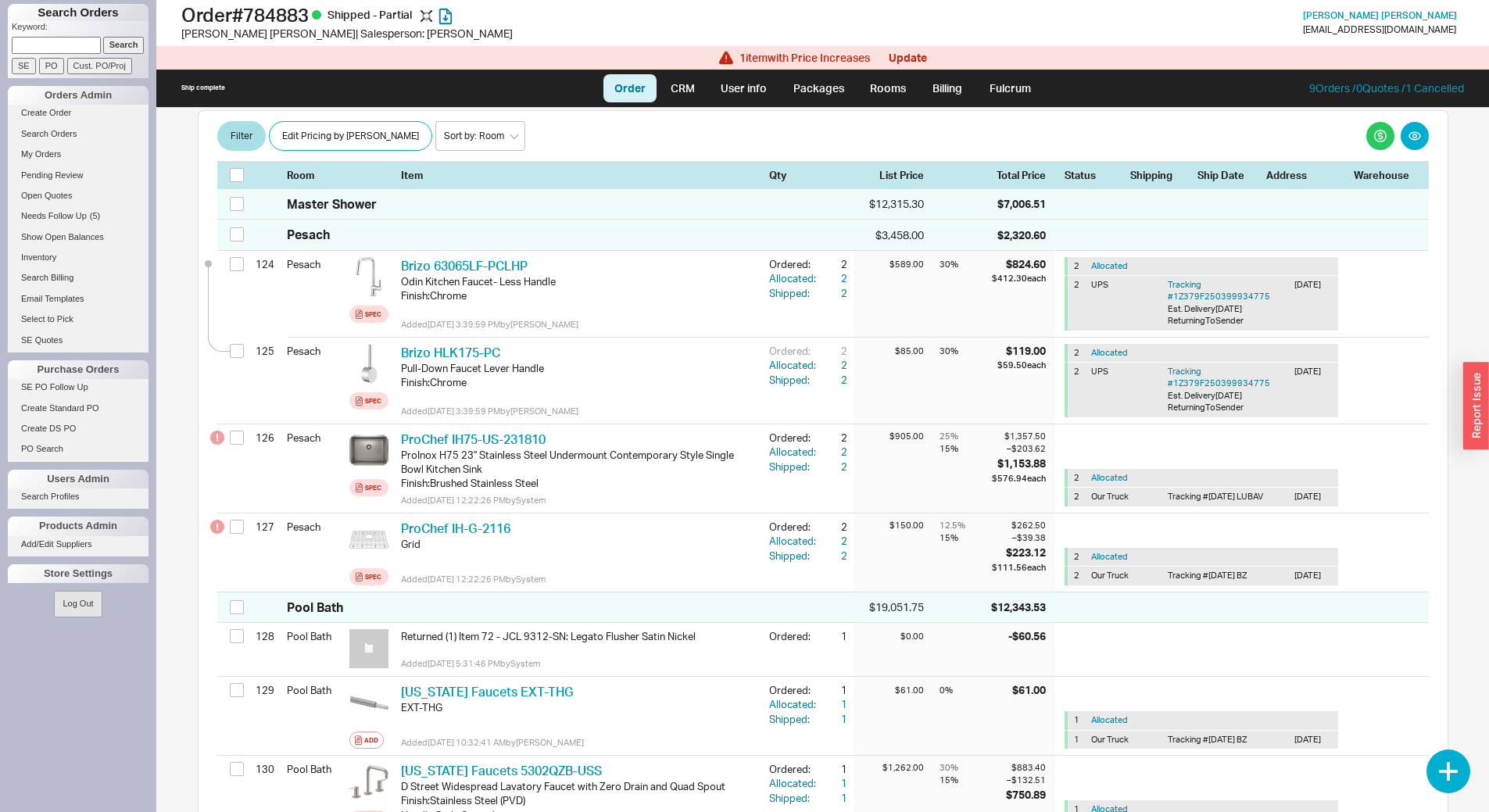
scroll to position [13099, 0]
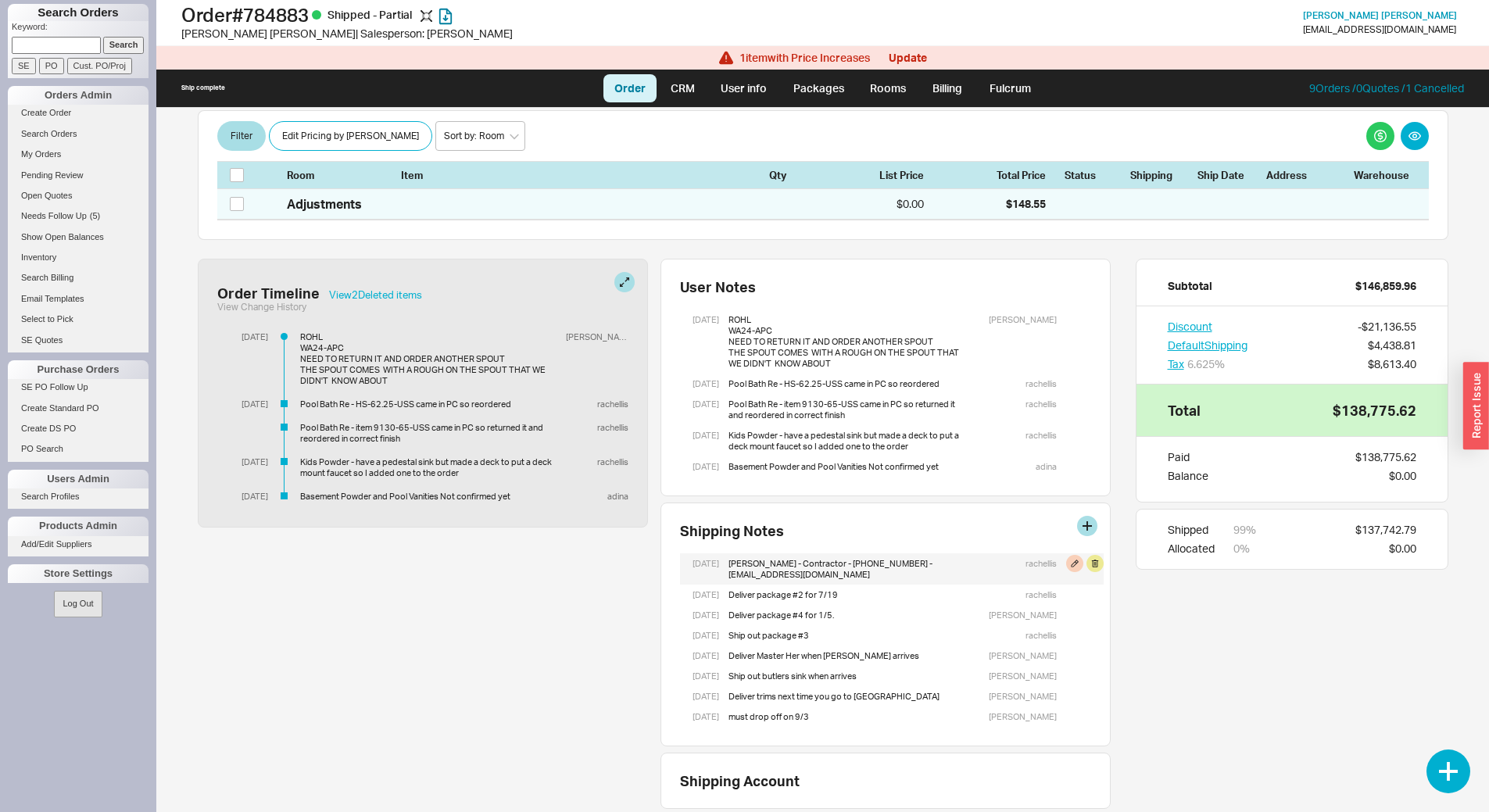
drag, startPoint x: 876, startPoint y: 601, endPoint x: 861, endPoint y: 593, distance: 17.0
click at [867, 585] on div "Shlomo Hamburger - Contractor - 718-490-8117 - shlomohamburger15@gmail.com" at bounding box center [846, 570] width 233 height 32
drag, startPoint x: 861, startPoint y: 595, endPoint x: 758, endPoint y: 585, distance: 103.5
click at [729, 580] on div "Shlomo Hamburger - Contractor - 718-490-8117 - shlomohamburger15@gmail.com" at bounding box center [846, 570] width 233 height 32
copy div "Shlomo Hamburger - Contractor - 718-490-8117 - shlomohamburger15@gmail.com"
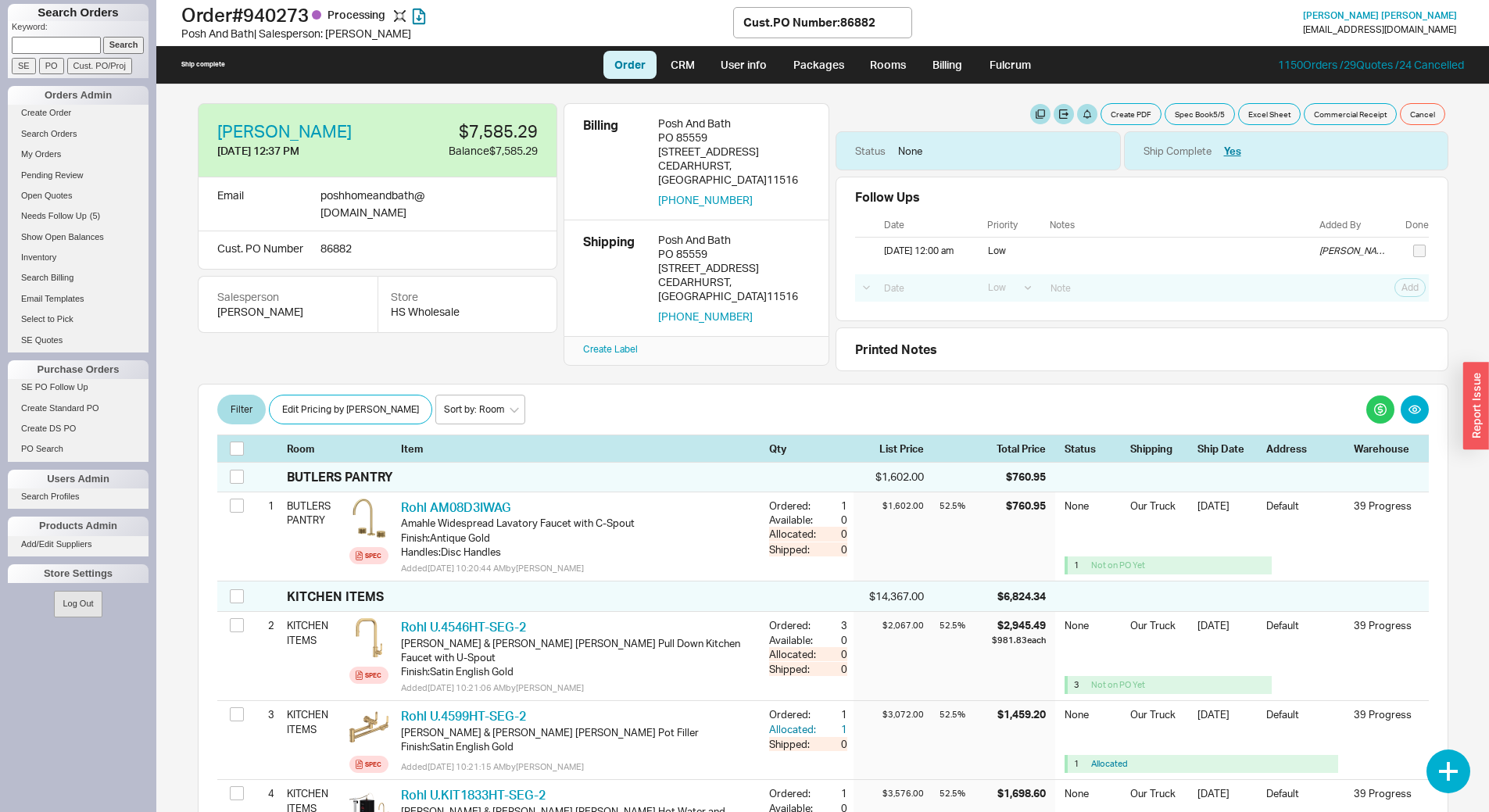
select select "LOW"
click at [68, 44] on input at bounding box center [57, 45] width 90 height 17
type input "feige"
click at [127, 44] on input "Search" at bounding box center [124, 45] width 41 height 17
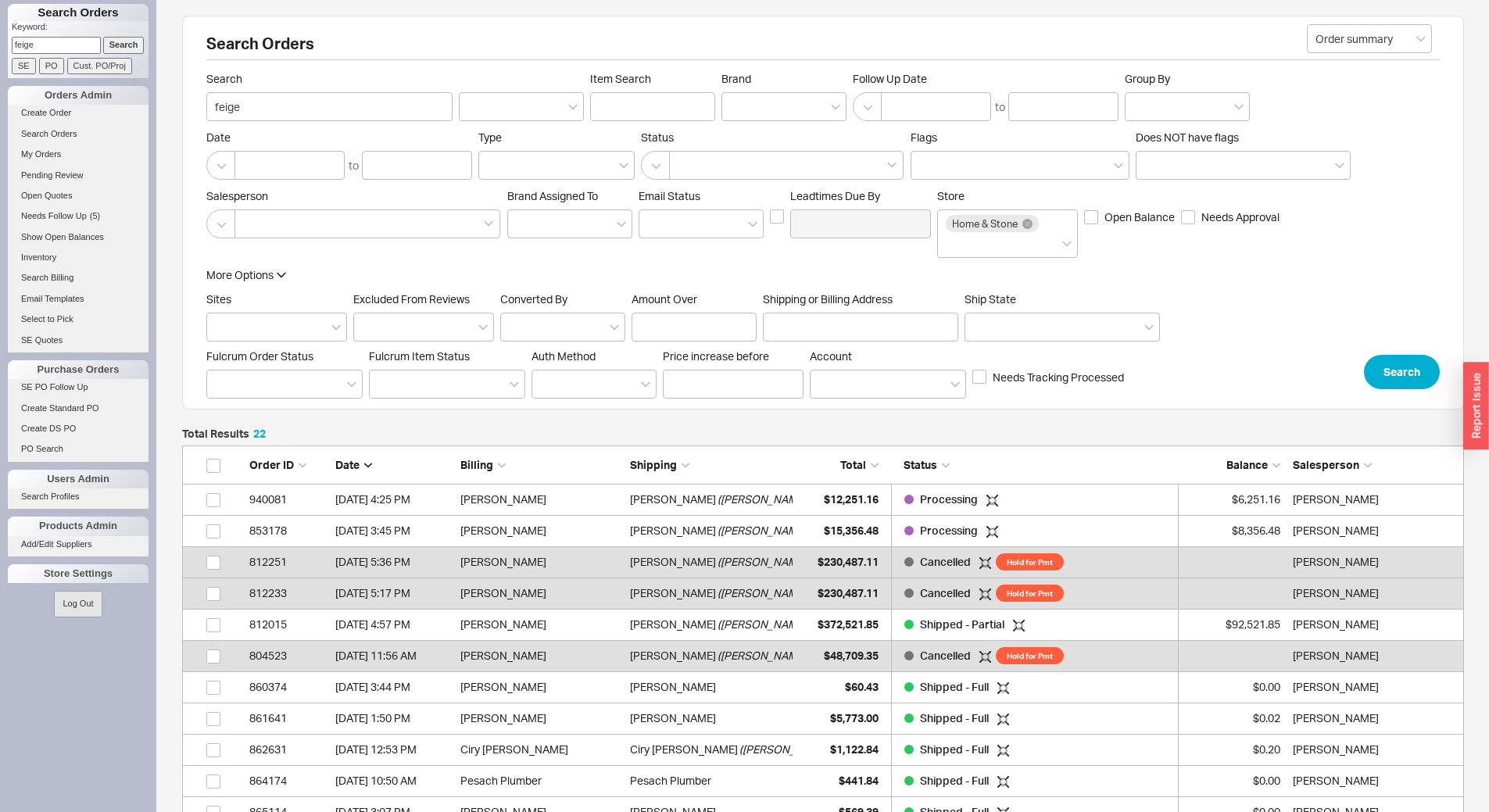
scroll to position [747, 1271]
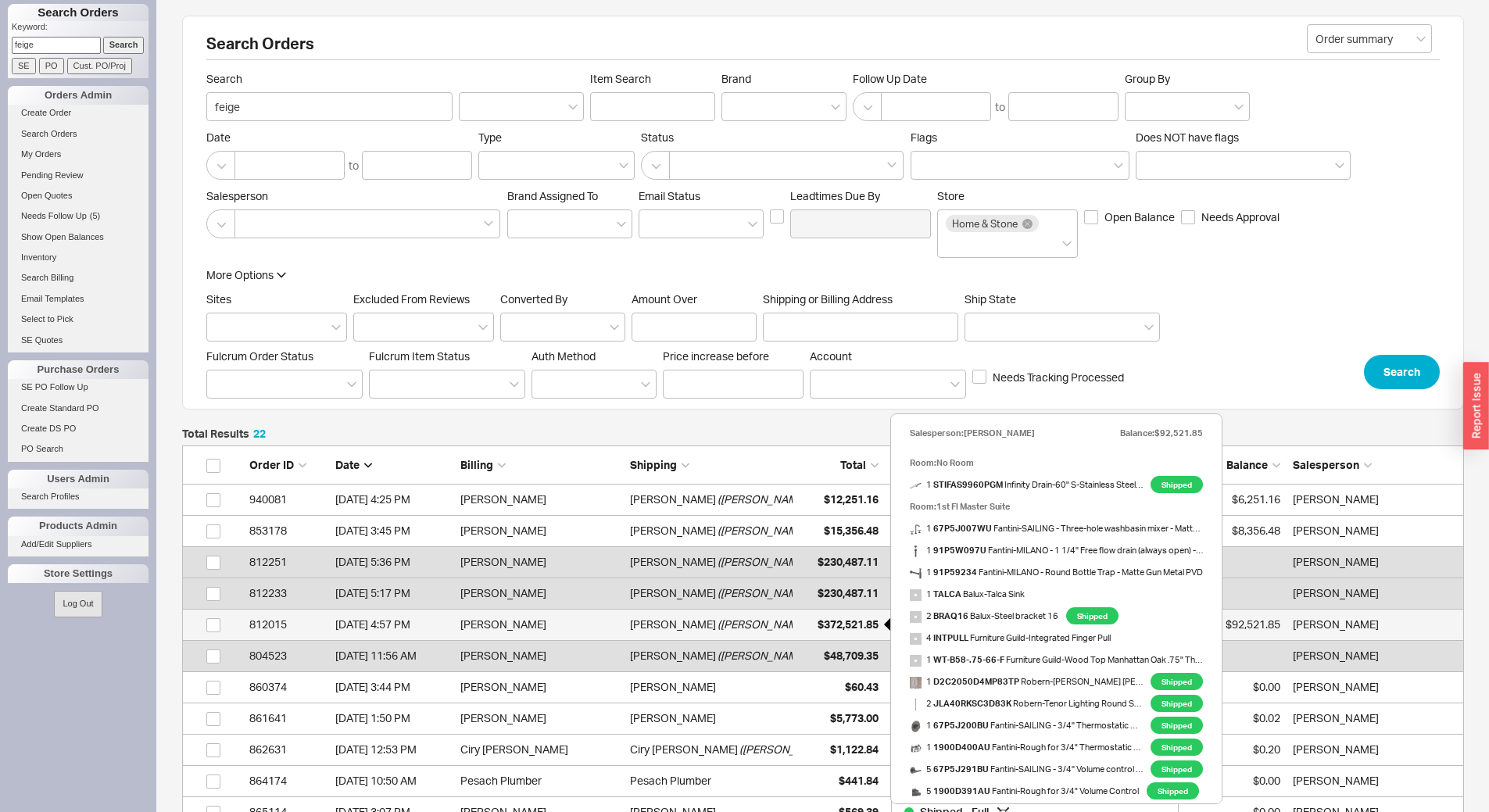
click at [832, 626] on span "$372,521.85" at bounding box center [848, 624] width 61 height 13
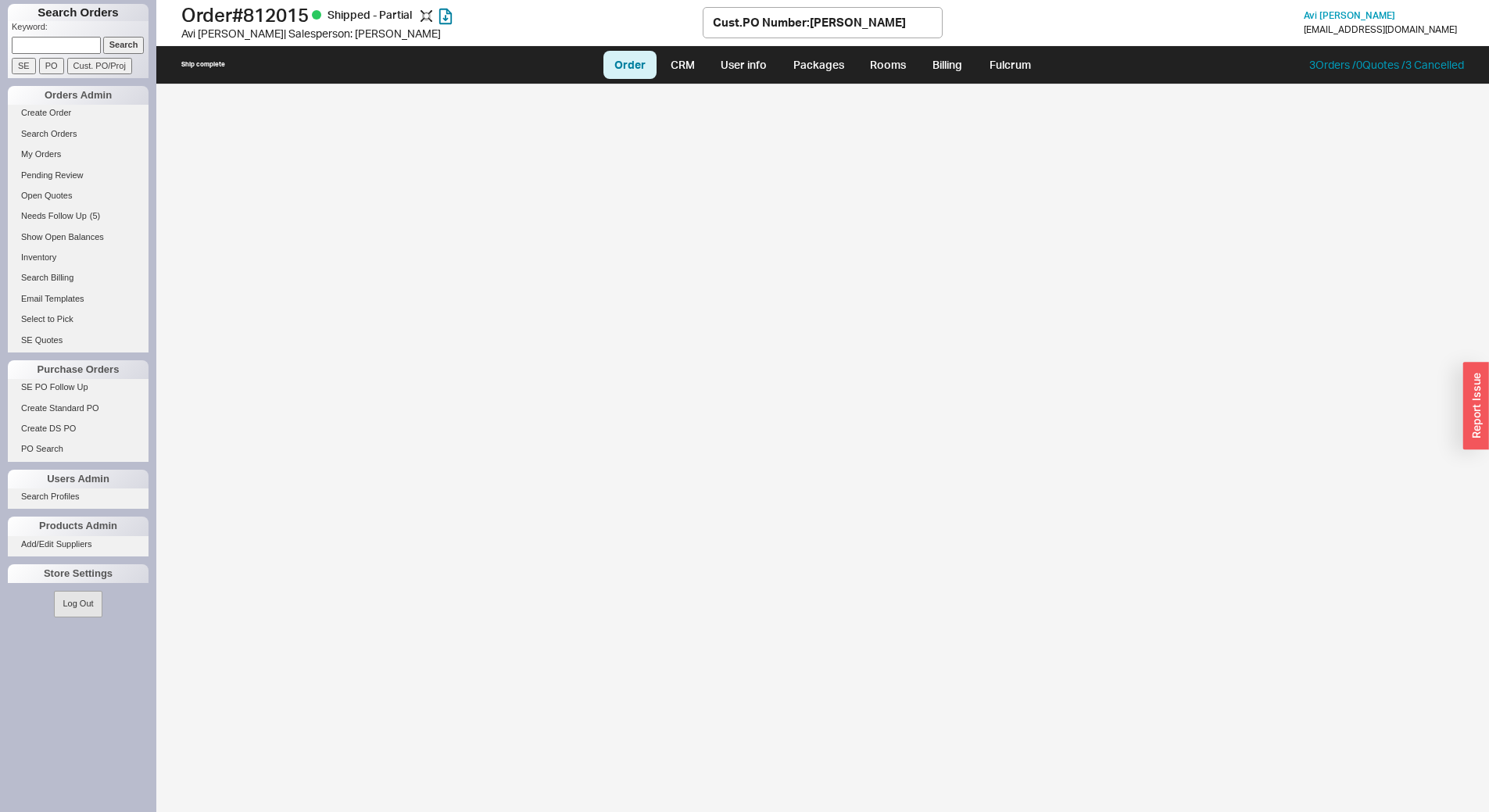
select select "LOW"
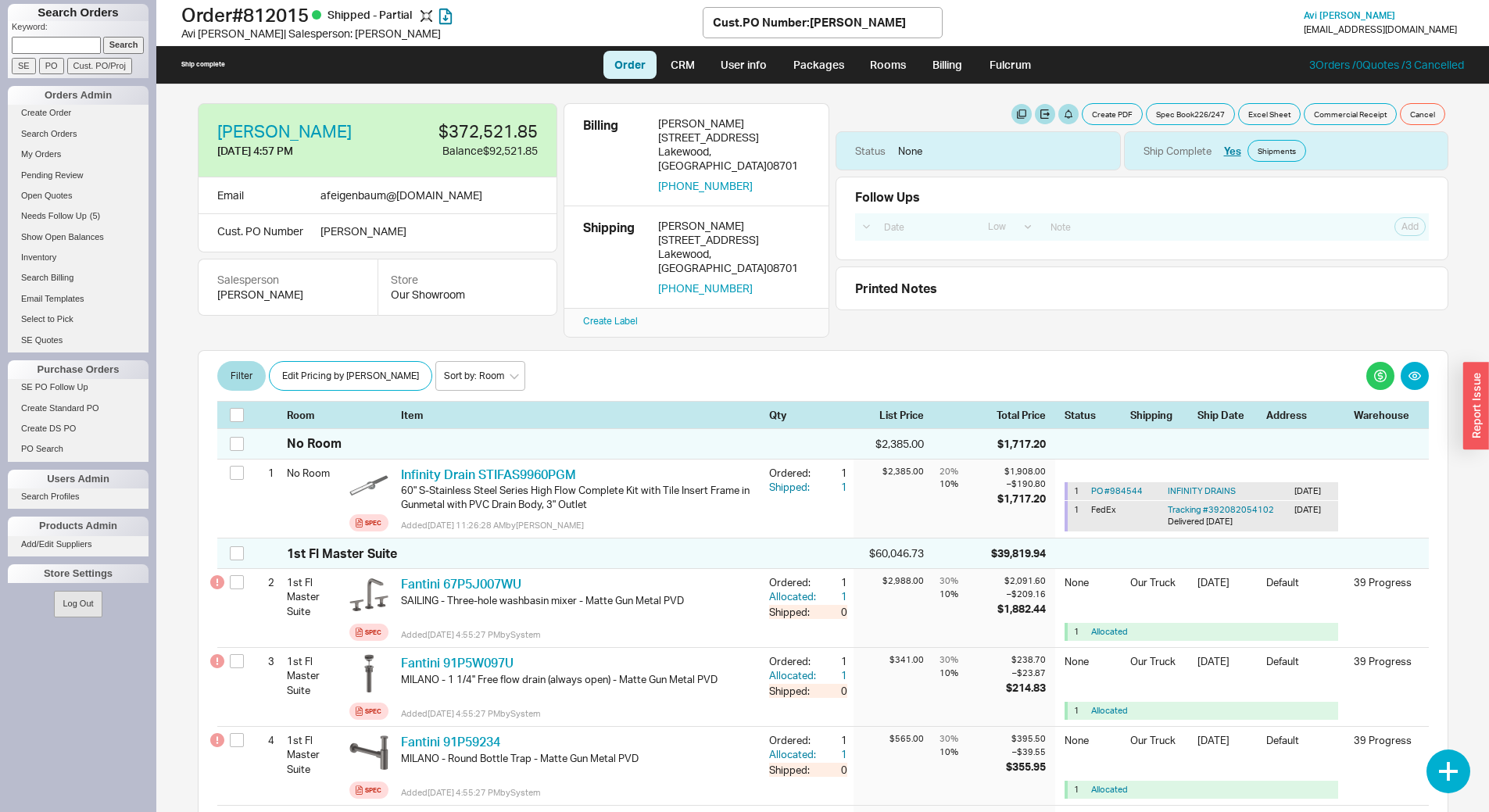
scroll to position [20874, 0]
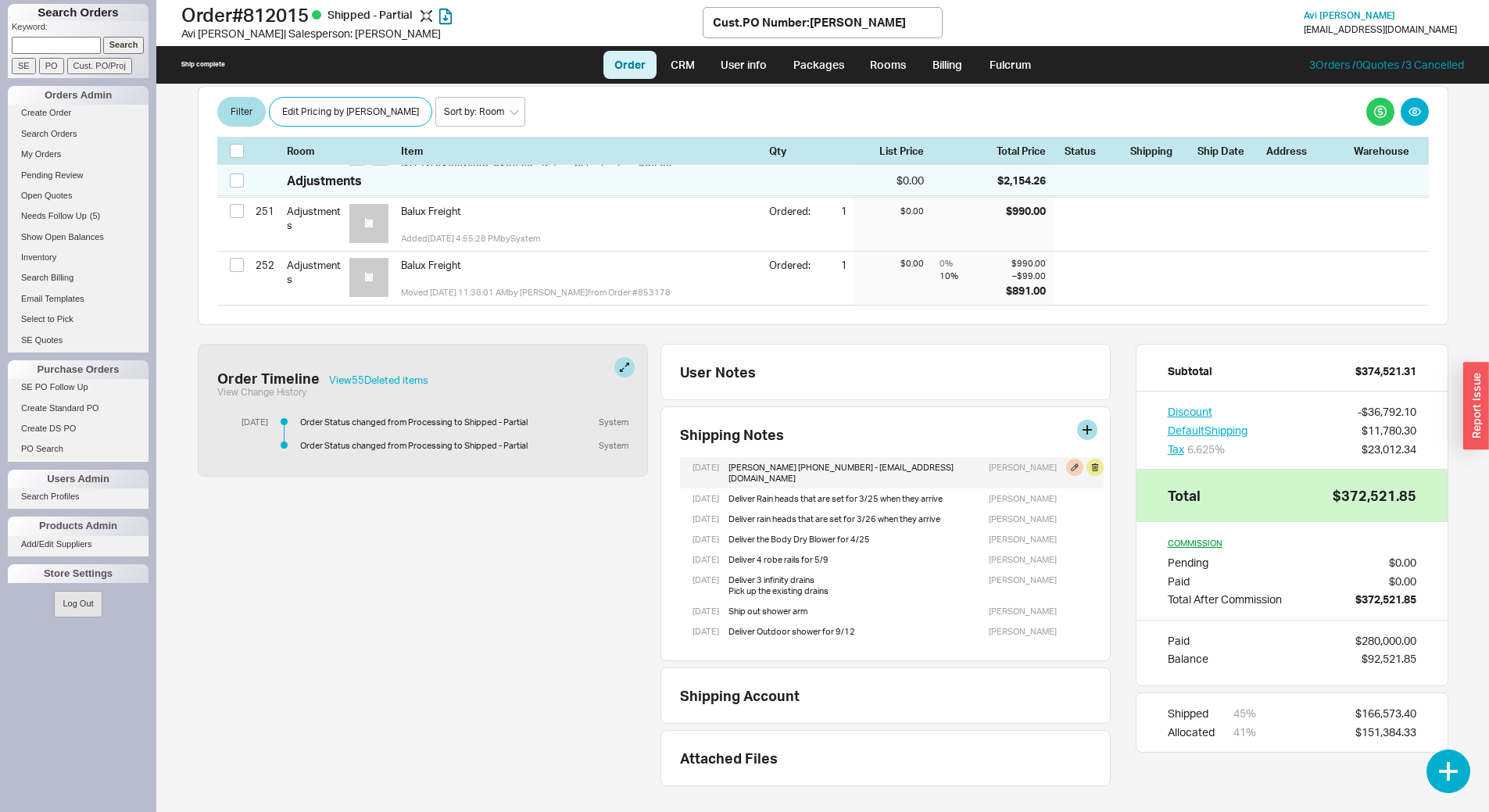
click at [865, 468] on div "Shlomo Hamburger 718-490-8117 - shlomohamburger15@gmail.com" at bounding box center [846, 474] width 233 height 32
drag, startPoint x: 858, startPoint y: 461, endPoint x: 802, endPoint y: 467, distance: 56.3
click at [802, 467] on div "Shlomo Hamburger 718-490-8117 - shlomohamburger15@gmail.com" at bounding box center [846, 474] width 233 height 32
copy div "718-490-8117"
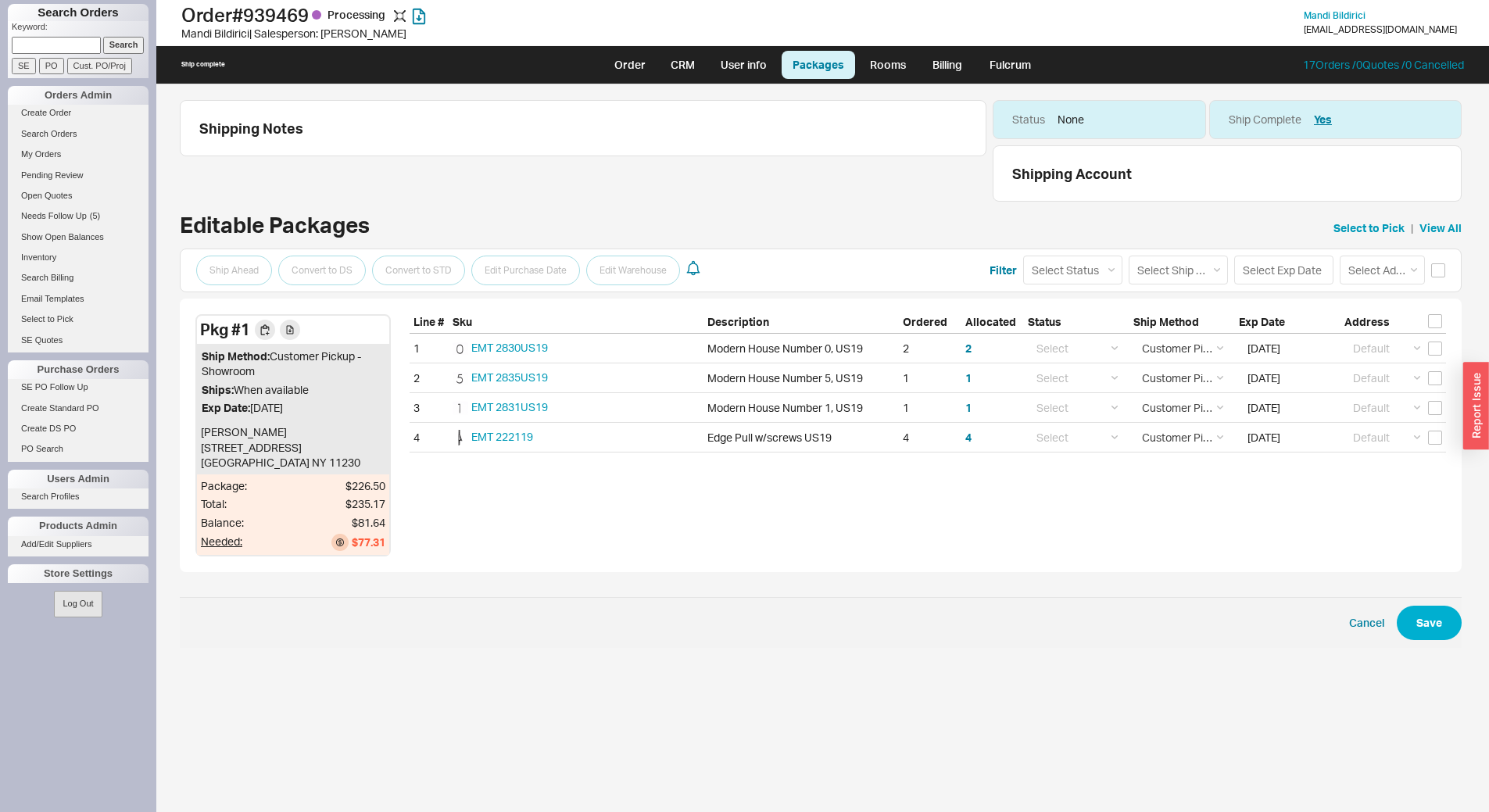
select select "10"
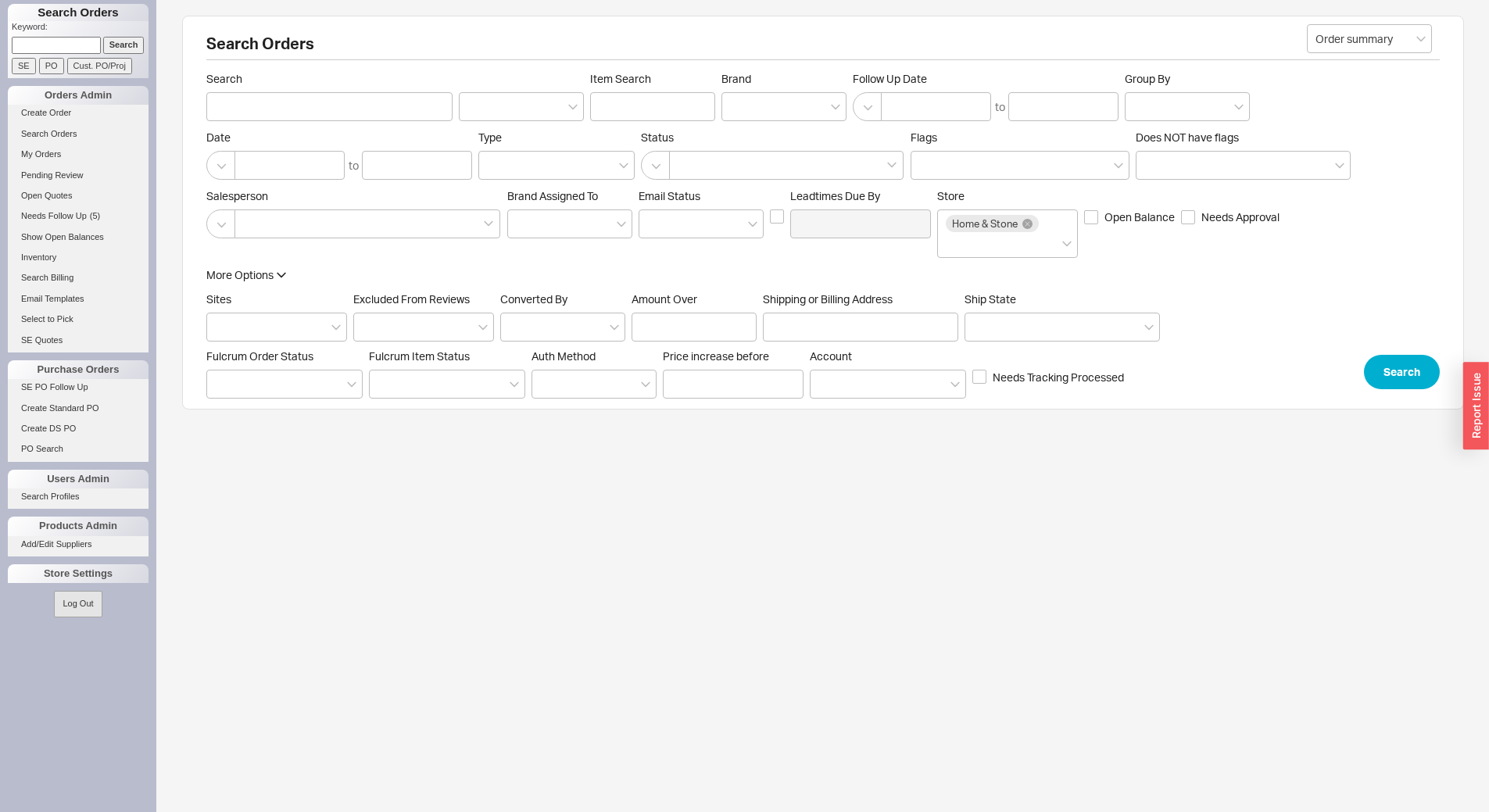
click at [56, 47] on input at bounding box center [57, 45] width 90 height 17
type input "rahl"
click at [112, 41] on input "Search" at bounding box center [124, 45] width 41 height 17
type input "rahl"
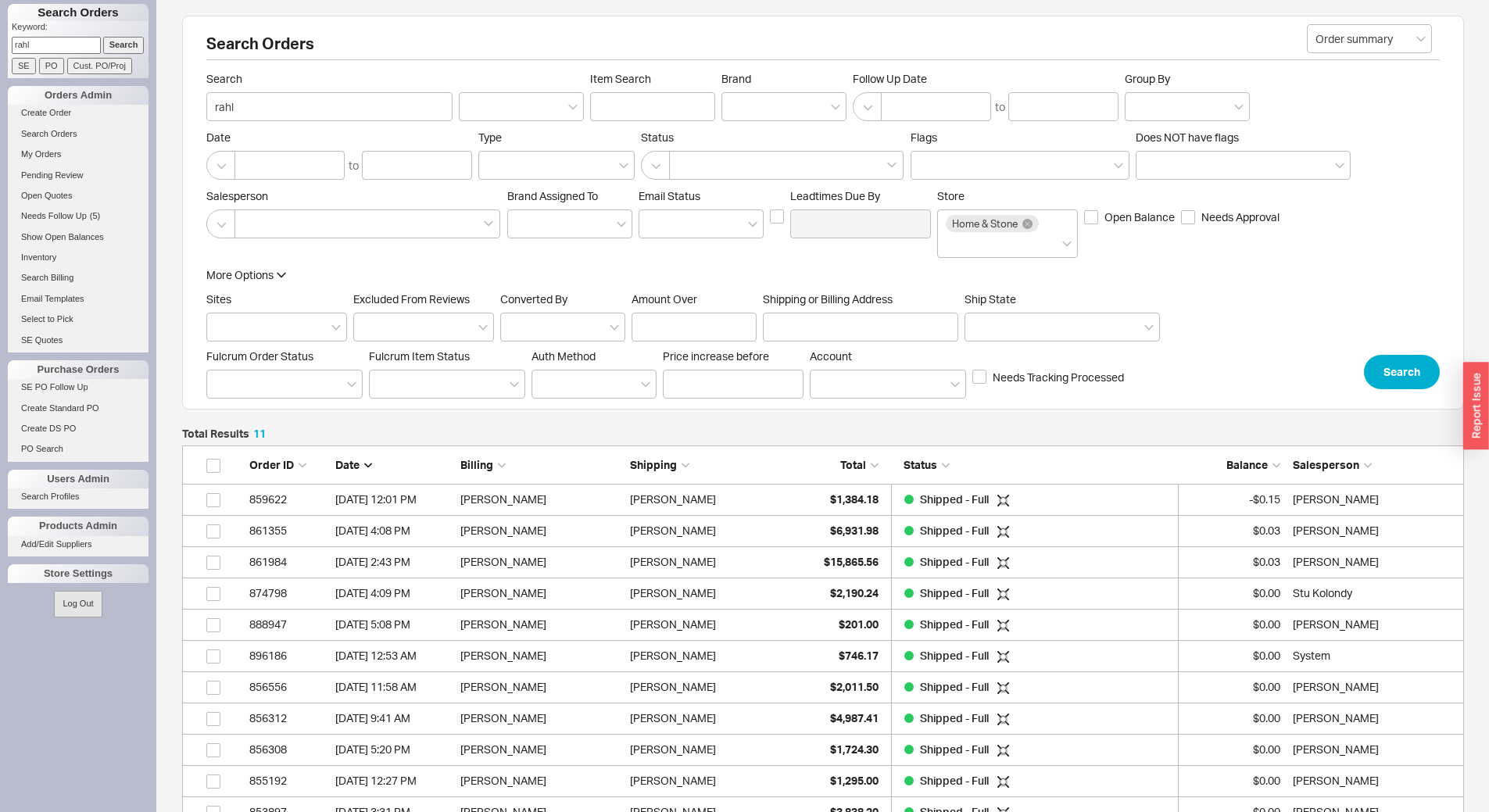
click at [60, 41] on input "rahl" at bounding box center [57, 45] width 90 height 17
type input "ahuva"
click at [117, 46] on input "Search" at bounding box center [124, 45] width 41 height 17
type input "ahuva"
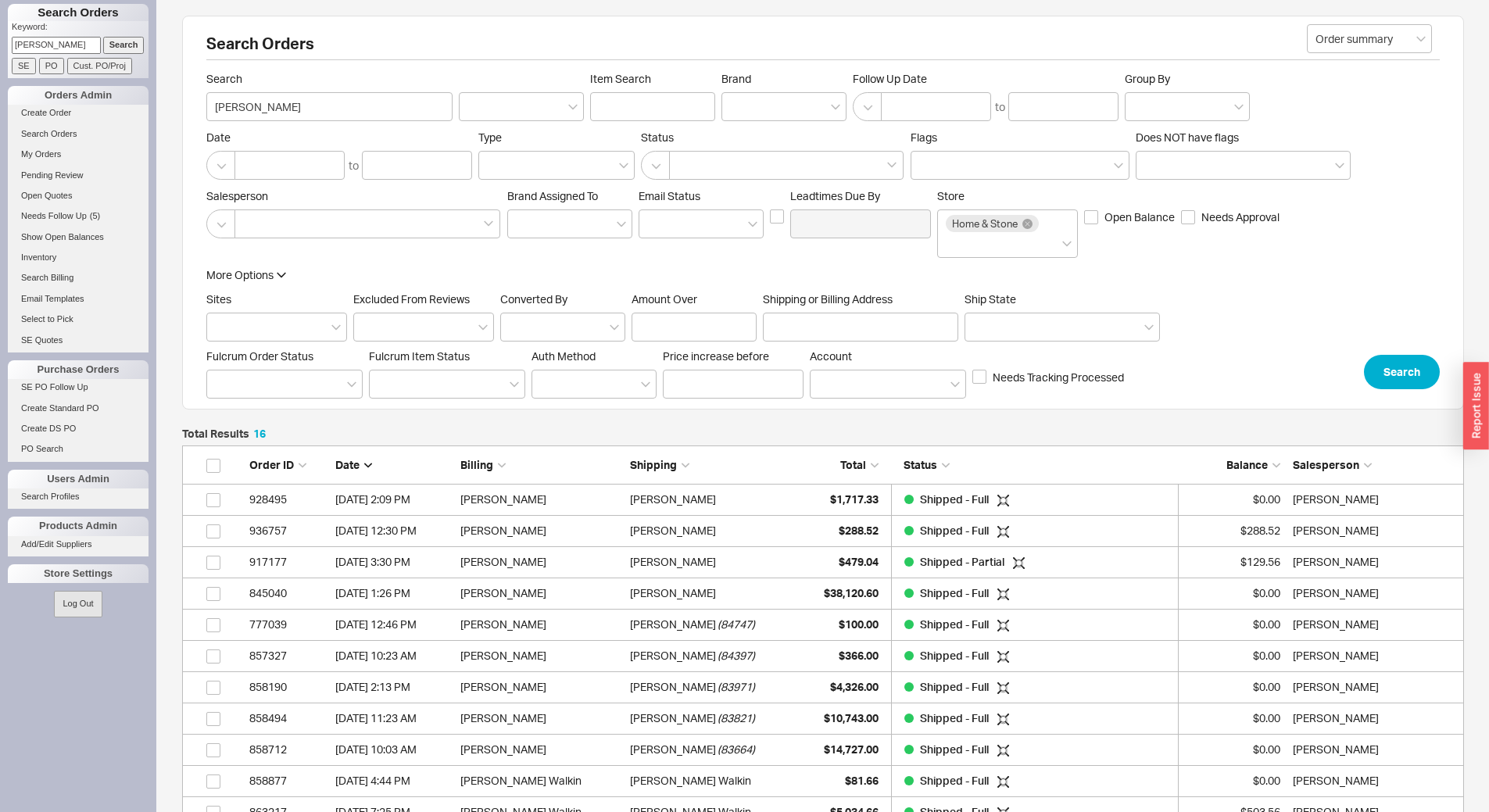
scroll to position [559, 1271]
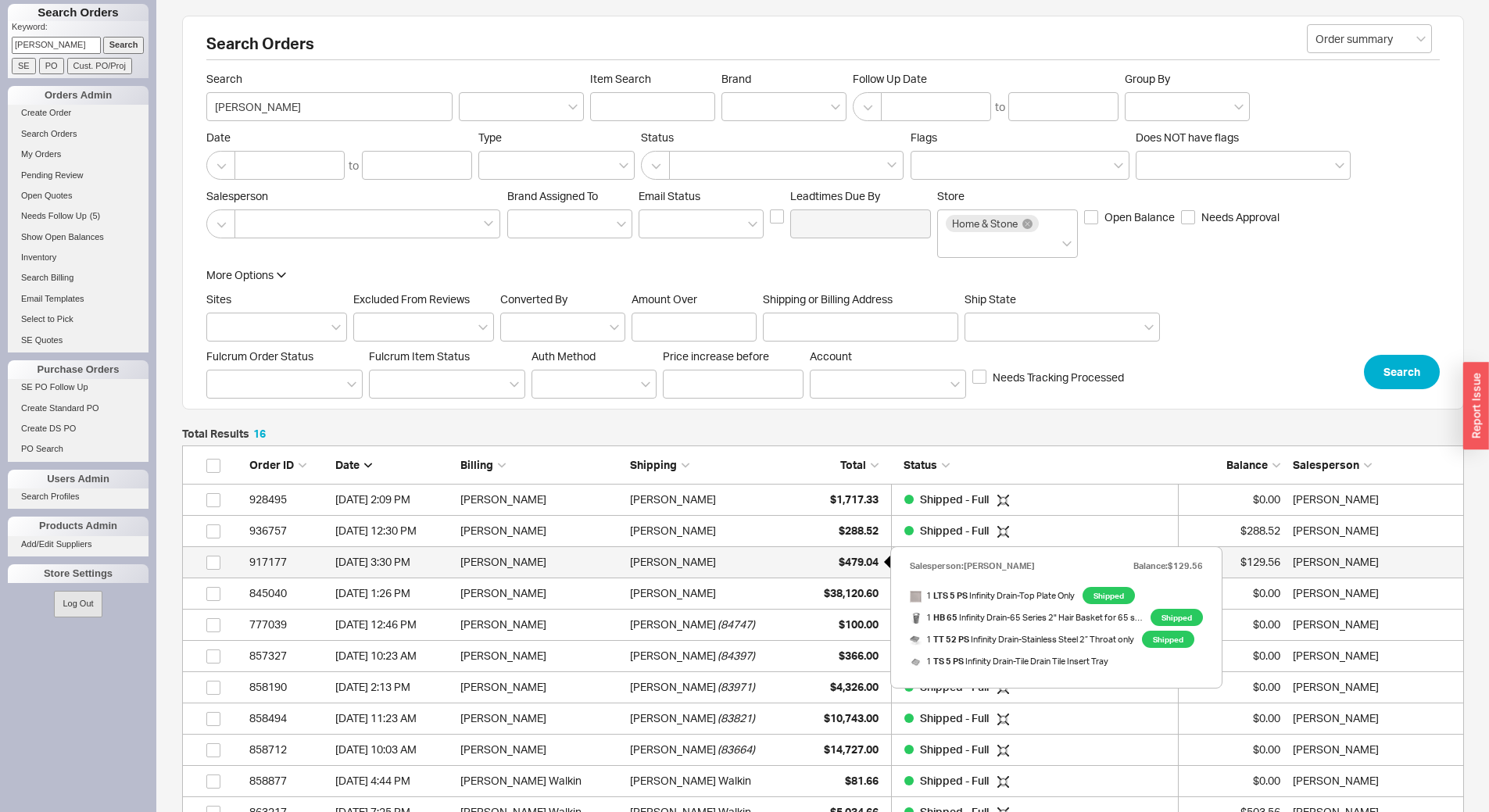
click at [851, 559] on span "$479.04" at bounding box center [859, 561] width 40 height 13
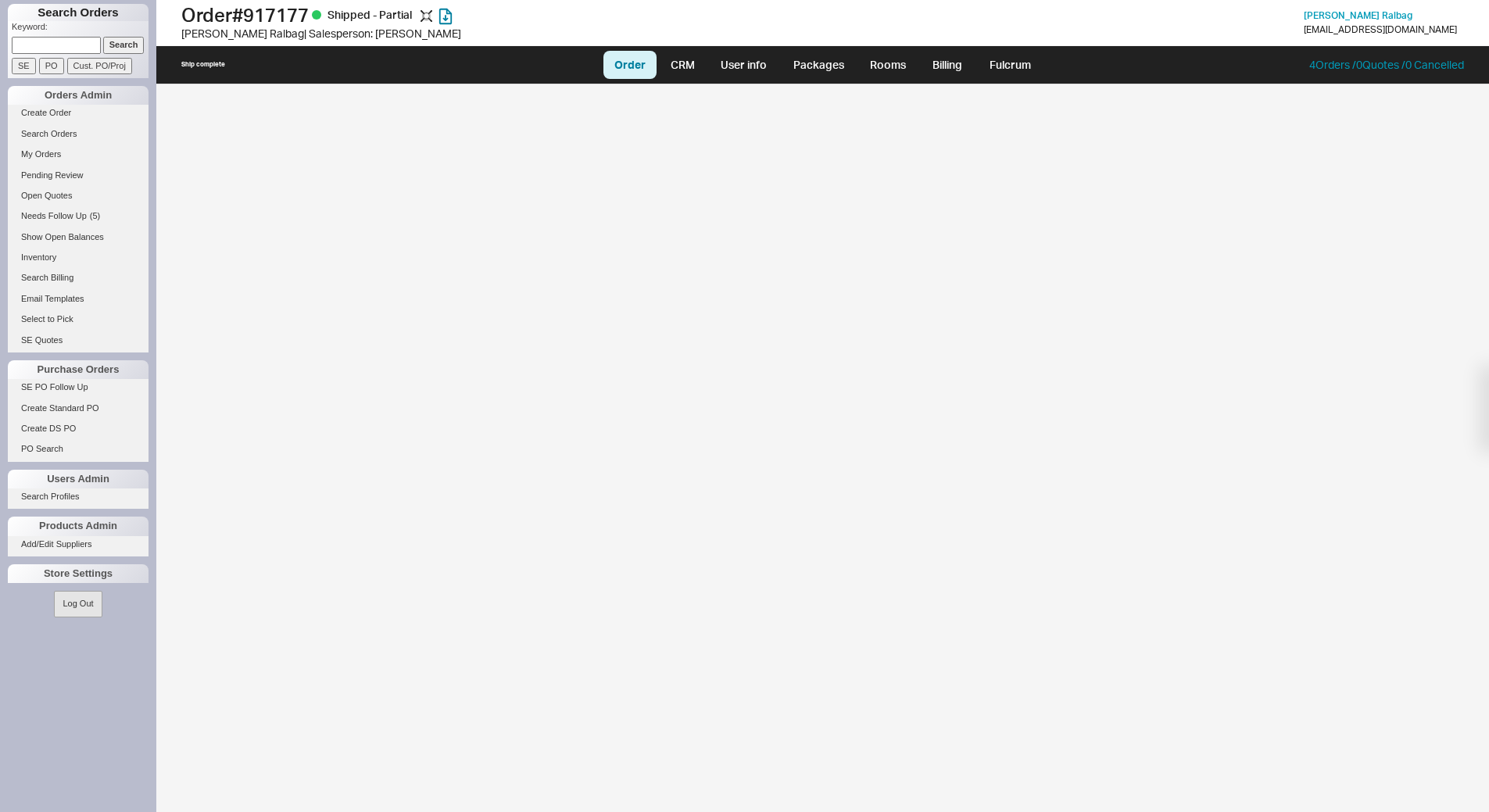
select select "LOW"
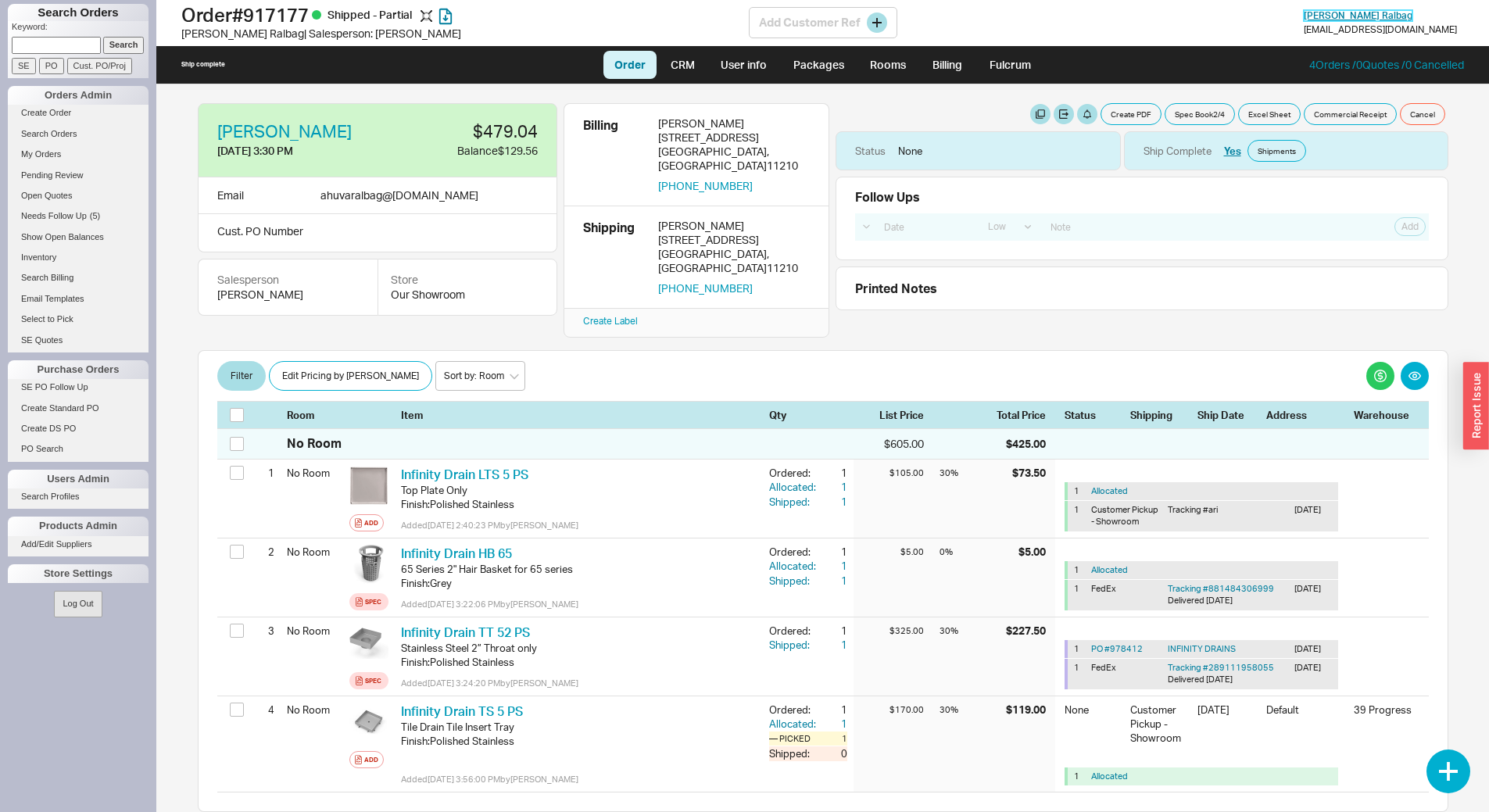
click at [1381, 16] on span "[PERSON_NAME]" at bounding box center [1358, 15] width 109 height 12
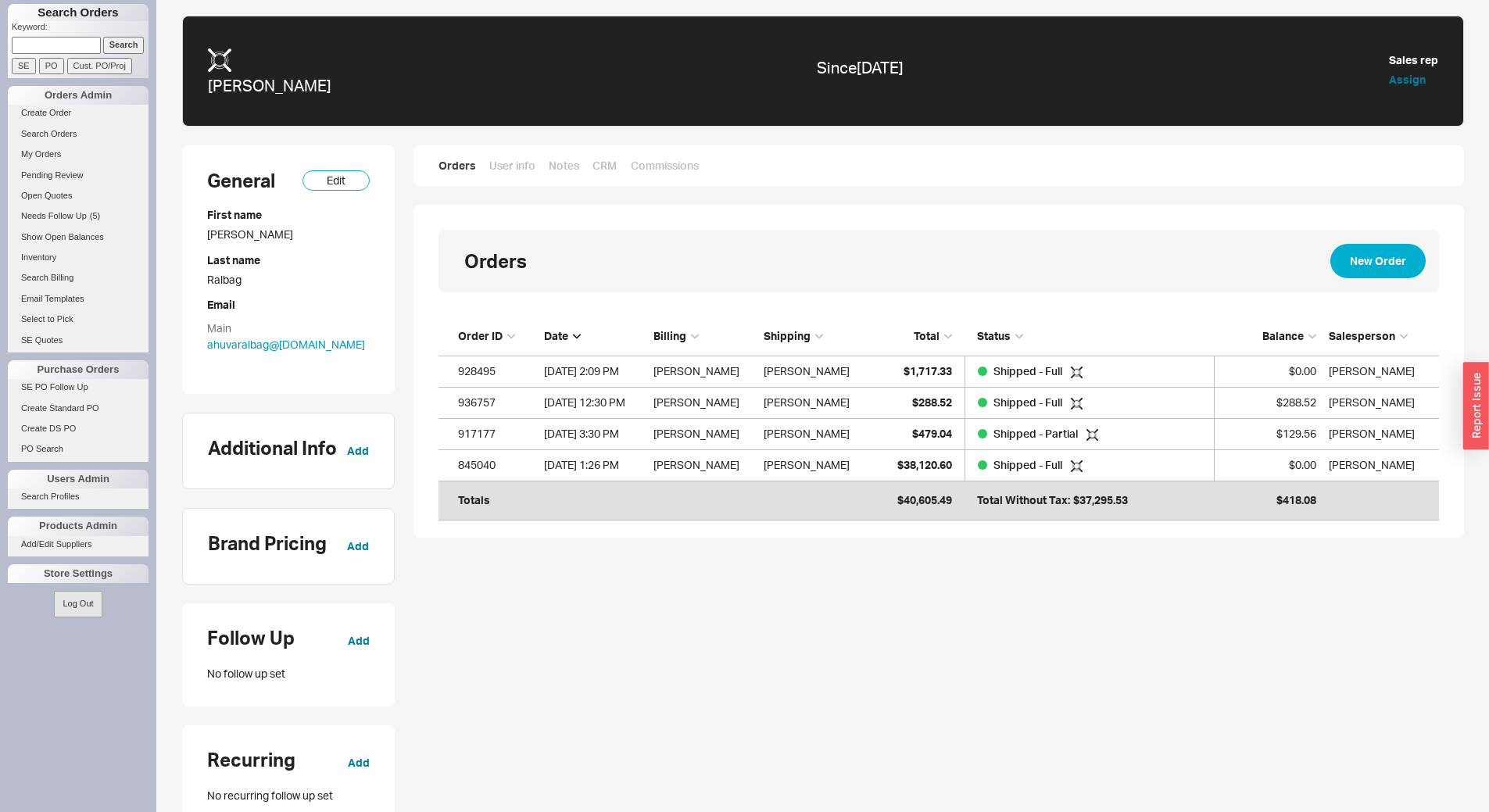
scroll to position [184, 989]
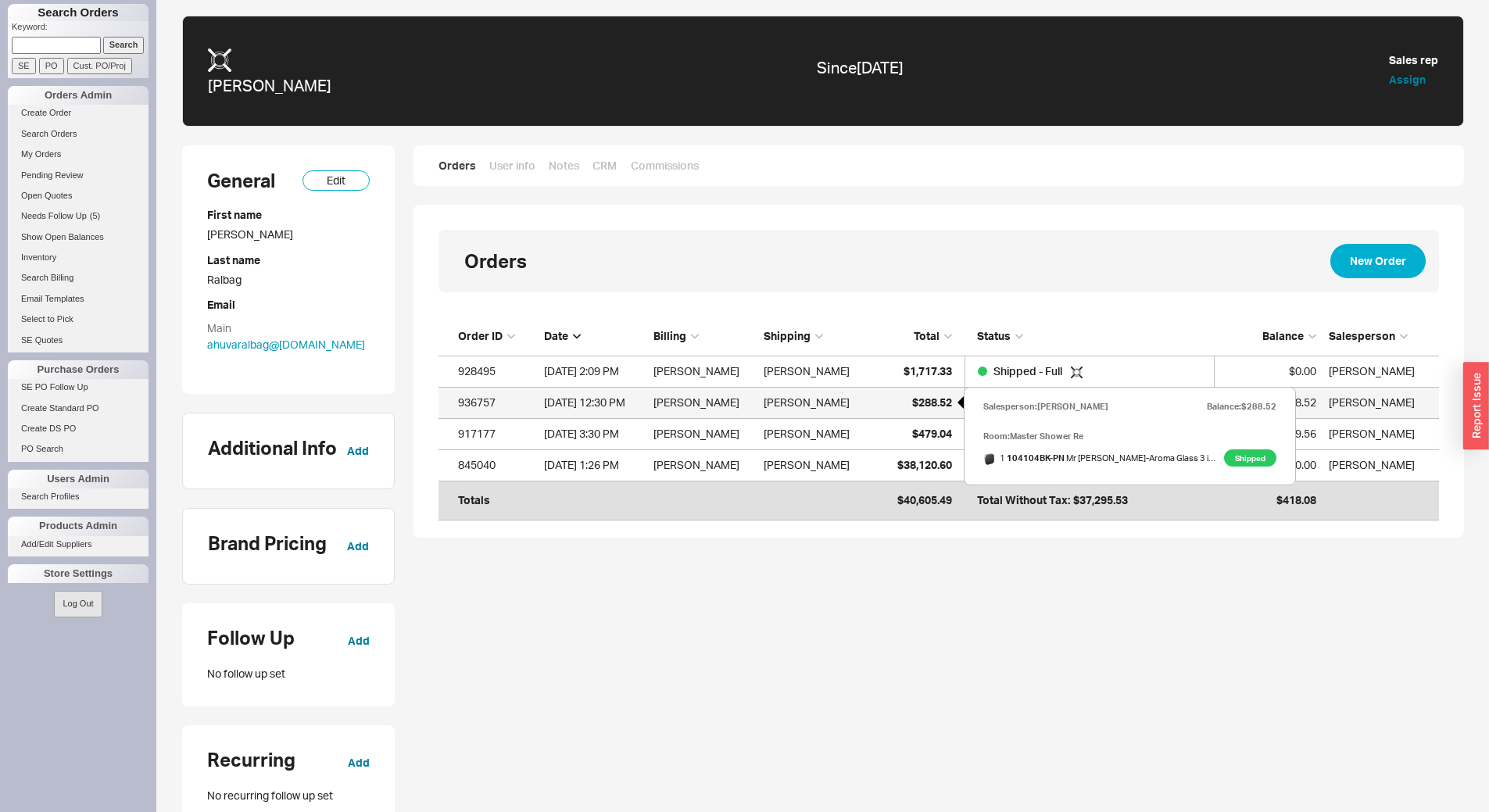
click at [925, 406] on span "$288.52" at bounding box center [932, 402] width 40 height 13
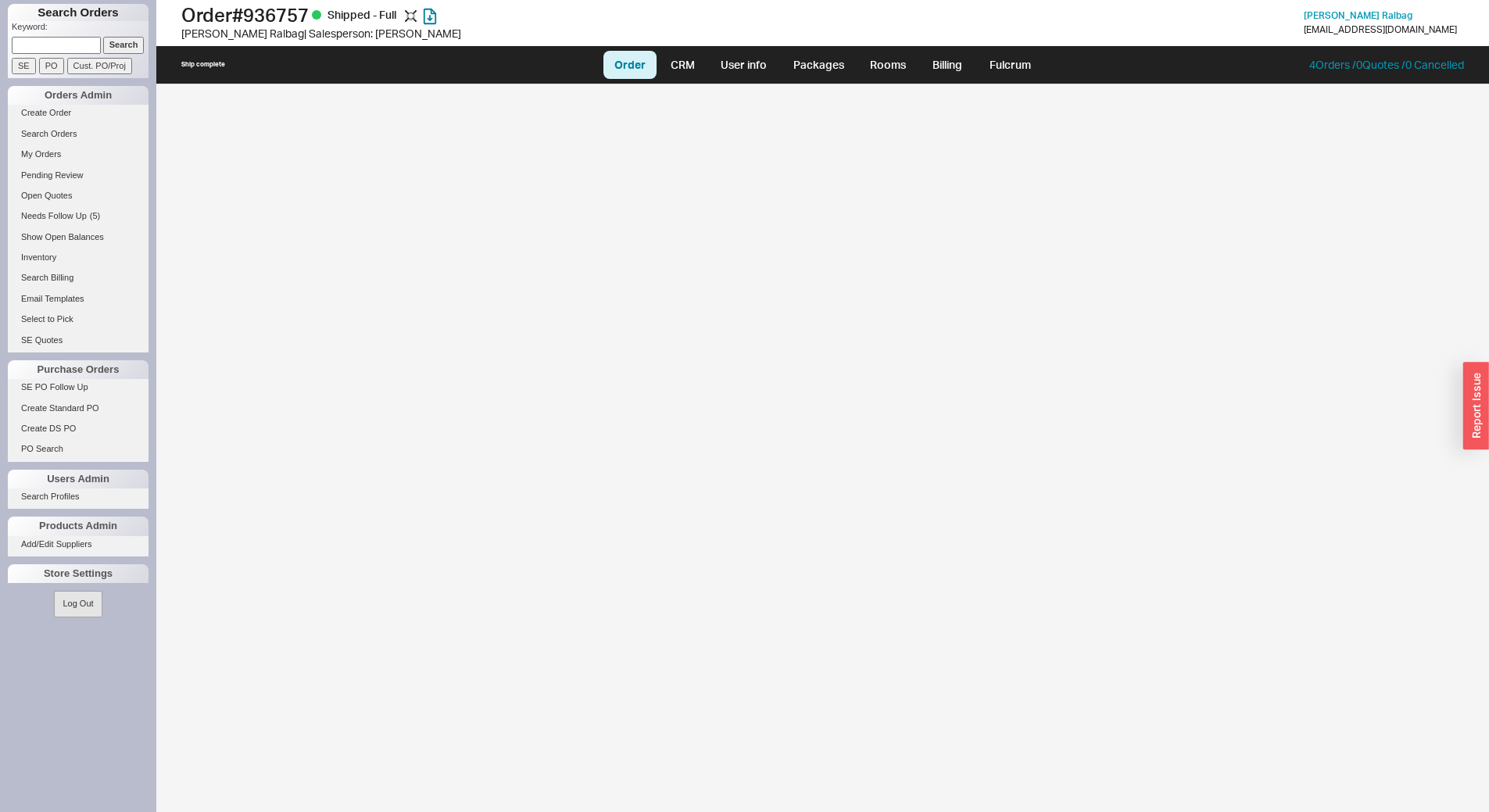
select select "LOW"
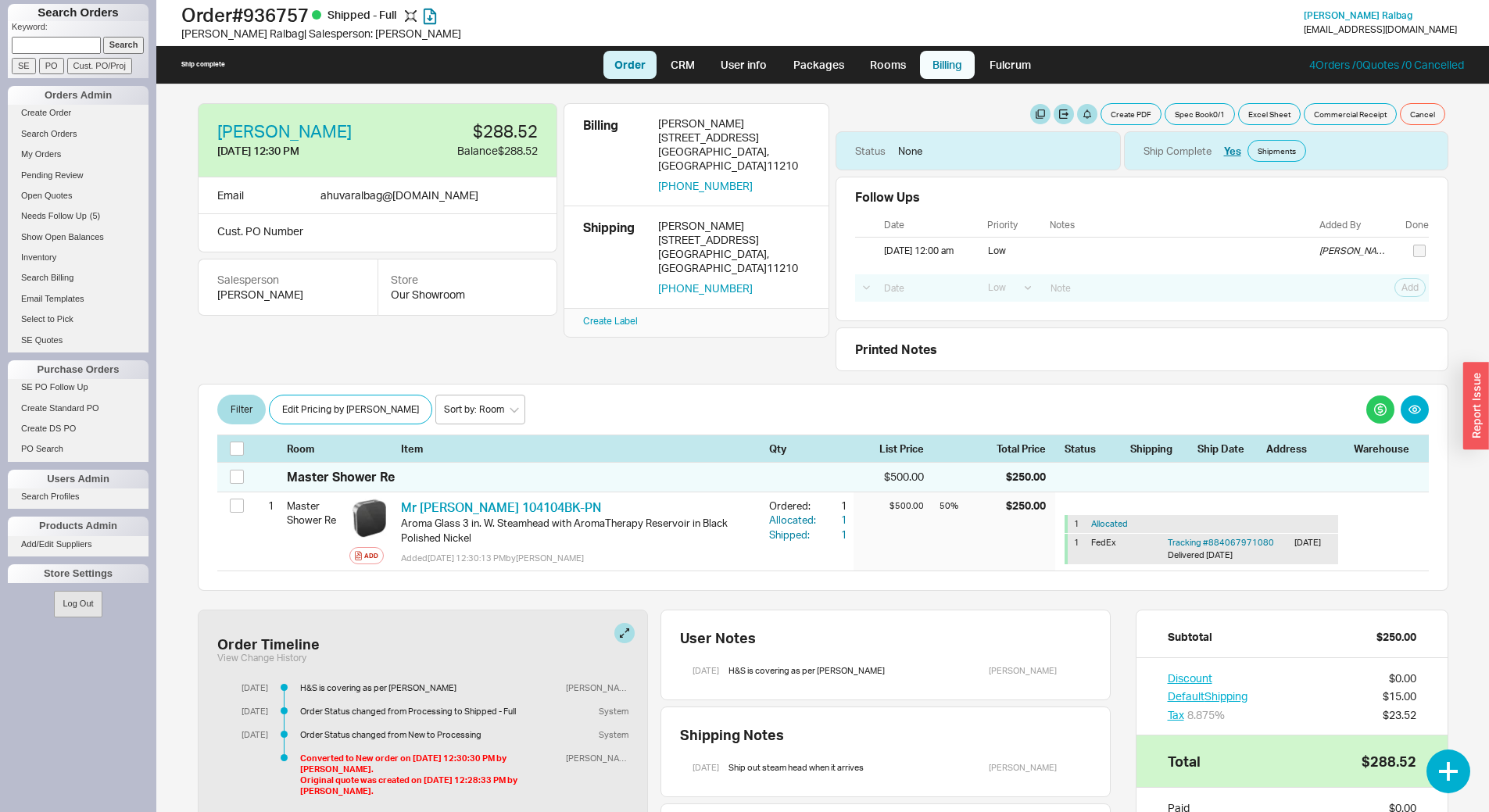
click at [949, 56] on link "Billing" at bounding box center [947, 65] width 55 height 28
